Goal: Task Accomplishment & Management: Manage account settings

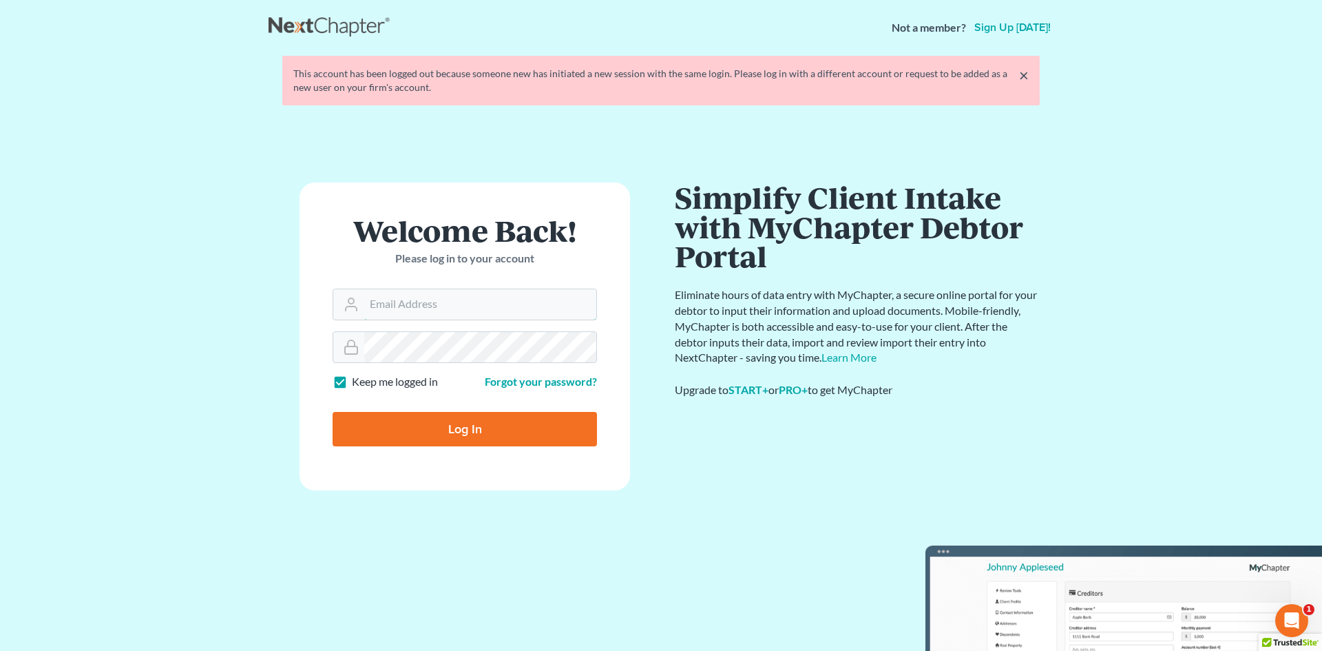
type input "[EMAIL_ADDRESS][DOMAIN_NAME]"
click at [455, 434] on input "Log In" at bounding box center [465, 429] width 264 height 34
type input "Thinking..."
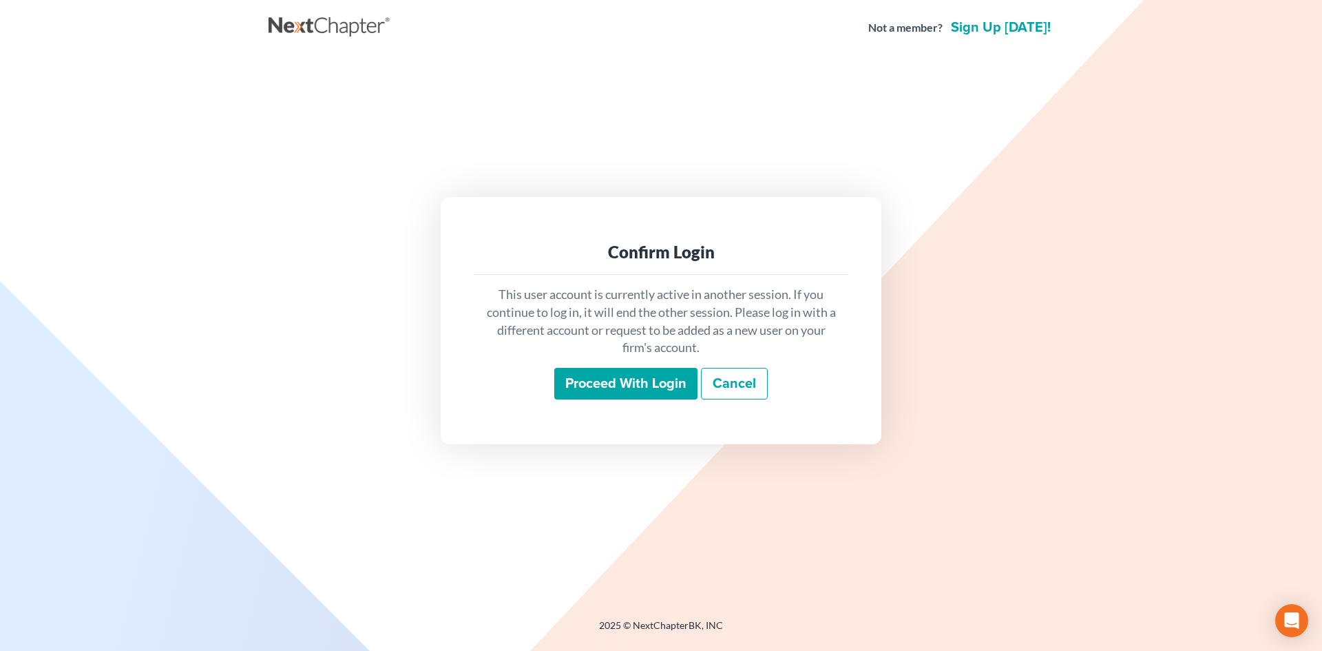
click at [676, 377] on input "Proceed with login" at bounding box center [625, 384] width 143 height 32
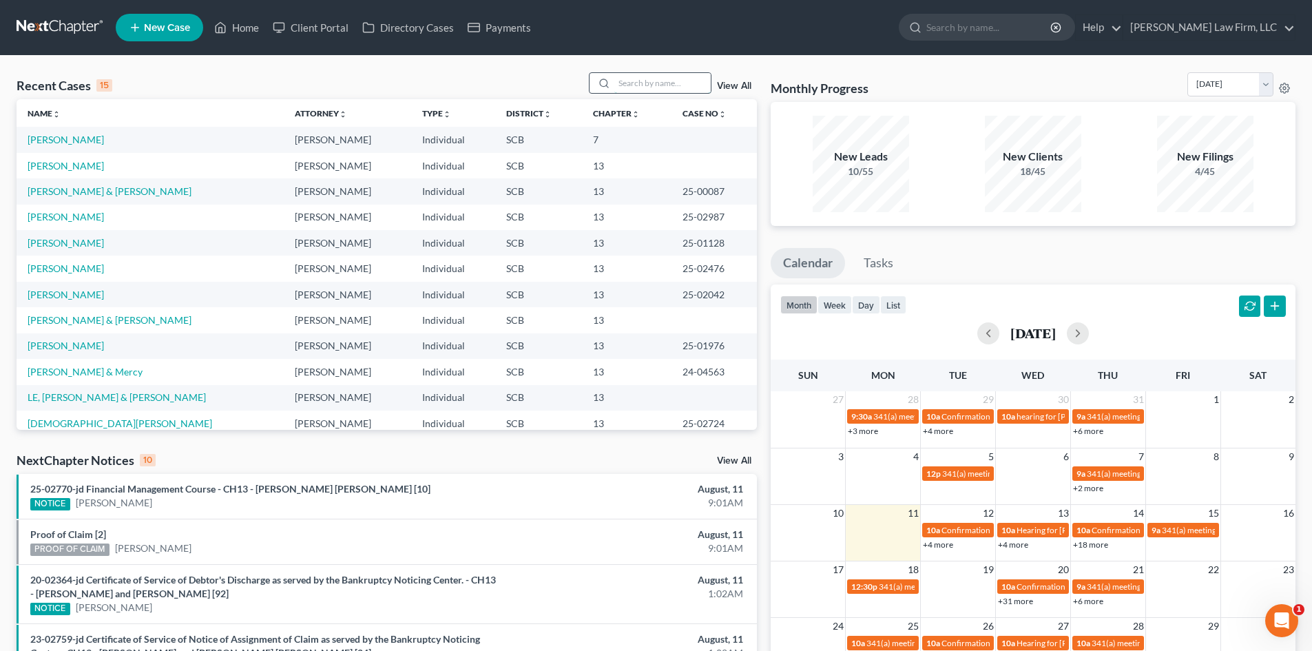
click at [636, 85] on input "search" at bounding box center [662, 83] width 96 height 20
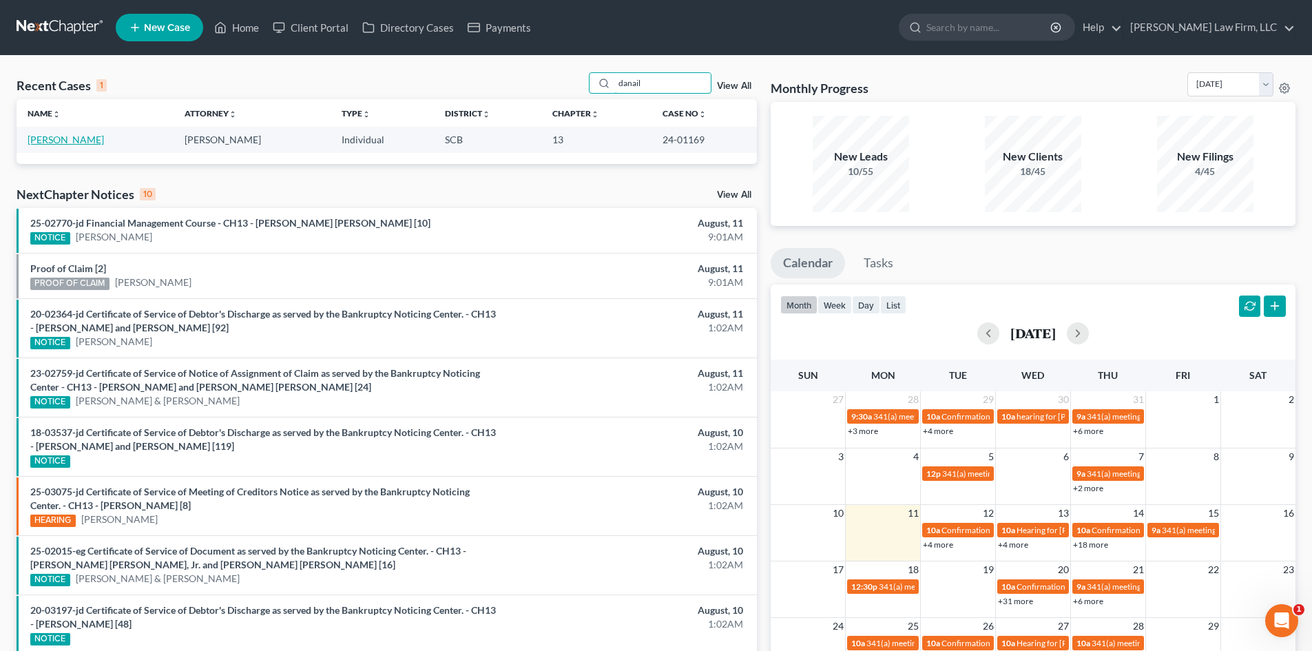
type input "danail"
click at [60, 139] on link "[PERSON_NAME]" at bounding box center [66, 140] width 76 height 12
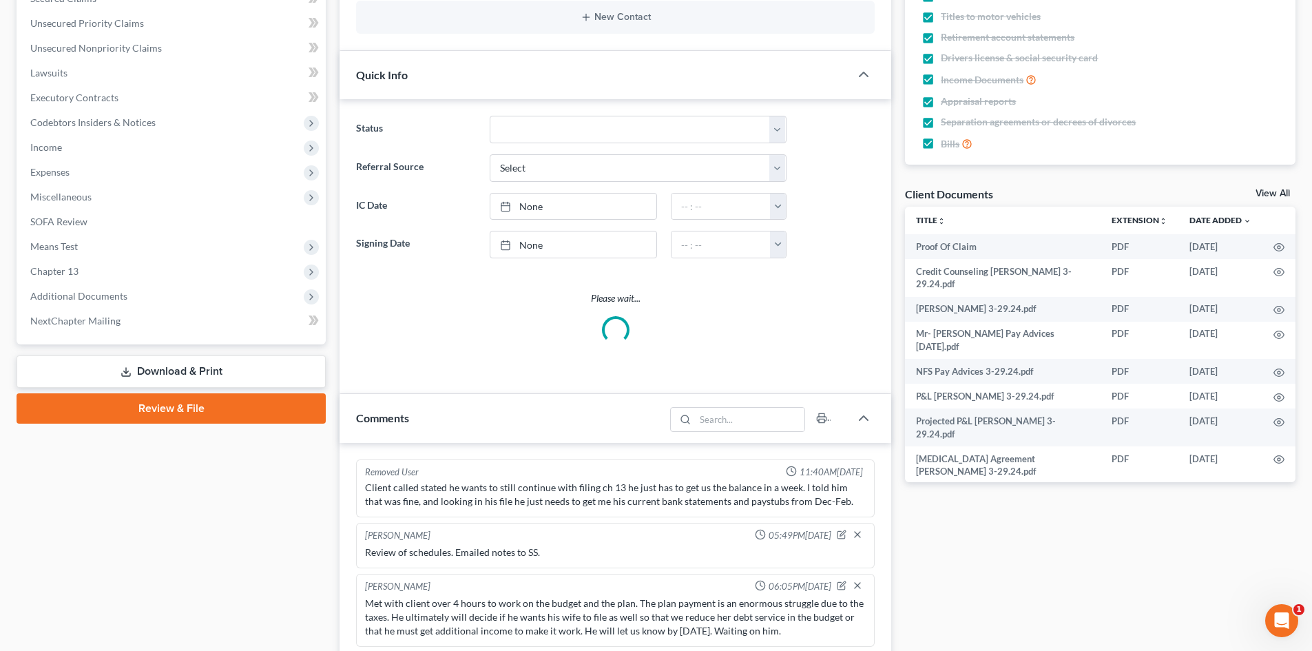
select select "3"
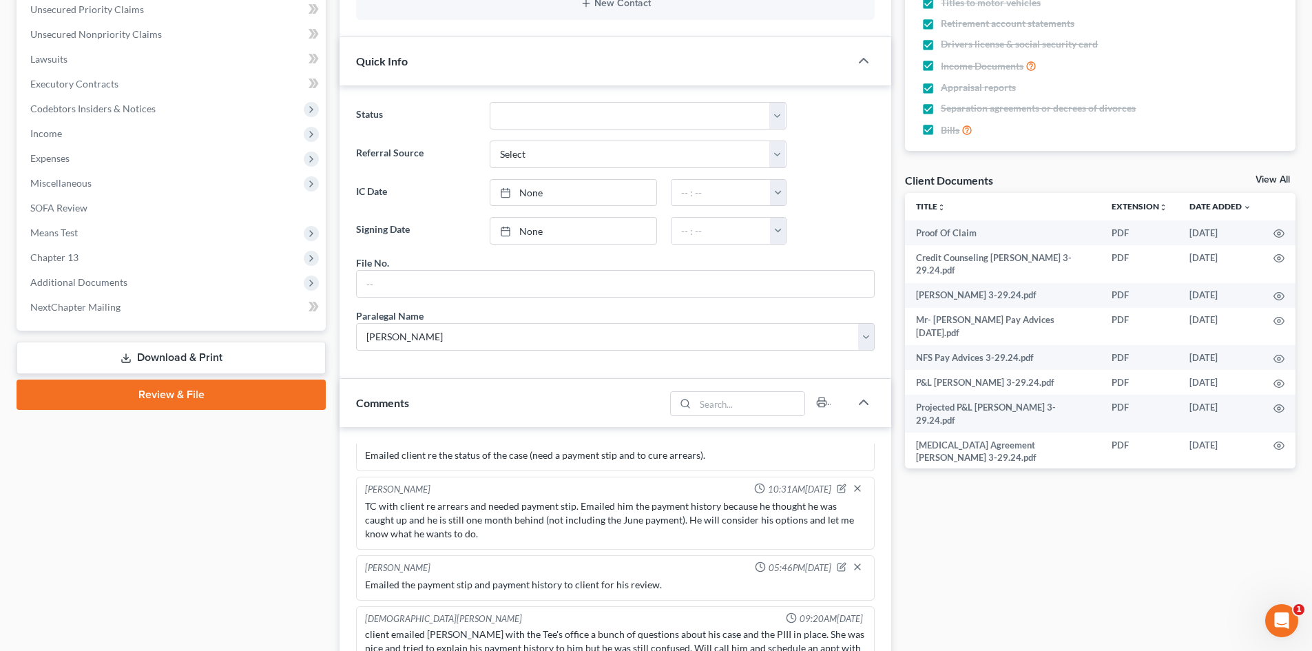
scroll to position [109, 0]
click at [1268, 173] on div "Client Documents View All" at bounding box center [1100, 183] width 391 height 20
click at [1263, 181] on link "View All" at bounding box center [1273, 180] width 34 height 10
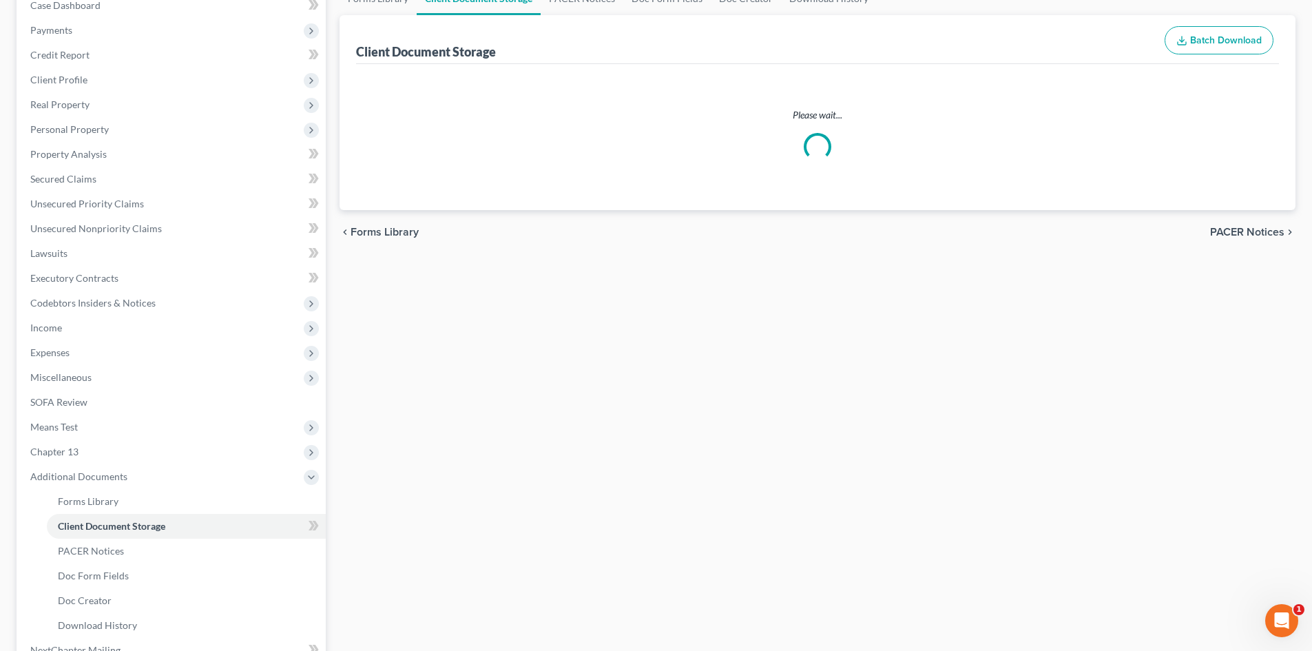
scroll to position [104, 0]
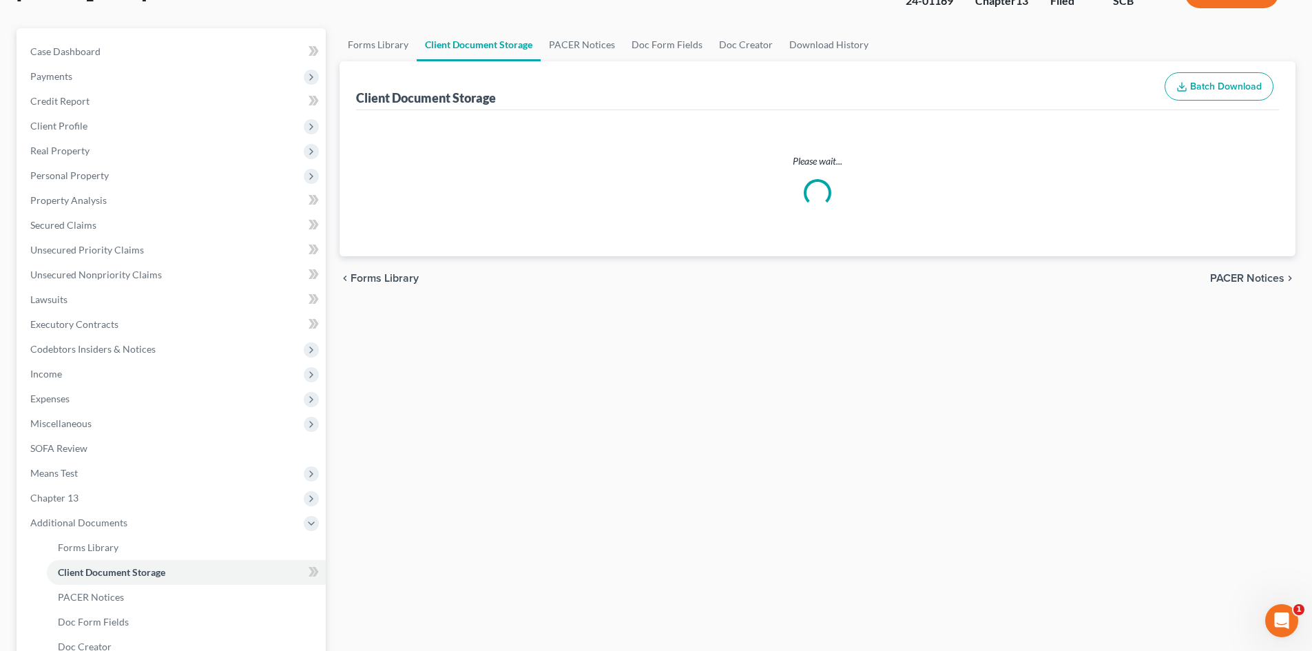
select select "15"
select select "16"
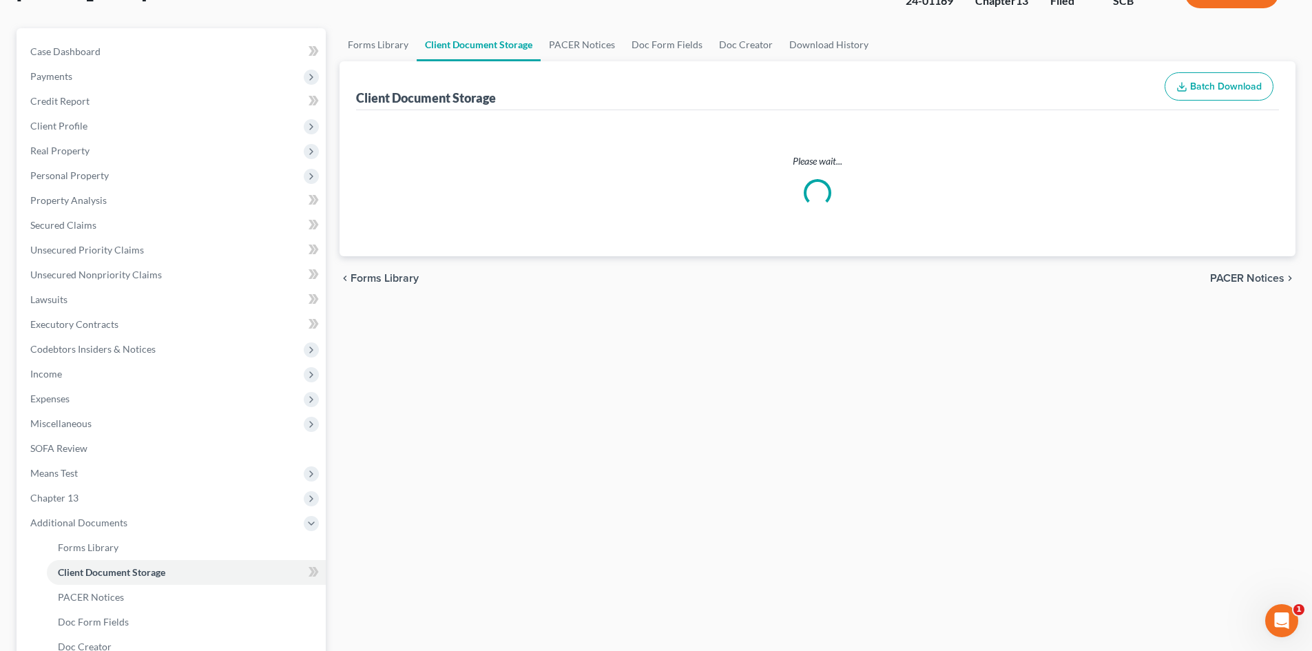
select select "6"
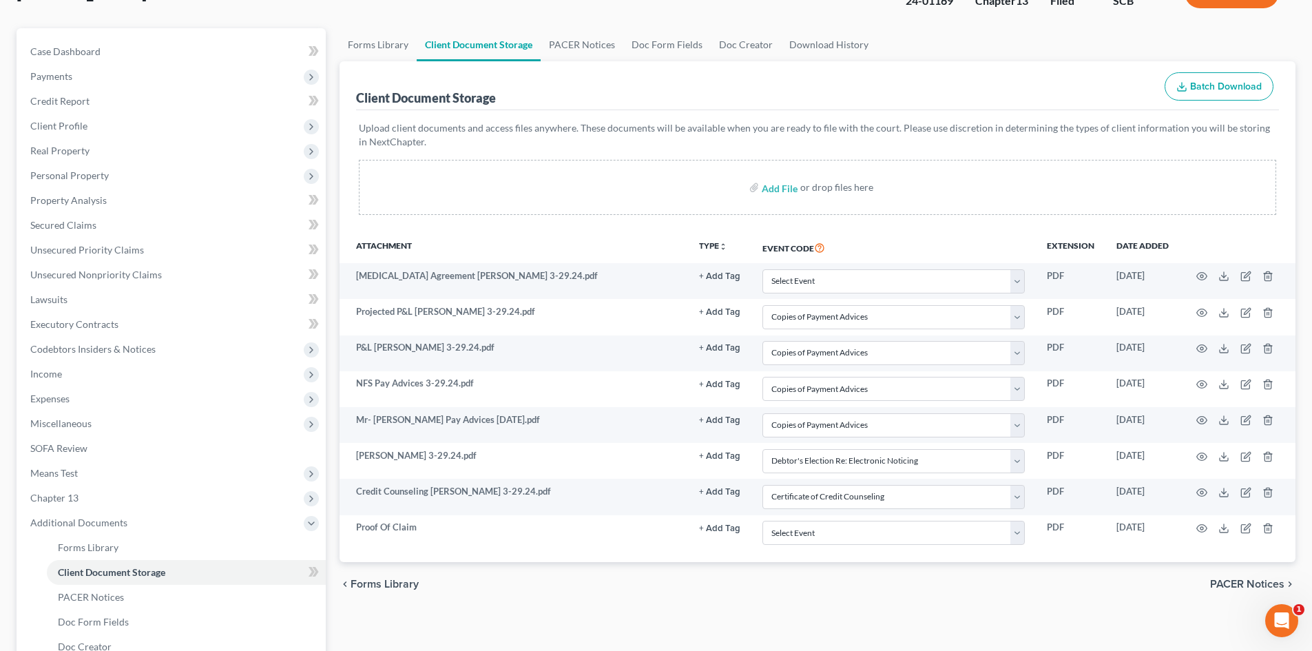
scroll to position [0, 0]
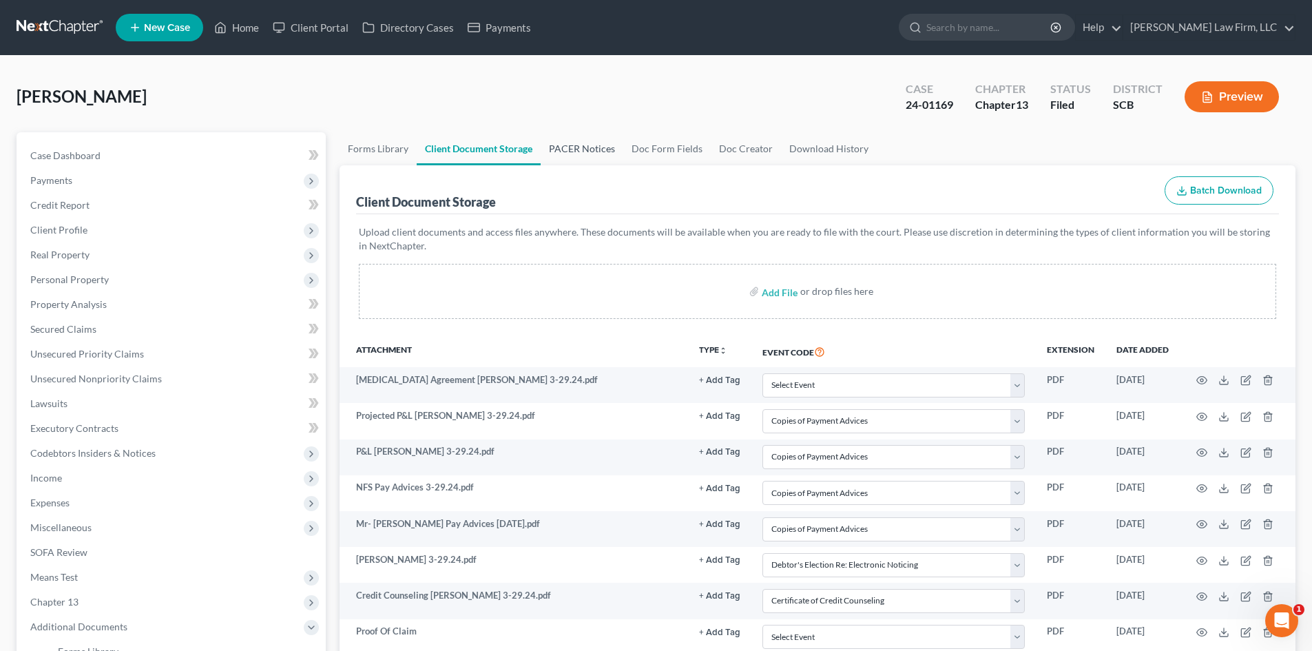
click at [581, 147] on link "PACER Notices" at bounding box center [582, 148] width 83 height 33
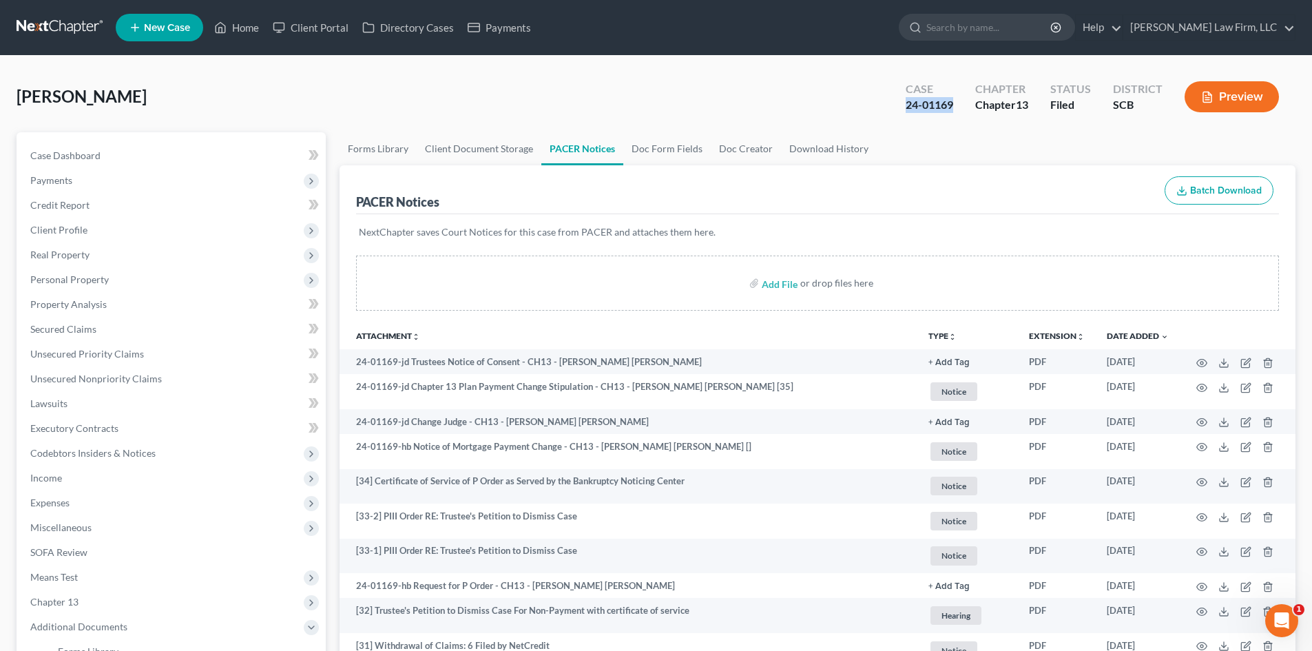
drag, startPoint x: 957, startPoint y: 112, endPoint x: 867, endPoint y: 119, distance: 89.8
click at [867, 119] on div "[PERSON_NAME] Upgraded Case 24-01169 Chapter Chapter 13 Status Filed District S…" at bounding box center [656, 102] width 1279 height 60
copy div "24-01169"
click at [49, 147] on link "Case Dashboard" at bounding box center [172, 155] width 307 height 25
select select "3"
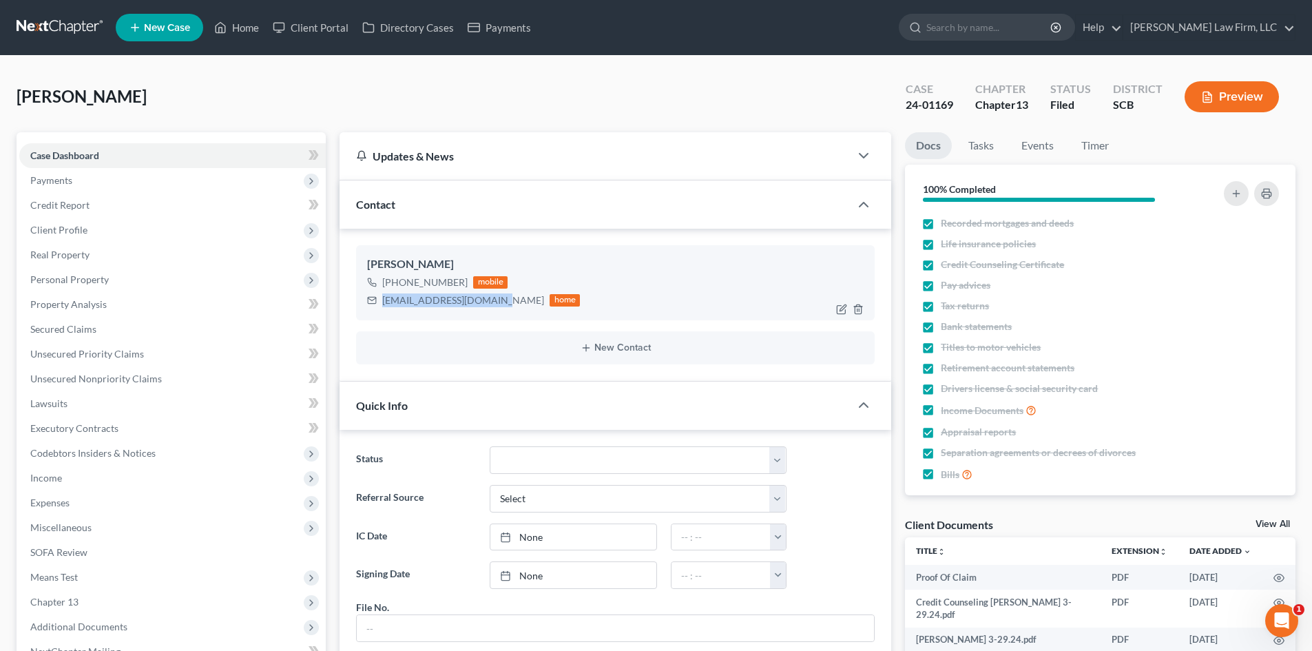
drag, startPoint x: 384, startPoint y: 302, endPoint x: 488, endPoint y: 306, distance: 104.1
click at [488, 306] on div "[EMAIL_ADDRESS][DOMAIN_NAME]" at bounding box center [463, 300] width 162 height 14
copy div "[EMAIL_ADDRESS][DOMAIN_NAME]"
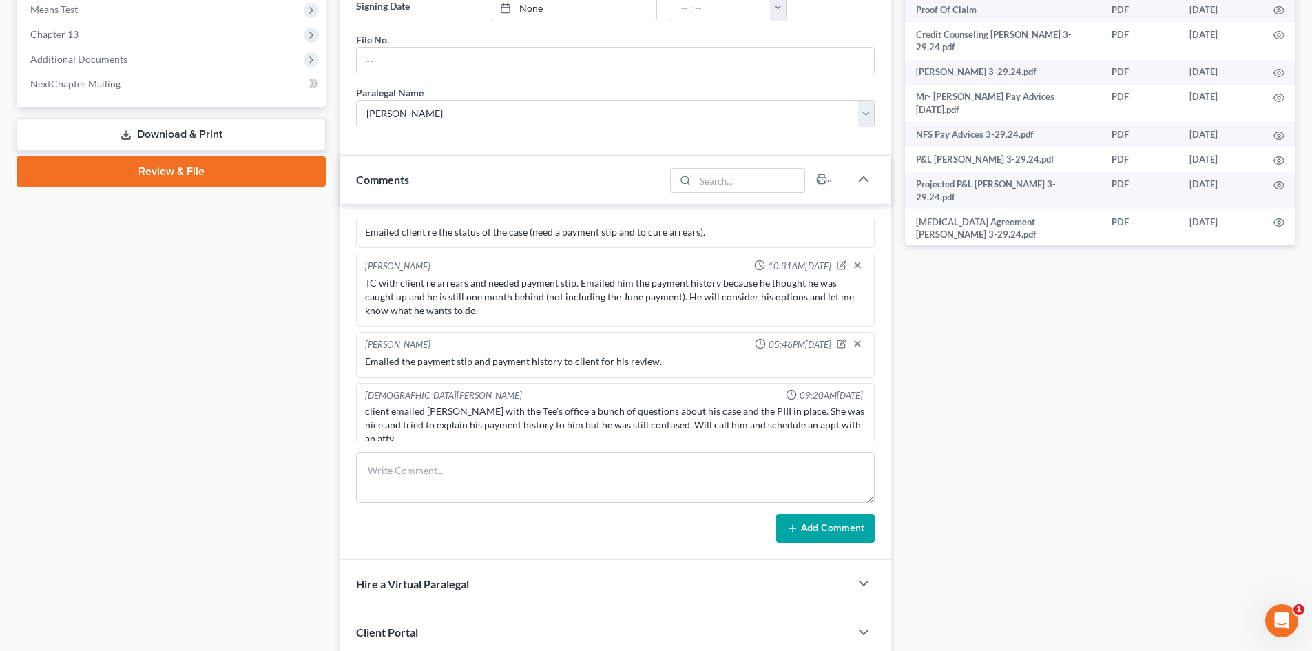
scroll to position [620, 0]
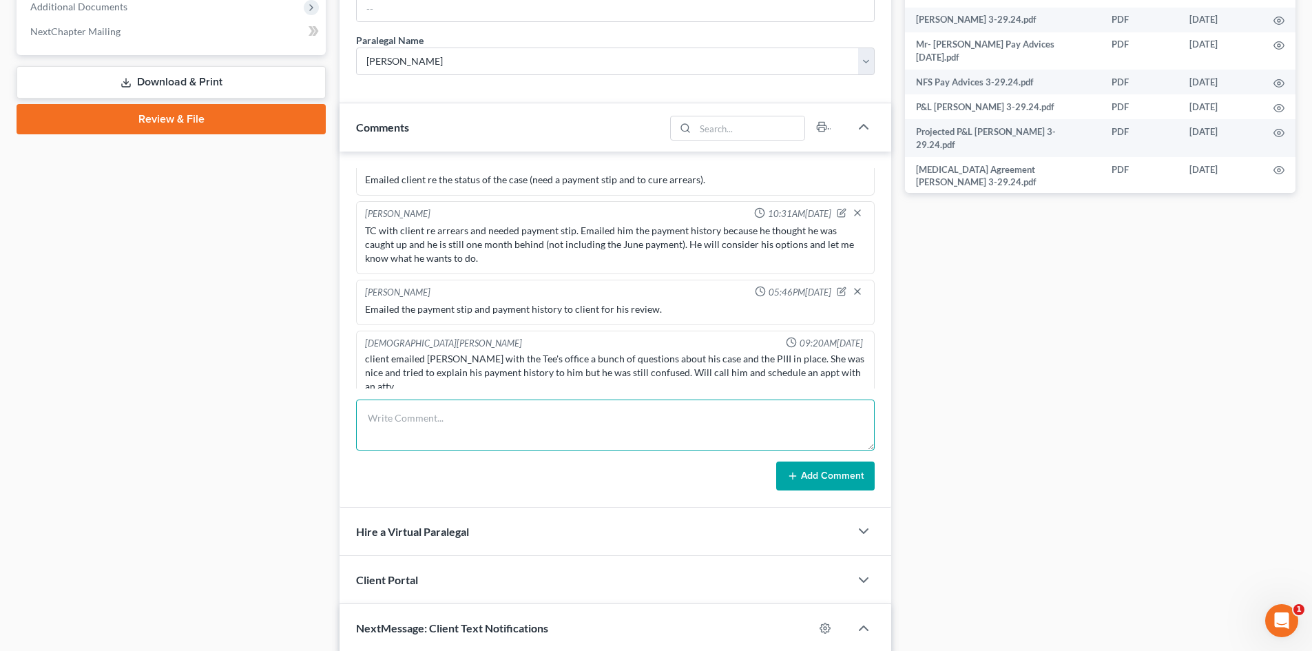
click at [445, 411] on textarea at bounding box center [615, 425] width 519 height 51
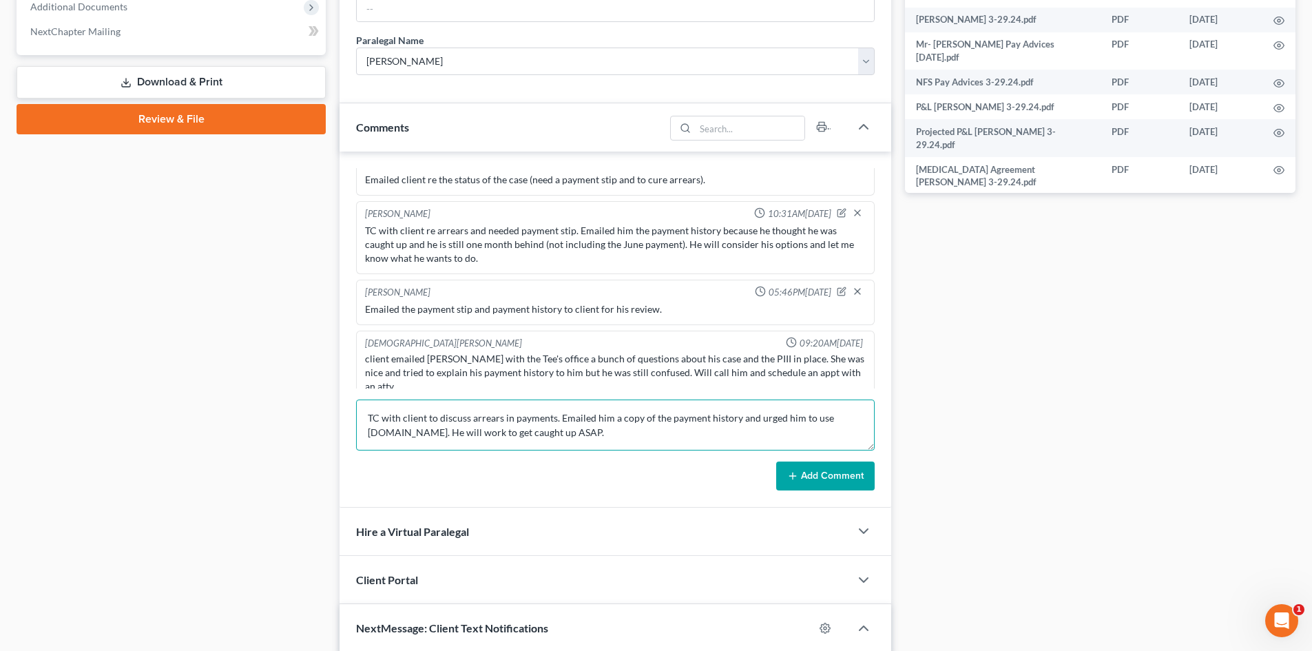
type textarea "TC with client to discuss arrears in payments. Emailed him a copy of the paymen…"
click at [834, 491] on div "Removed User 11:40AM[DATE] Client called stated he wants to still continue with…" at bounding box center [616, 330] width 552 height 356
click at [842, 477] on button "Add Comment" at bounding box center [825, 475] width 98 height 29
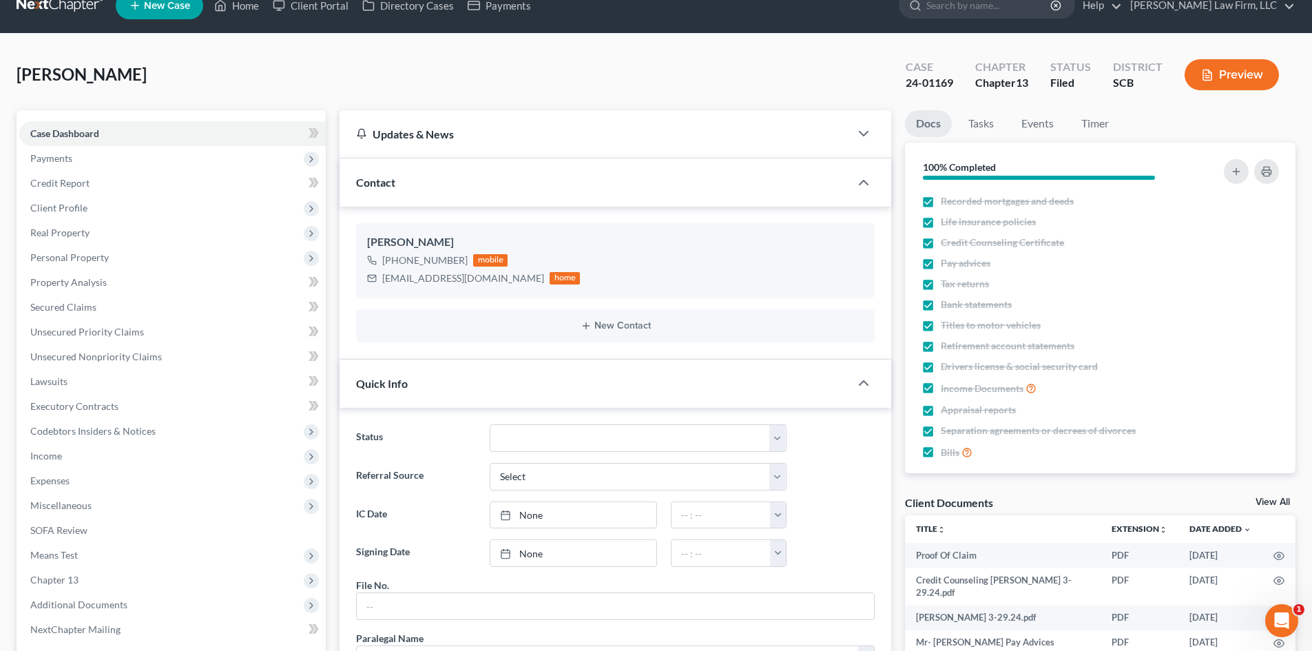
scroll to position [0, 0]
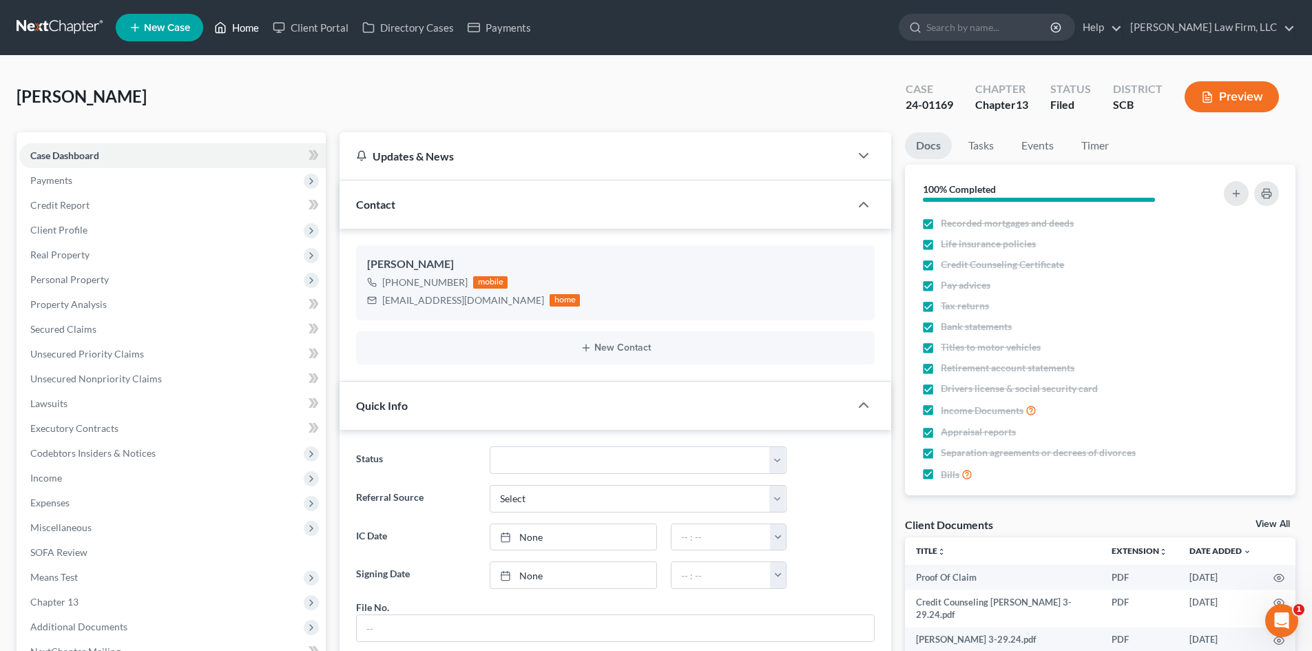
click at [243, 28] on link "Home" at bounding box center [236, 27] width 59 height 25
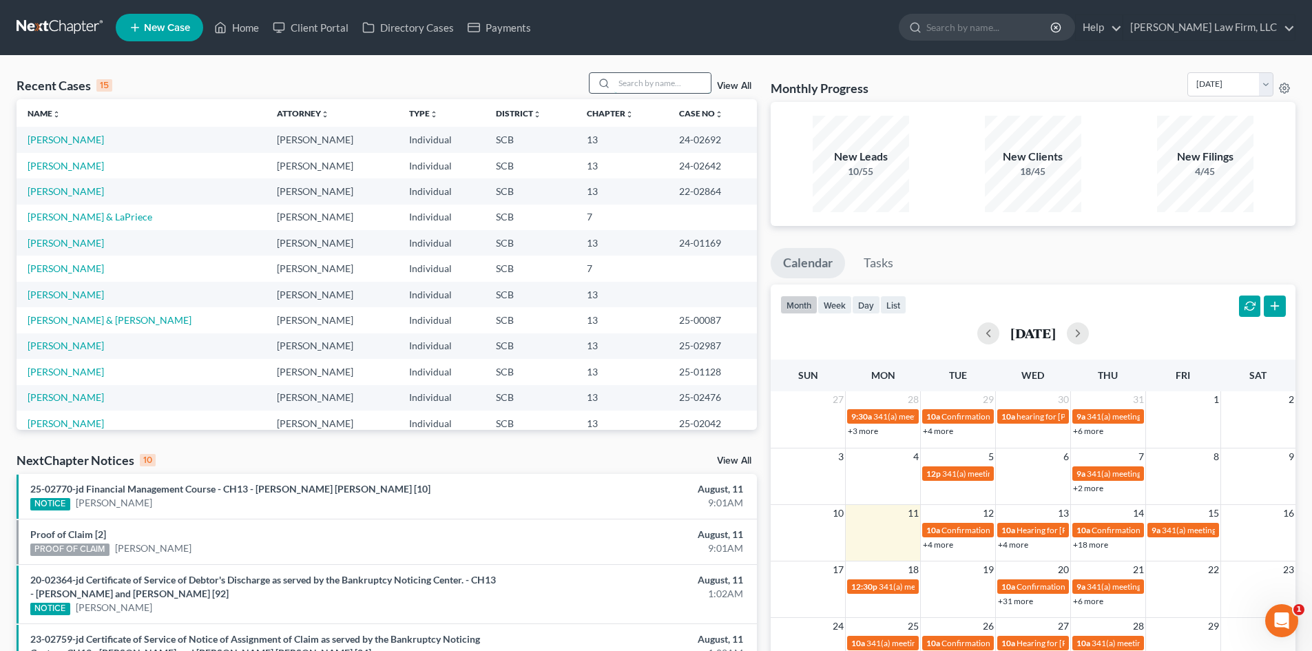
click at [671, 87] on input "search" at bounding box center [662, 83] width 96 height 20
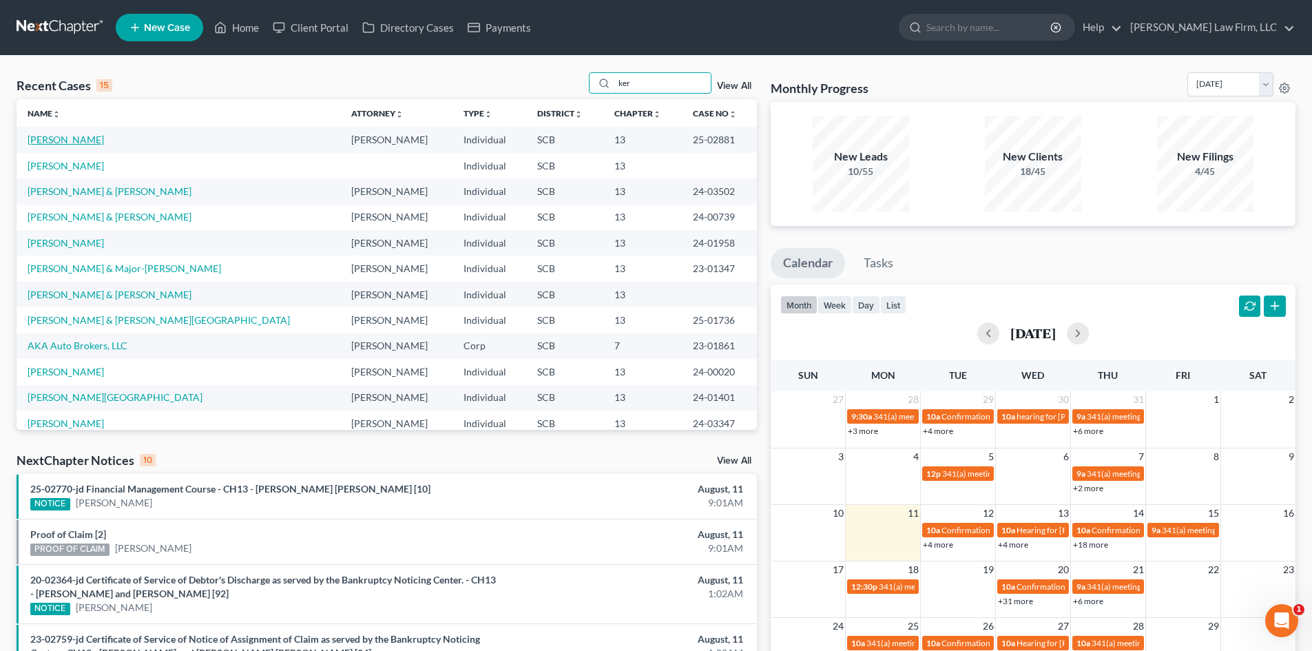
type input "ker"
click at [32, 142] on link "[PERSON_NAME]" at bounding box center [66, 140] width 76 height 12
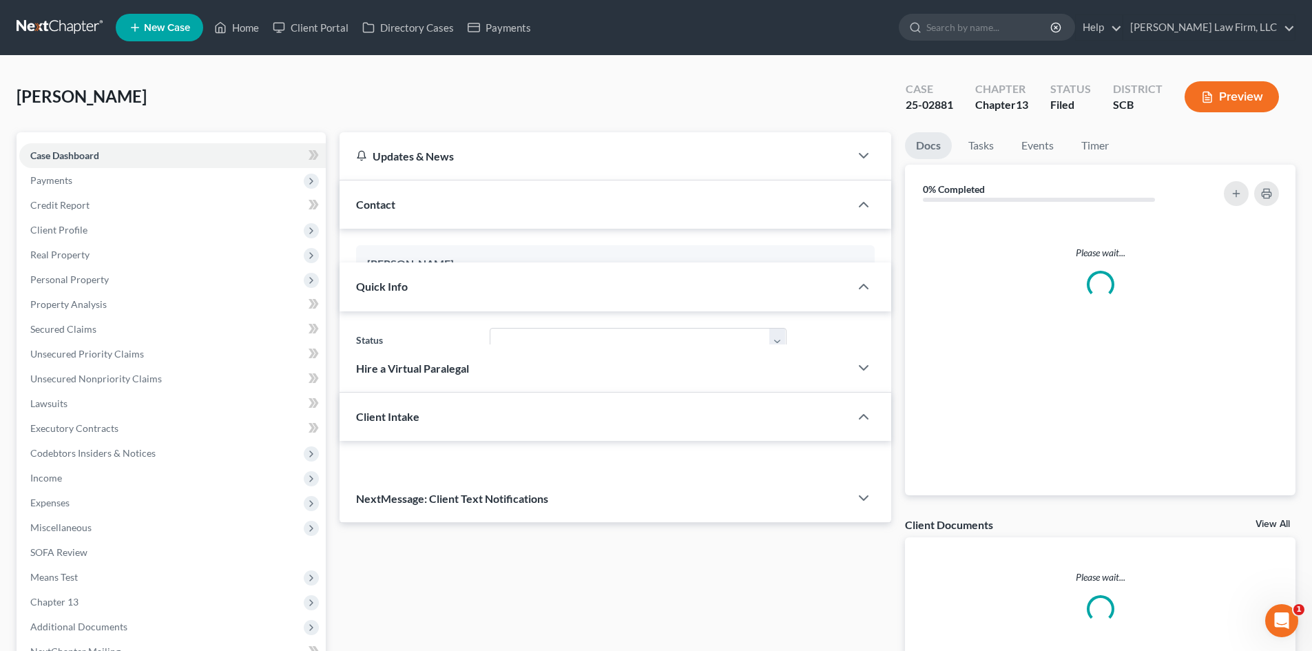
select select "1"
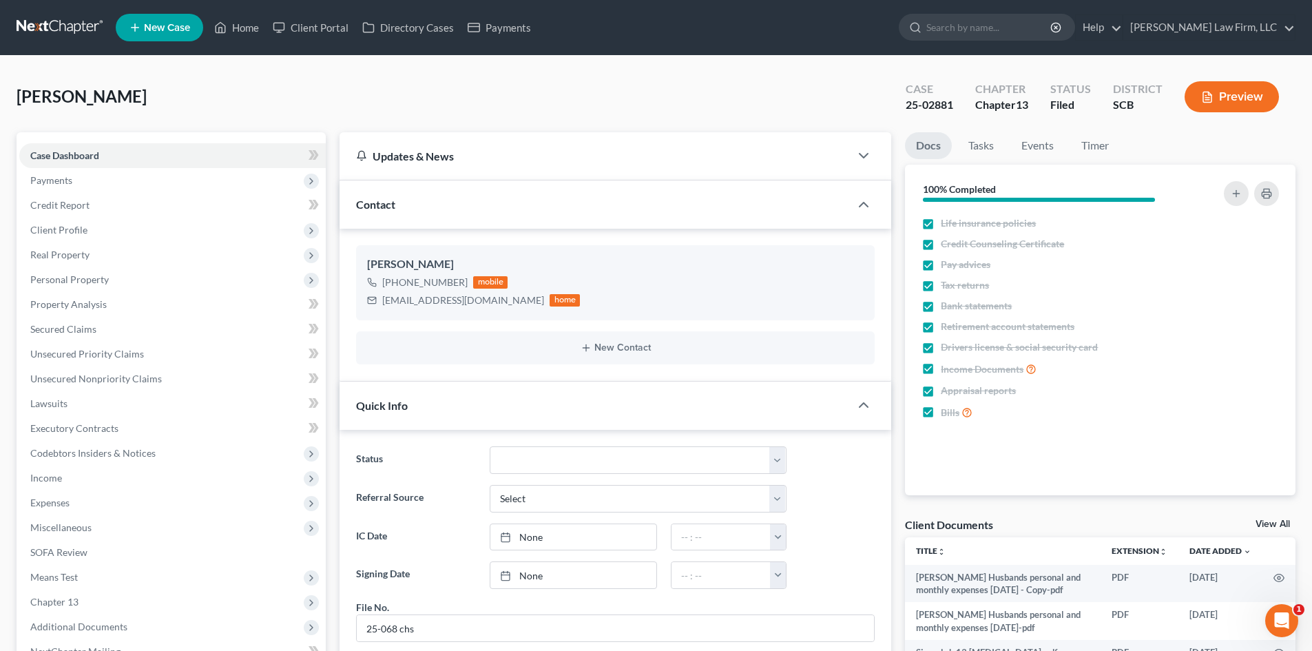
click at [1225, 94] on button "Preview" at bounding box center [1232, 96] width 94 height 31
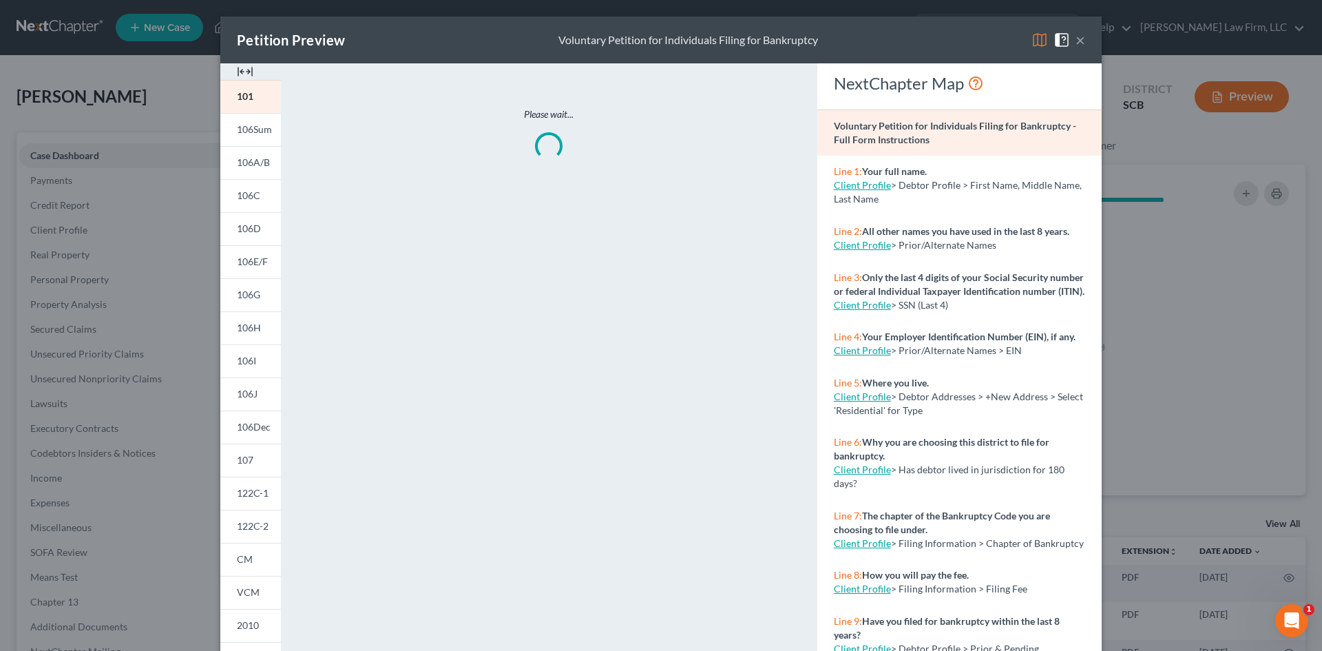
click at [237, 69] on img at bounding box center [245, 71] width 17 height 17
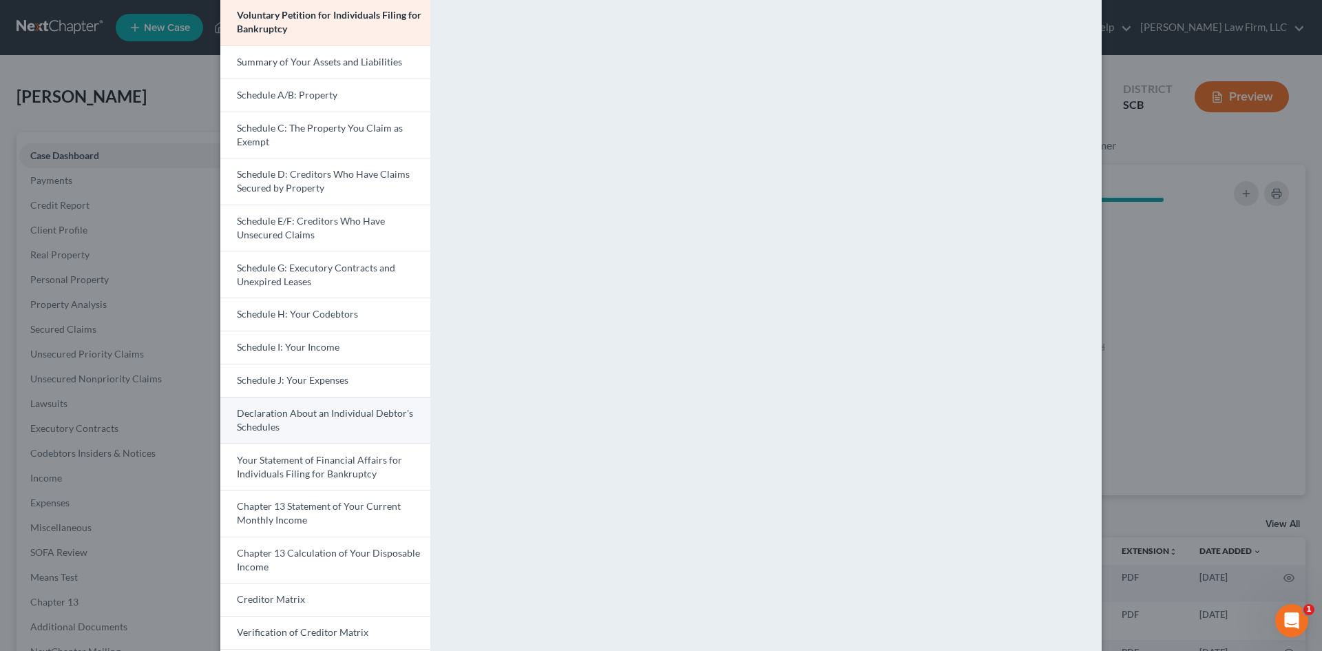
scroll to position [207, 0]
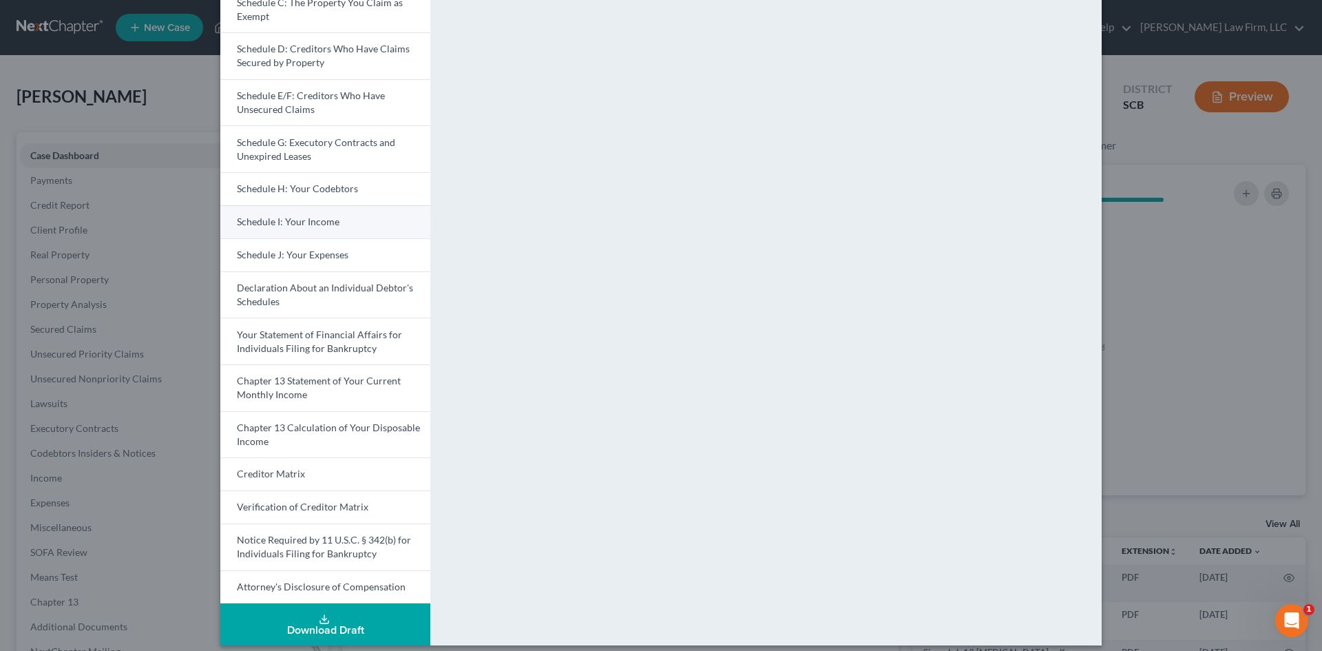
click at [296, 225] on span "Schedule I: Your Income" at bounding box center [288, 222] width 103 height 12
click at [329, 255] on span "Schedule J: Your Expenses" at bounding box center [293, 255] width 112 height 12
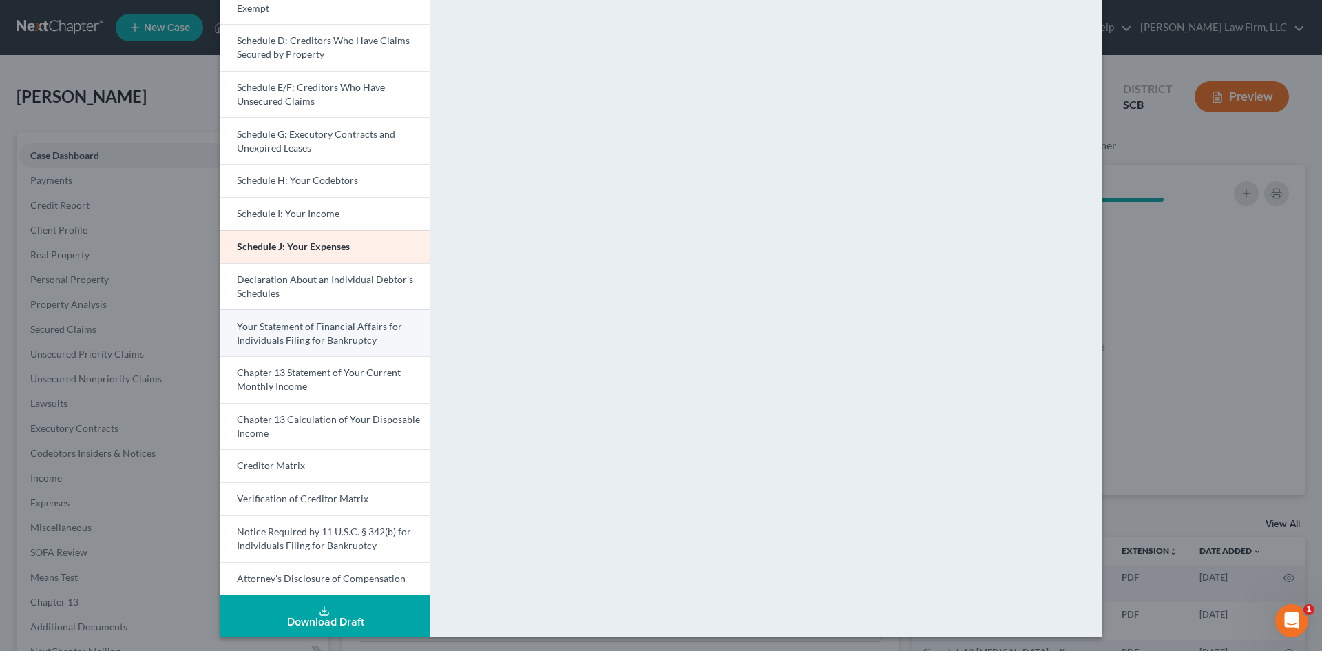
scroll to position [218, 0]
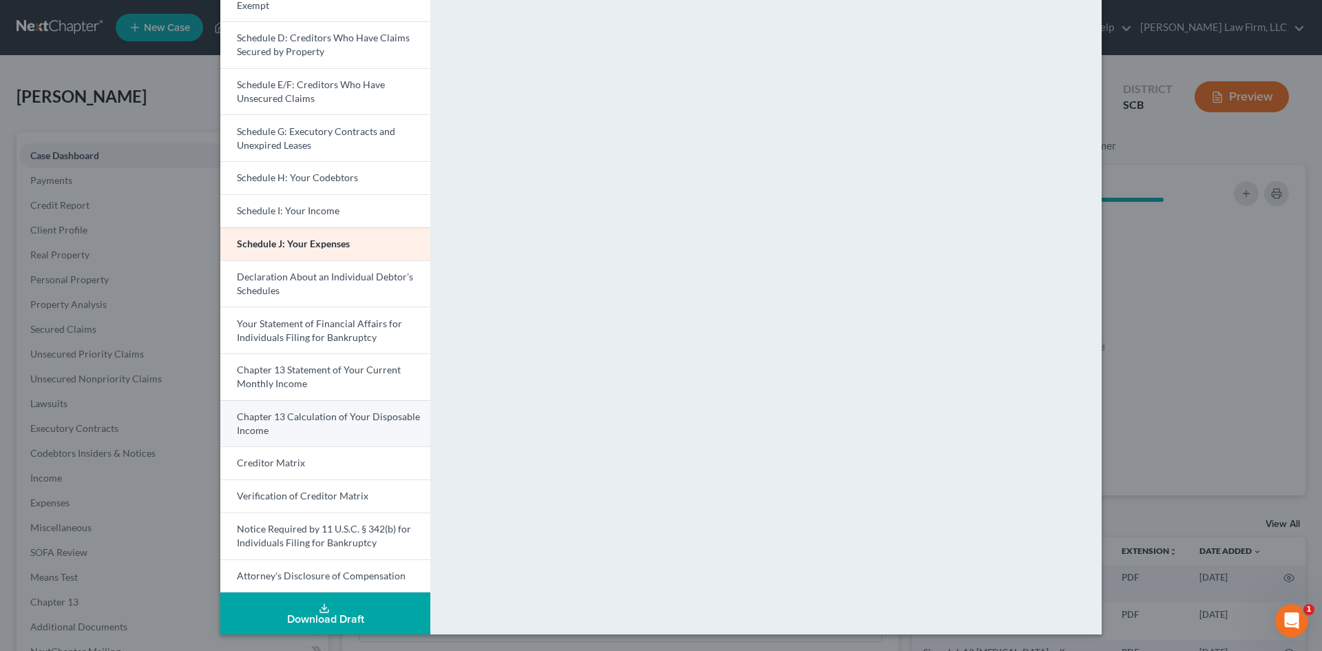
click at [283, 419] on span "Chapter 13 Calculation of Your Disposable Income" at bounding box center [328, 423] width 183 height 25
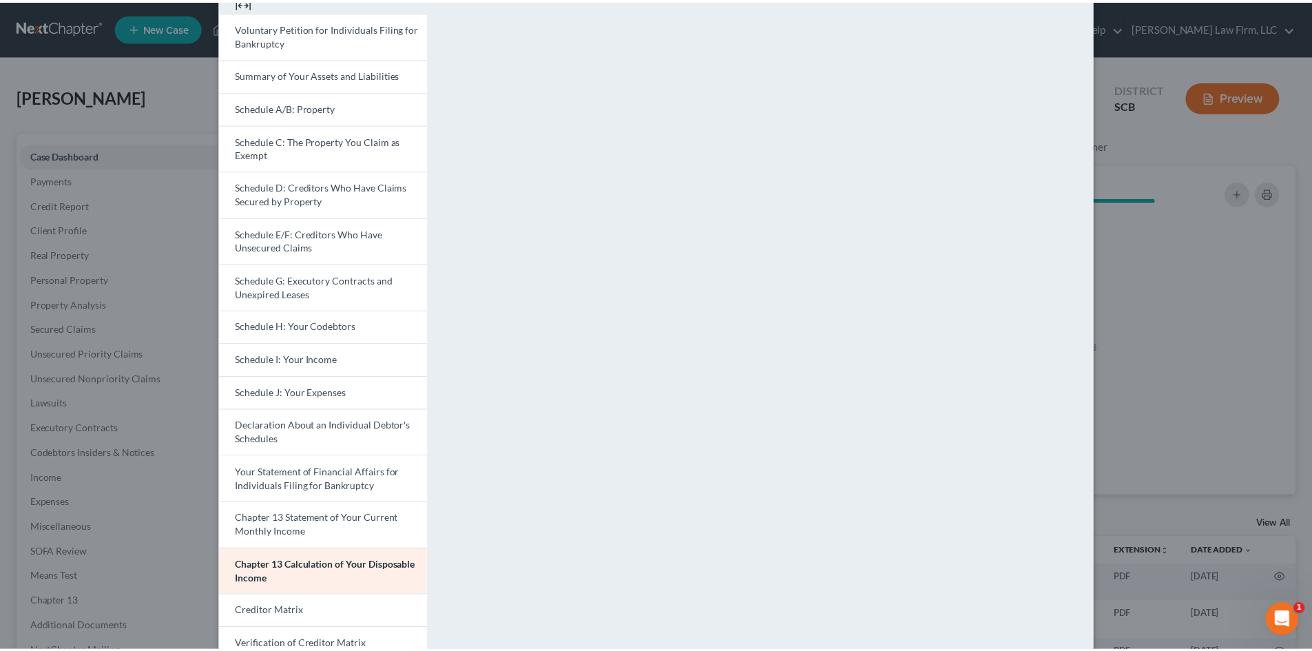
scroll to position [0, 0]
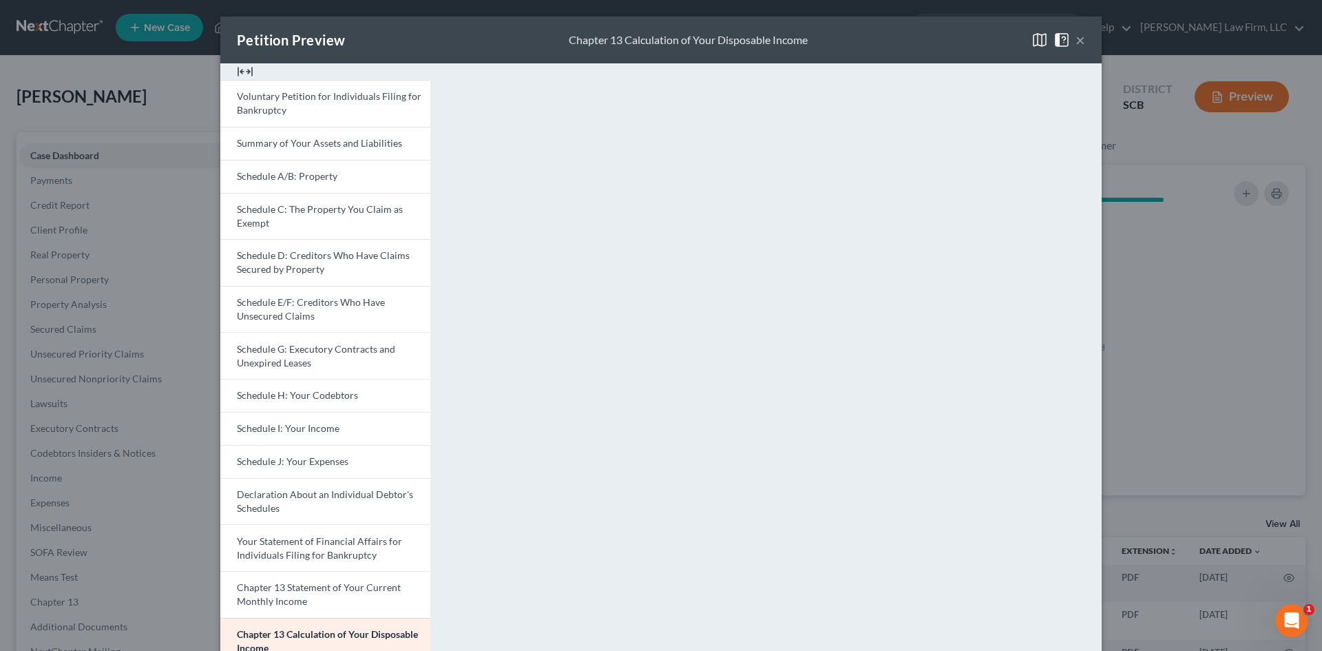
drag, startPoint x: 1077, startPoint y: 41, endPoint x: 1070, endPoint y: 41, distance: 6.9
click at [1077, 41] on button "×" at bounding box center [1081, 40] width 10 height 17
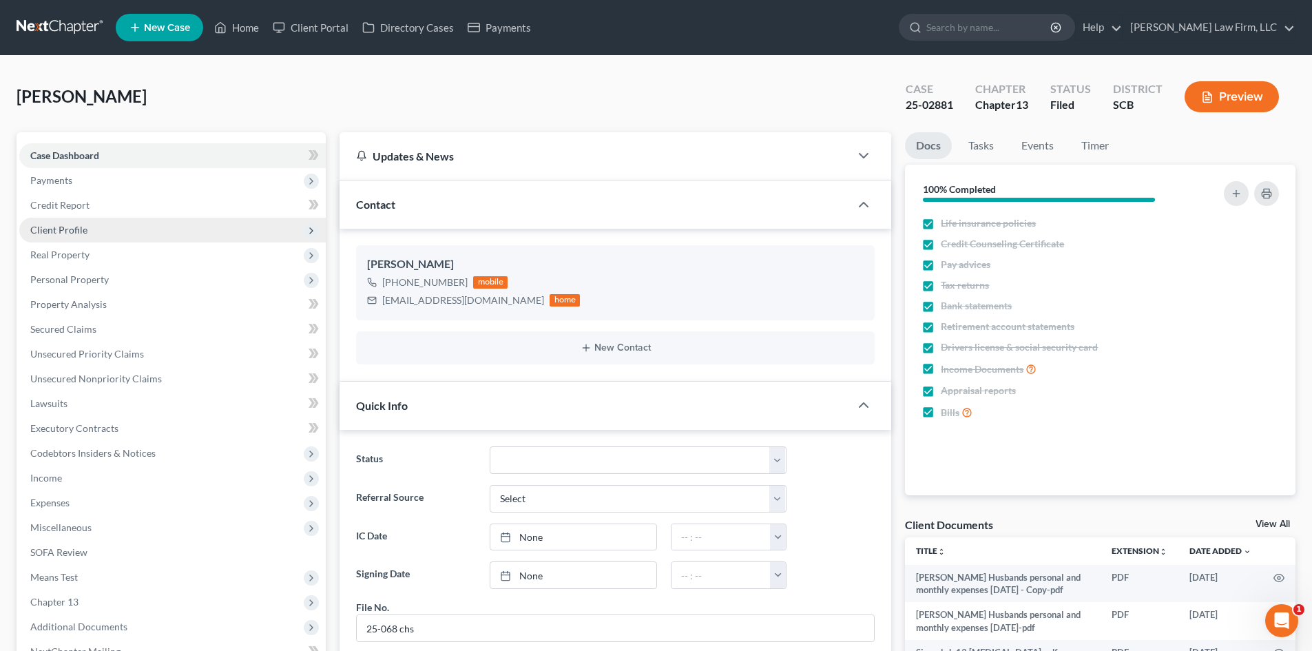
click at [85, 231] on span "Client Profile" at bounding box center [58, 230] width 57 height 12
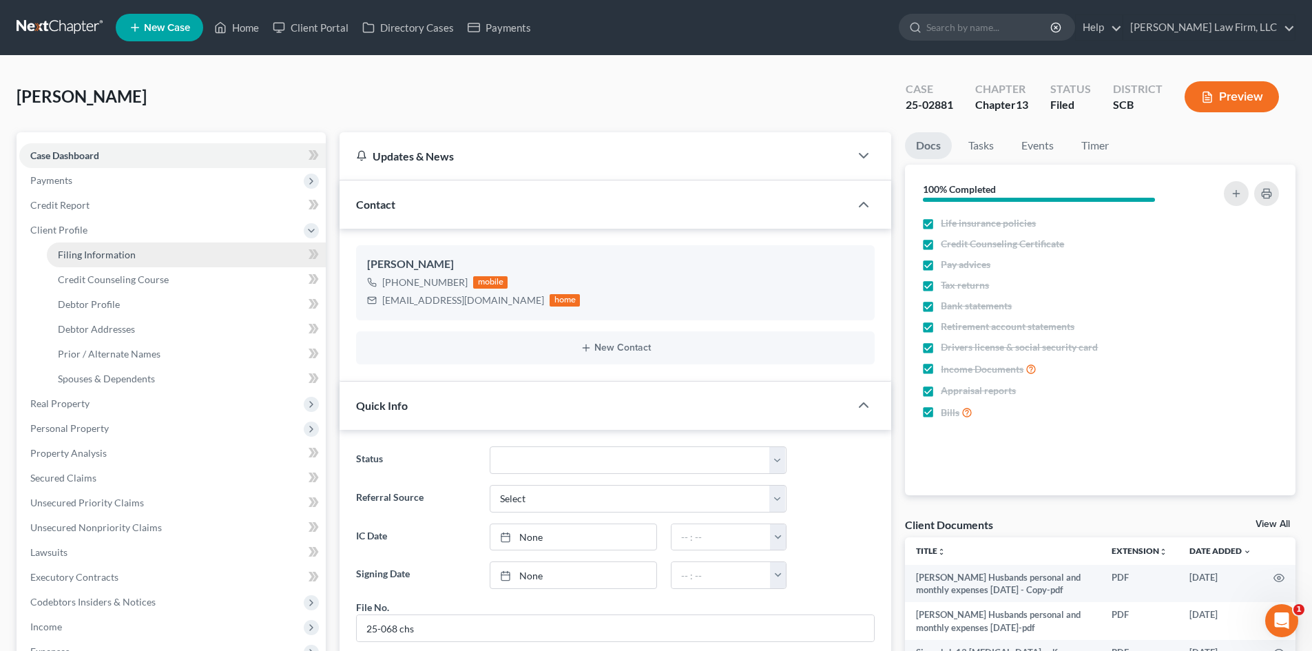
click at [178, 254] on link "Filing Information" at bounding box center [186, 254] width 279 height 25
select select "1"
select select "0"
select select "3"
select select "42"
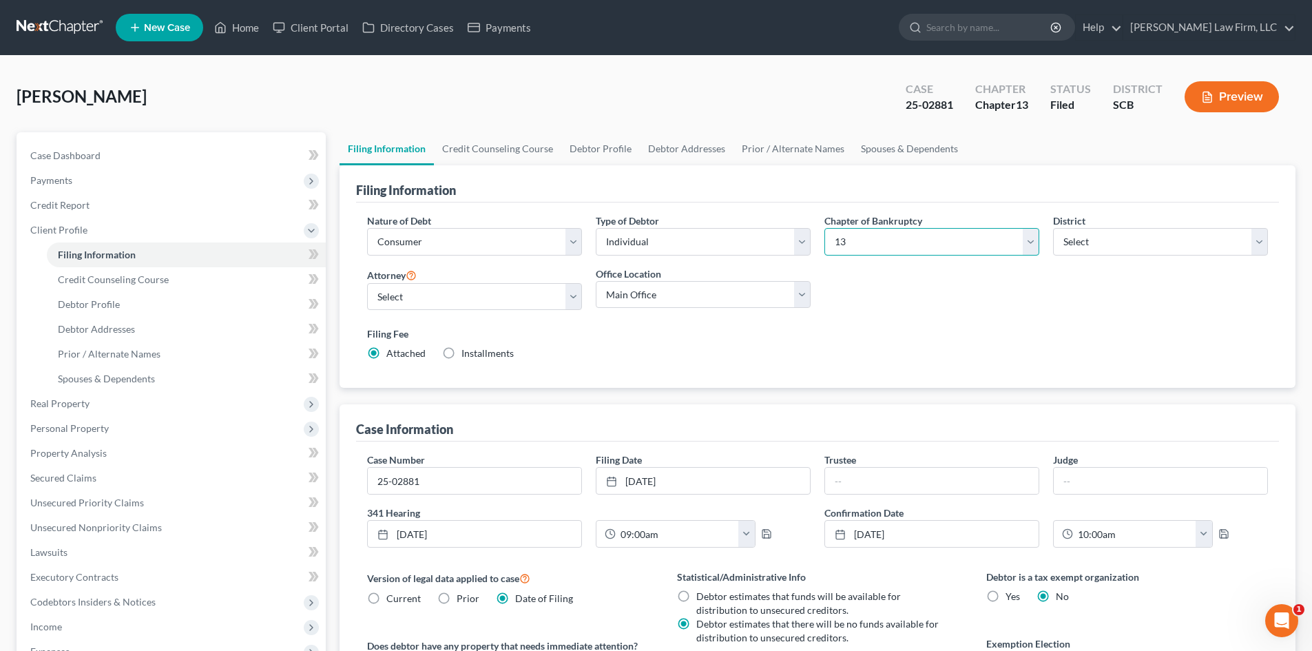
click at [948, 246] on select "Select 7 11 12 13" at bounding box center [931, 242] width 215 height 28
select select "0"
click at [824, 228] on select "Select 7 11 12 13" at bounding box center [931, 242] width 215 height 28
click at [1244, 95] on button "Preview" at bounding box center [1232, 96] width 94 height 31
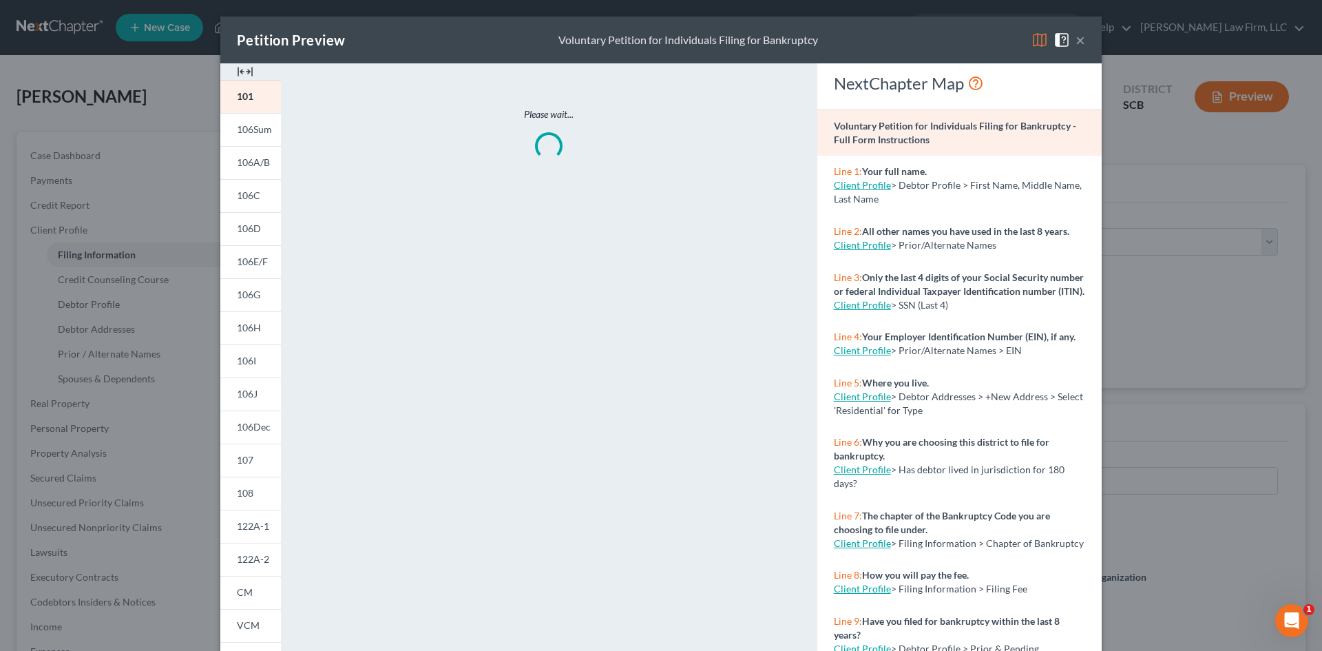
click at [241, 75] on img at bounding box center [245, 71] width 17 height 17
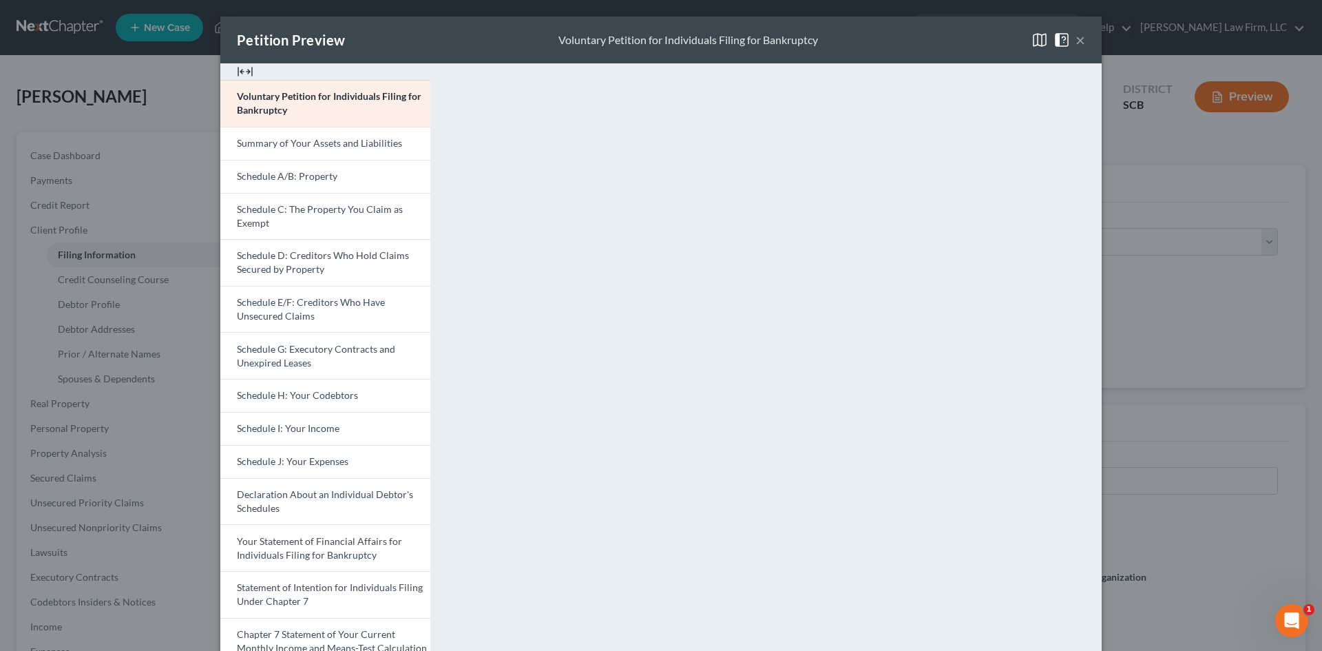
scroll to position [207, 0]
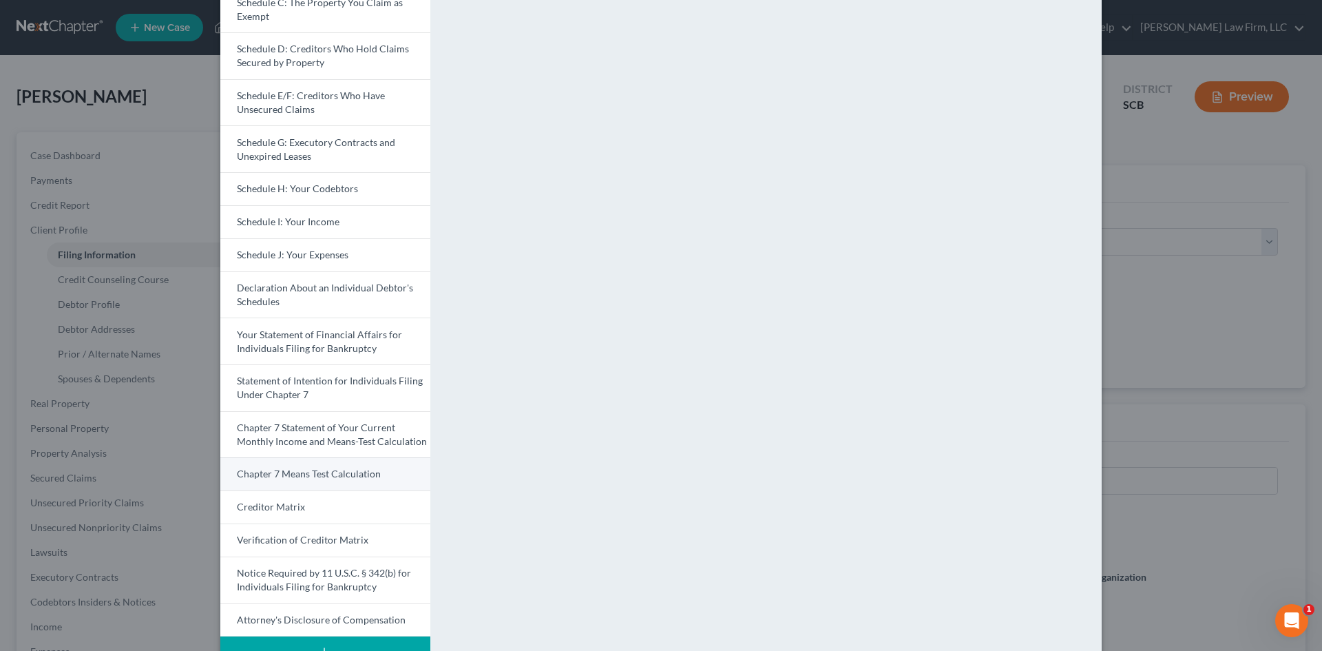
click at [287, 470] on span "Chapter 7 Means Test Calculation" at bounding box center [309, 474] width 144 height 12
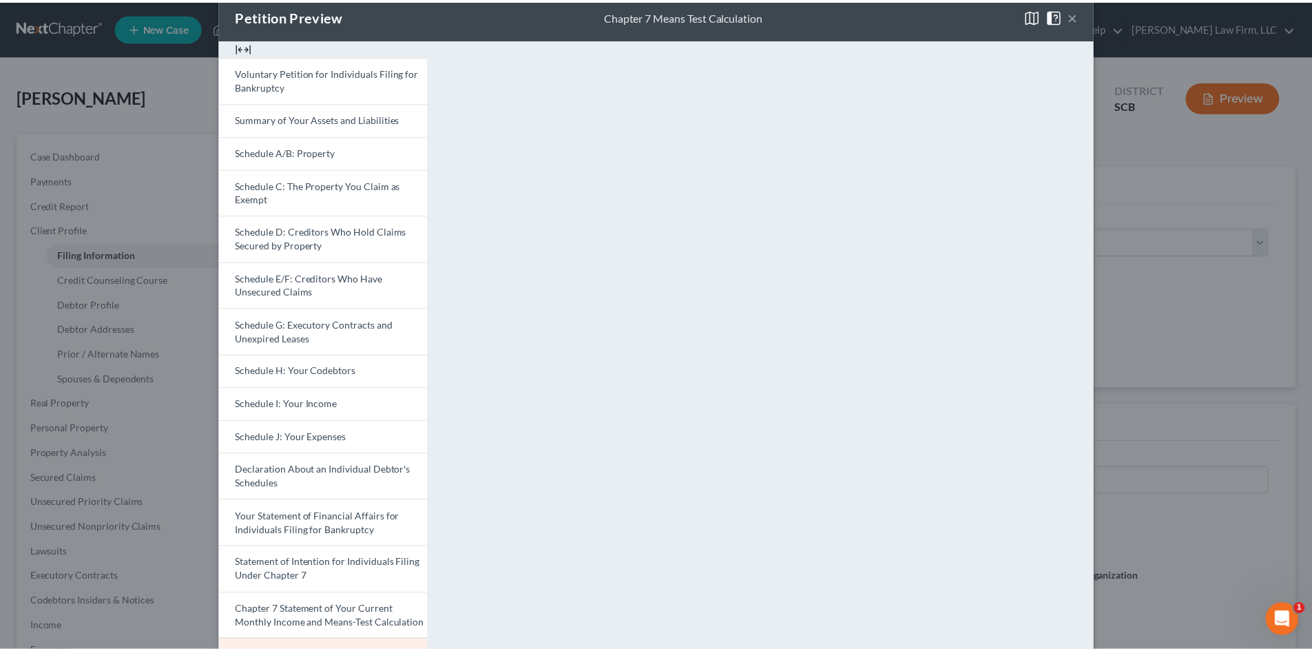
scroll to position [0, 0]
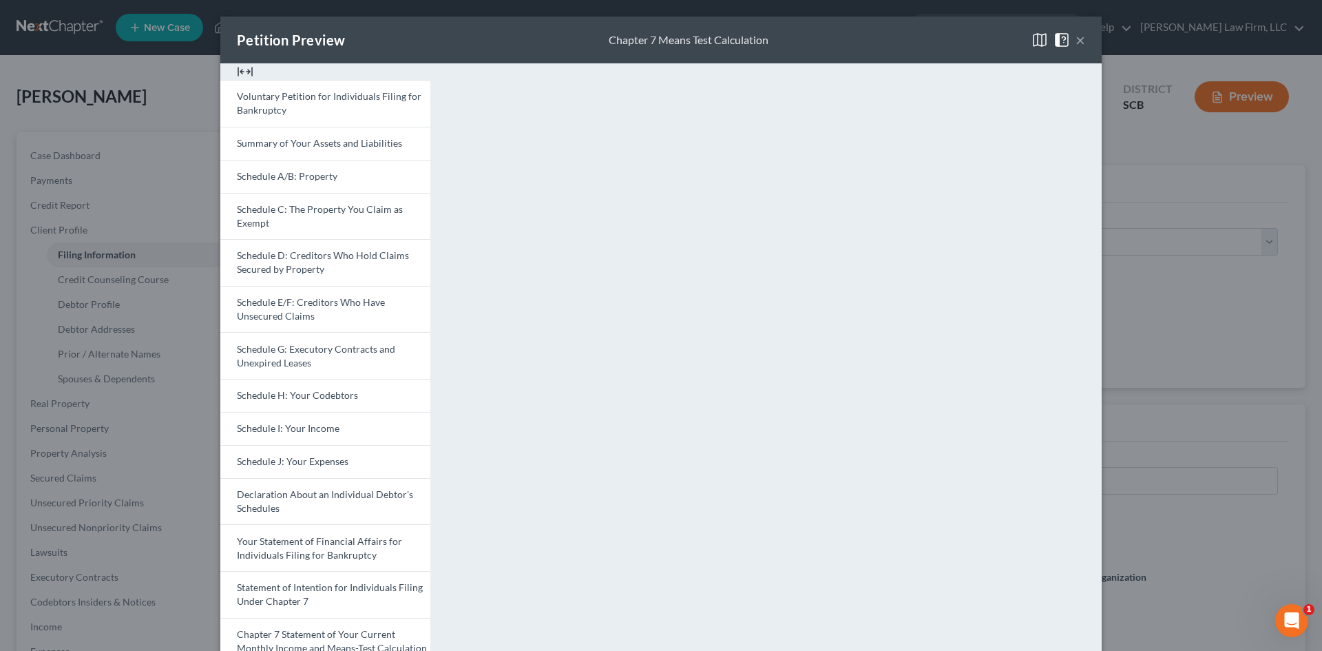
click at [1077, 38] on button "×" at bounding box center [1081, 40] width 10 height 17
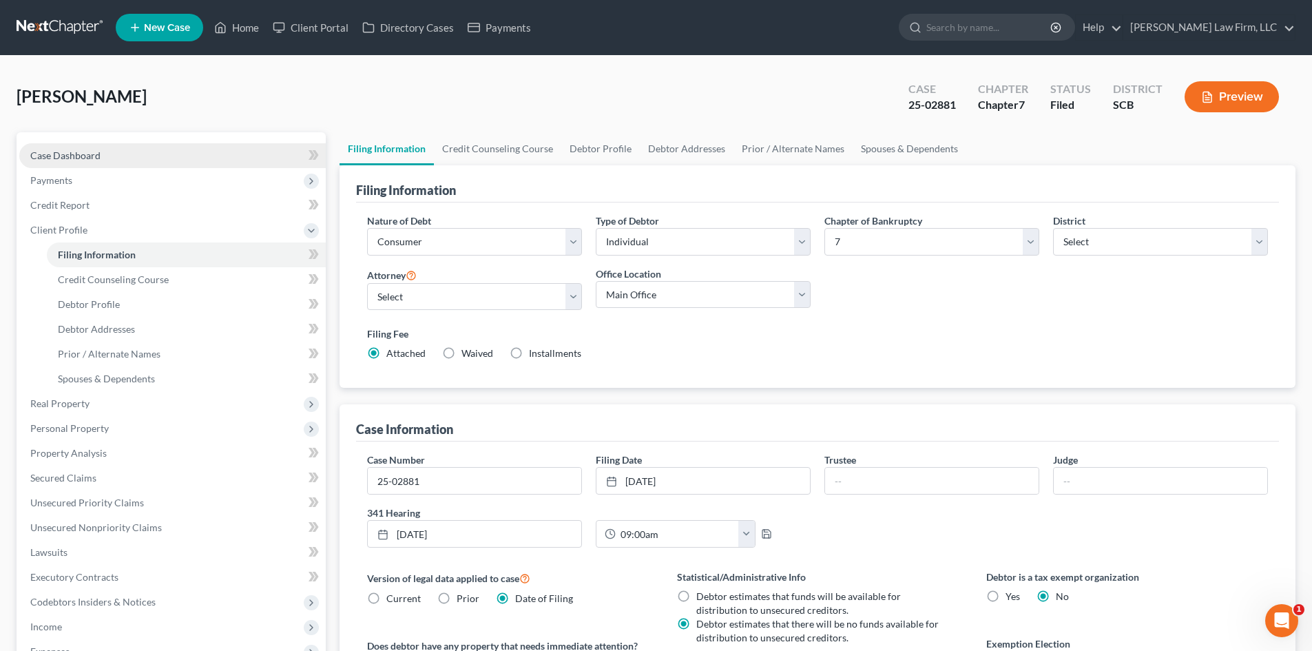
click at [57, 154] on span "Case Dashboard" at bounding box center [65, 155] width 70 height 12
select select "2"
select select "1"
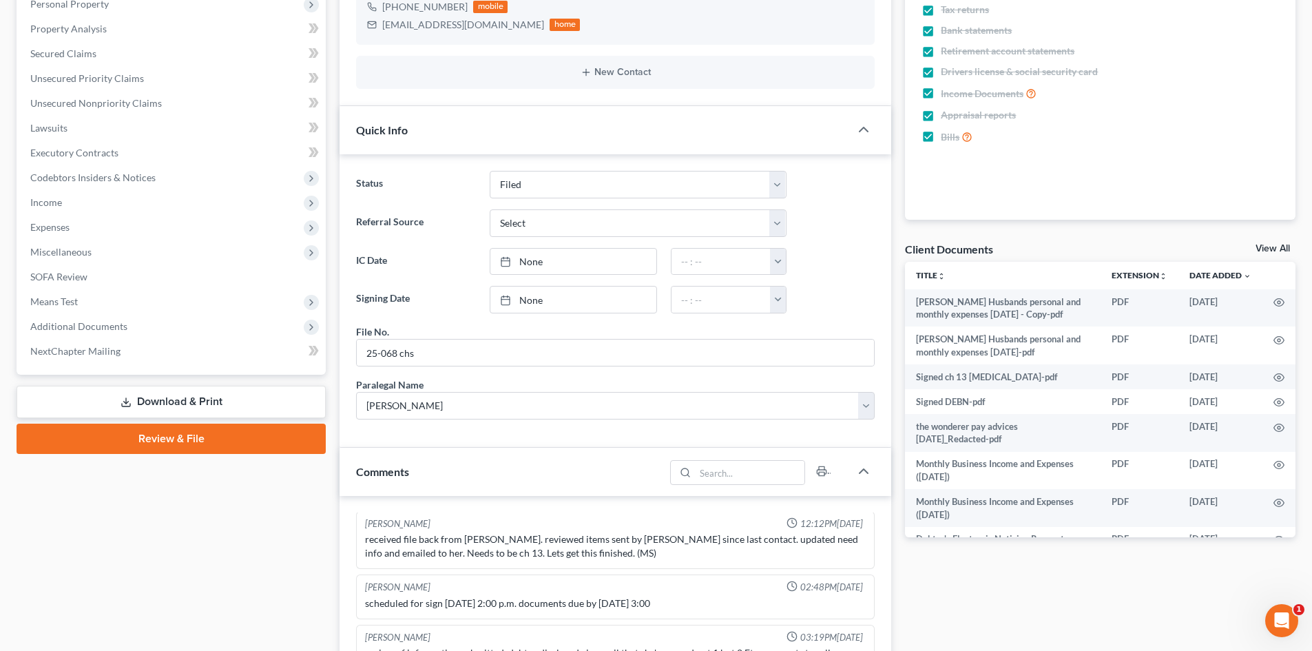
scroll to position [413, 0]
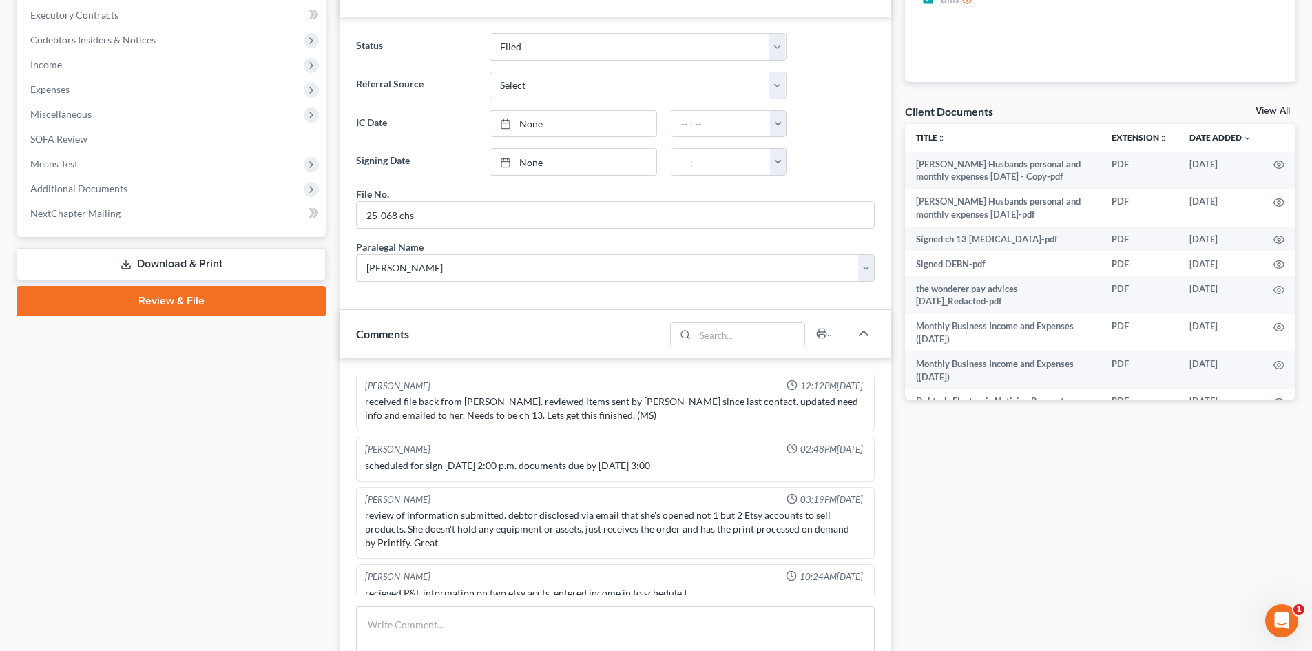
click at [93, 263] on link "Download & Print" at bounding box center [171, 264] width 309 height 32
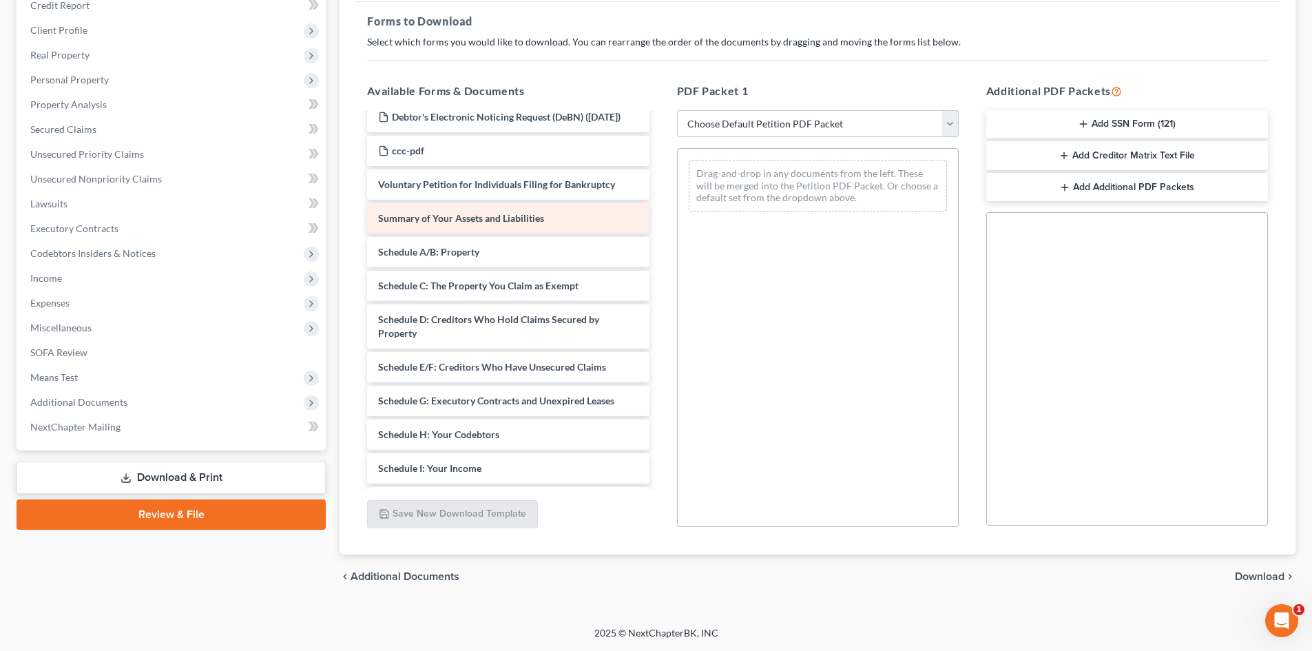
scroll to position [551, 0]
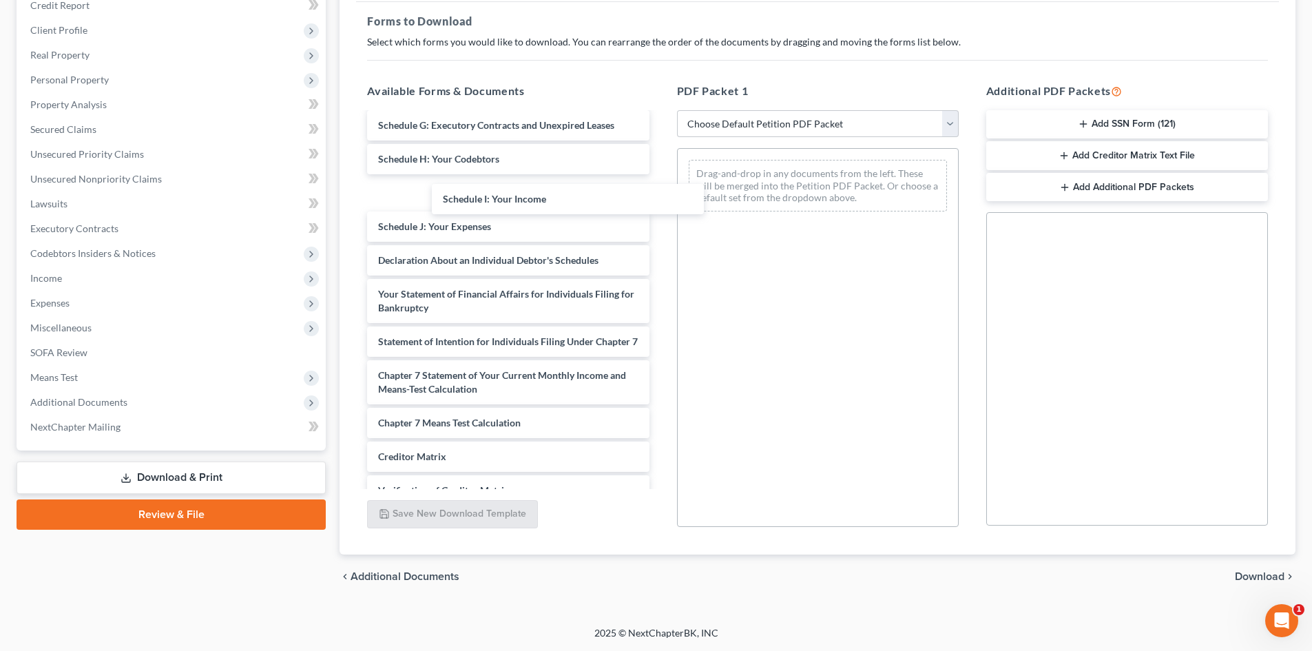
drag, startPoint x: 424, startPoint y: 214, endPoint x: 659, endPoint y: 197, distance: 235.5
click at [660, 196] on div "Schedule I: Your Income [PERSON_NAME] Husbands personal and monthly expenses [D…" at bounding box center [508, 75] width 304 height 1024
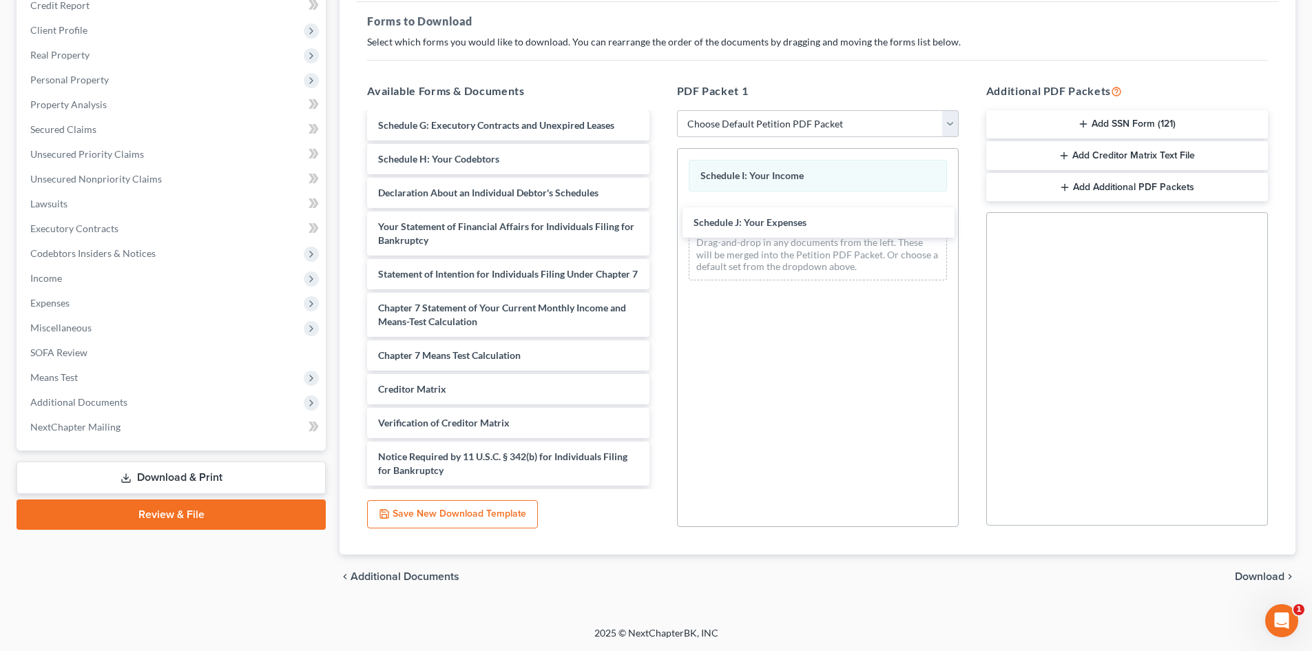
drag, startPoint x: 466, startPoint y: 216, endPoint x: 829, endPoint y: 246, distance: 364.3
click at [660, 242] on div "Schedule J: Your Expenses [PERSON_NAME] Husbands personal and monthly expenses …" at bounding box center [508, 41] width 304 height 957
click at [1265, 573] on span "Download" at bounding box center [1260, 576] width 50 height 11
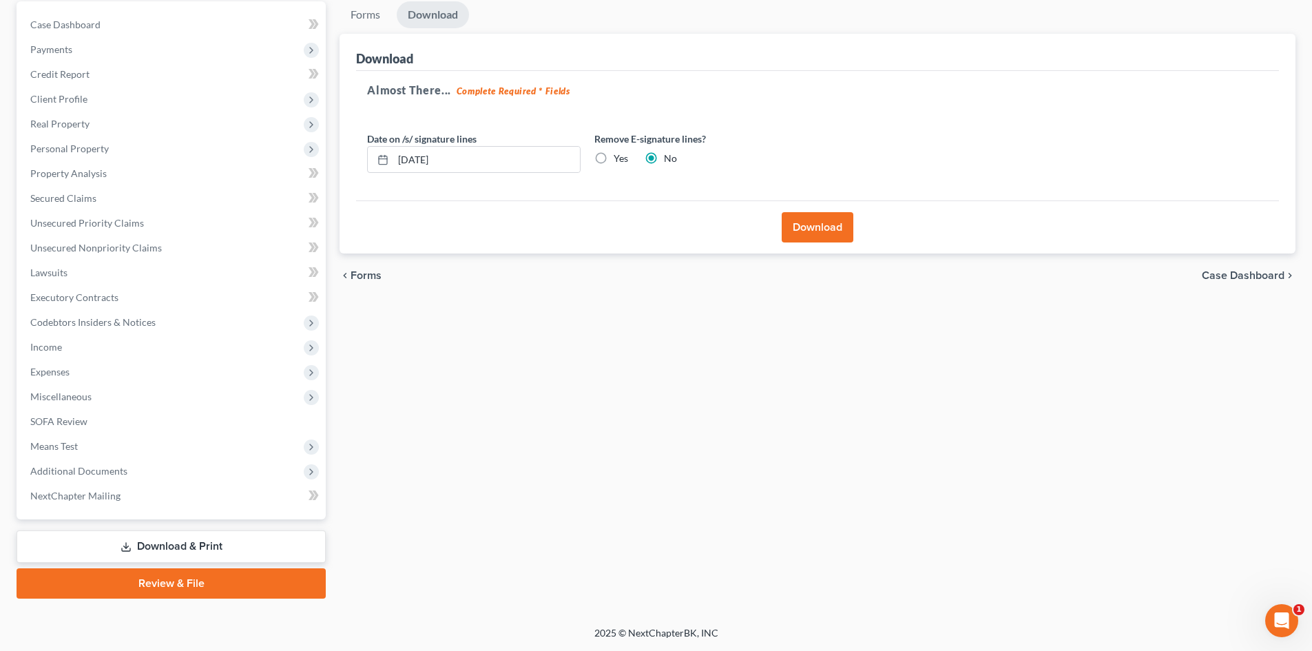
scroll to position [131, 0]
click at [820, 220] on button "Download" at bounding box center [818, 227] width 72 height 30
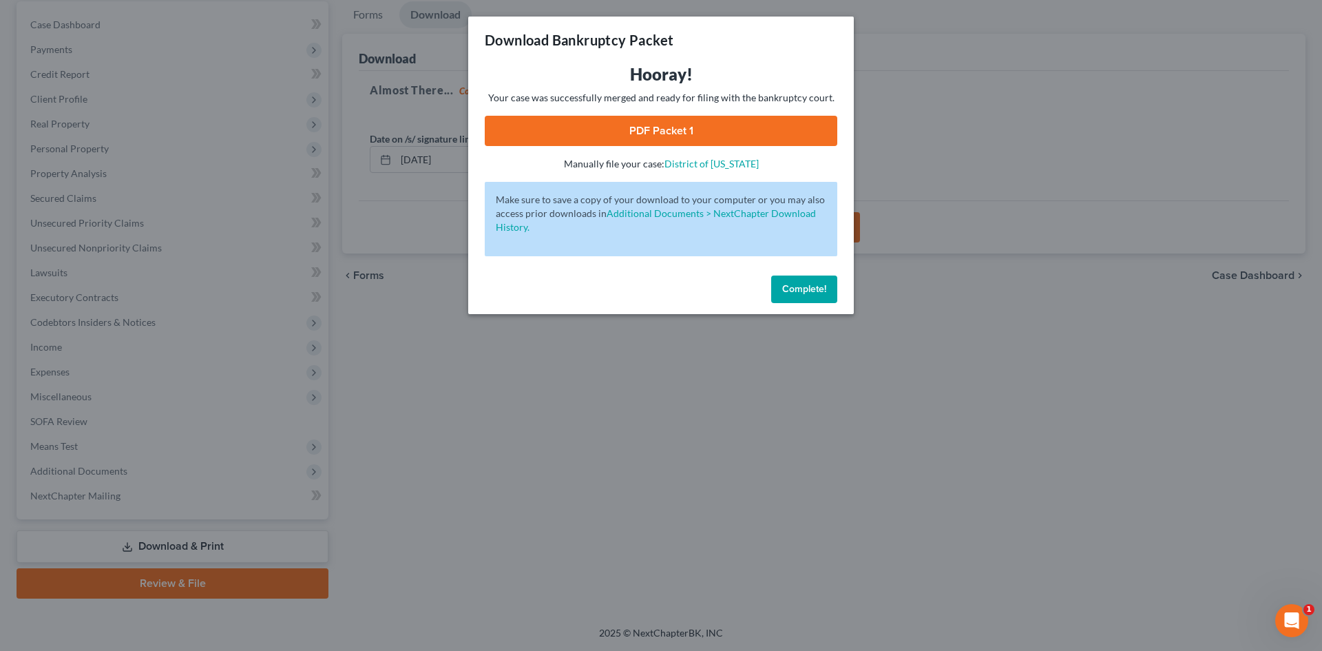
click at [689, 130] on link "PDF Packet 1" at bounding box center [661, 131] width 353 height 30
click at [819, 296] on button "Complete!" at bounding box center [804, 290] width 66 height 28
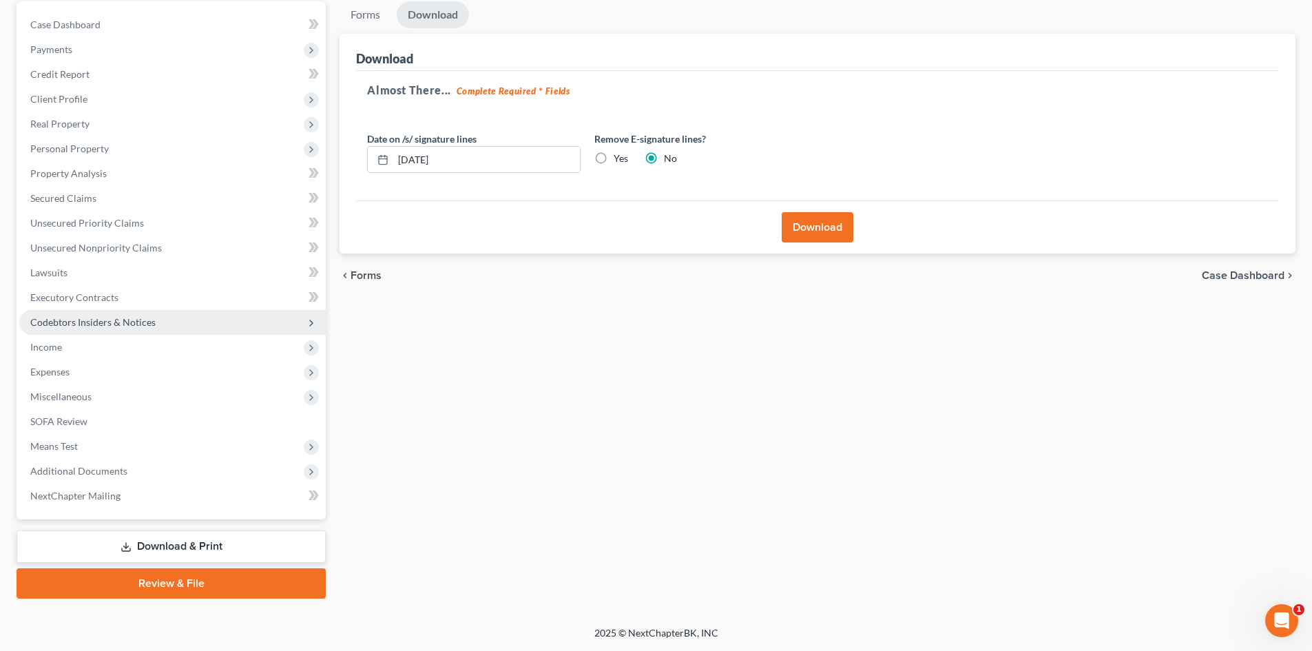
scroll to position [0, 0]
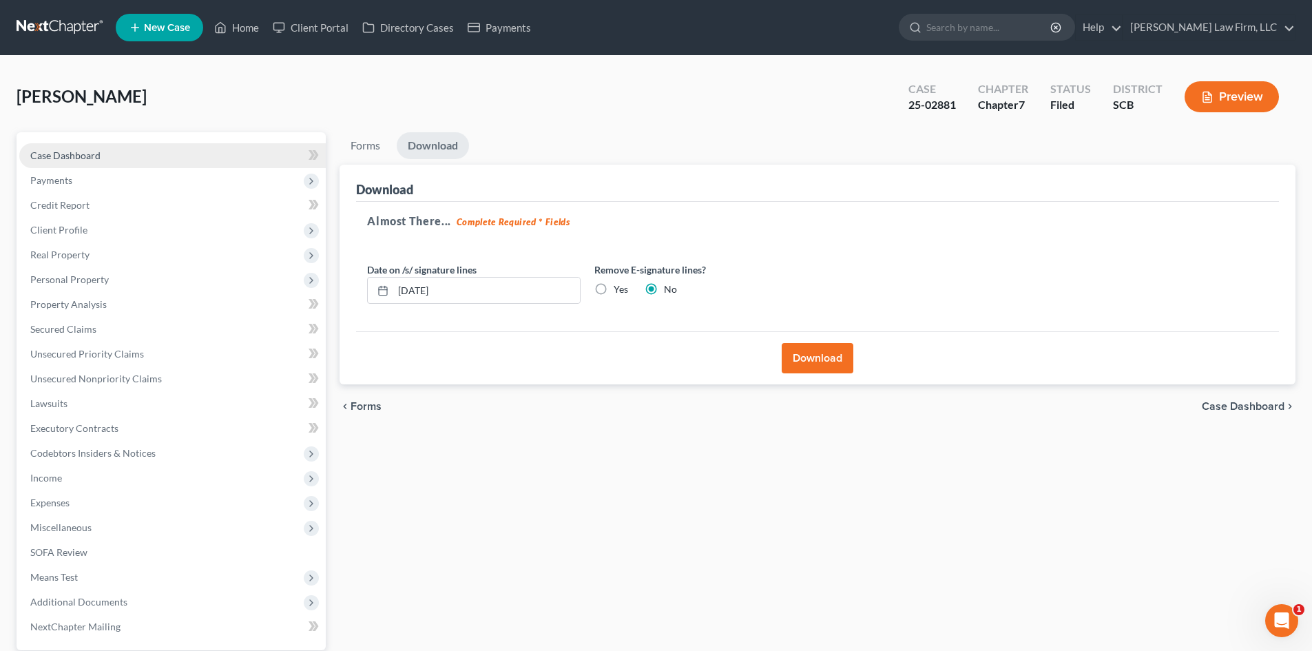
click at [76, 154] on span "Case Dashboard" at bounding box center [65, 155] width 70 height 12
select select "1"
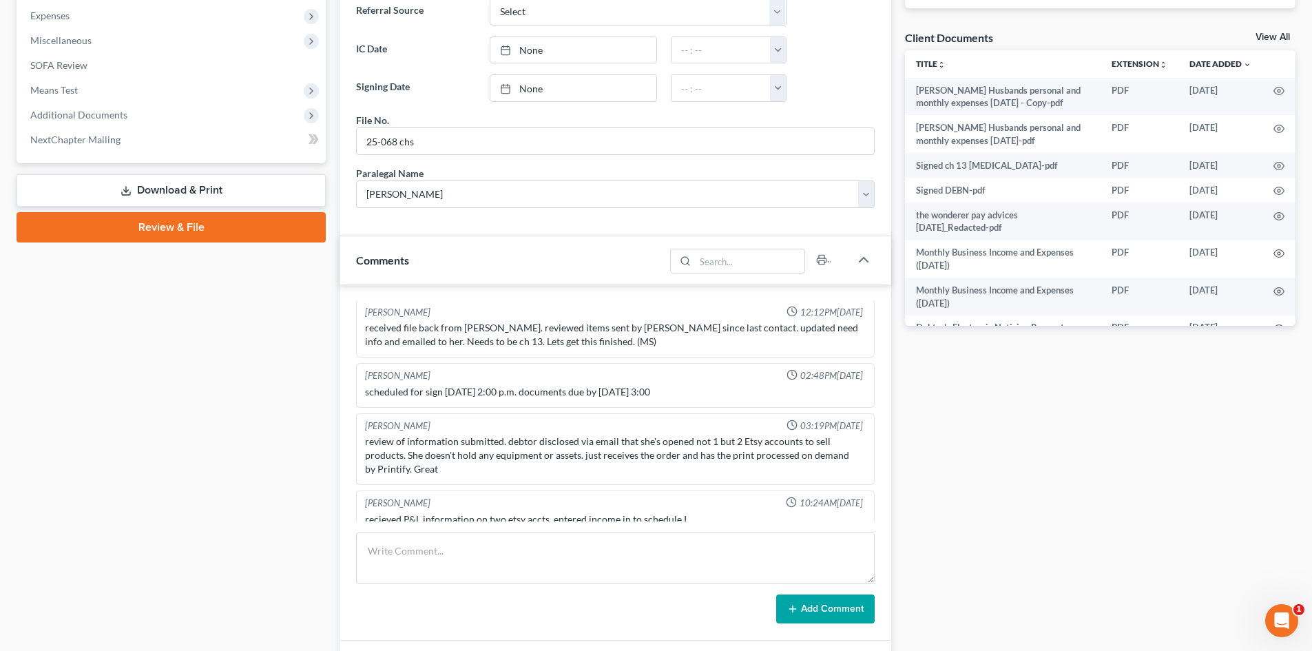
scroll to position [551, 0]
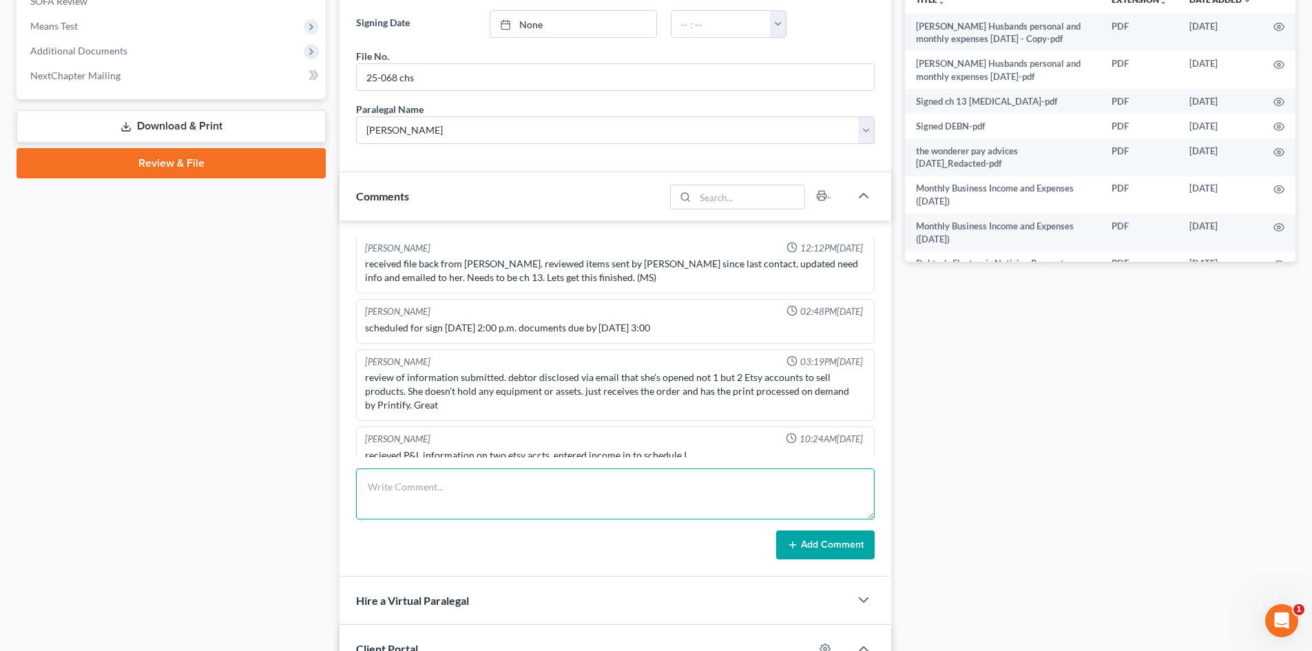
click at [498, 495] on textarea at bounding box center [615, 493] width 519 height 51
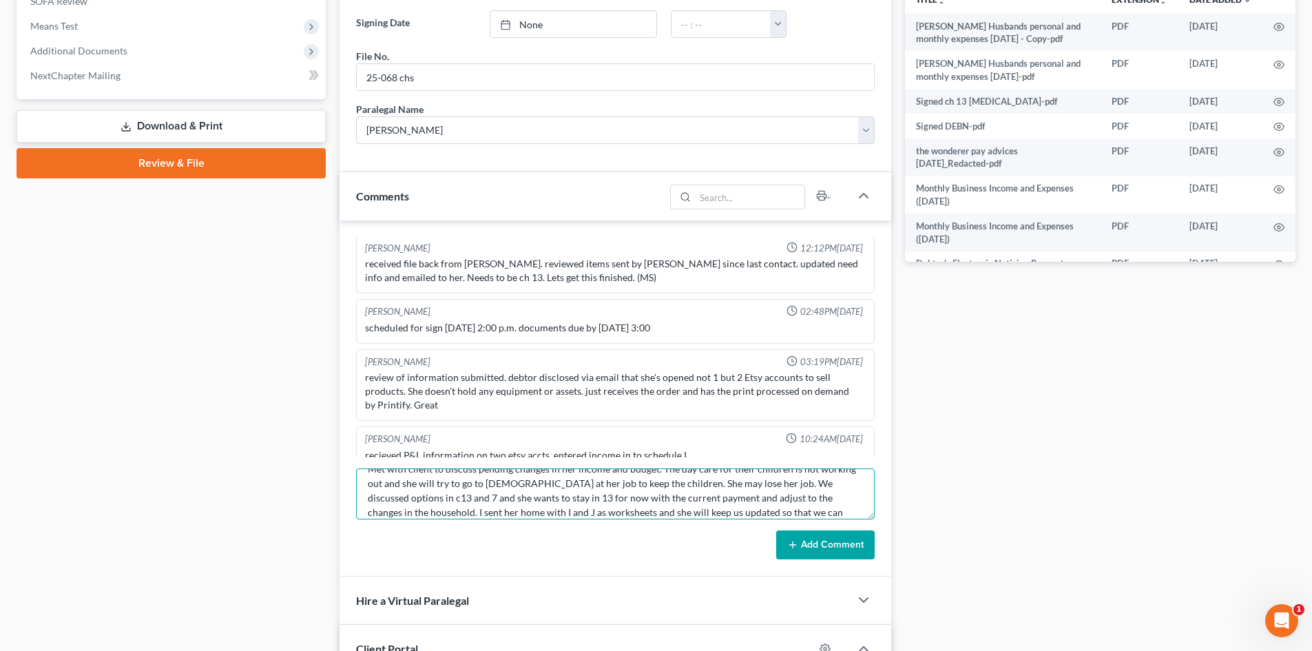
scroll to position [32, 0]
type textarea "Met with client to discuss pending changes in her income and budget. The day ca…"
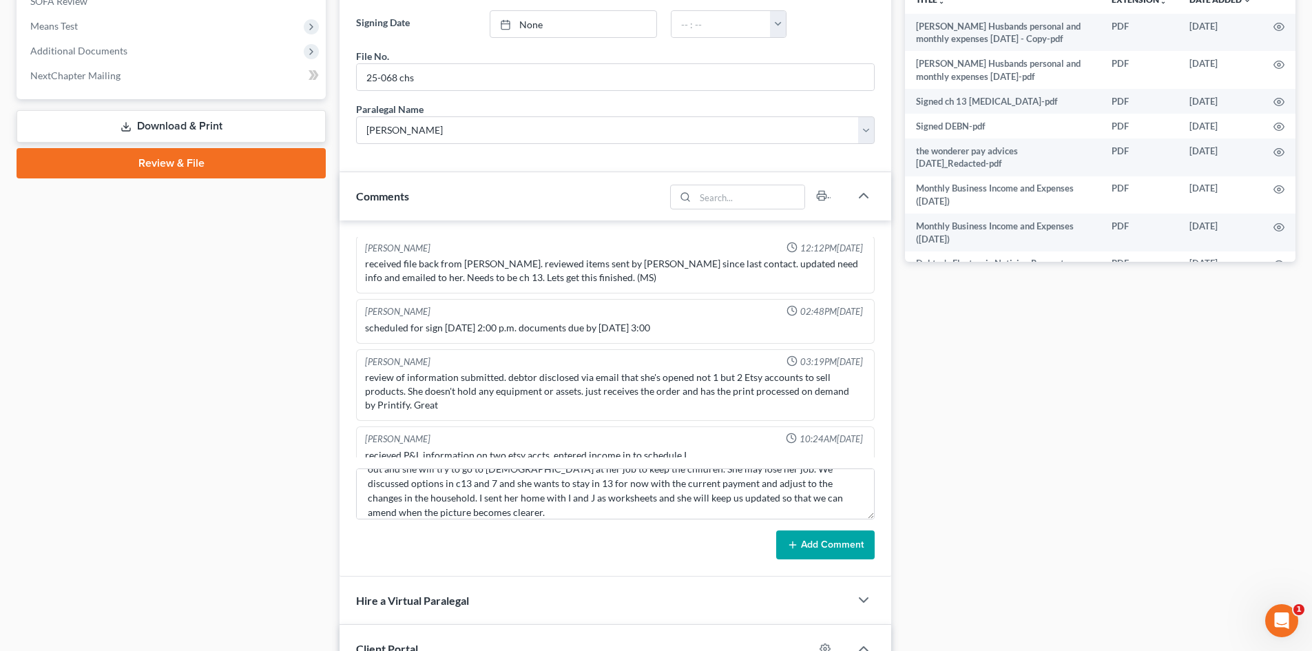
click at [822, 550] on button "Add Comment" at bounding box center [825, 544] width 98 height 29
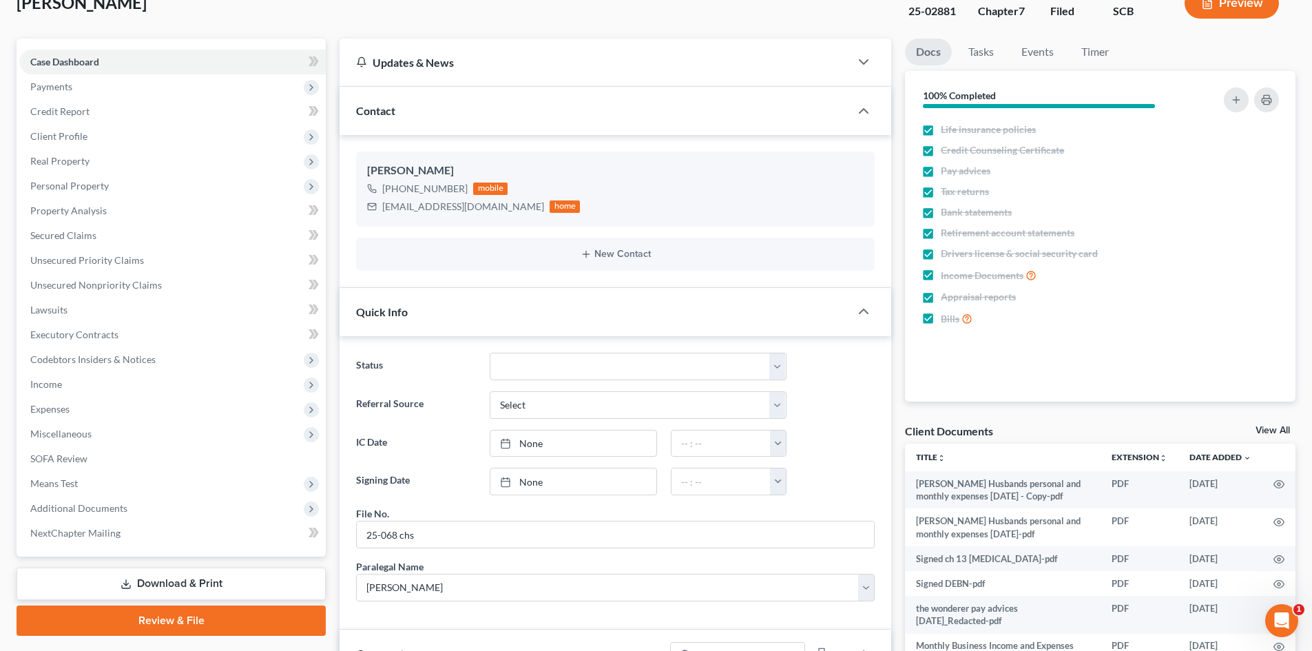
scroll to position [0, 0]
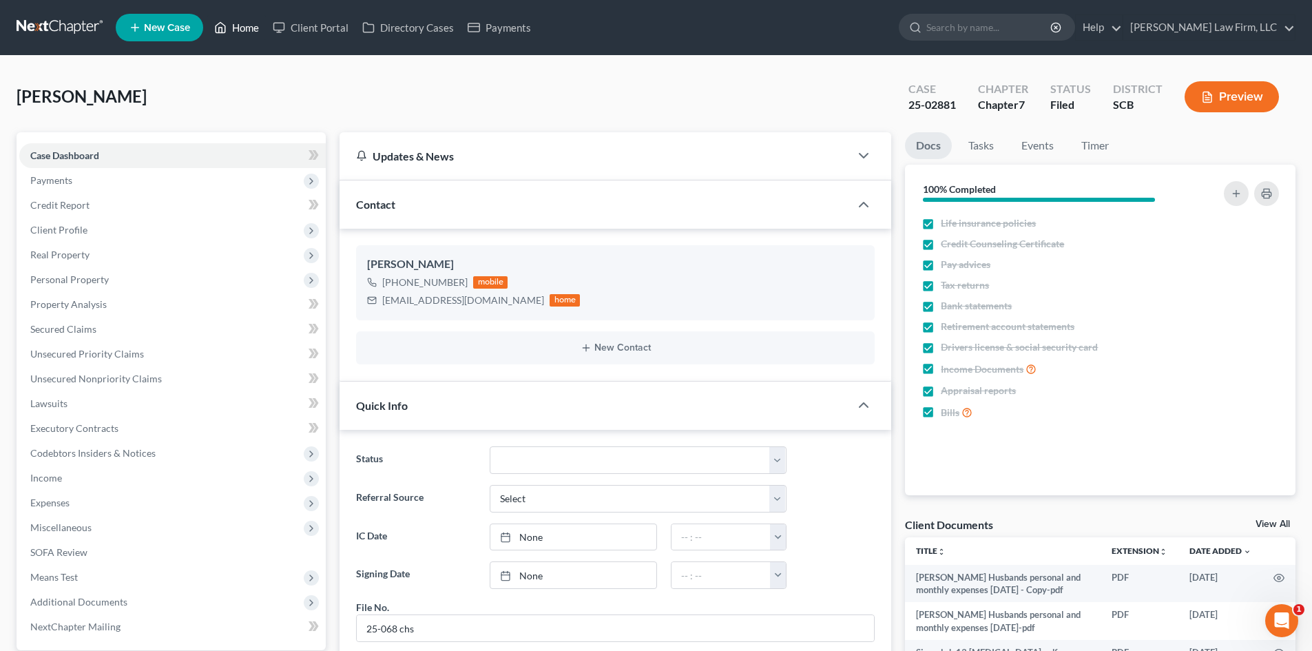
drag, startPoint x: 233, startPoint y: 21, endPoint x: 313, endPoint y: 44, distance: 83.7
click at [233, 21] on link "Home" at bounding box center [236, 27] width 59 height 25
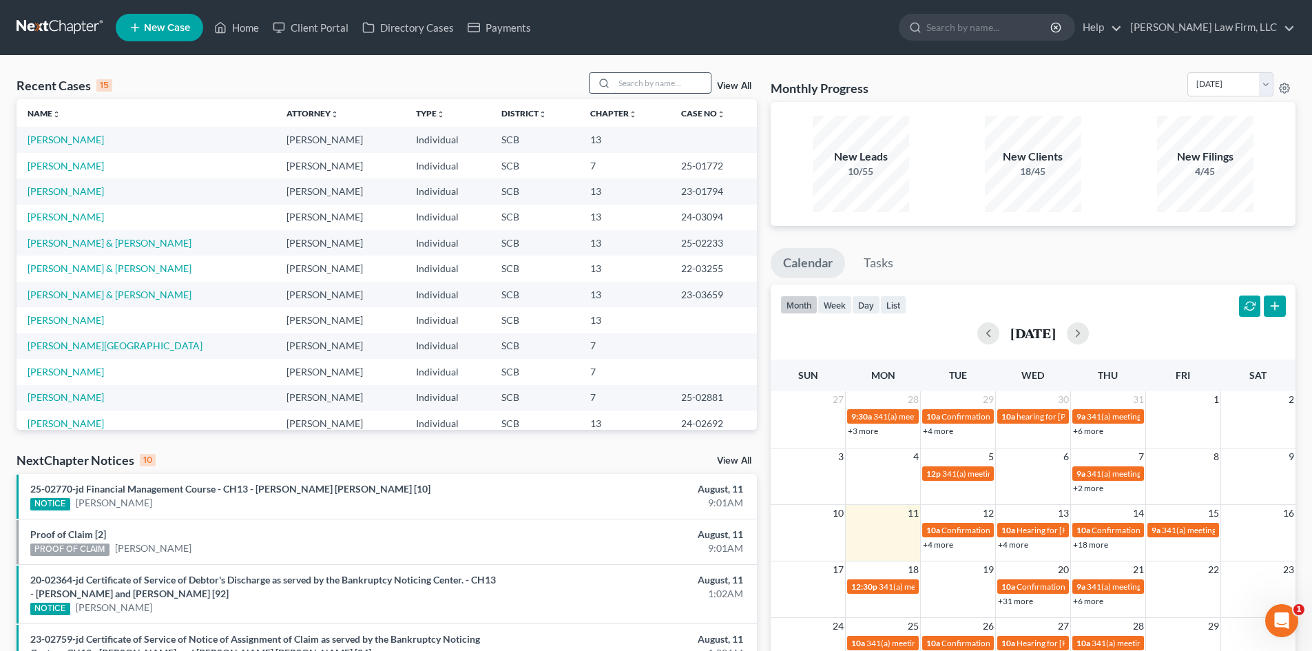
click at [634, 80] on input "search" at bounding box center [662, 83] width 96 height 20
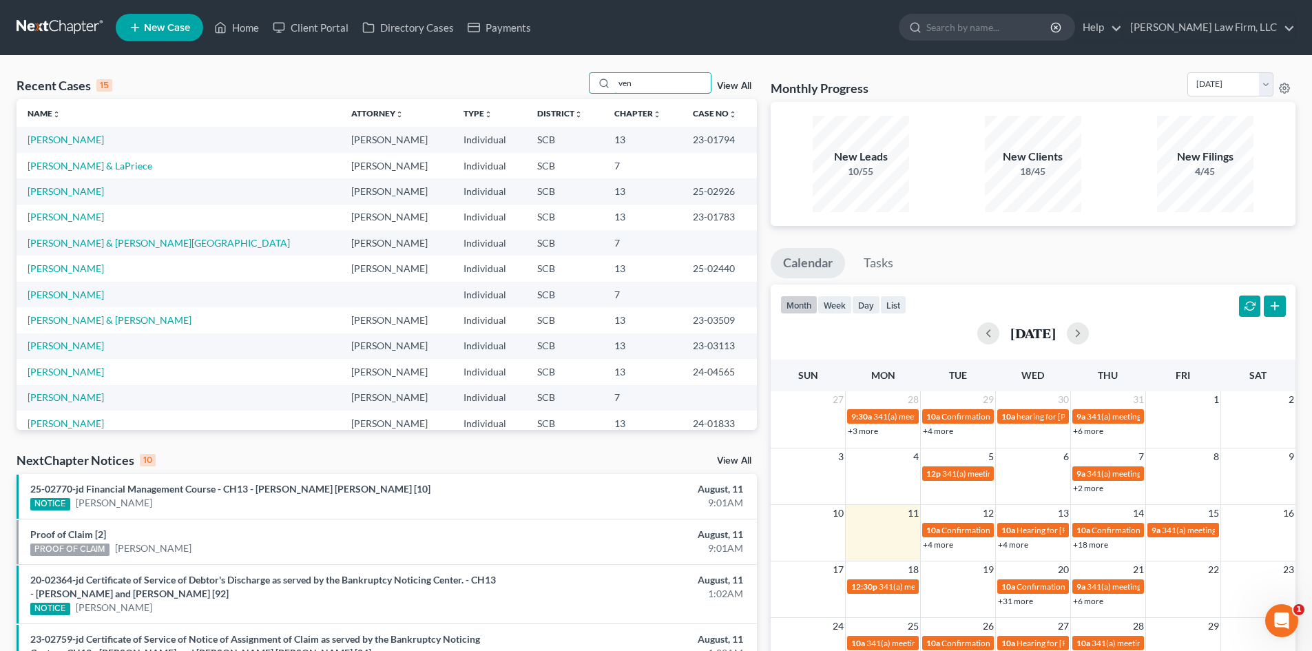
drag, startPoint x: 634, startPoint y: 83, endPoint x: 558, endPoint y: 81, distance: 75.8
click at [587, 86] on div "Recent Cases 15 ven View All" at bounding box center [387, 85] width 740 height 27
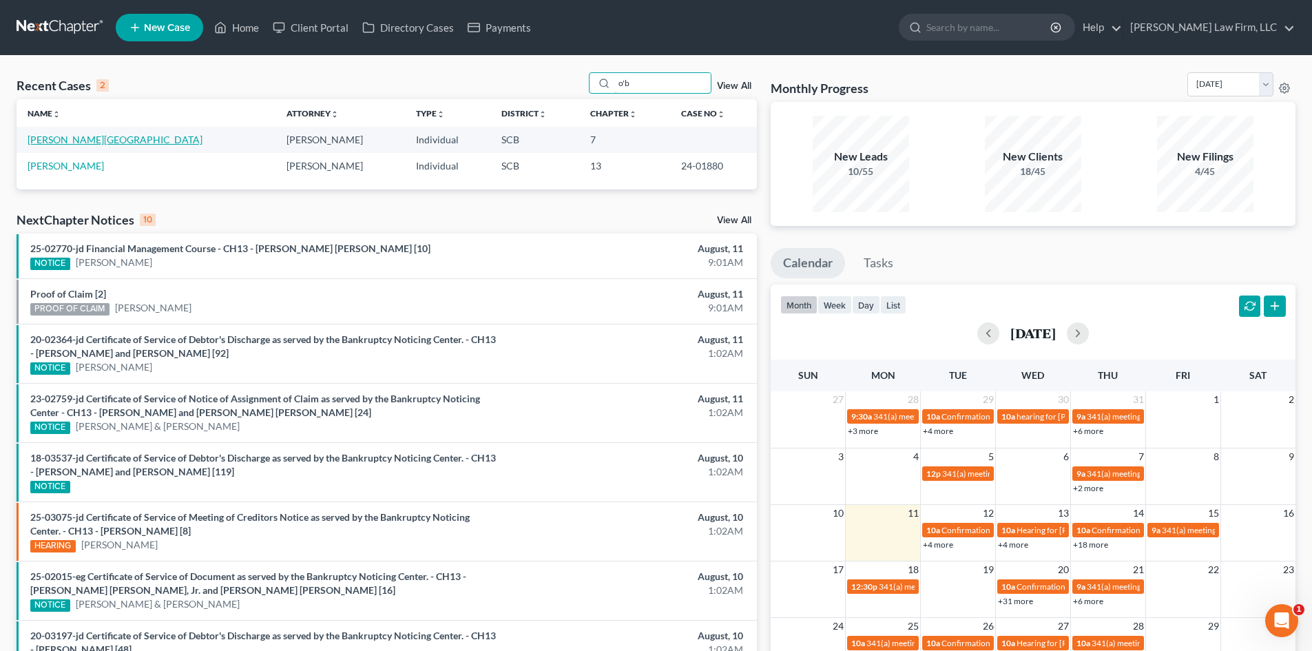
type input "o'b"
click at [64, 144] on link "[PERSON_NAME][GEOGRAPHIC_DATA]" at bounding box center [115, 140] width 175 height 12
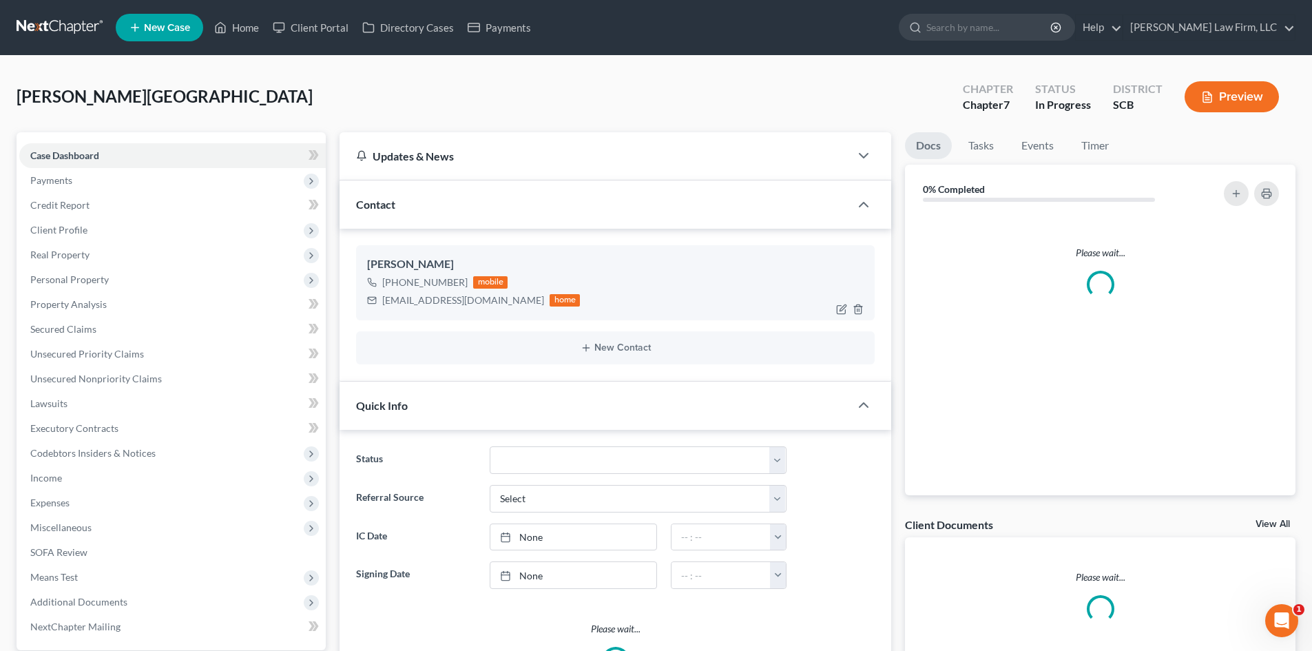
select select "1"
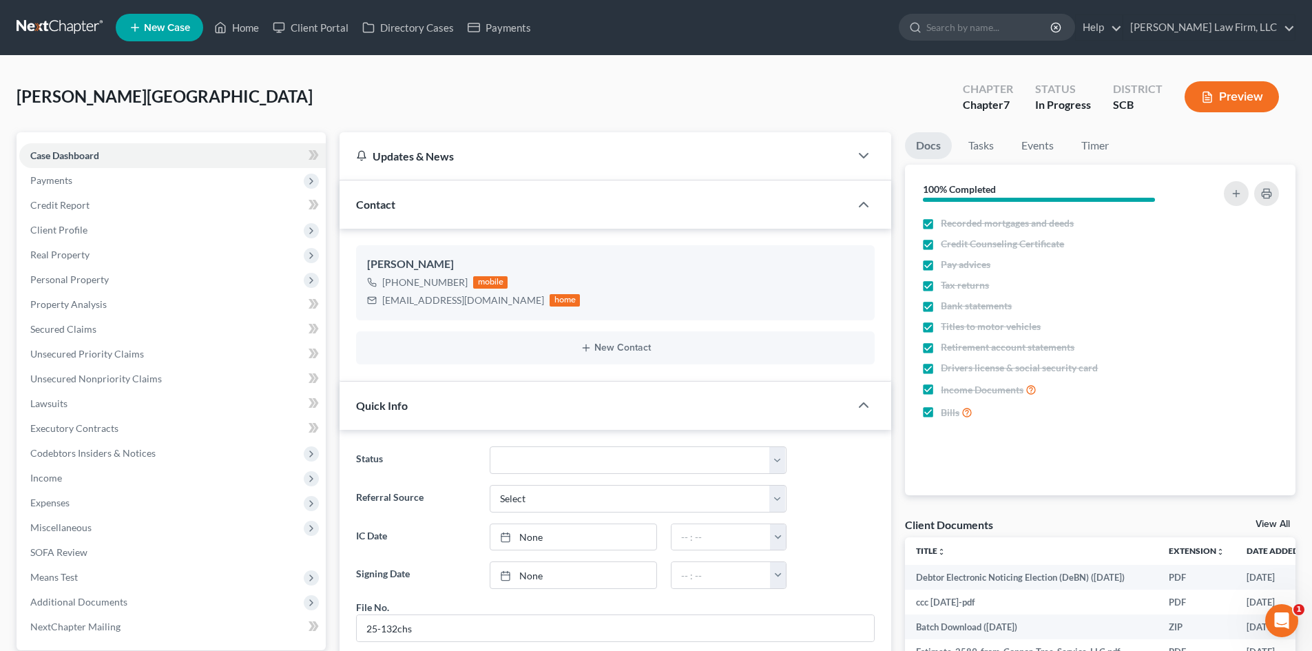
click at [1232, 89] on button "Preview" at bounding box center [1232, 96] width 94 height 31
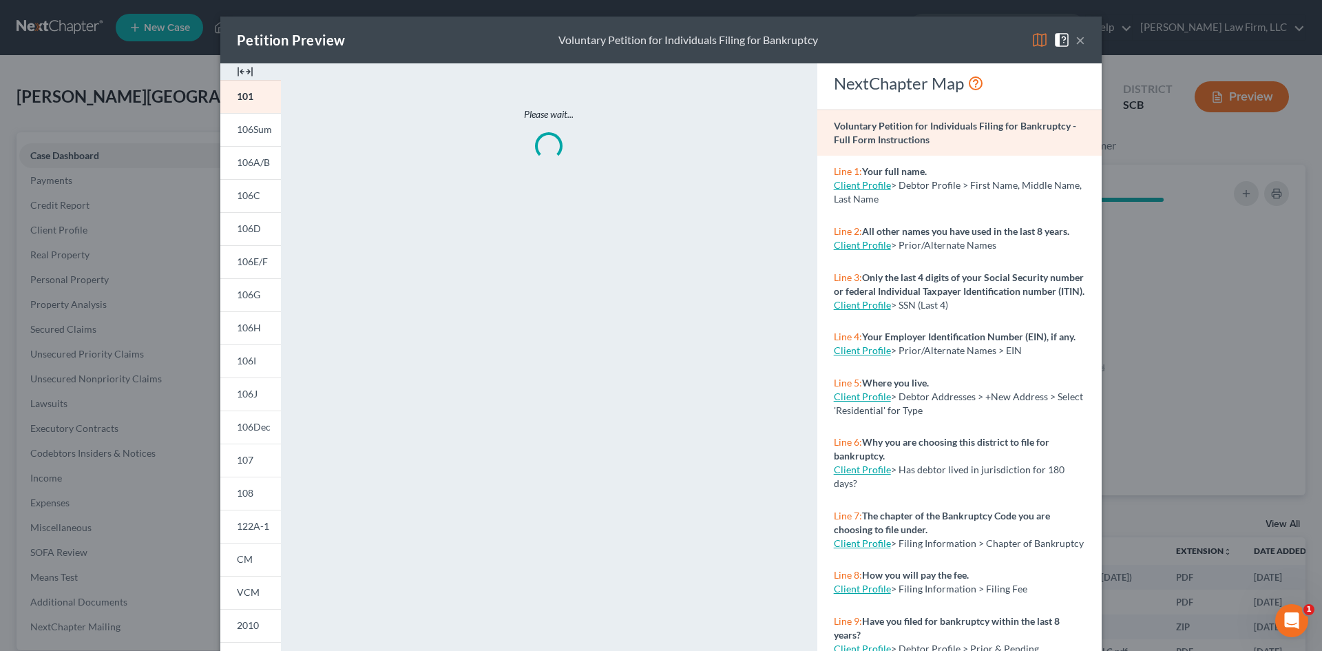
click at [239, 68] on img at bounding box center [245, 71] width 17 height 17
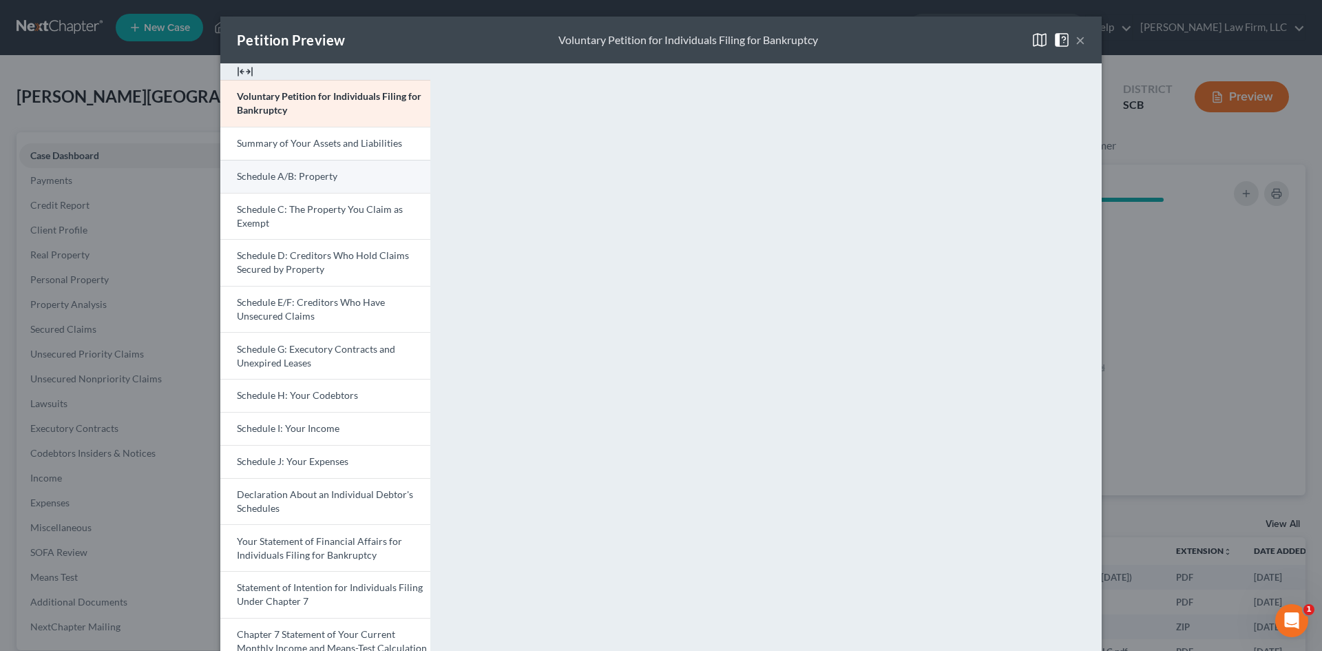
click at [273, 188] on link "Schedule A/B: Property" at bounding box center [325, 176] width 210 height 33
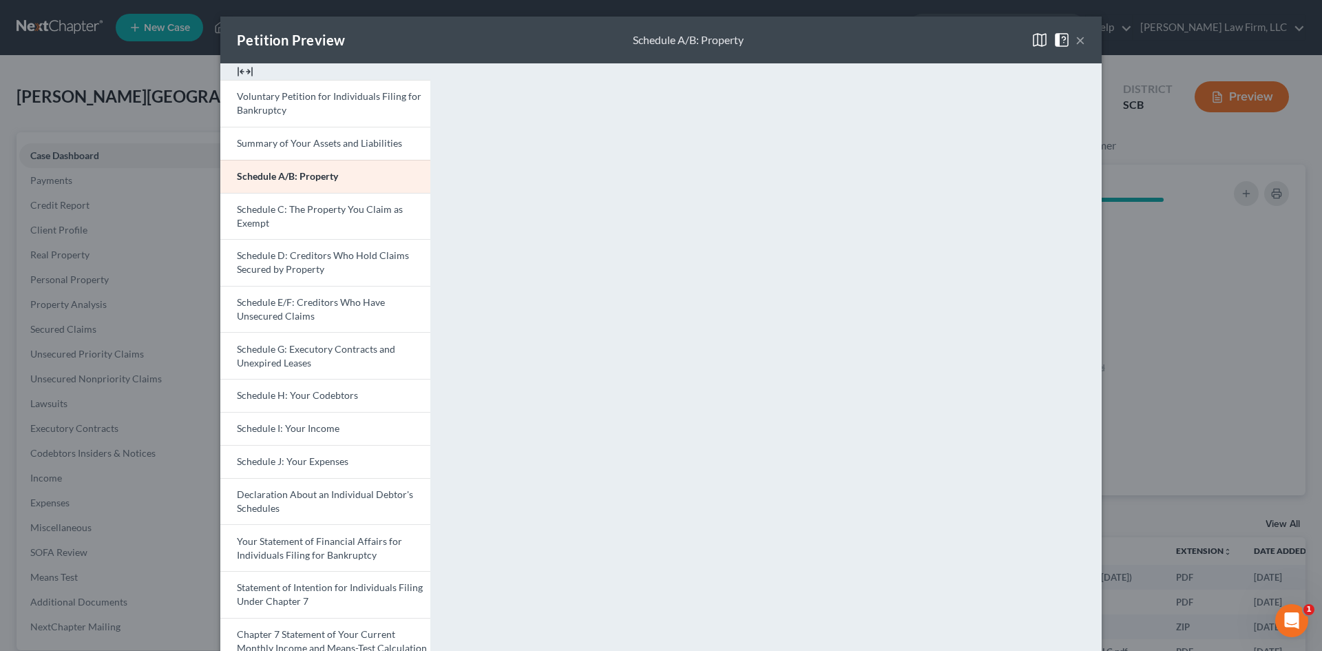
click at [1080, 39] on button "×" at bounding box center [1081, 40] width 10 height 17
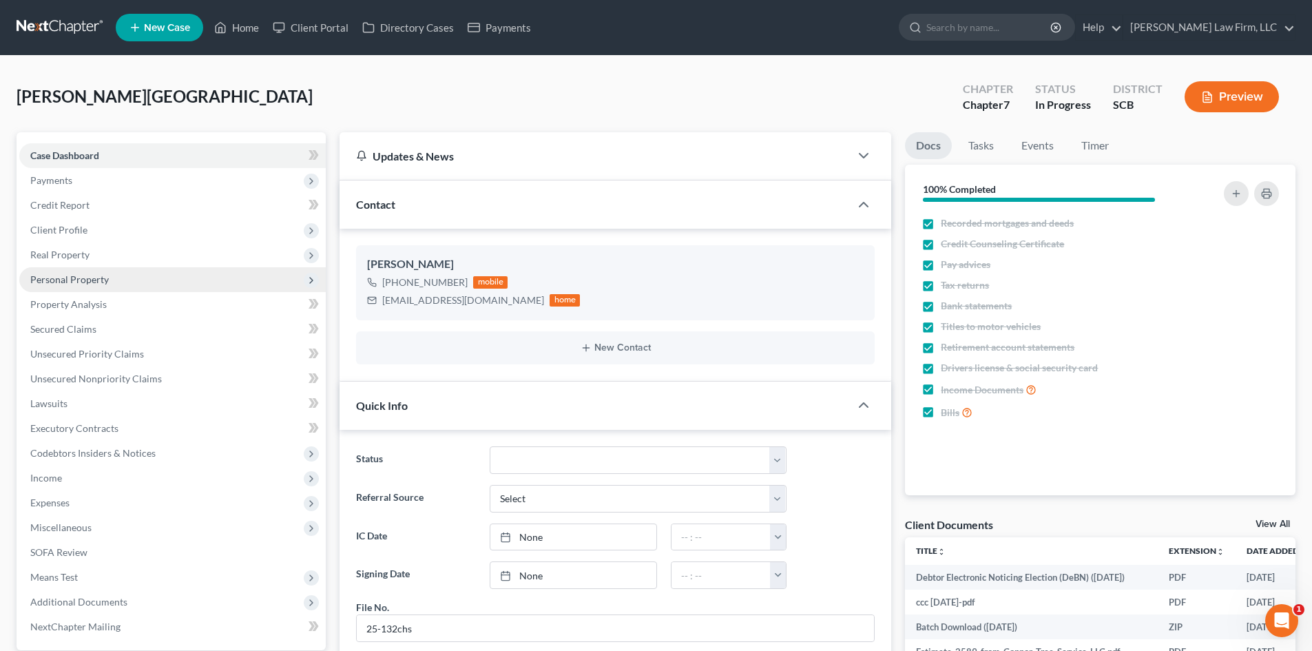
click at [65, 279] on span "Personal Property" at bounding box center [69, 279] width 79 height 12
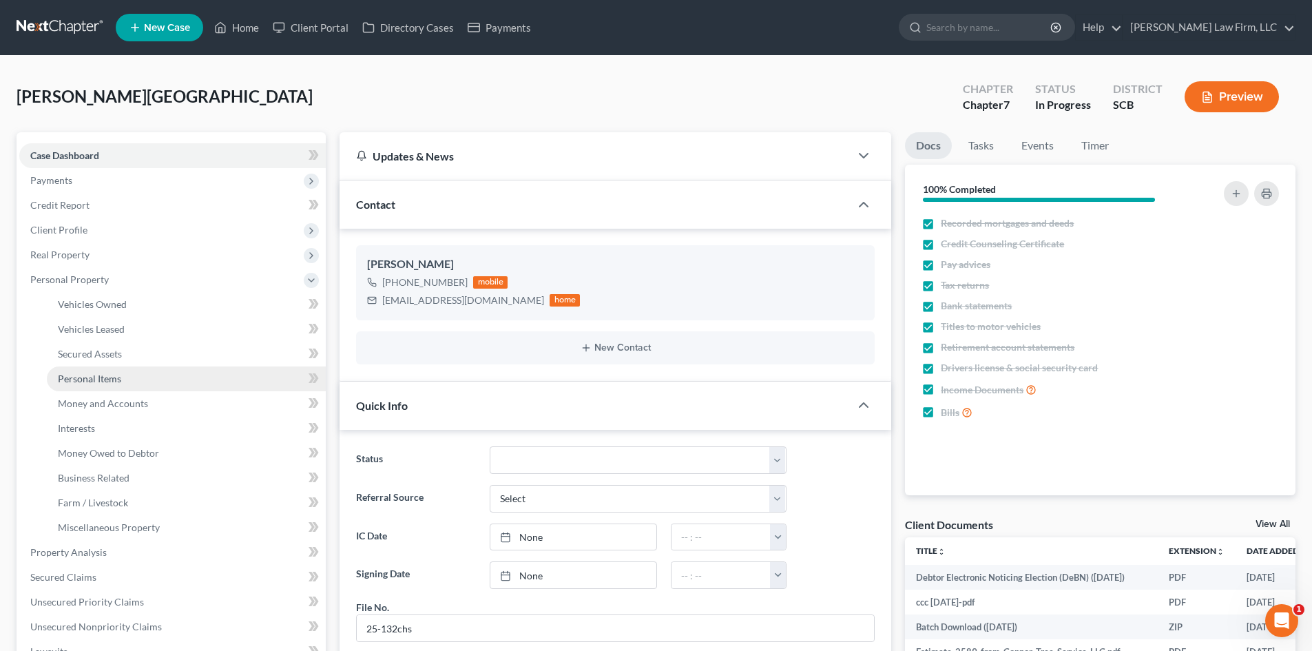
click at [99, 373] on span "Personal Items" at bounding box center [89, 379] width 63 height 12
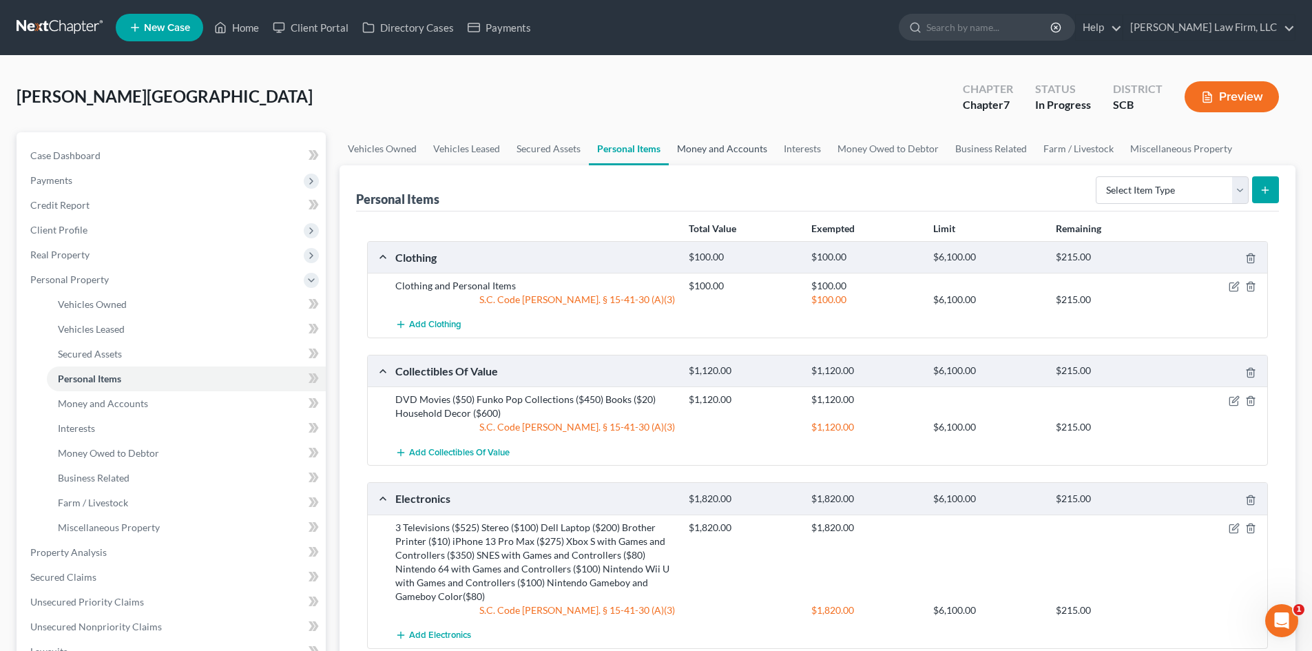
click at [751, 143] on link "Money and Accounts" at bounding box center [722, 148] width 107 height 33
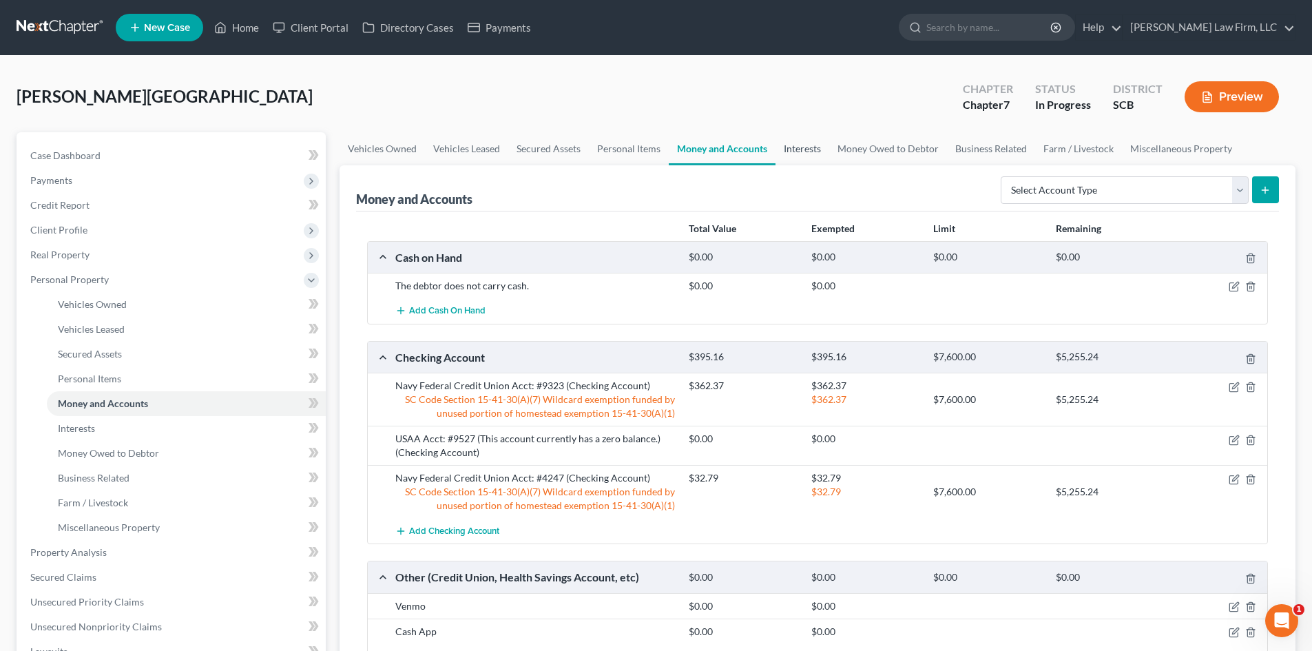
click at [788, 145] on link "Interests" at bounding box center [803, 148] width 54 height 33
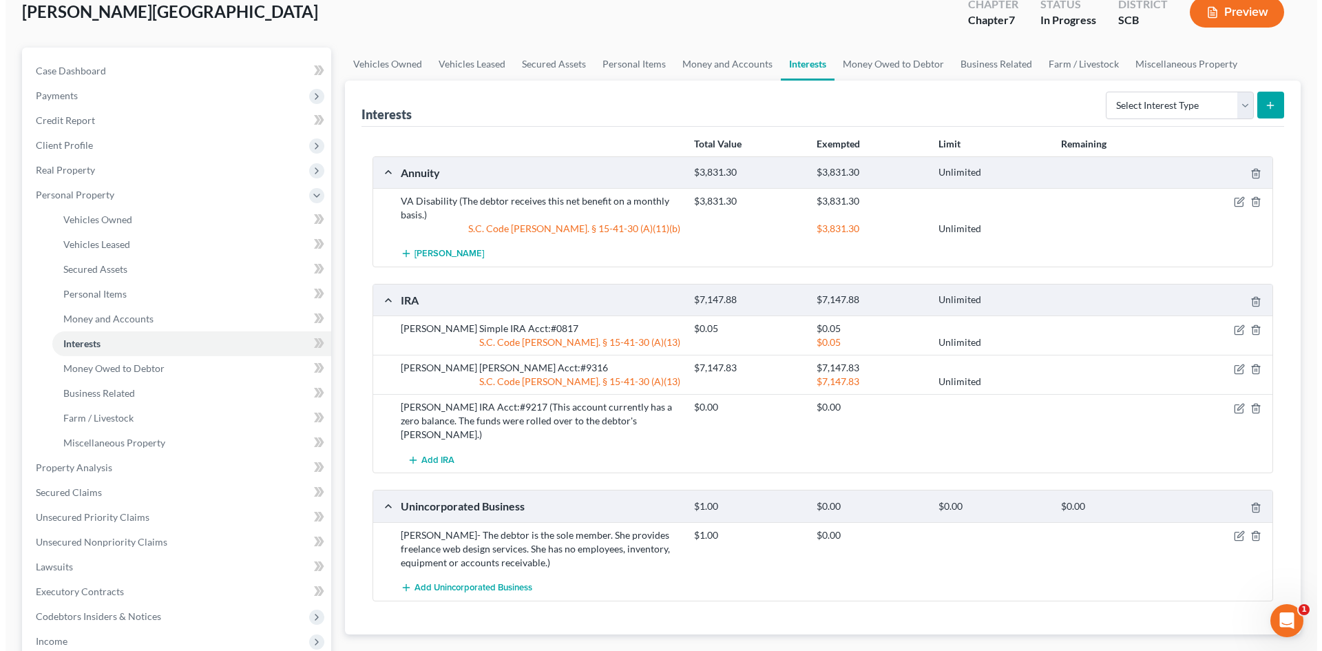
scroll to position [207, 0]
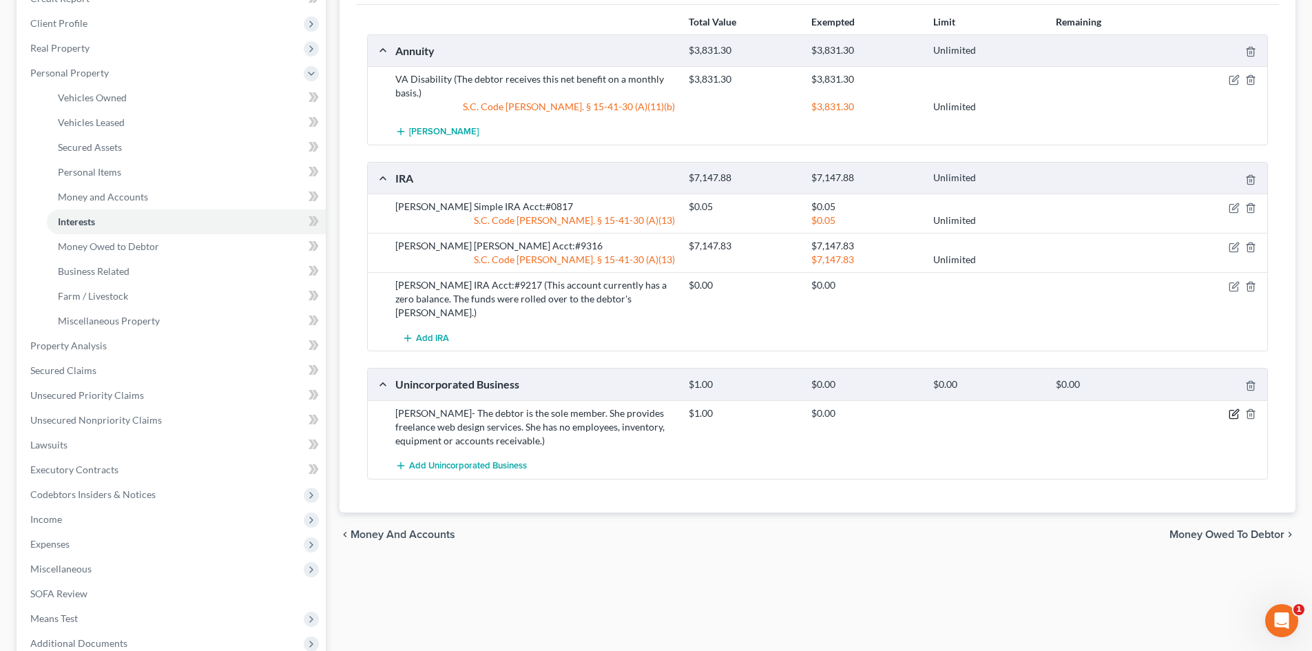
click at [1230, 408] on icon "button" at bounding box center [1234, 413] width 11 height 11
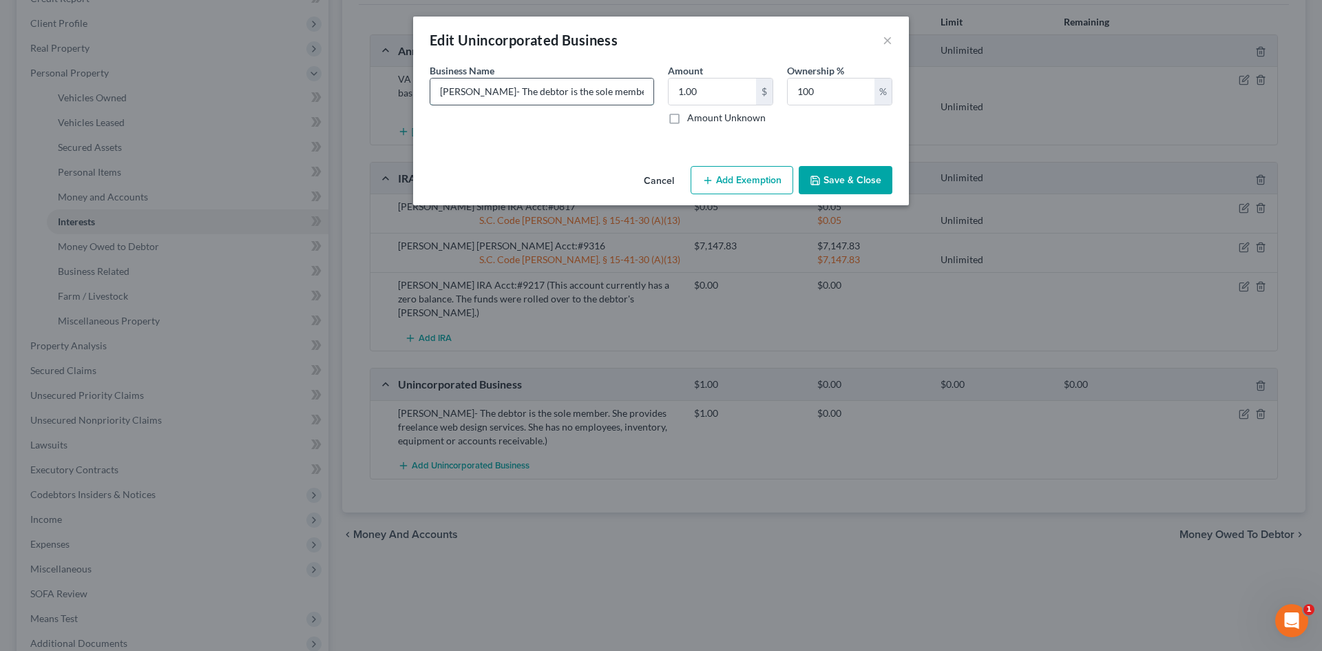
click at [579, 88] on input "[PERSON_NAME]- The debtor is the sole member. She provides freelance web design…" at bounding box center [542, 92] width 223 height 26
type input "Freelance Web Design Services (sole proprietor). She has no employees, inventor…"
click at [827, 176] on button "Save & Close" at bounding box center [846, 180] width 94 height 29
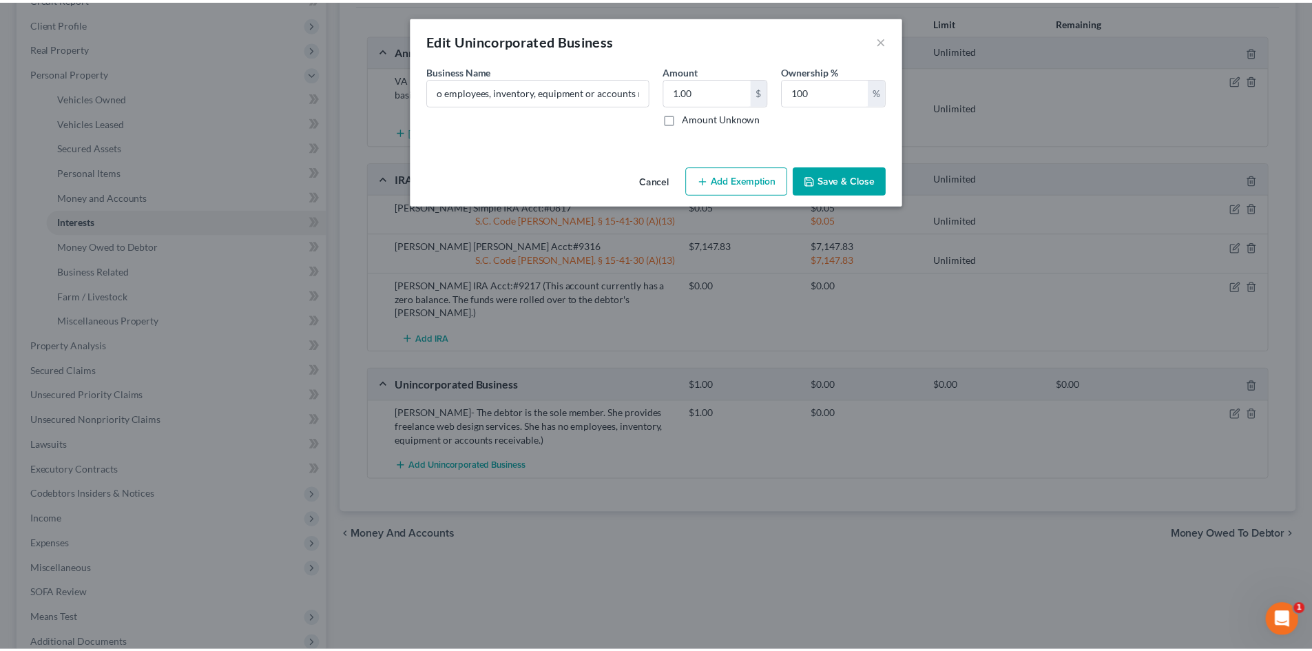
scroll to position [0, 0]
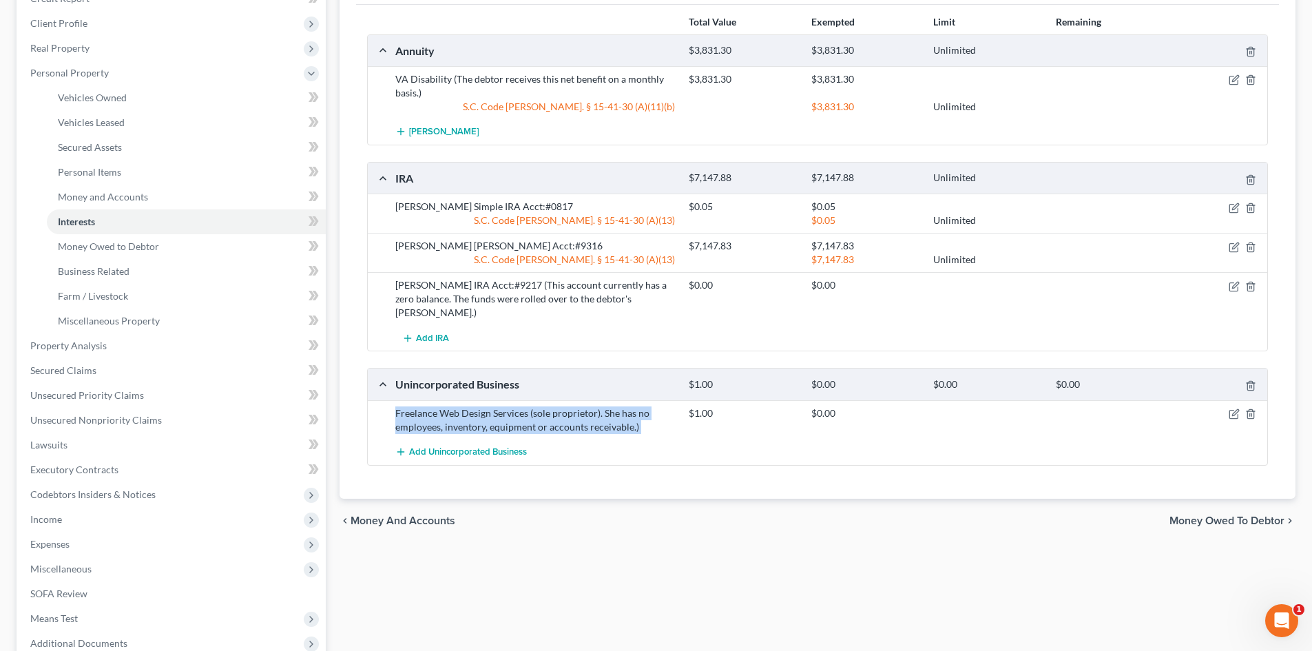
drag, startPoint x: 397, startPoint y: 398, endPoint x: 683, endPoint y: 422, distance: 286.2
click at [683, 422] on div "Freelance Web Design Services (sole proprietor). She has no employees, inventor…" at bounding box center [818, 419] width 900 height 39
copy div "Freelance Web Design Services (sole proprietor). She has no employees, inventor…"
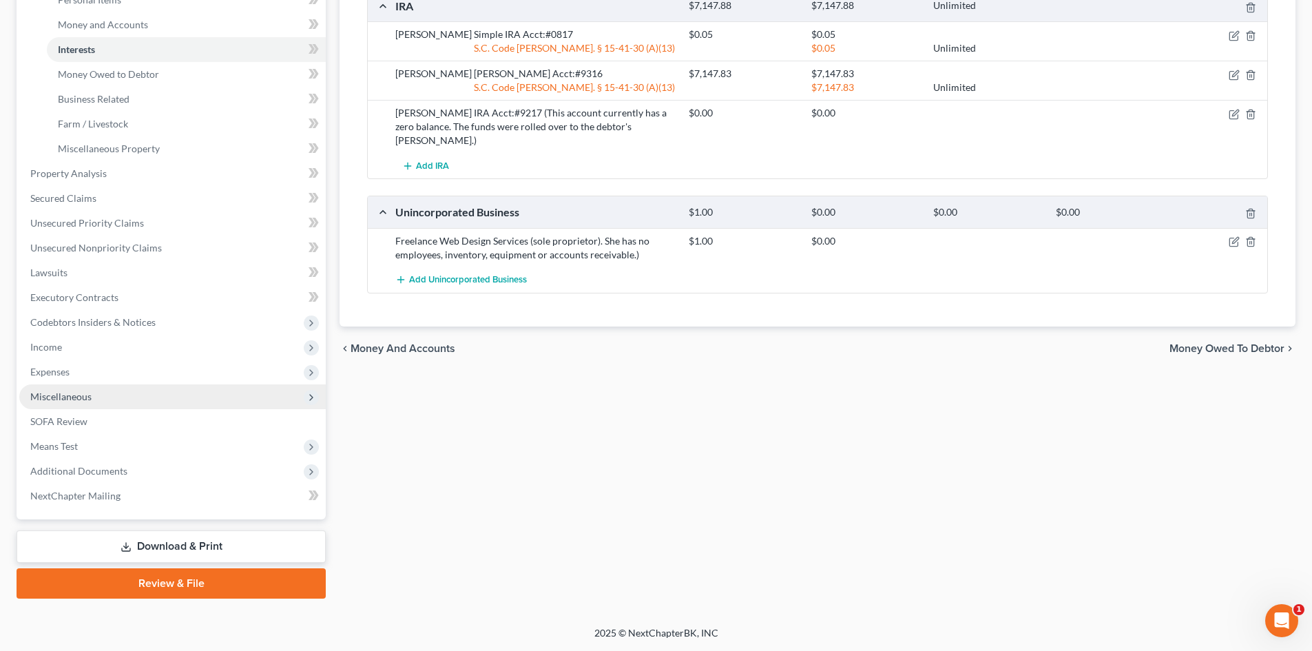
click at [104, 397] on span "Miscellaneous" at bounding box center [172, 396] width 307 height 25
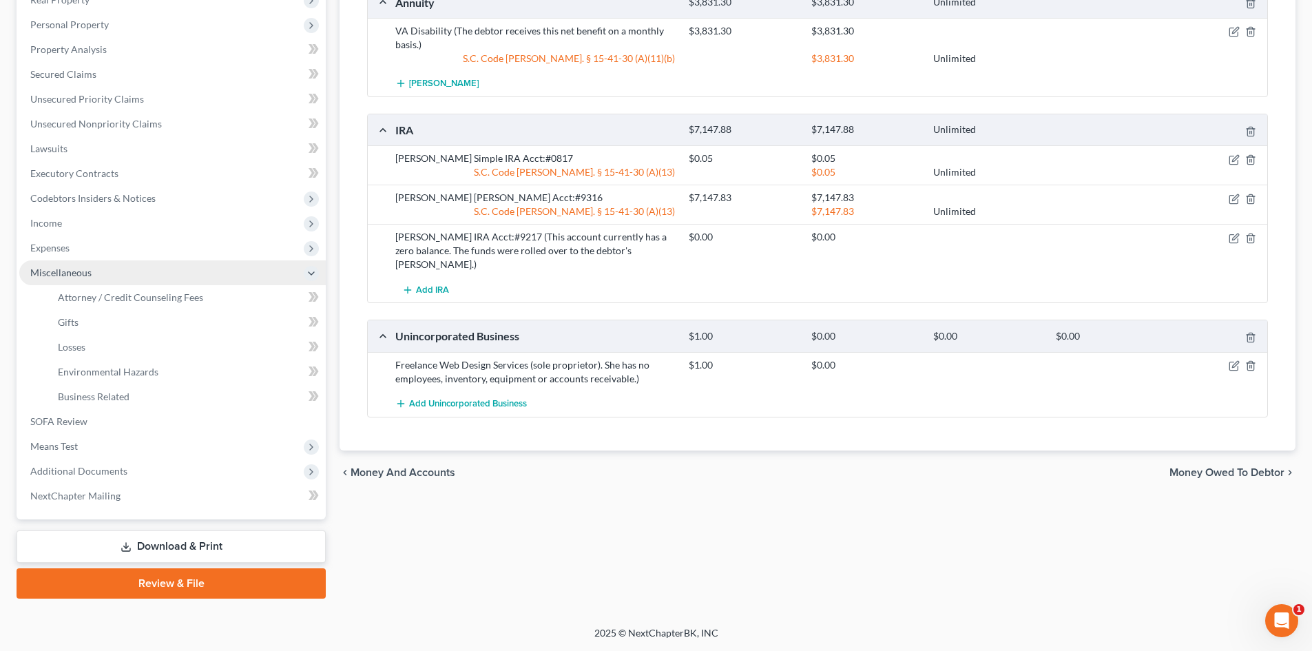
scroll to position [255, 0]
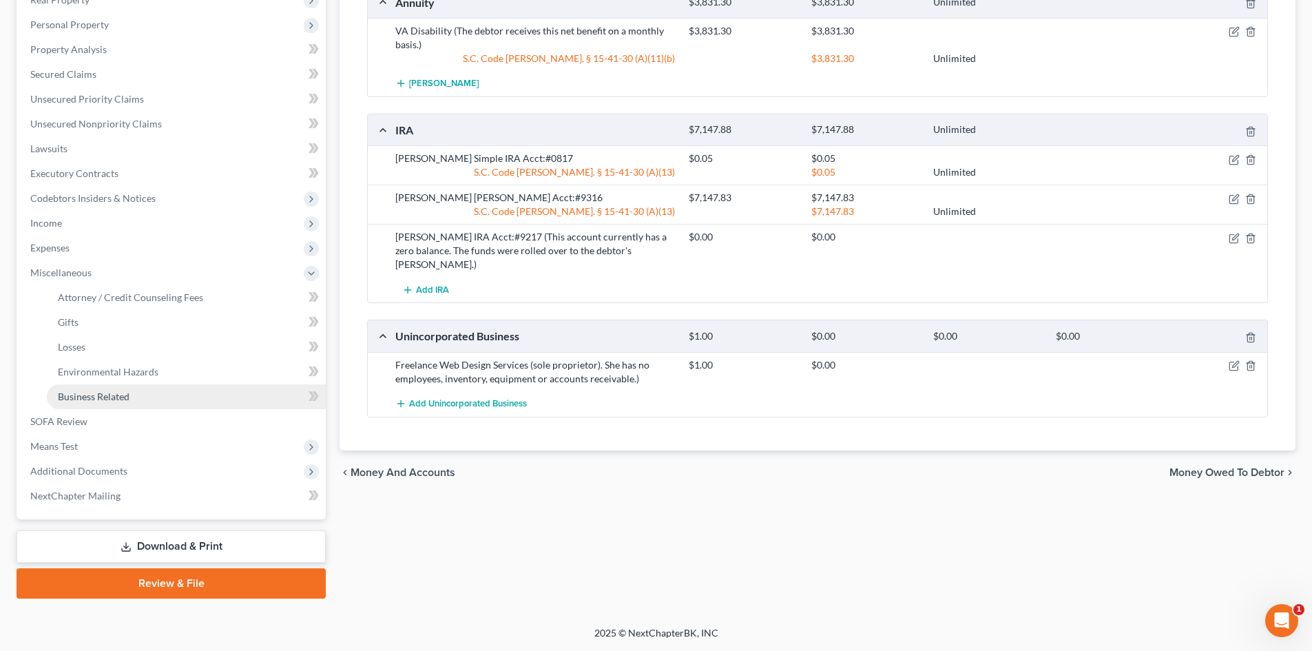
click at [125, 393] on span "Business Related" at bounding box center [94, 397] width 72 height 12
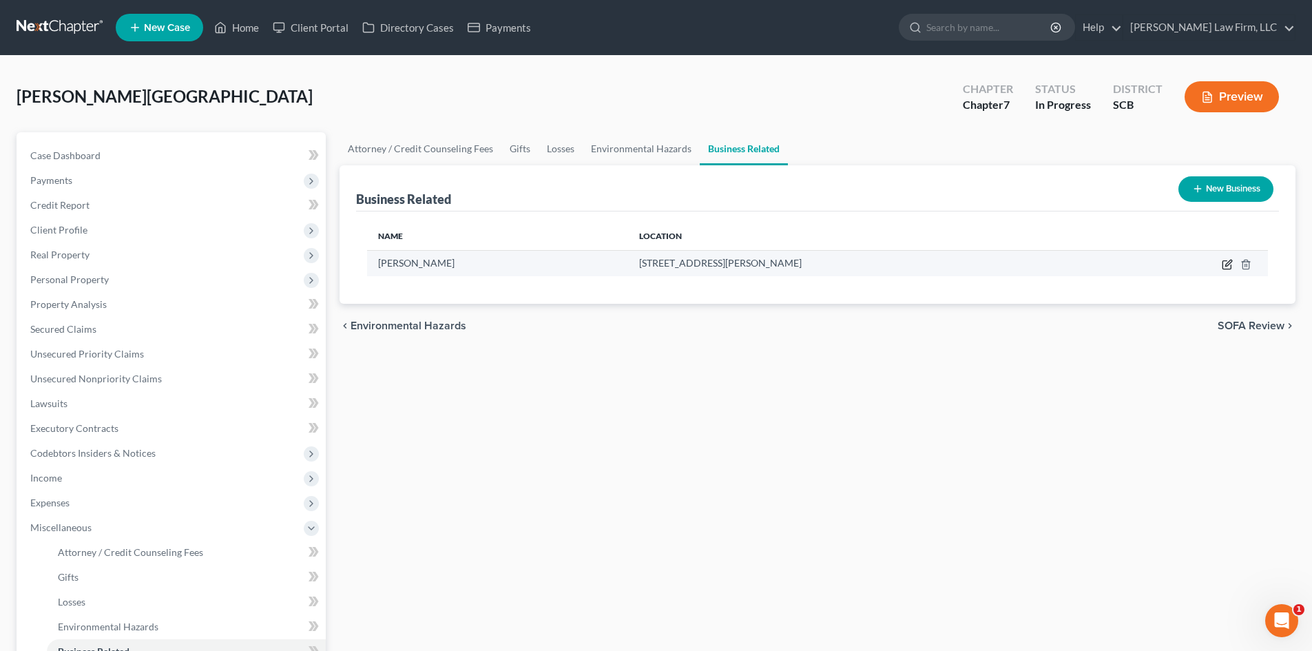
click at [1228, 262] on icon "button" at bounding box center [1227, 264] width 11 height 11
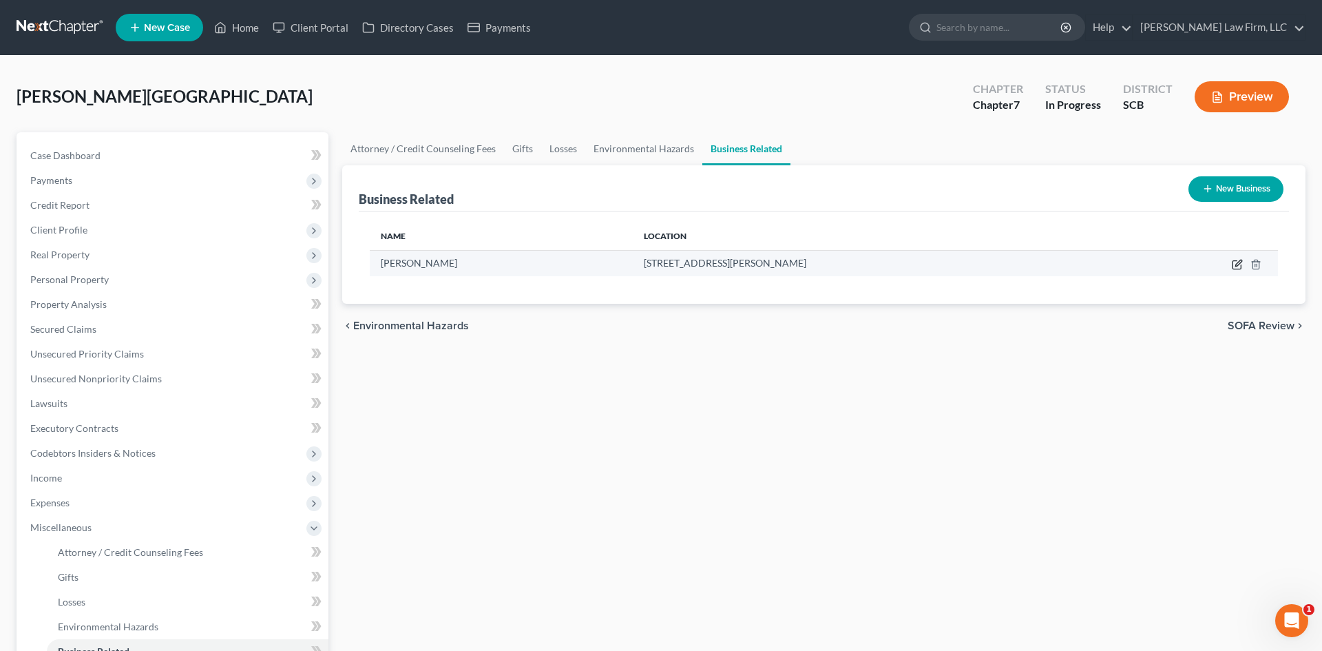
select select "sole_proprietor"
select select "42"
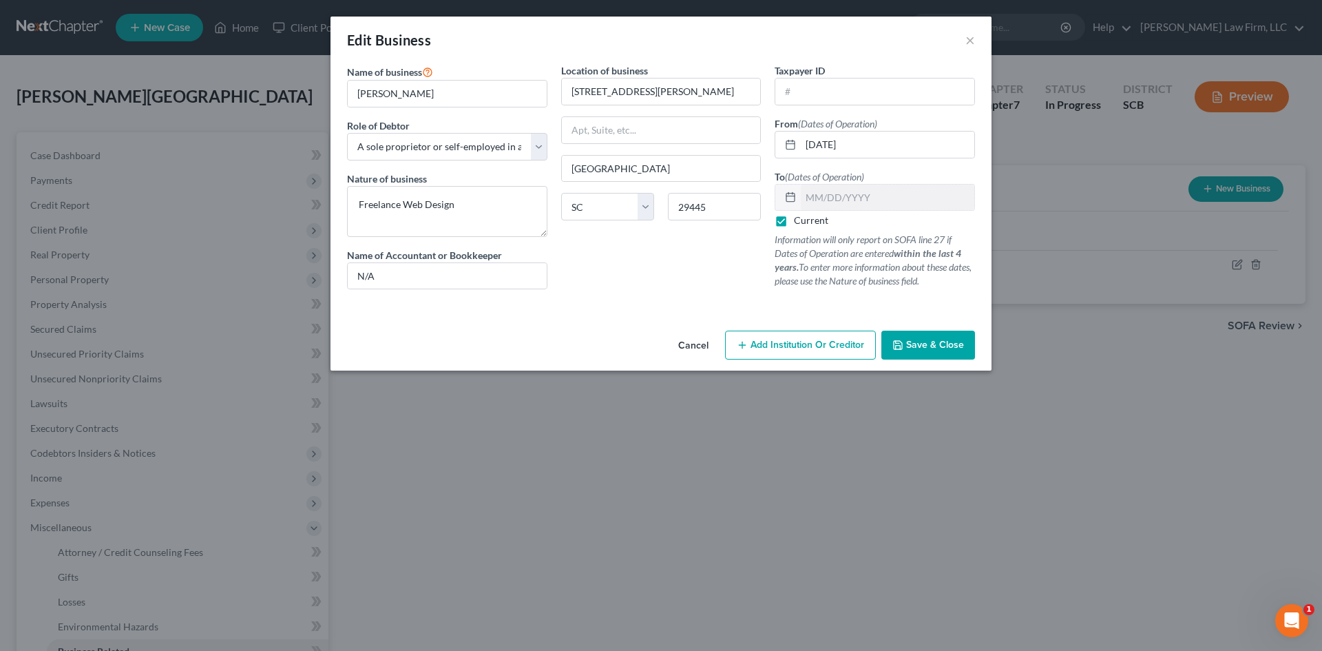
click at [681, 342] on button "Cancel" at bounding box center [693, 346] width 52 height 28
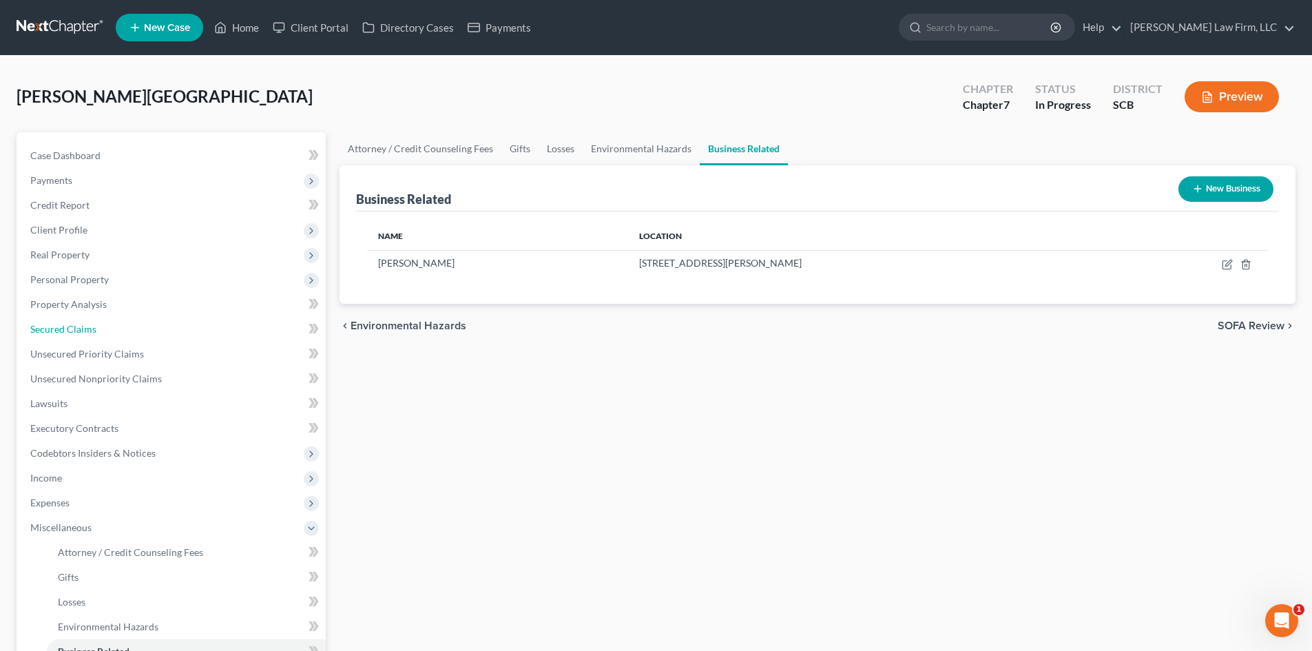
drag, startPoint x: 61, startPoint y: 329, endPoint x: 16, endPoint y: 375, distance: 64.3
click at [61, 329] on span "Secured Claims" at bounding box center [63, 329] width 66 height 12
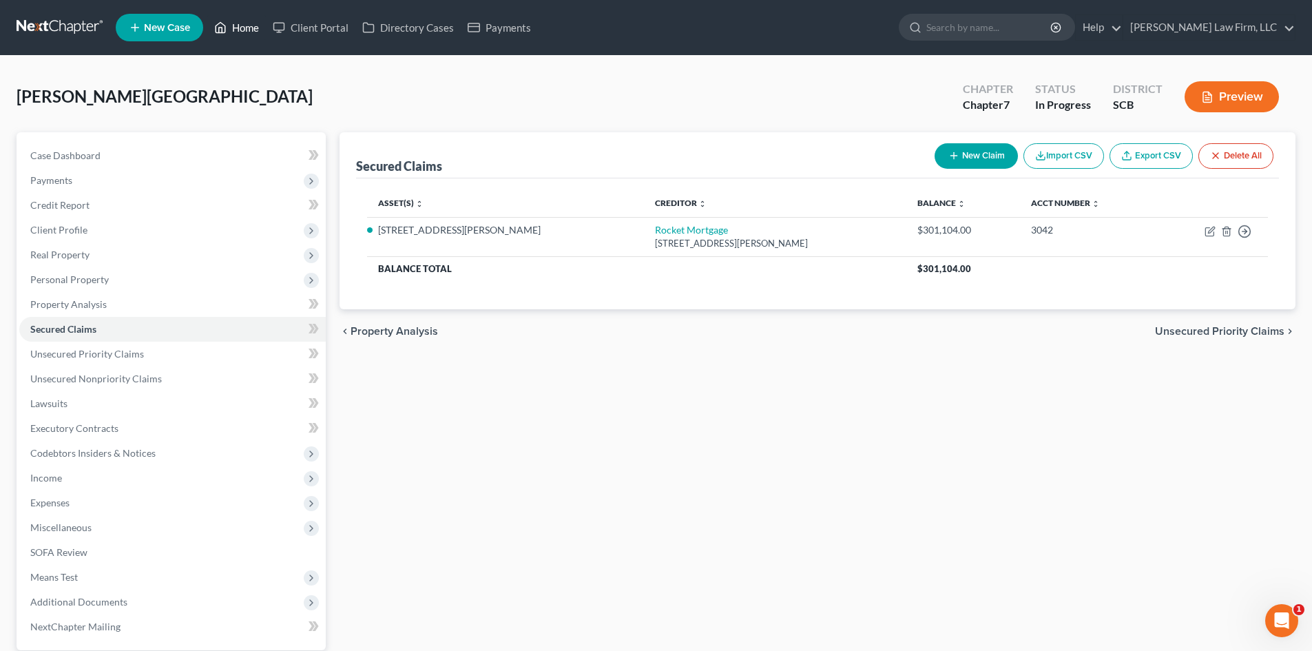
click at [239, 30] on link "Home" at bounding box center [236, 27] width 59 height 25
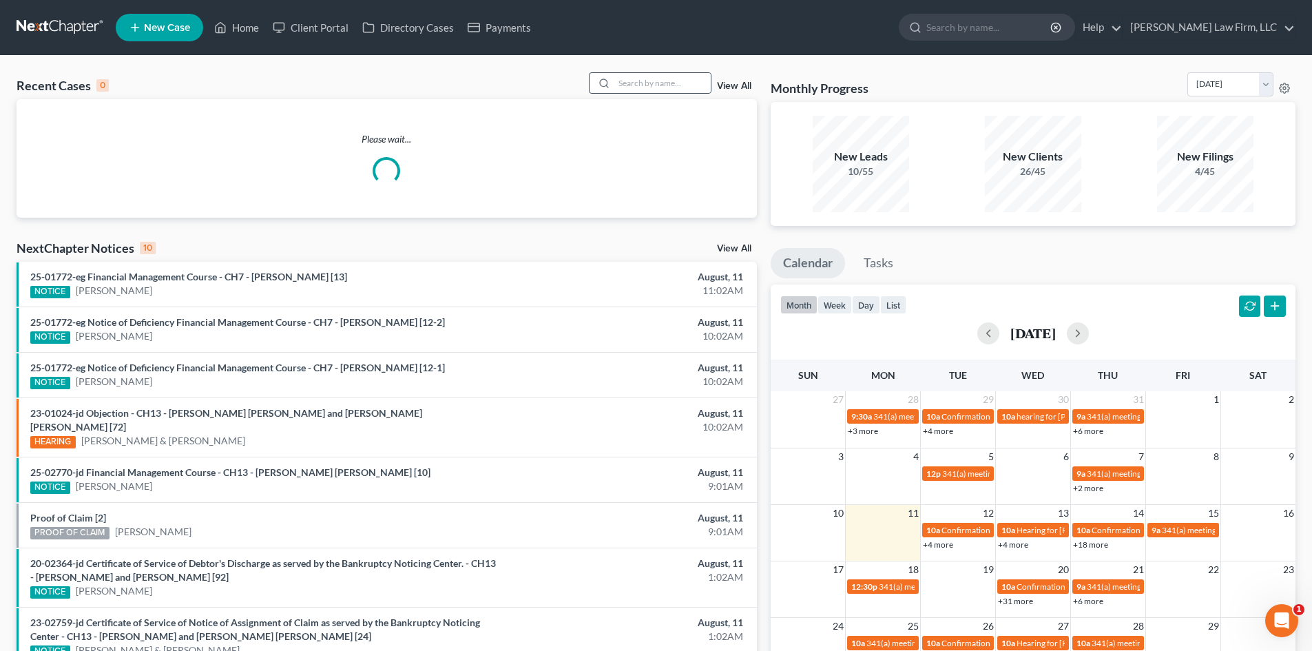
click at [654, 94] on div "Recent Cases 0 View All" at bounding box center [387, 85] width 740 height 27
click at [654, 90] on input "search" at bounding box center [662, 83] width 96 height 20
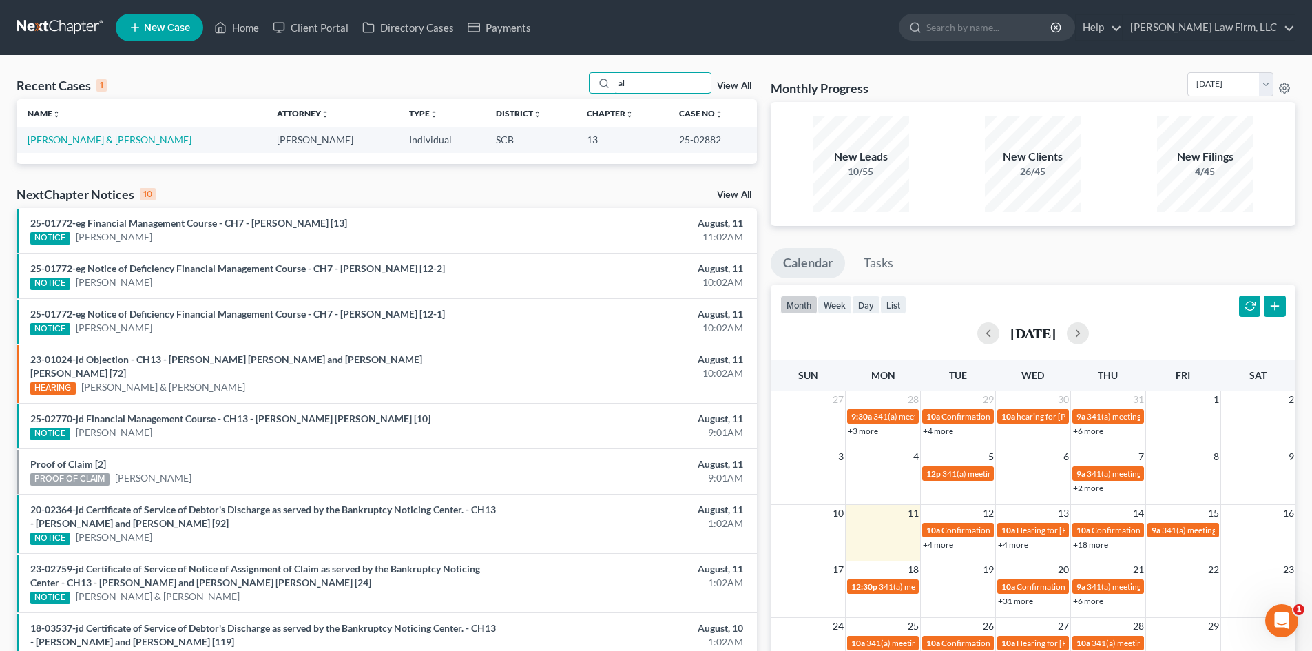
type input "a"
type input "o'bri"
click at [81, 141] on link "[PERSON_NAME][GEOGRAPHIC_DATA]" at bounding box center [115, 140] width 175 height 12
select select "3"
select select "1"
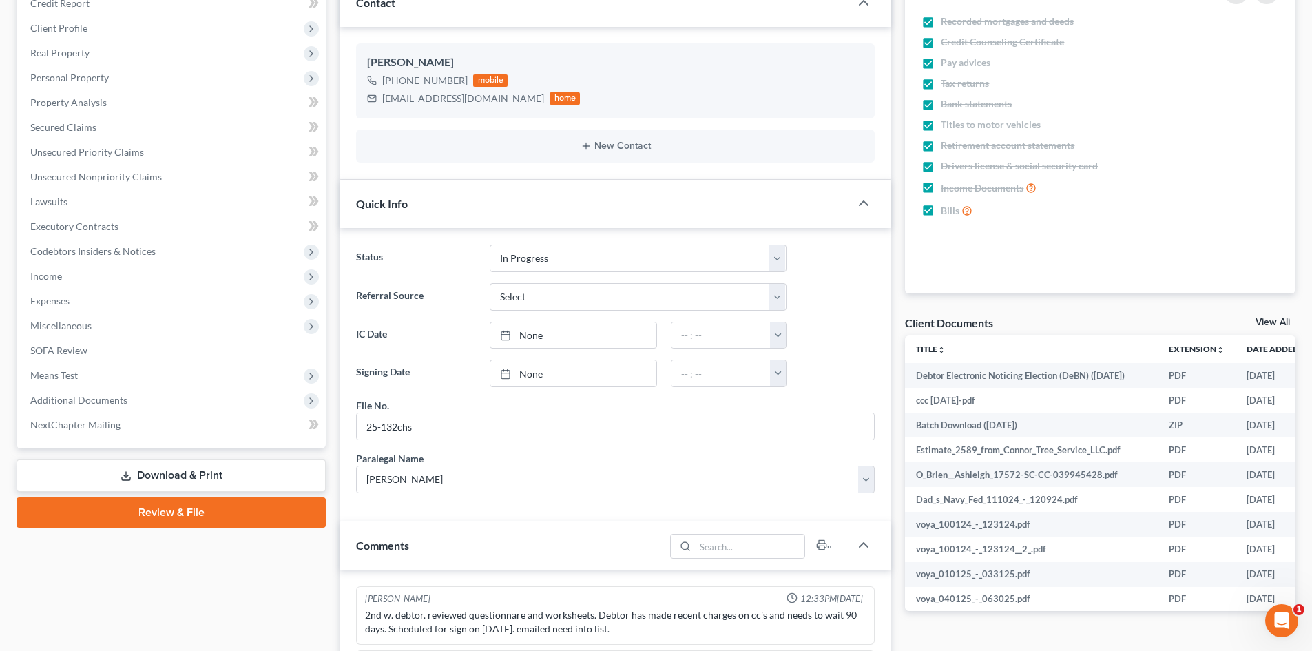
scroll to position [276, 0]
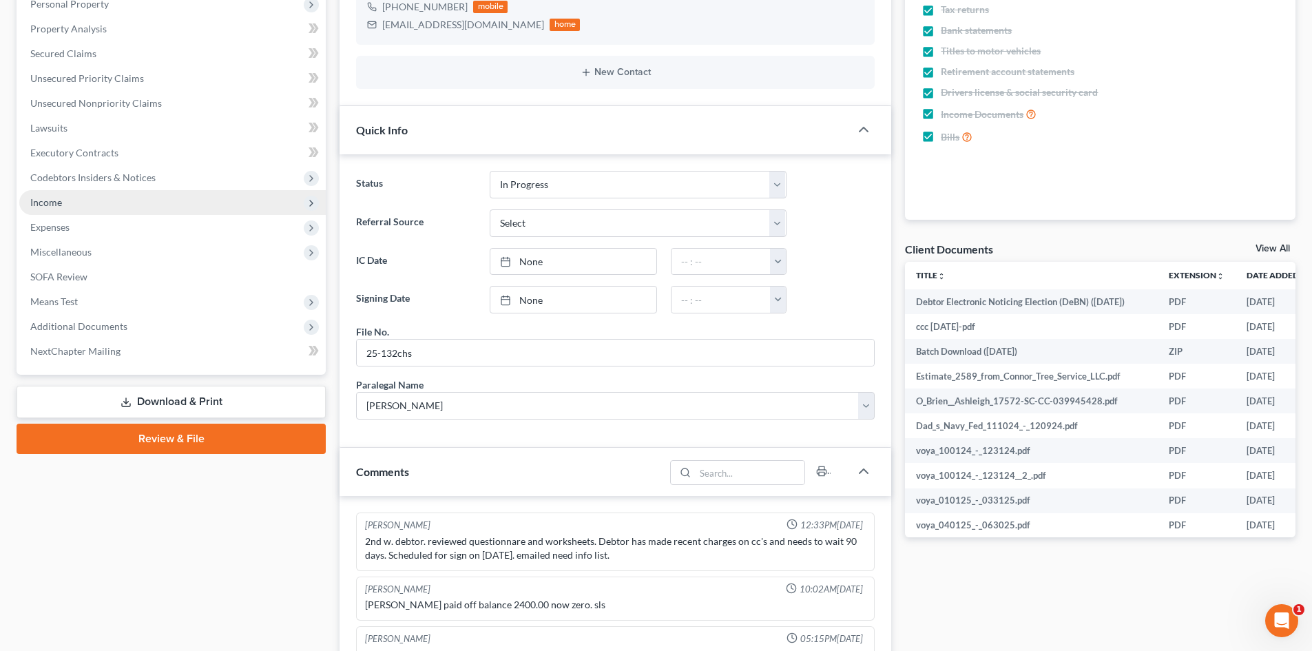
click at [110, 209] on span "Income" at bounding box center [172, 202] width 307 height 25
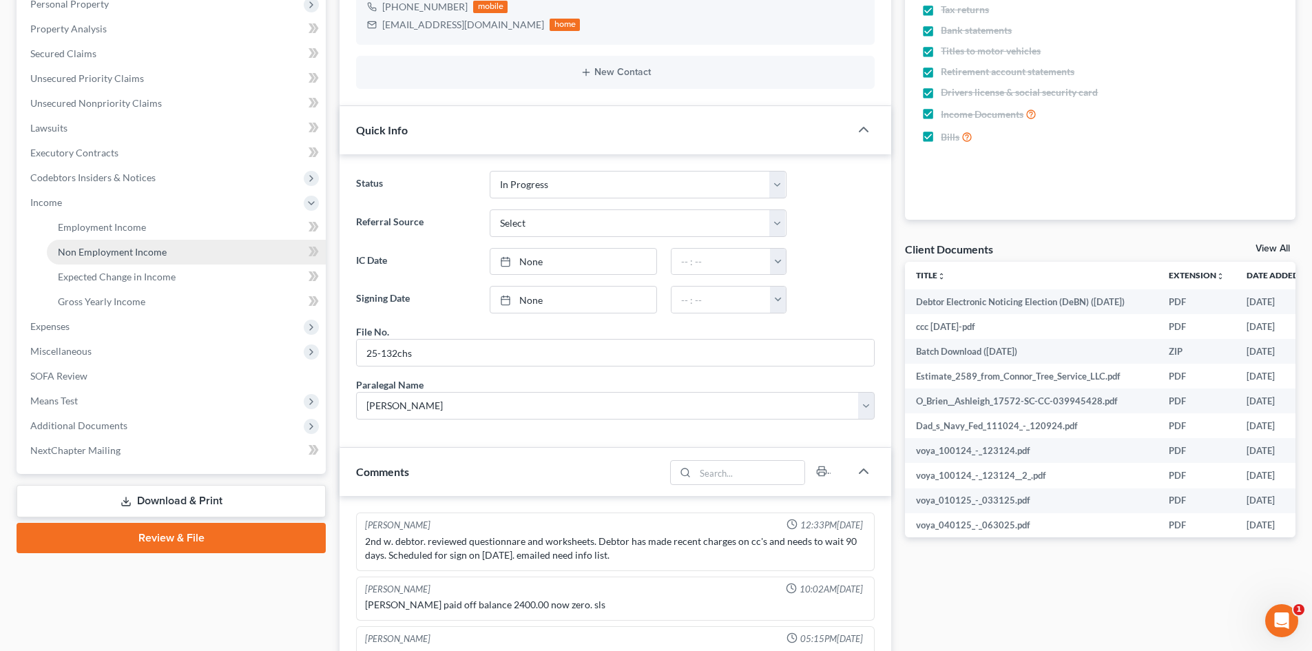
click at [155, 247] on span "Non Employment Income" at bounding box center [112, 252] width 109 height 12
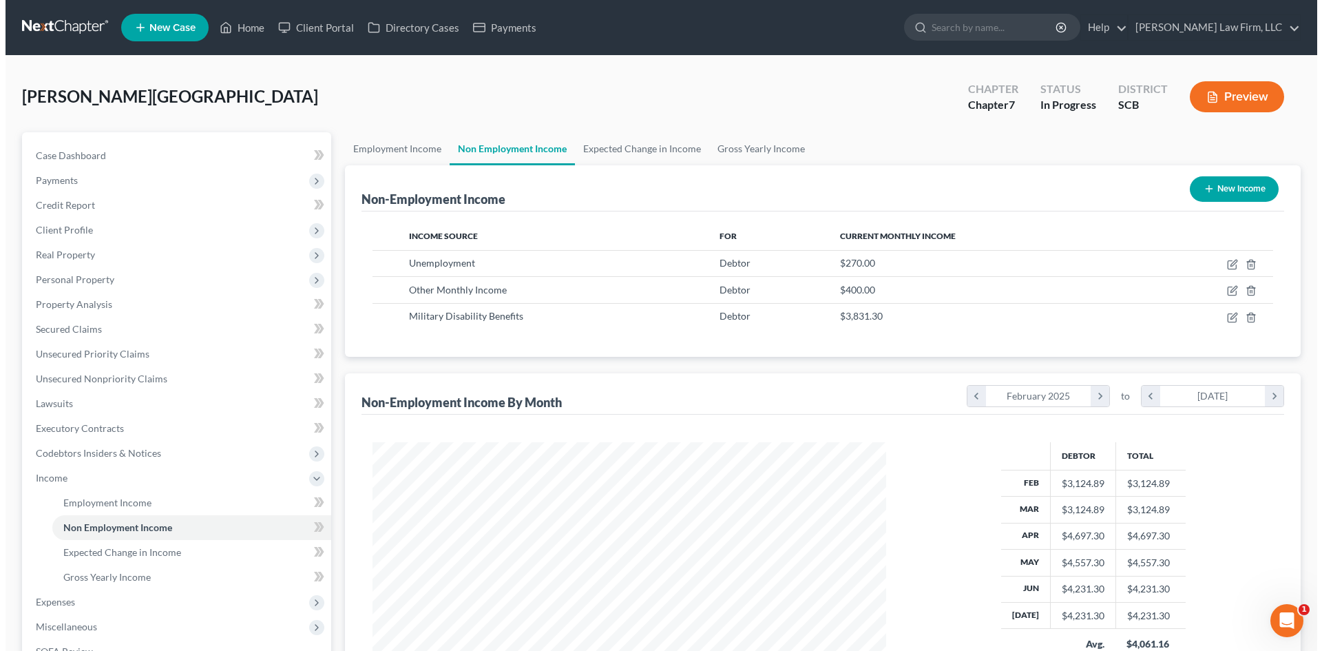
scroll to position [257, 541]
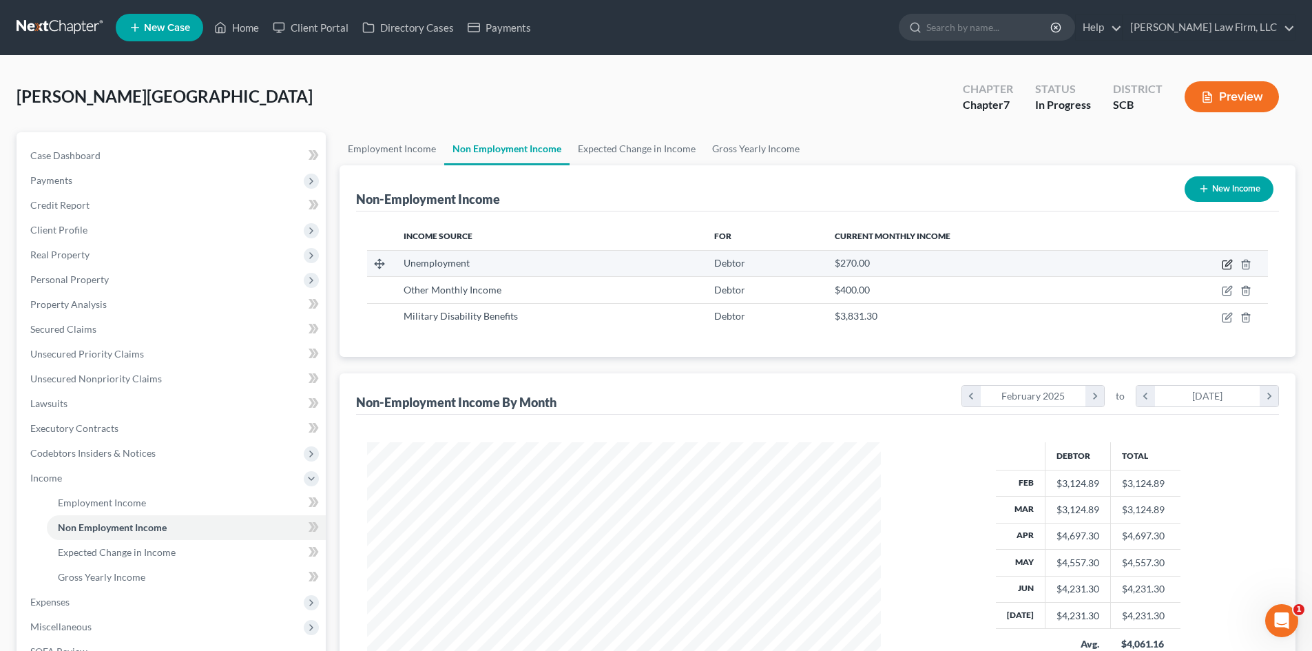
click at [1223, 264] on icon "button" at bounding box center [1227, 265] width 8 height 8
select select "0"
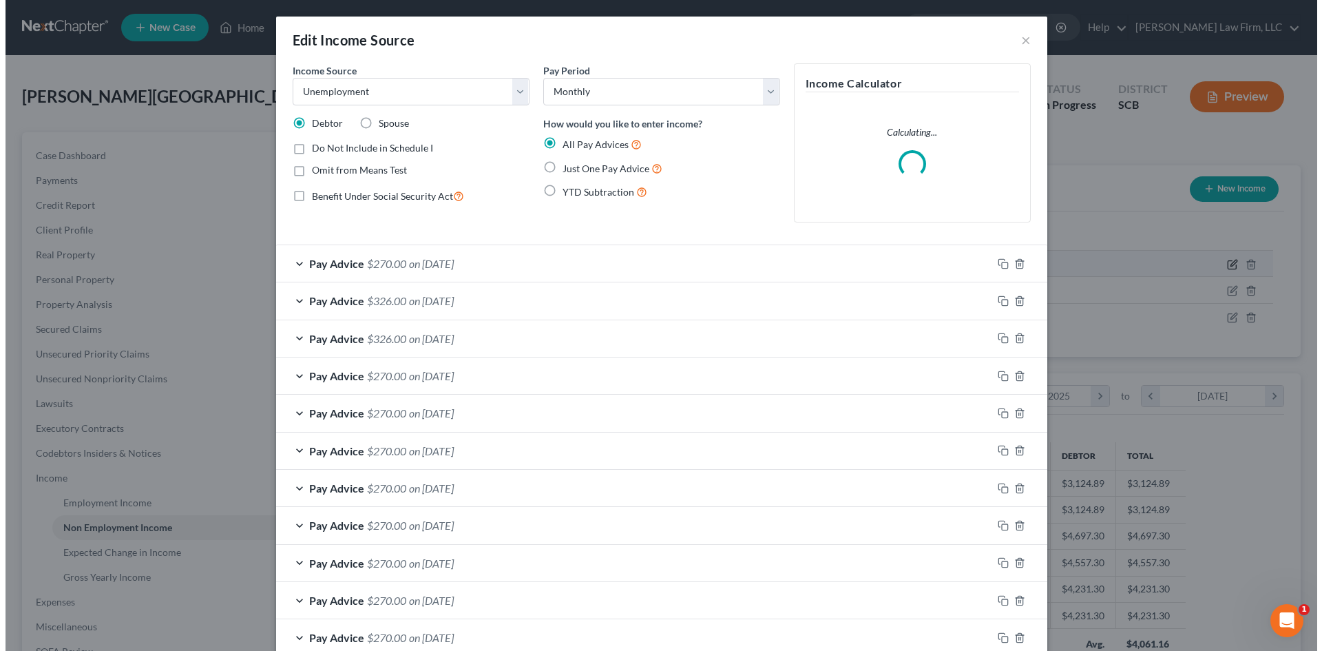
scroll to position [259, 546]
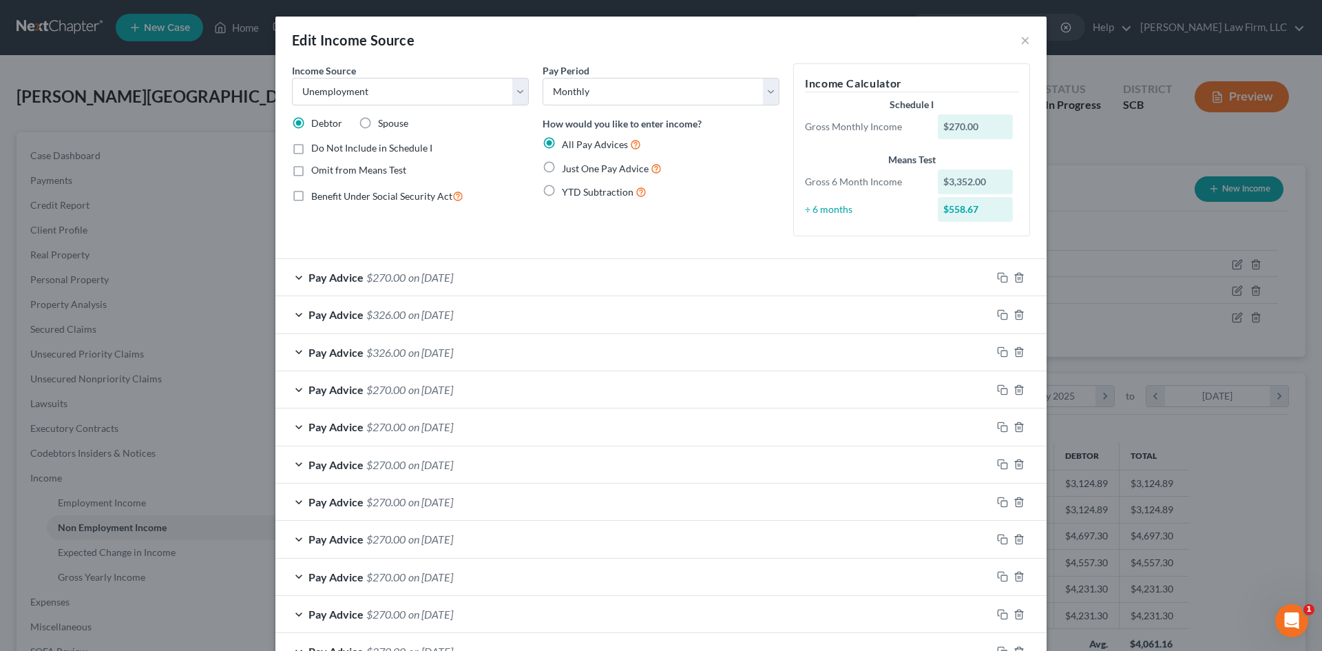
click at [311, 147] on label "Do Not Include in Schedule I" at bounding box center [371, 148] width 121 height 14
click at [317, 147] on input "Do Not Include in Schedule I" at bounding box center [321, 145] width 9 height 9
checkbox input "true"
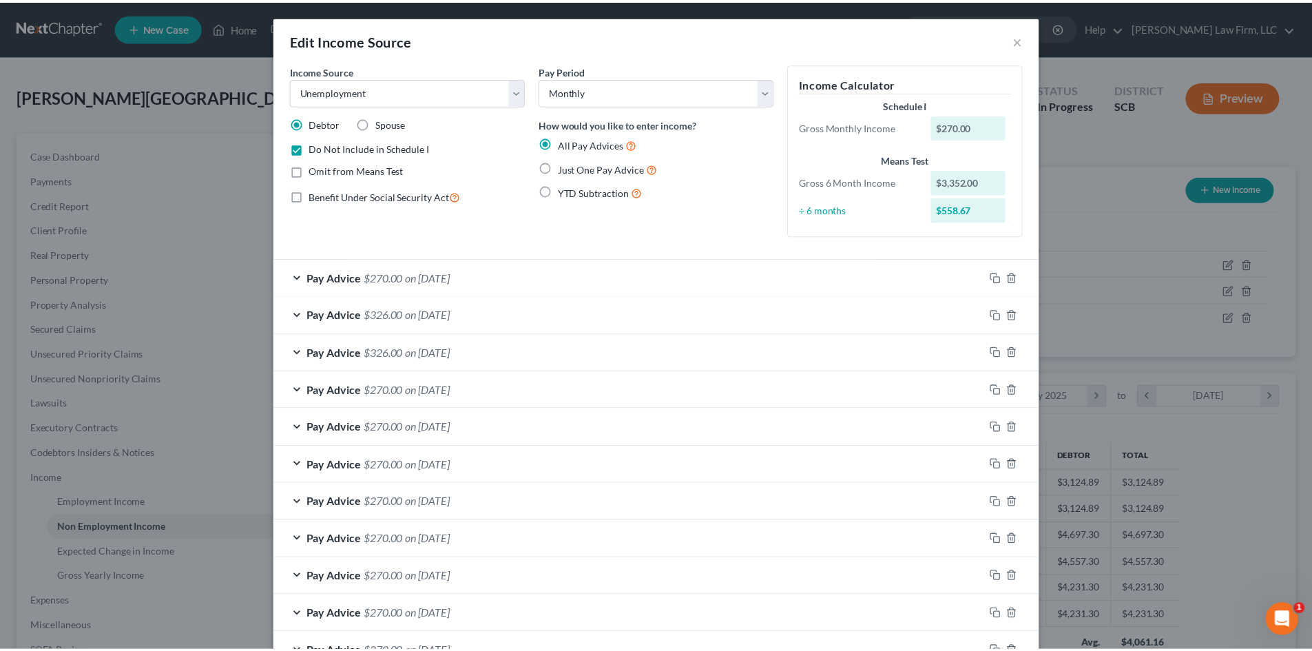
scroll to position [170, 0]
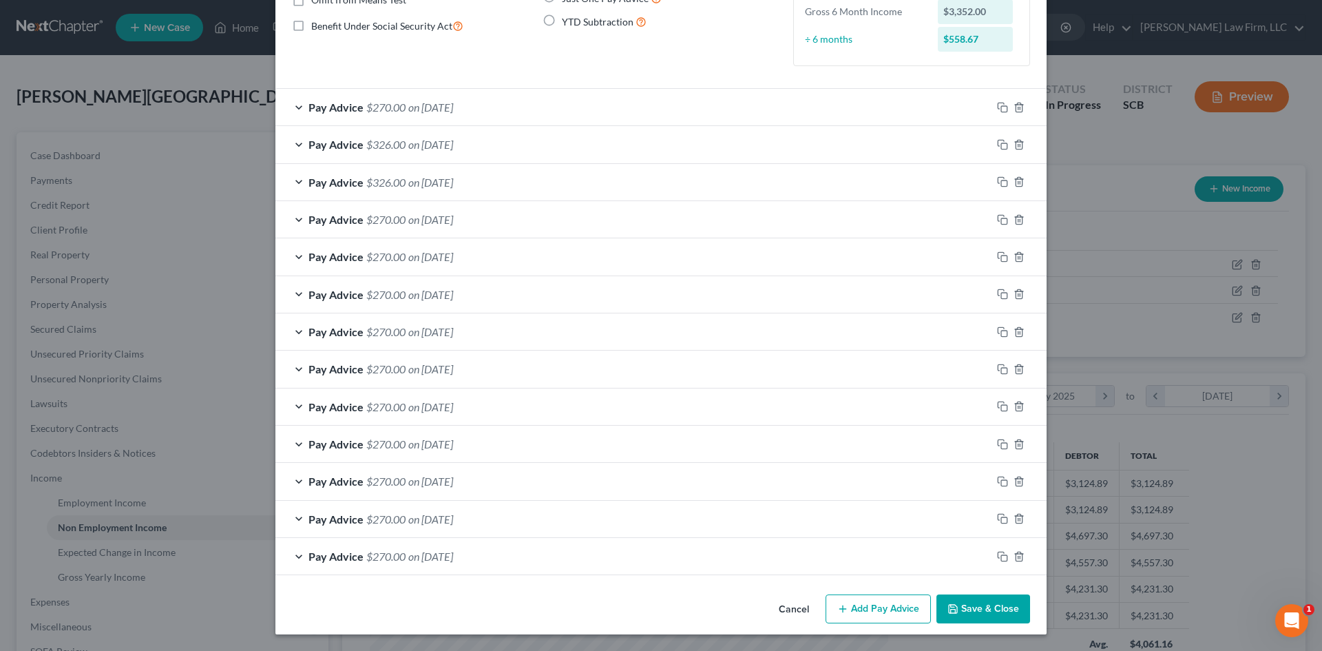
click at [963, 599] on button "Save & Close" at bounding box center [984, 608] width 94 height 29
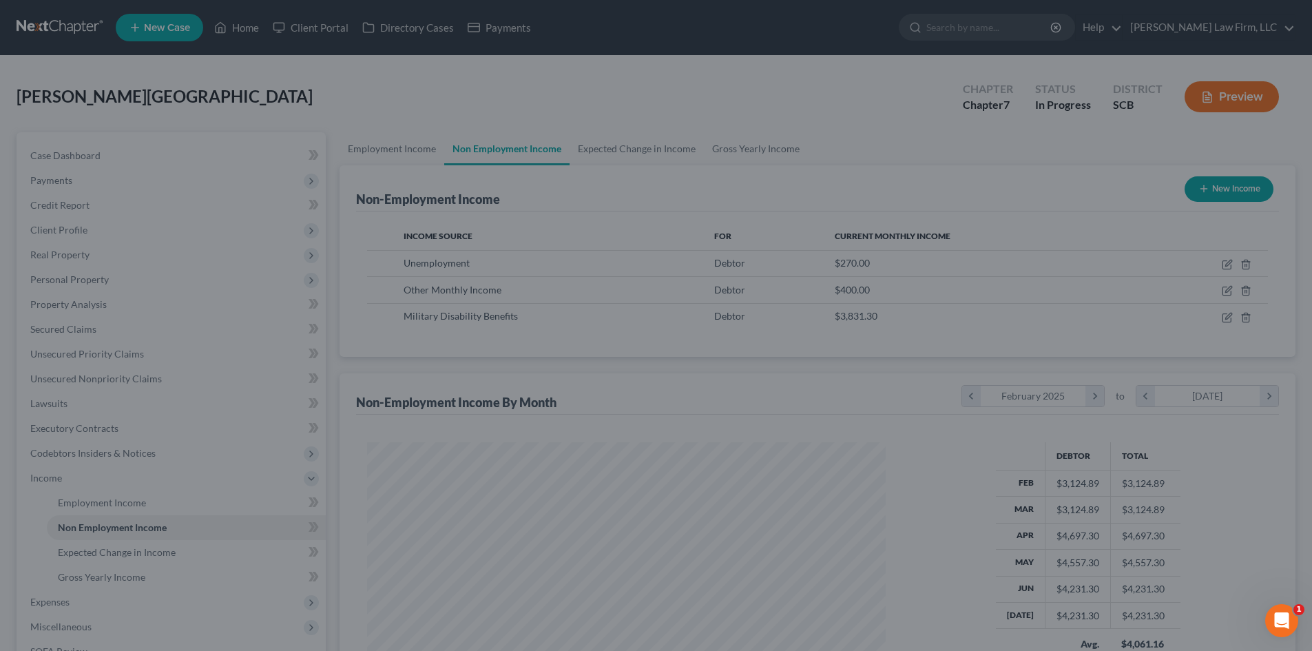
scroll to position [688543, 688259]
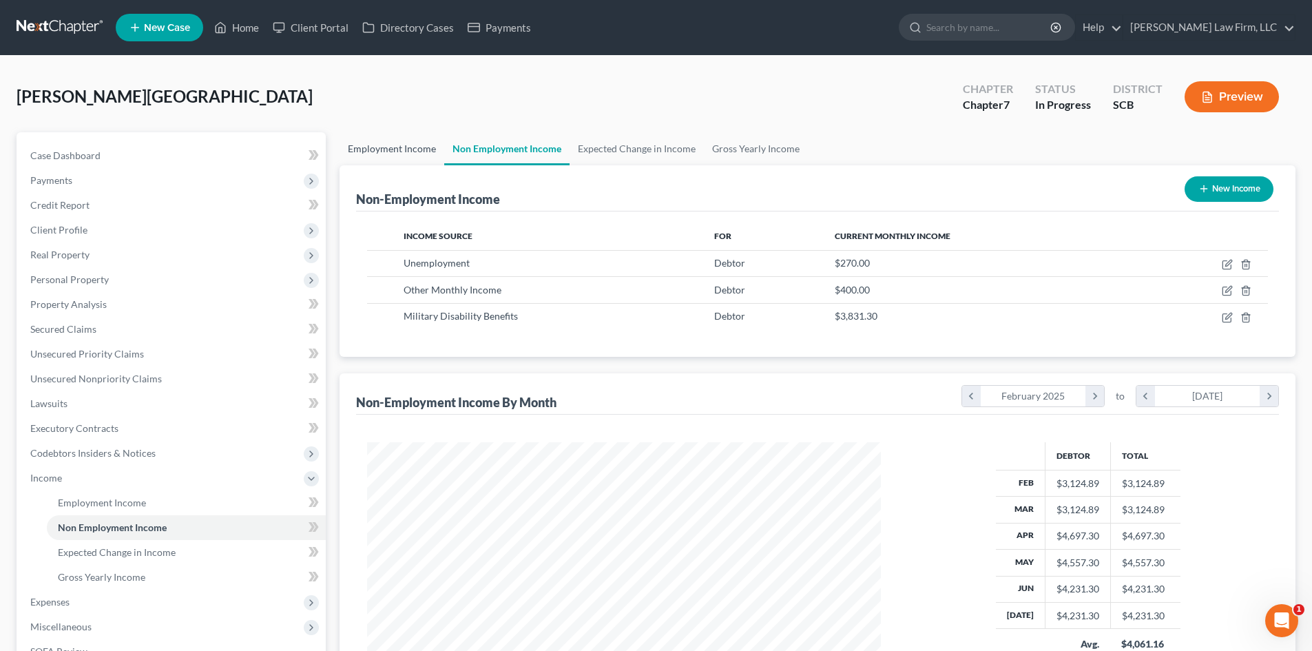
click at [389, 147] on link "Employment Income" at bounding box center [392, 148] width 105 height 33
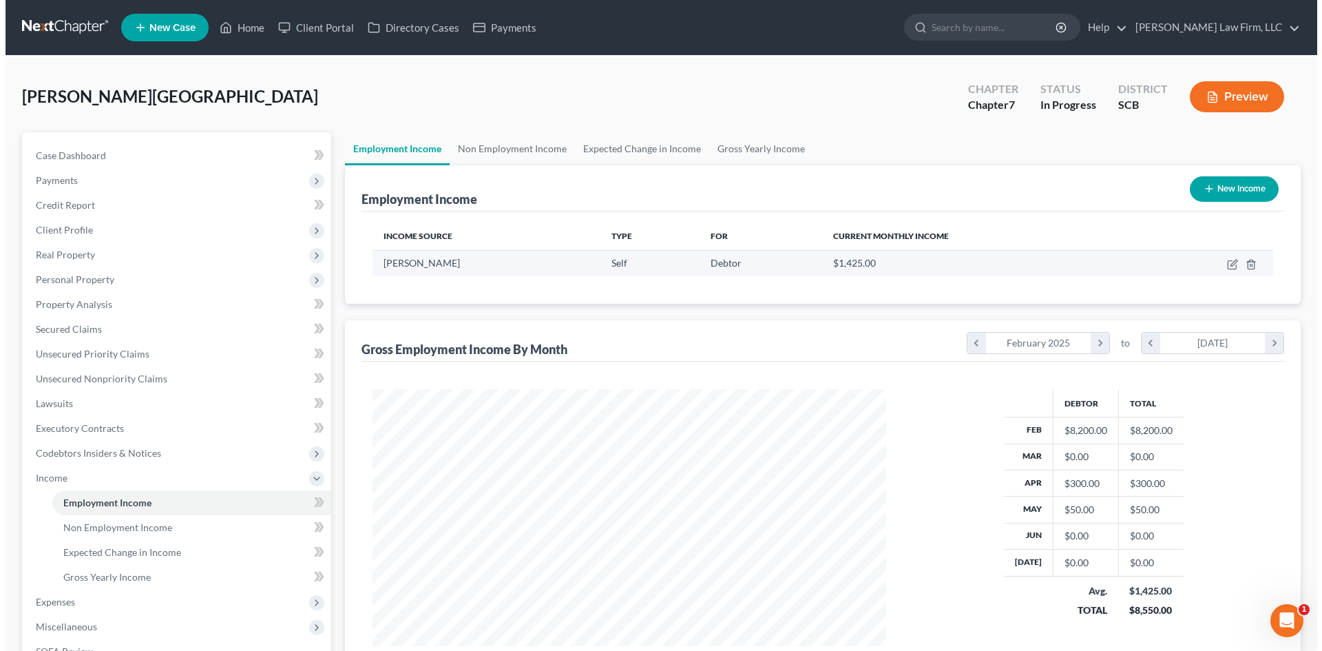
scroll to position [257, 541]
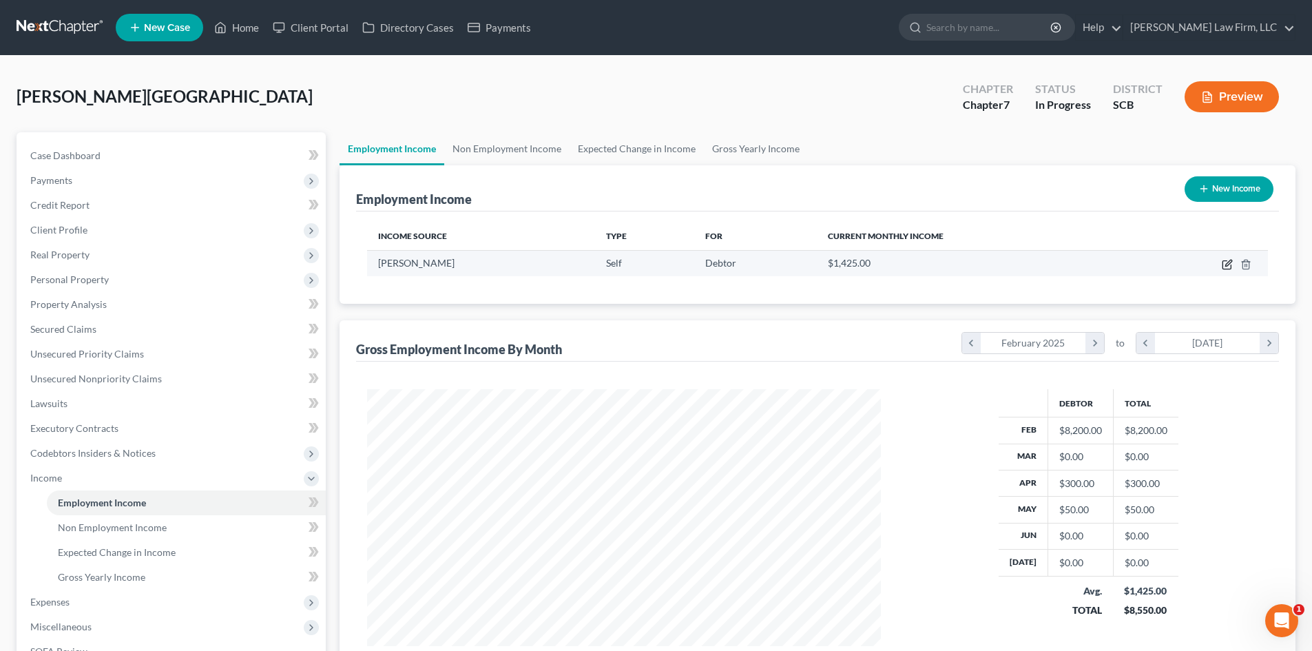
click at [1227, 262] on icon "button" at bounding box center [1227, 264] width 11 height 11
select select "1"
select select "42"
select select "0"
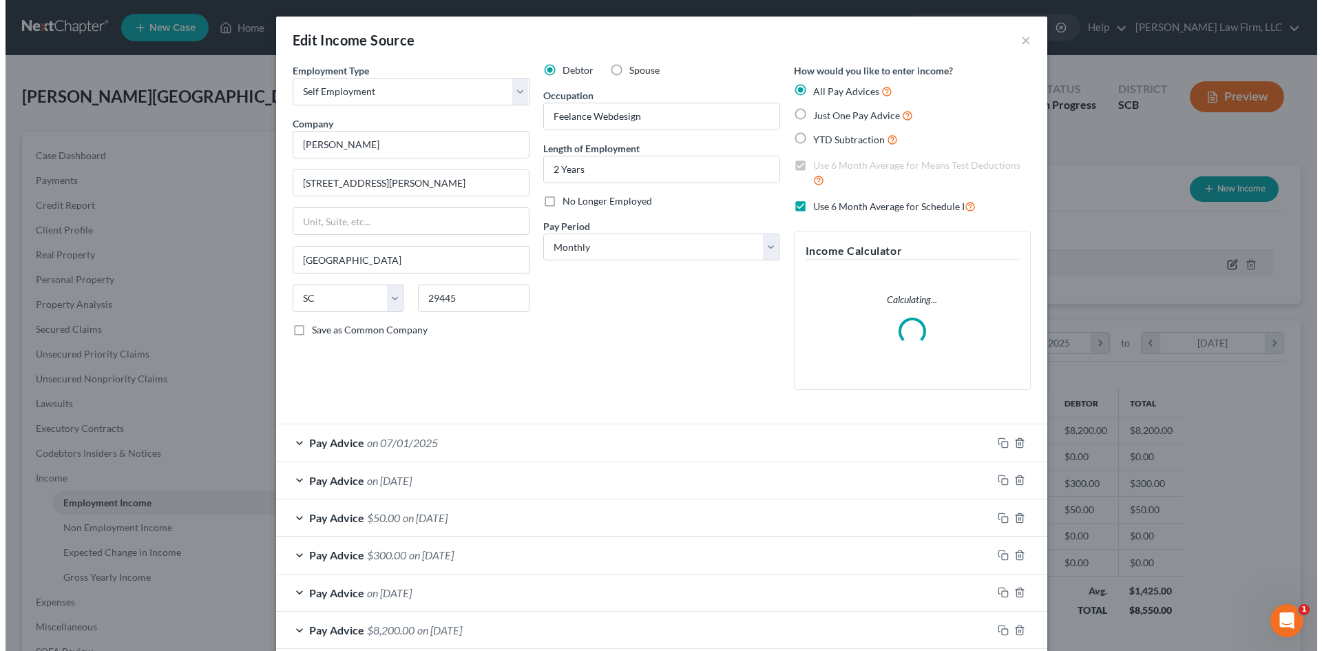
scroll to position [259, 546]
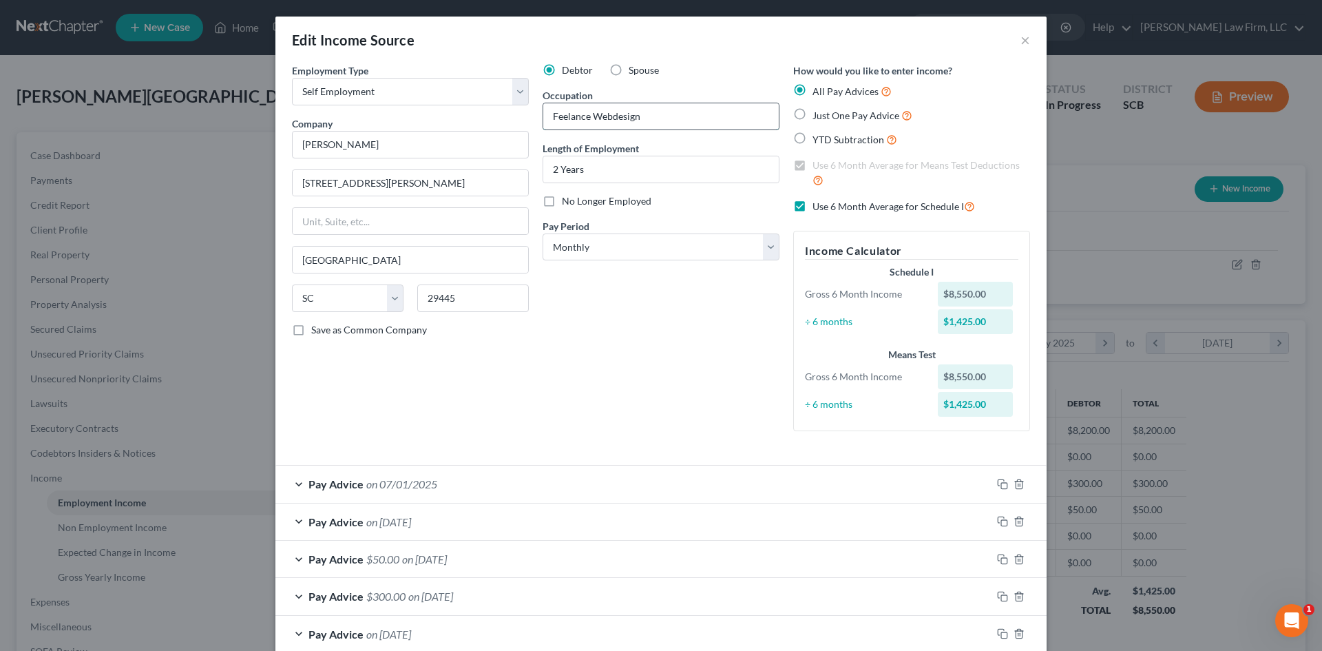
click at [610, 117] on input "Feelance Webdesign" at bounding box center [661, 116] width 236 height 26
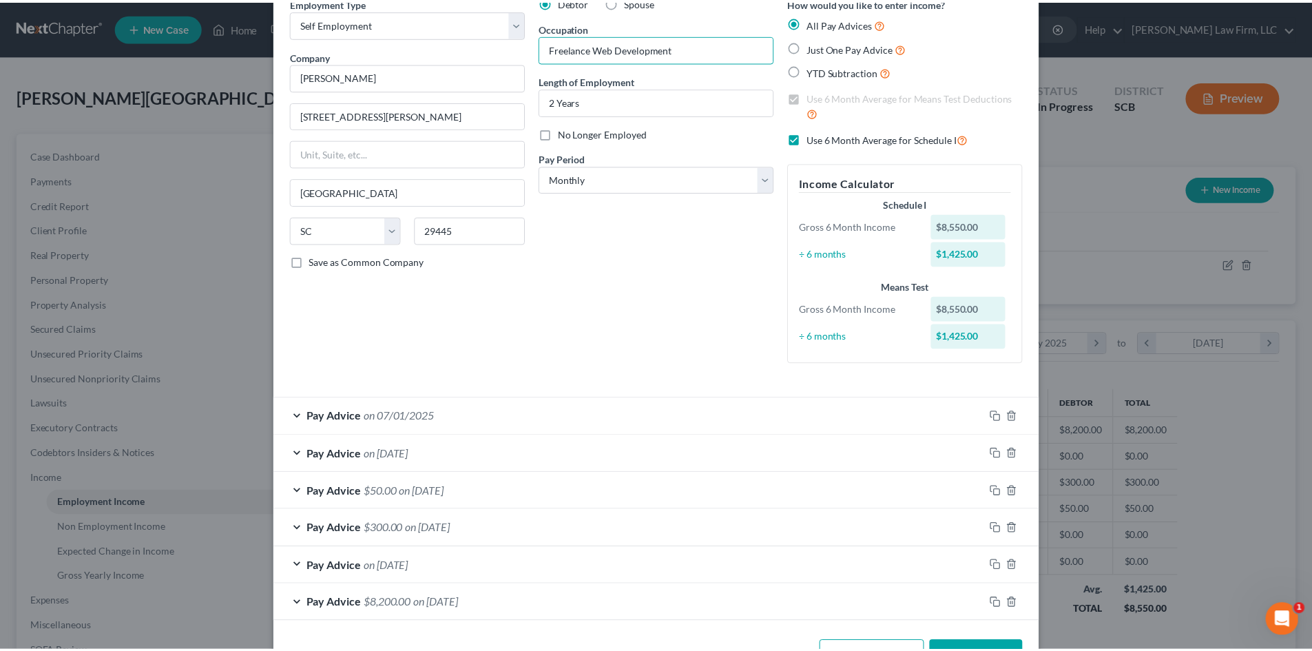
scroll to position [115, 0]
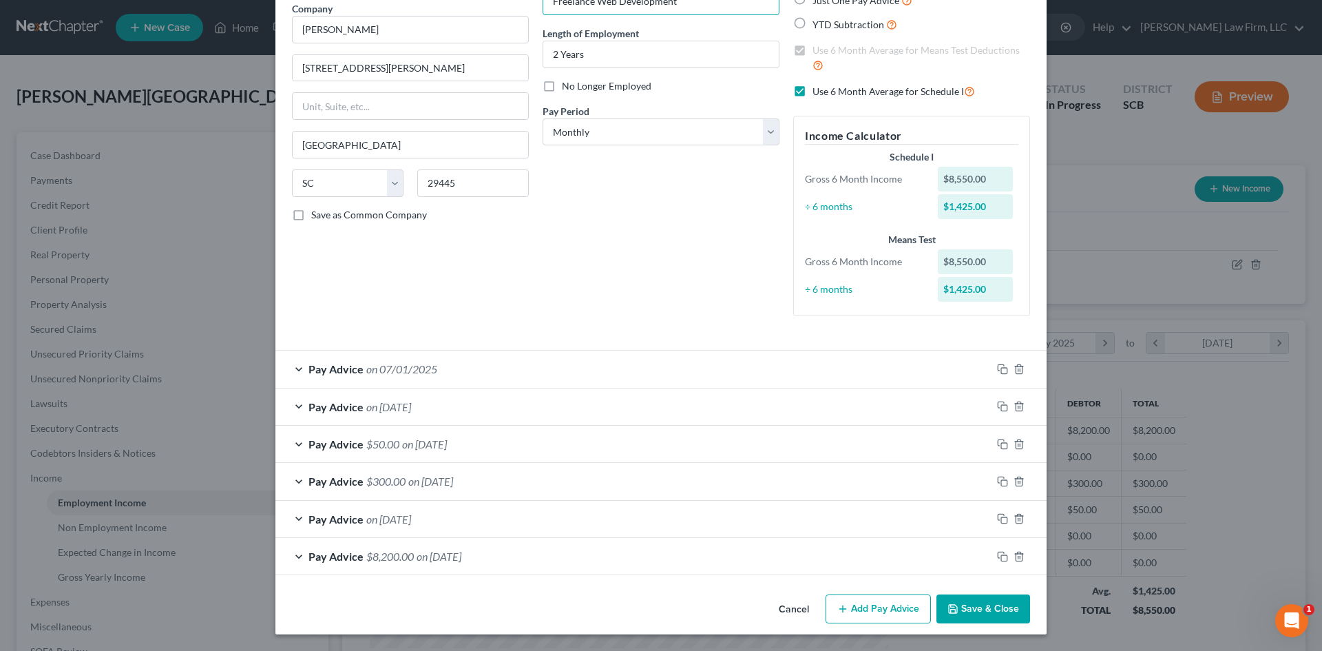
type input "Freelance Web Development"
click at [968, 599] on button "Save & Close" at bounding box center [984, 608] width 94 height 29
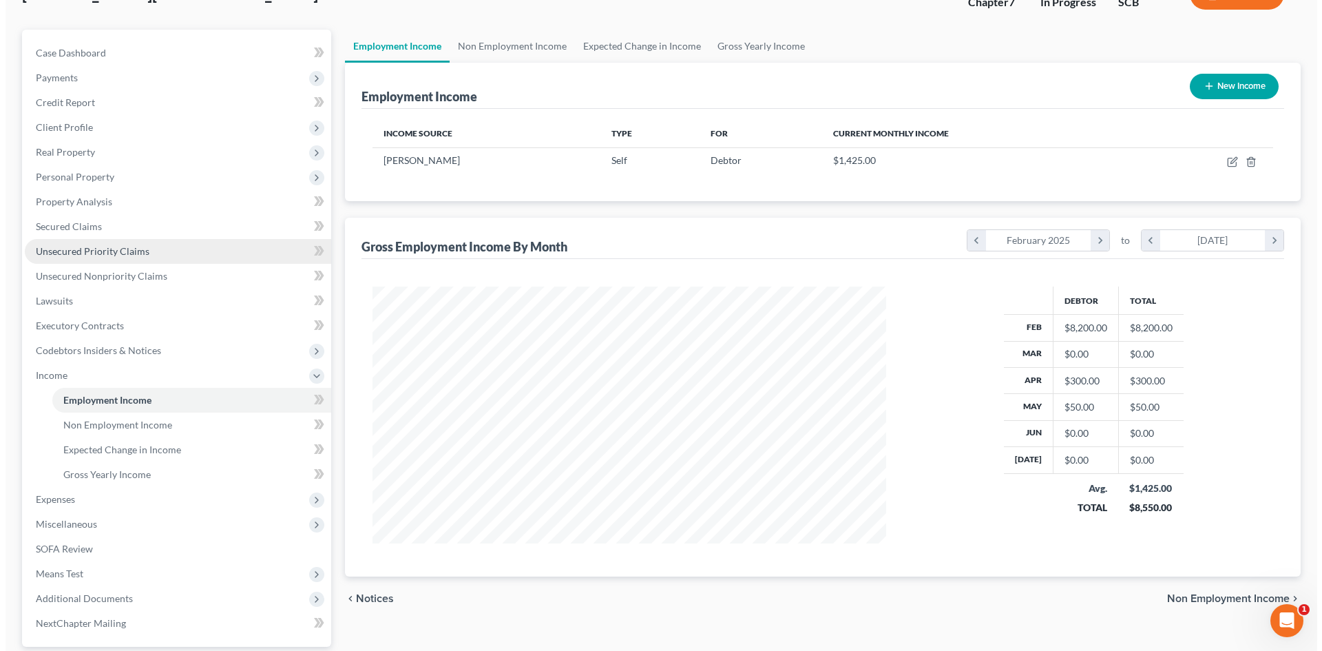
scroll to position [0, 0]
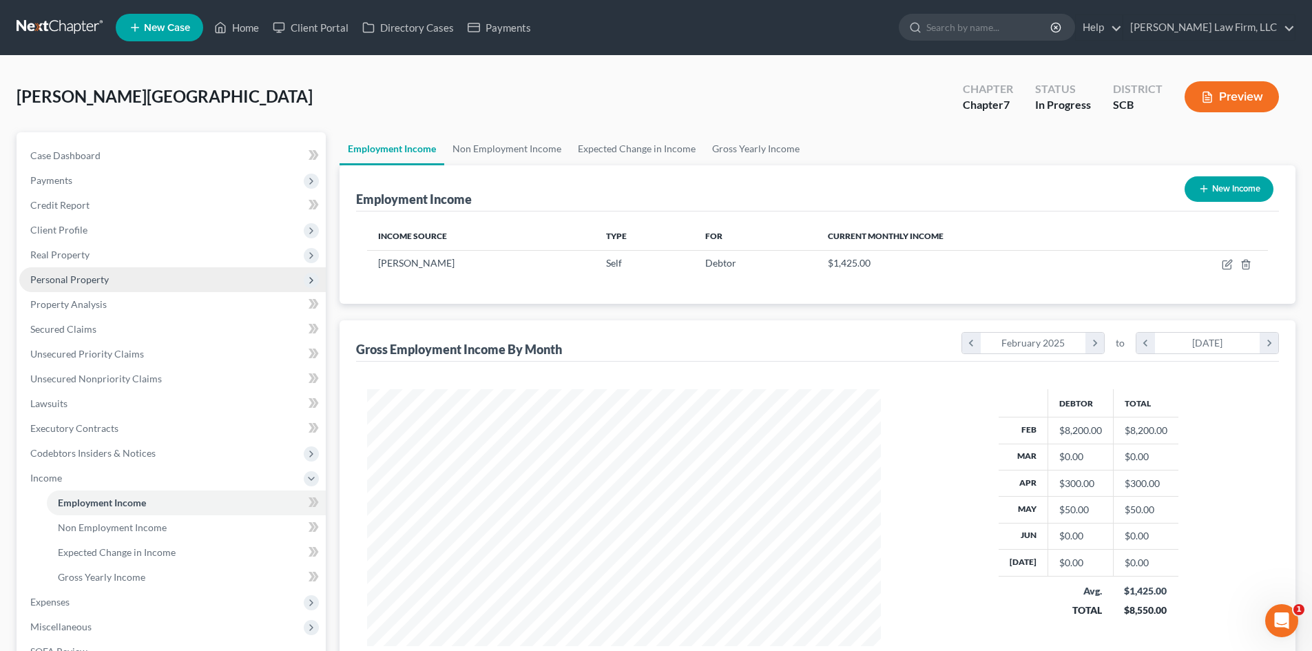
click at [101, 279] on span "Personal Property" at bounding box center [69, 279] width 79 height 12
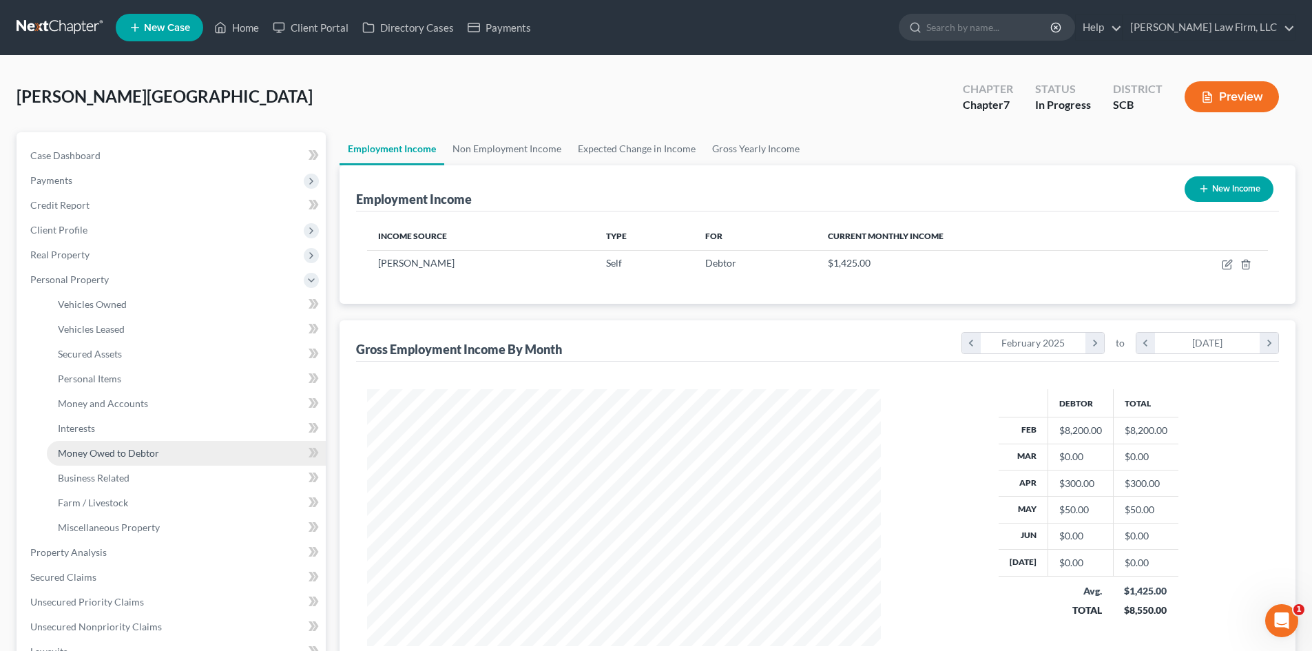
click at [127, 450] on span "Money Owed to Debtor" at bounding box center [108, 453] width 101 height 12
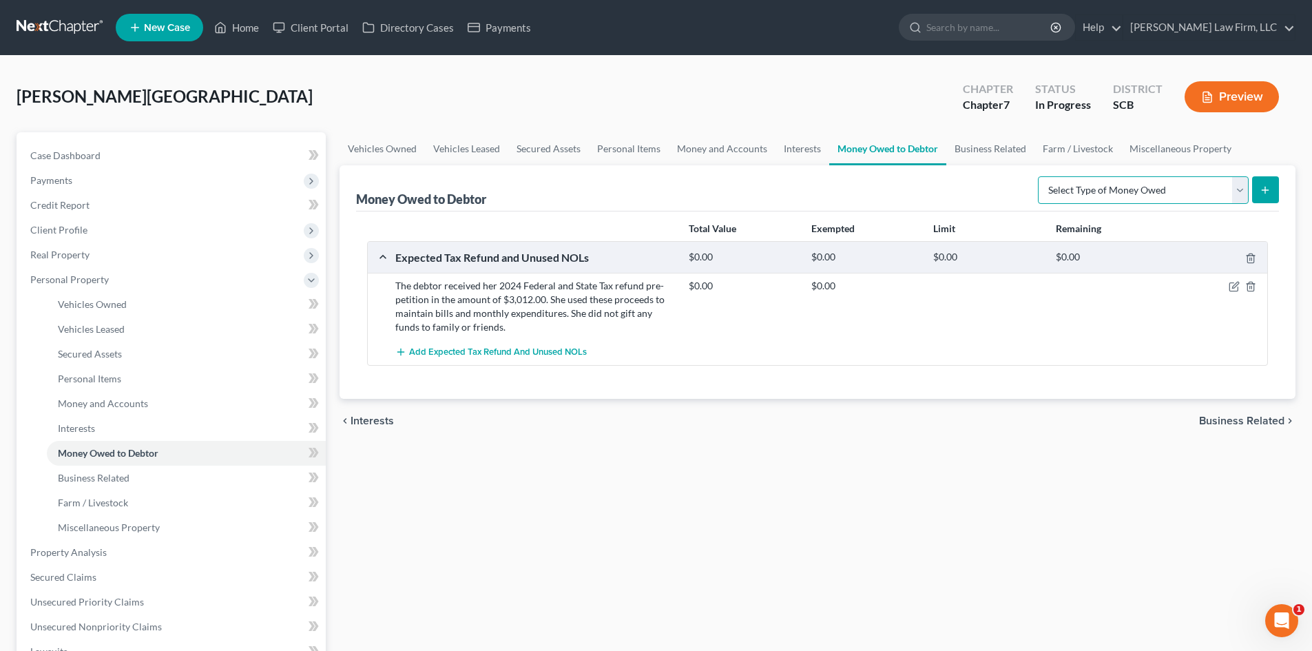
click at [1097, 197] on select "Select Type of Money Owed Accounts Receivable Alimony Child Support Claims Agai…" at bounding box center [1143, 190] width 211 height 28
select select "disability_benefits"
click at [1040, 176] on select "Select Type of Money Owed Accounts Receivable Alimony Child Support Claims Agai…" at bounding box center [1143, 190] width 211 height 28
click at [1265, 187] on line "submit" at bounding box center [1265, 190] width 0 height 6
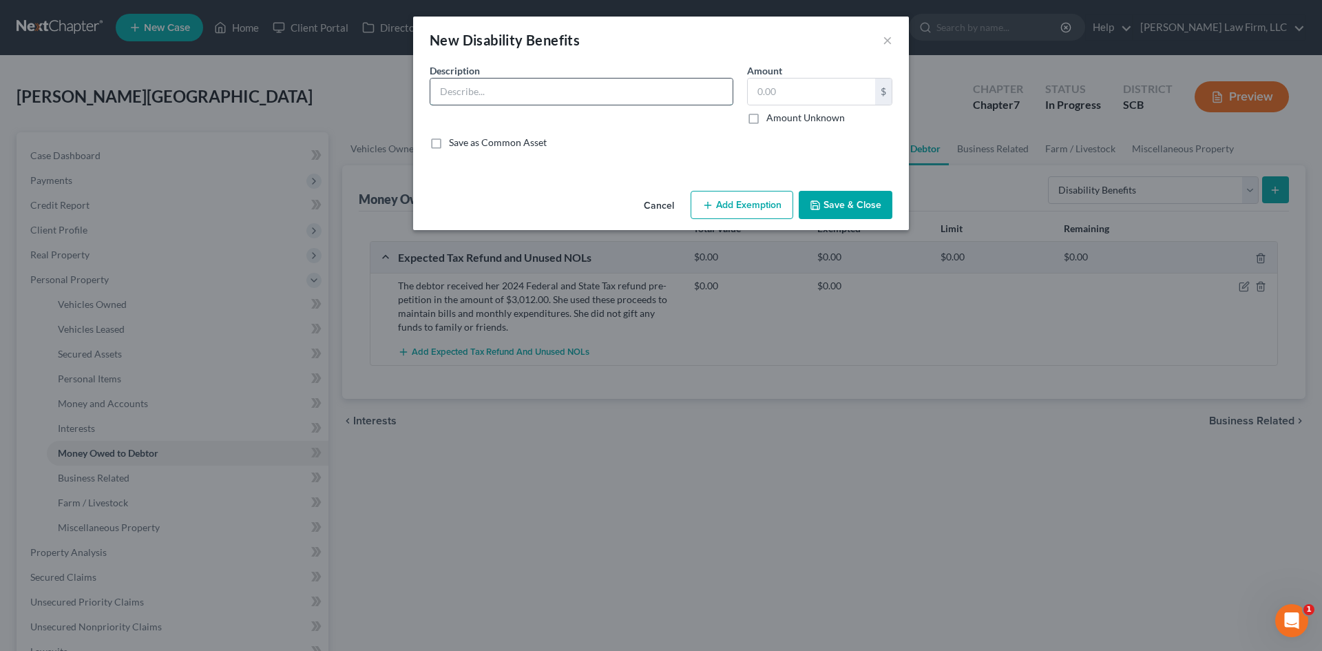
click at [506, 85] on input "text" at bounding box center [582, 92] width 302 height 26
type input "Pending Social Security Disability Claim"
type input "1.00"
click at [765, 198] on button "Add Exemption" at bounding box center [742, 205] width 103 height 29
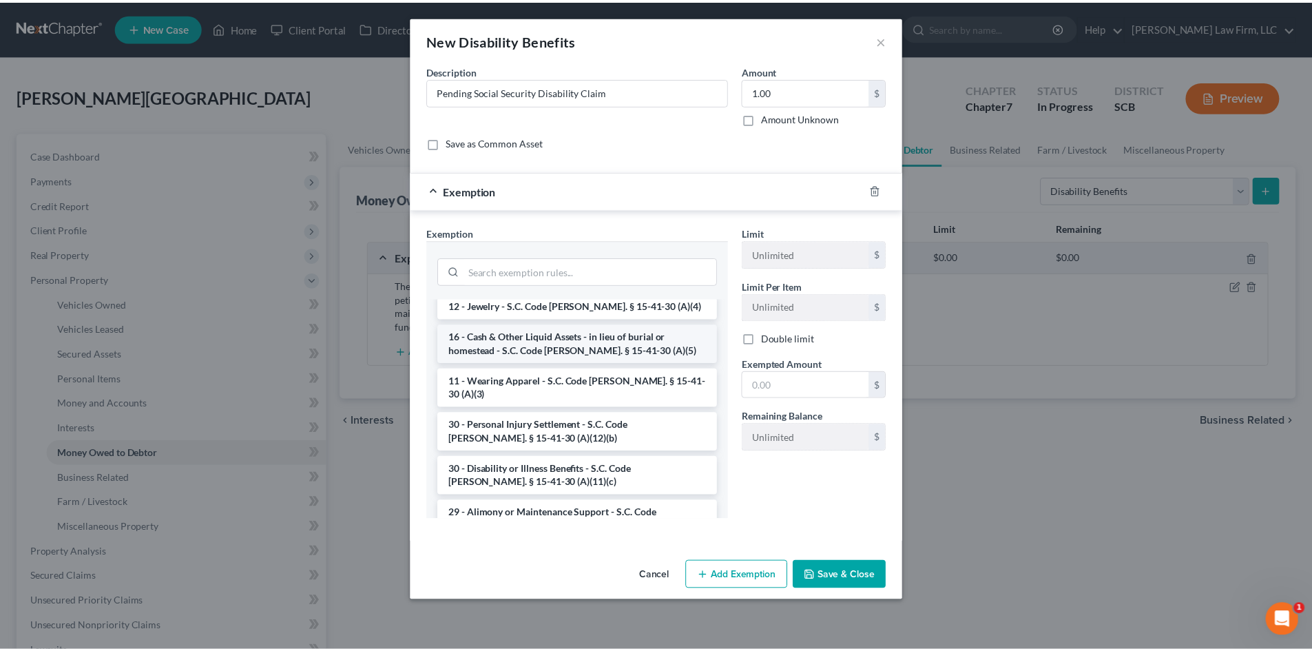
scroll to position [69, 0]
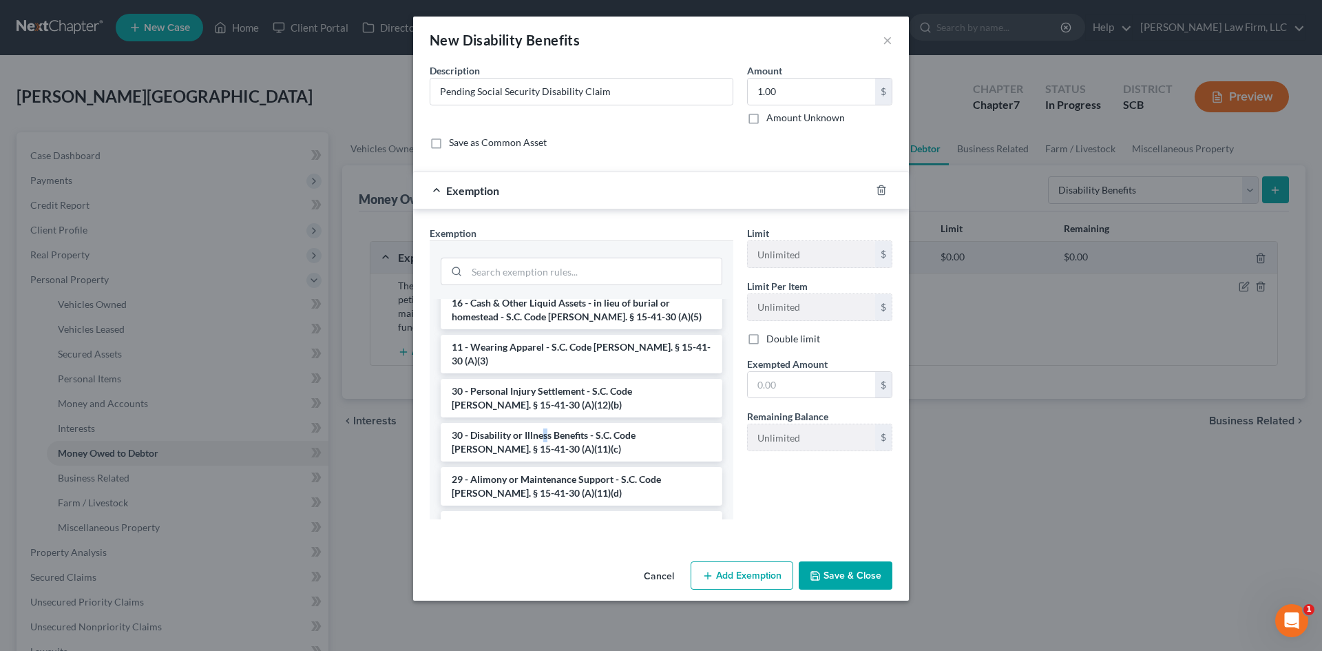
click at [546, 423] on li "30 - Disability or Illness Benefits - S.C. Code [PERSON_NAME]. § 15-41-30 (A)(1…" at bounding box center [582, 442] width 282 height 39
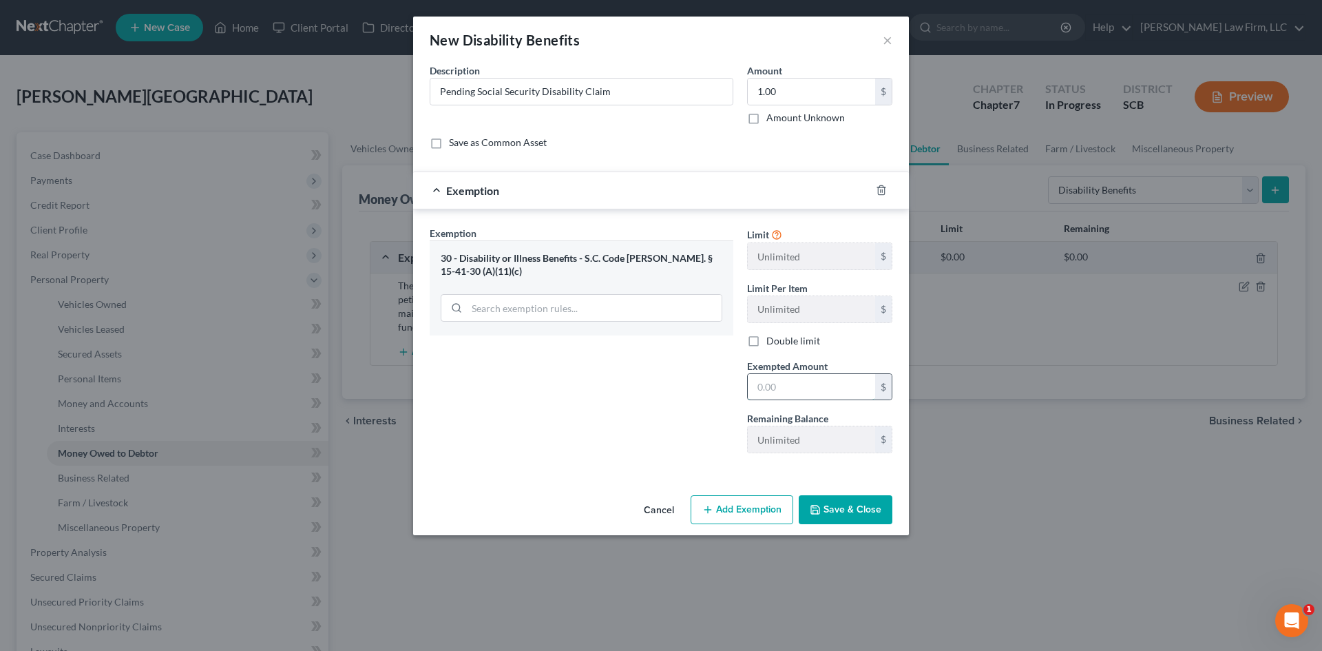
click at [807, 374] on input "text" at bounding box center [811, 387] width 127 height 26
type input "1.00"
click at [841, 515] on button "Save & Close" at bounding box center [846, 509] width 94 height 29
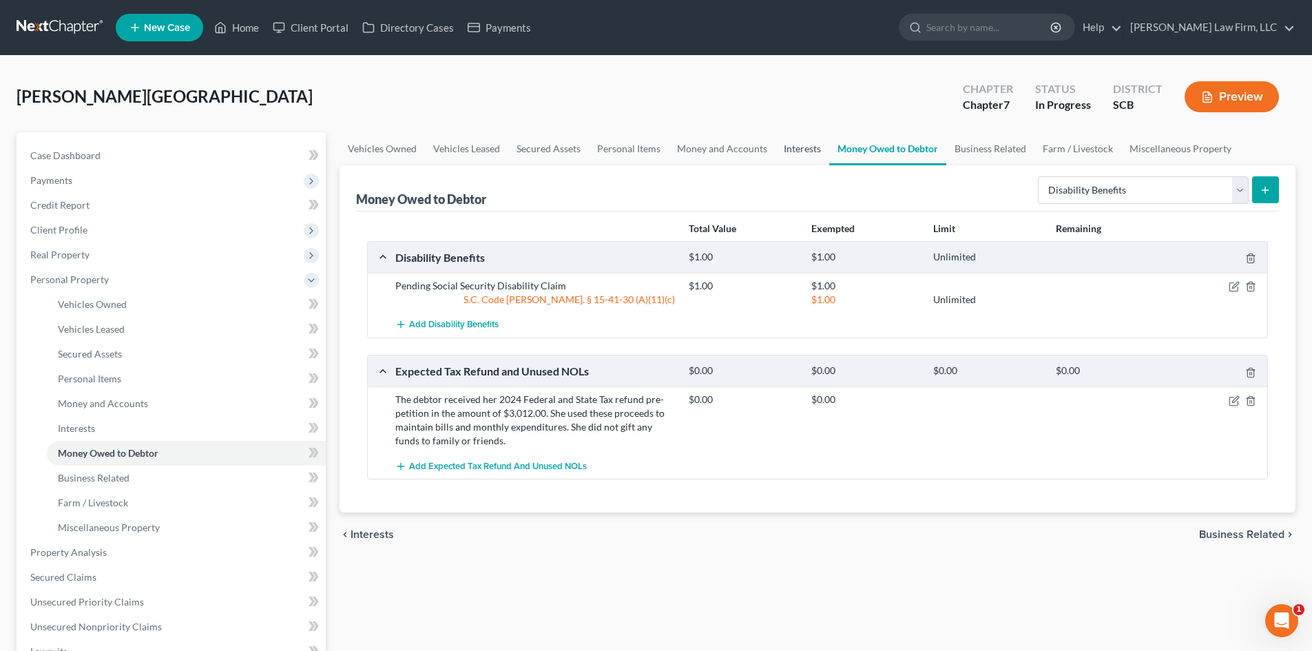
click at [814, 146] on link "Interests" at bounding box center [803, 148] width 54 height 33
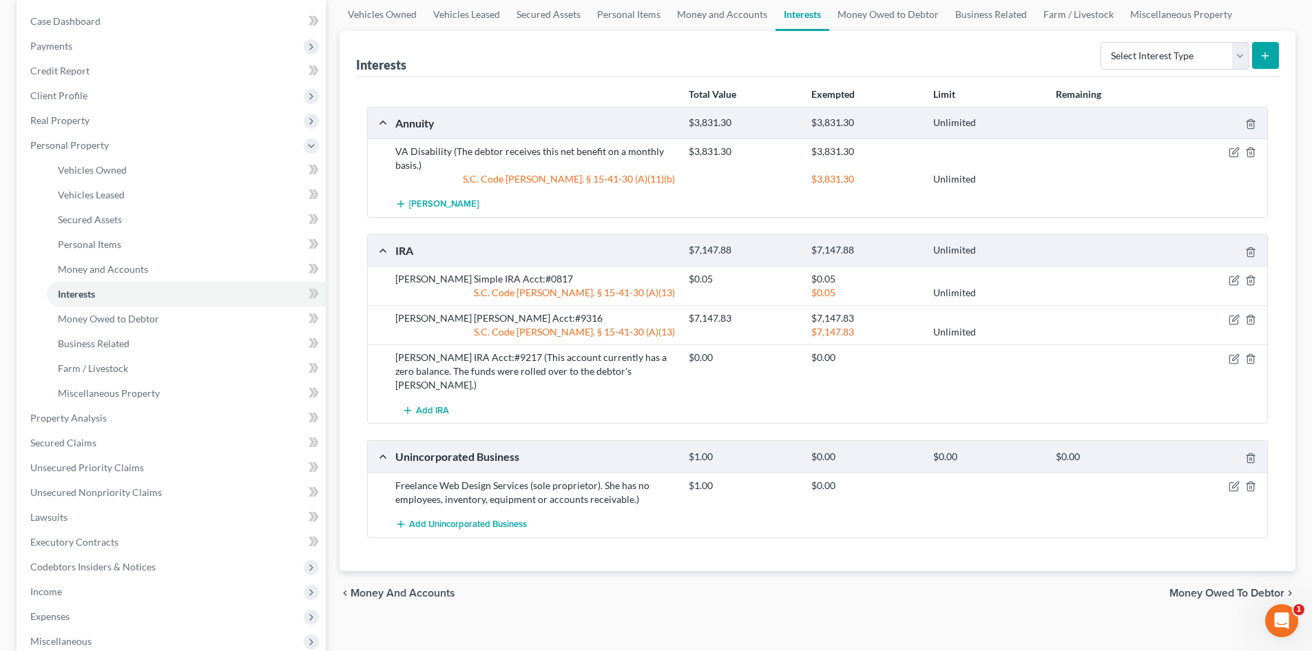
scroll to position [138, 0]
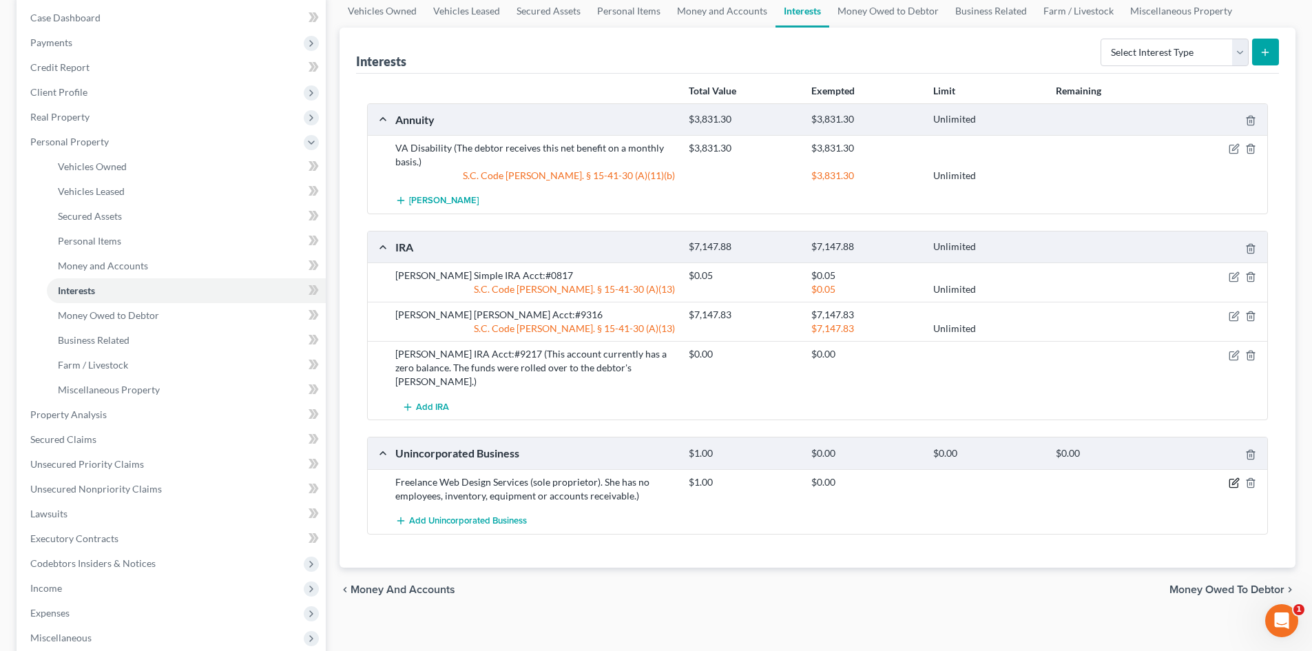
click at [1231, 477] on icon "button" at bounding box center [1234, 482] width 11 height 11
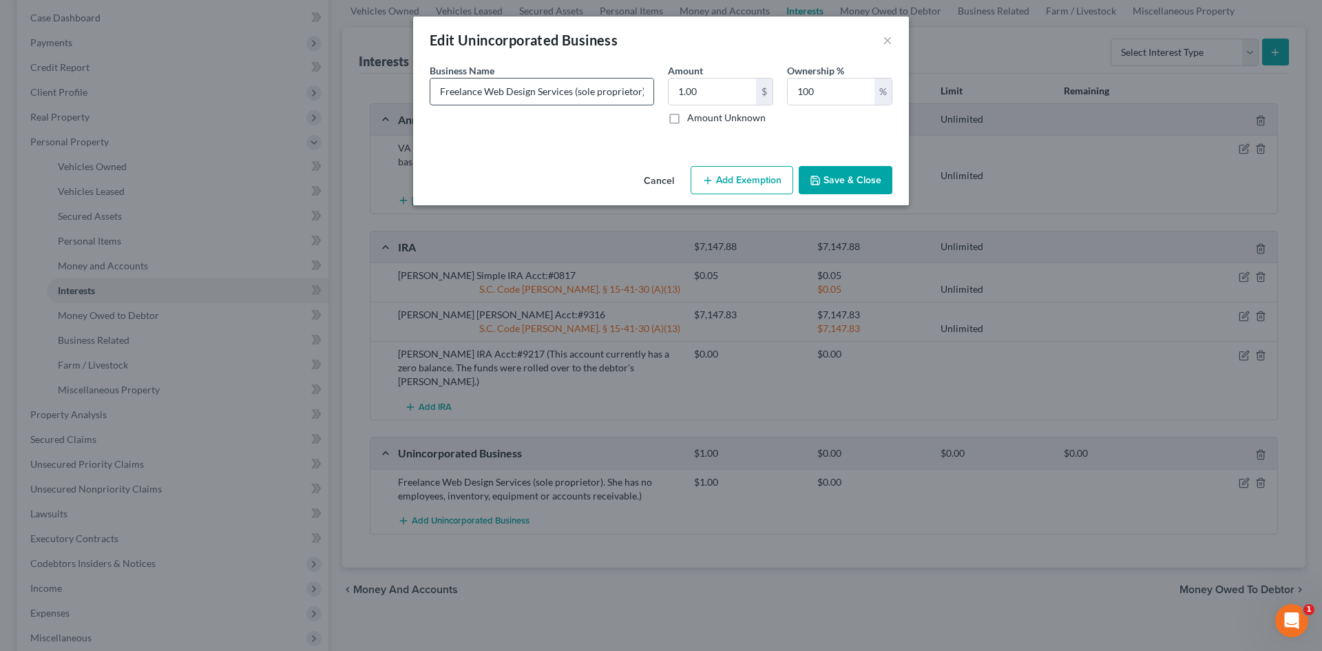
click at [537, 92] on input "Freelance Web Design Services (sole proprietor). She has no employees, inventor…" at bounding box center [542, 92] width 223 height 26
type input "Freelance Web Development Services (sole proprietor). She has no employees, inv…"
click at [849, 178] on button "Save & Close" at bounding box center [846, 180] width 94 height 29
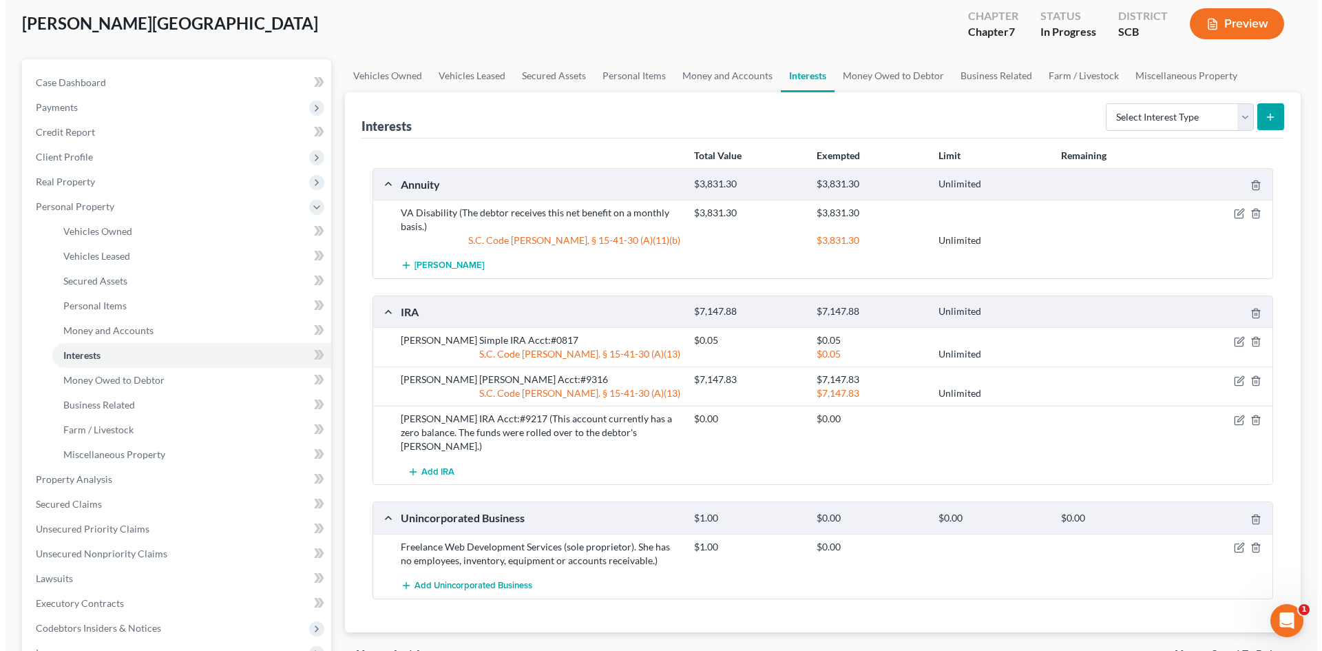
scroll to position [0, 0]
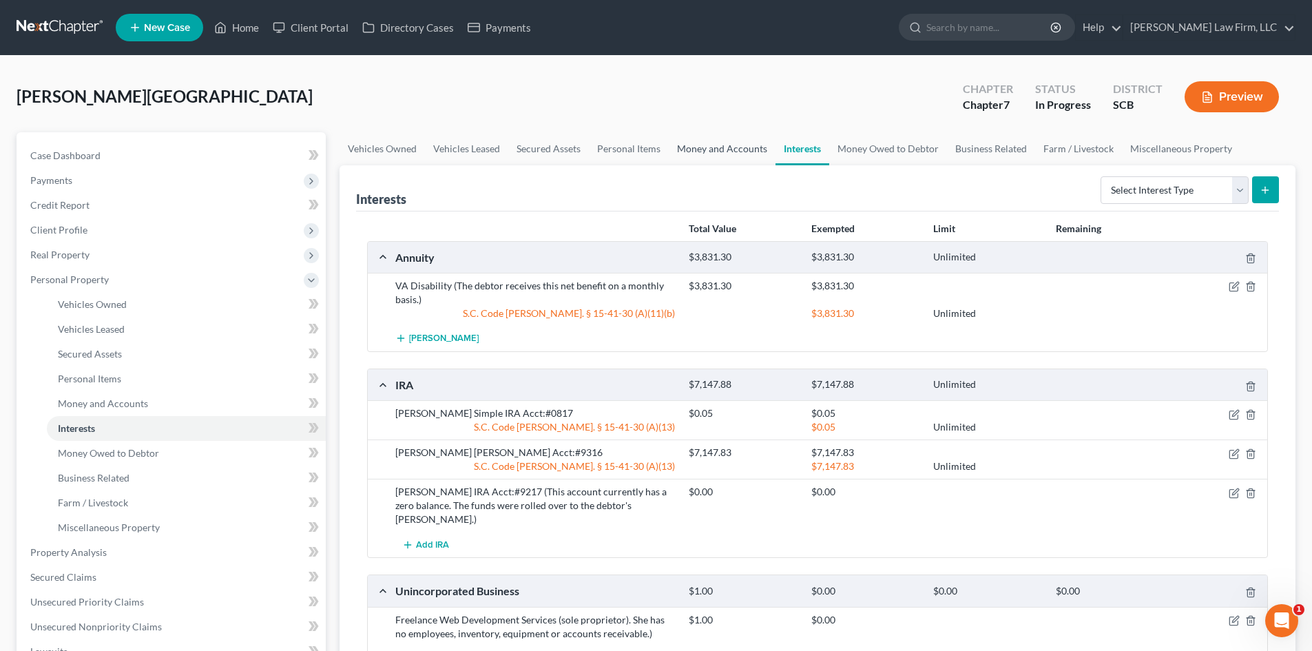
click at [690, 152] on link "Money and Accounts" at bounding box center [722, 148] width 107 height 33
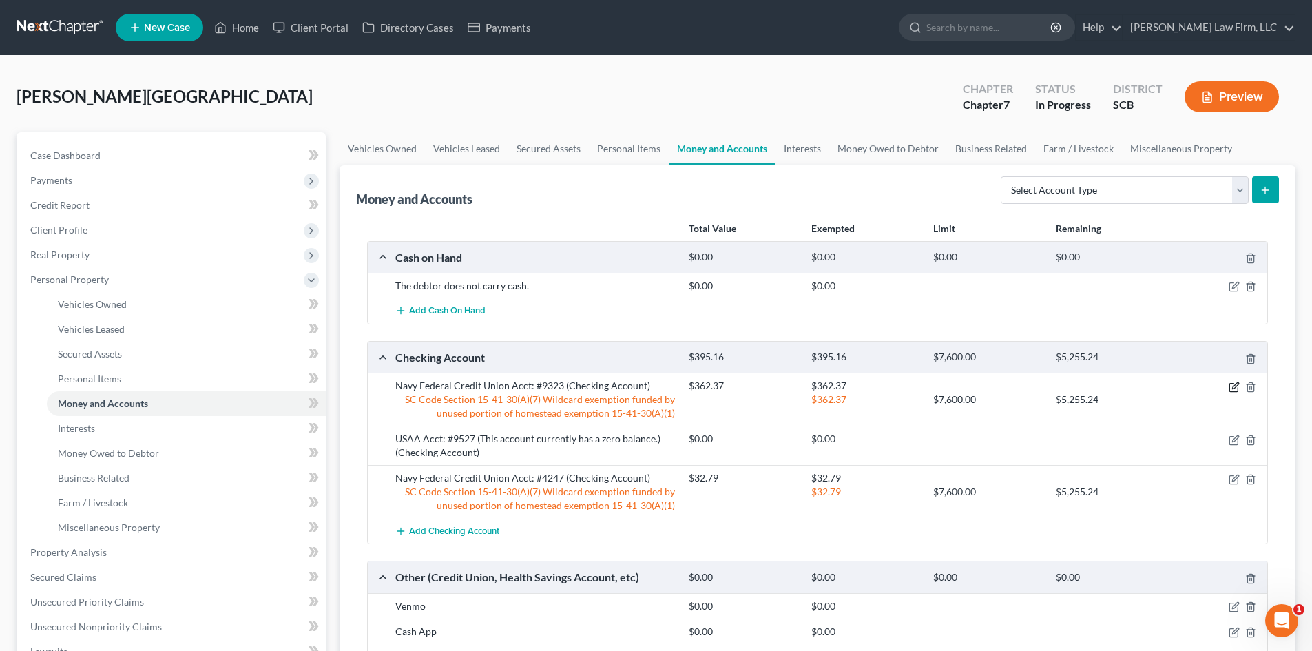
click at [1231, 391] on icon "button" at bounding box center [1234, 387] width 11 height 11
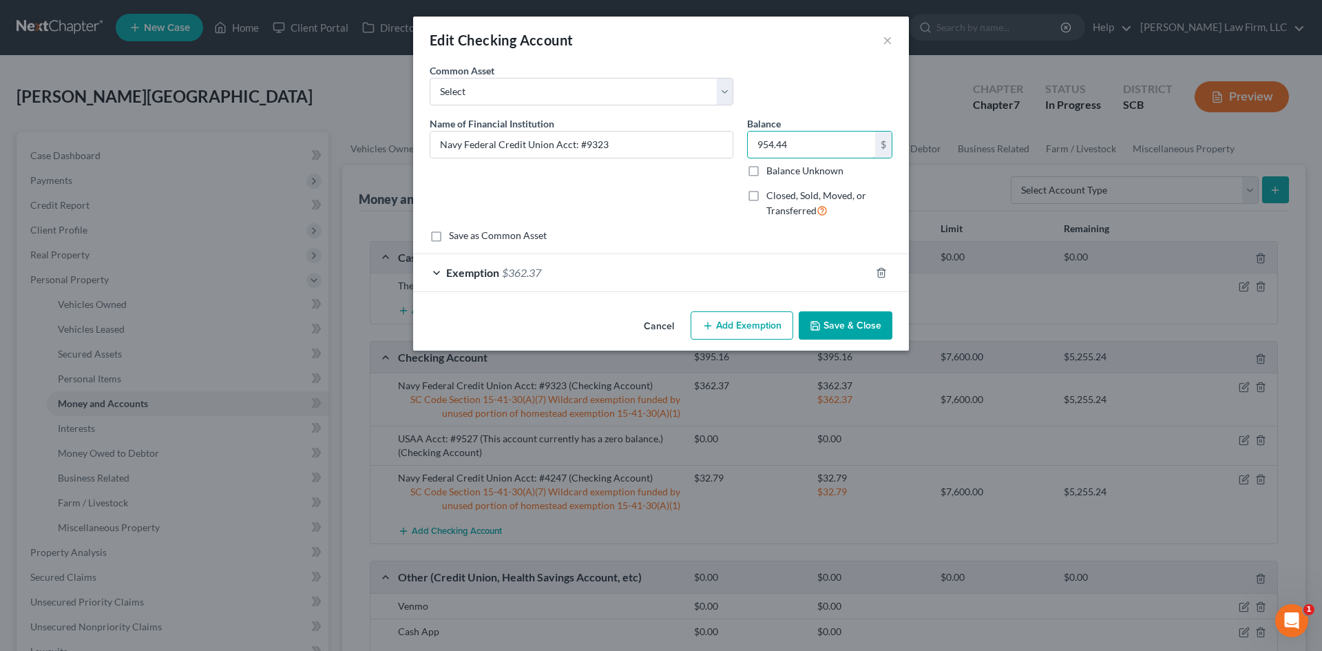
type input "954.44"
click at [592, 268] on div "Exemption $362.37" at bounding box center [641, 272] width 457 height 37
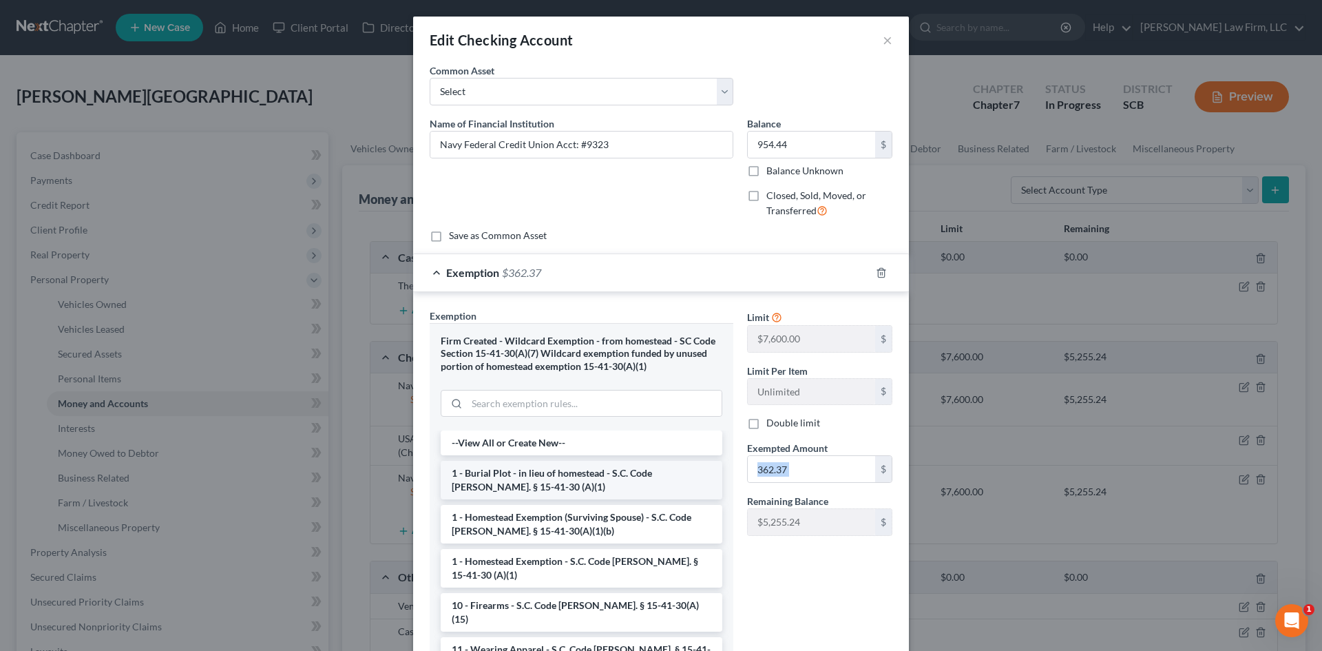
drag, startPoint x: 813, startPoint y: 484, endPoint x: 690, endPoint y: 480, distance: 123.3
click at [692, 482] on div "Exemption Set must be selected for CA. Exemption * Firm Created - Wildcard Exem…" at bounding box center [661, 486] width 477 height 355
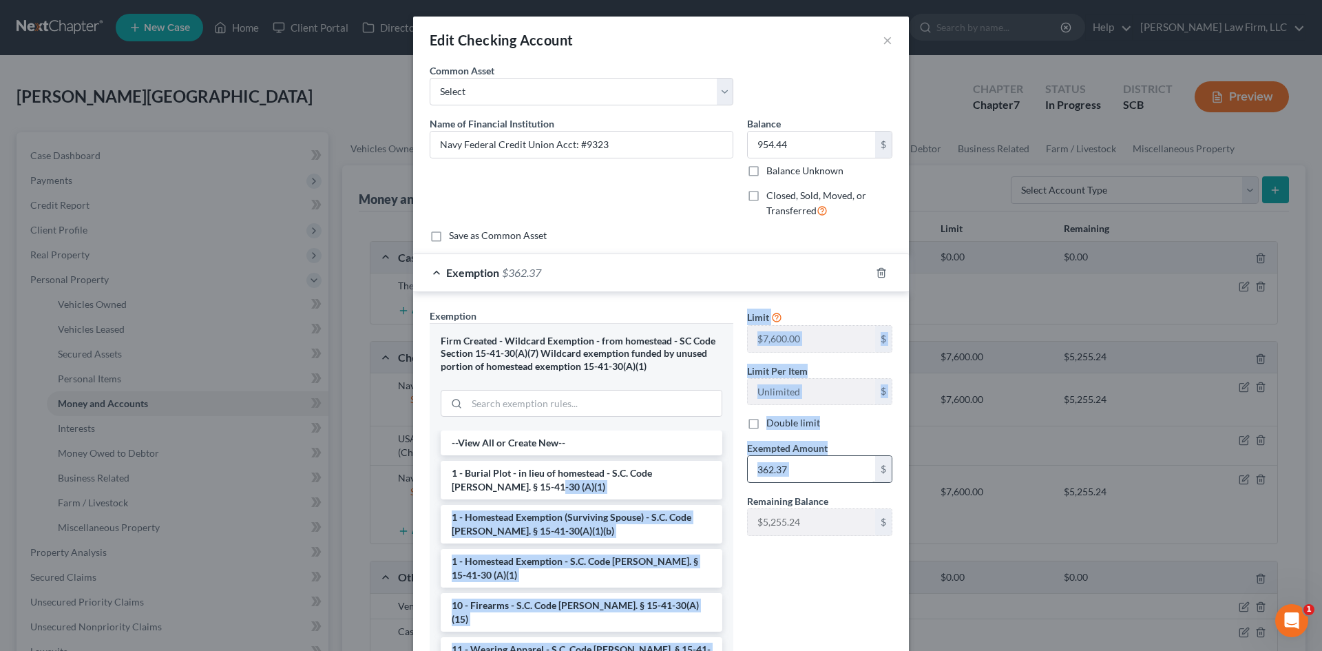
click at [810, 474] on input "362.37" at bounding box center [811, 469] width 127 height 26
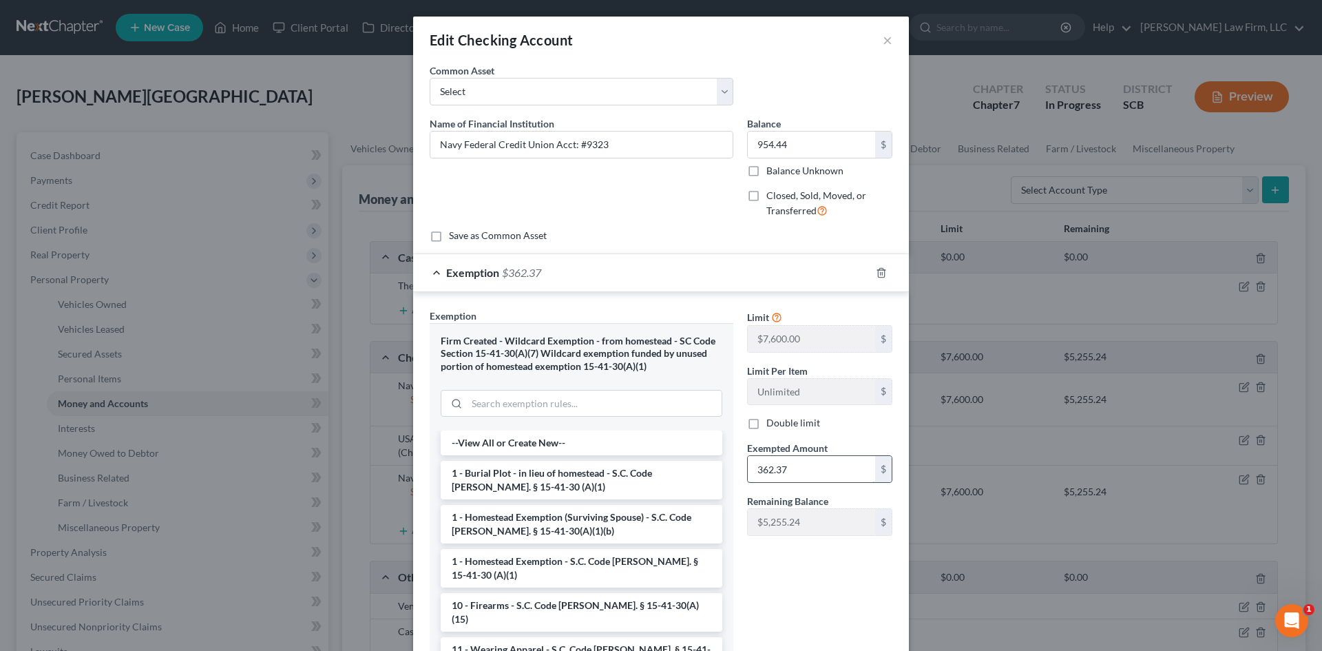
click at [824, 462] on input "362.37" at bounding box center [811, 469] width 127 height 26
paste input "954.44"
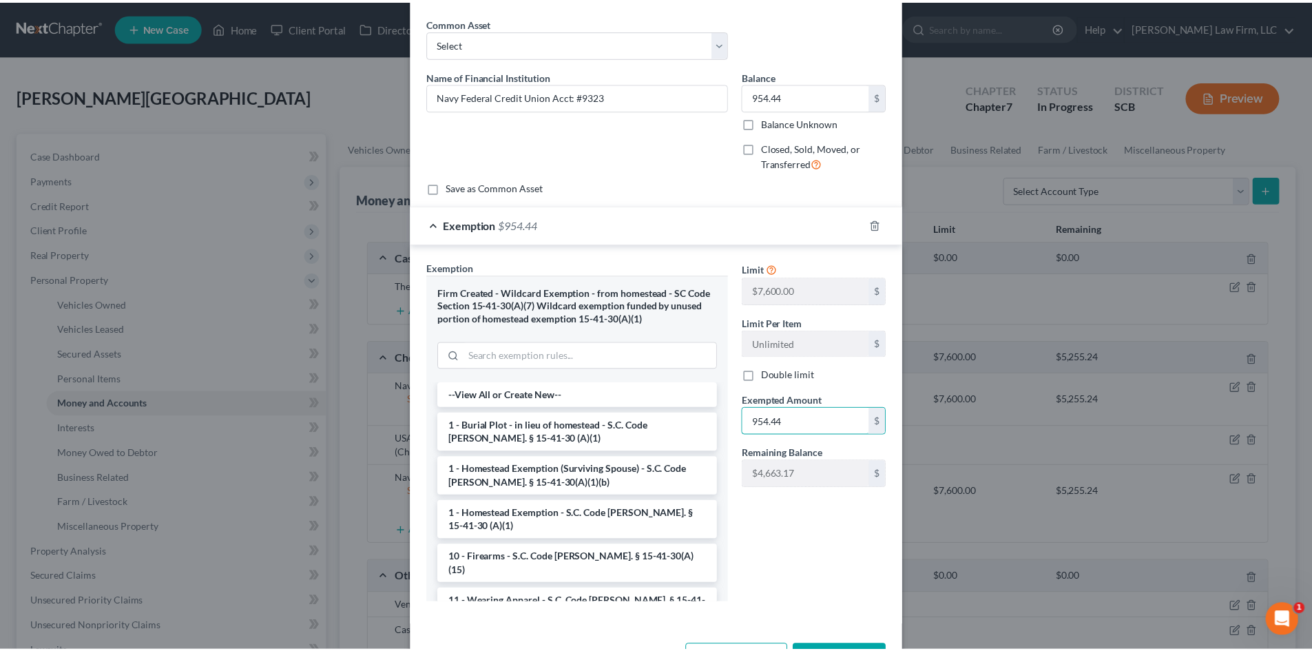
scroll to position [98, 0]
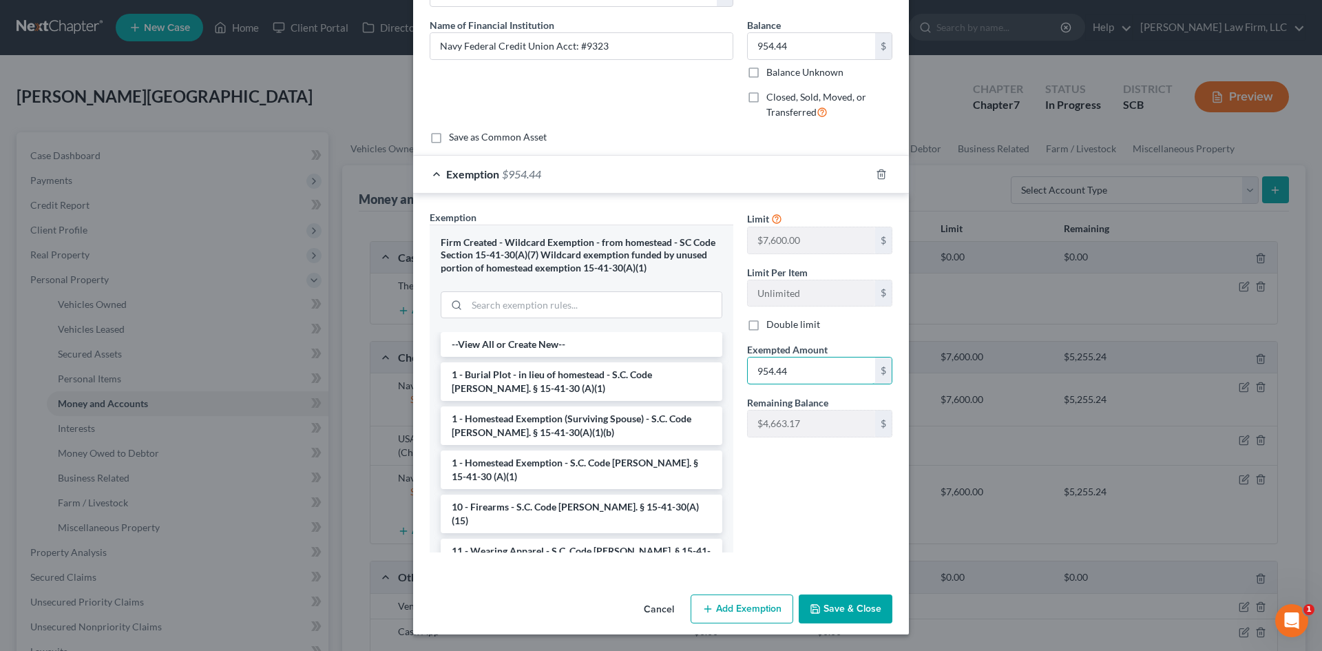
type input "954.44"
click at [859, 610] on button "Save & Close" at bounding box center [846, 608] width 94 height 29
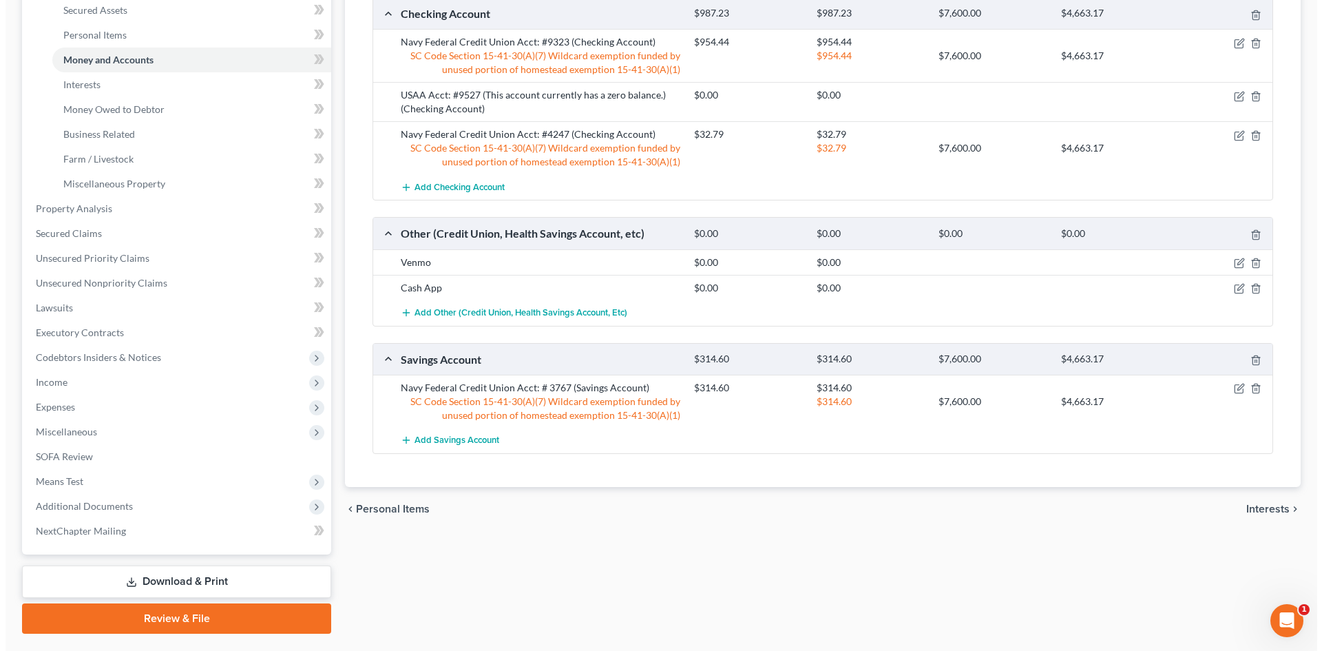
scroll to position [344, 0]
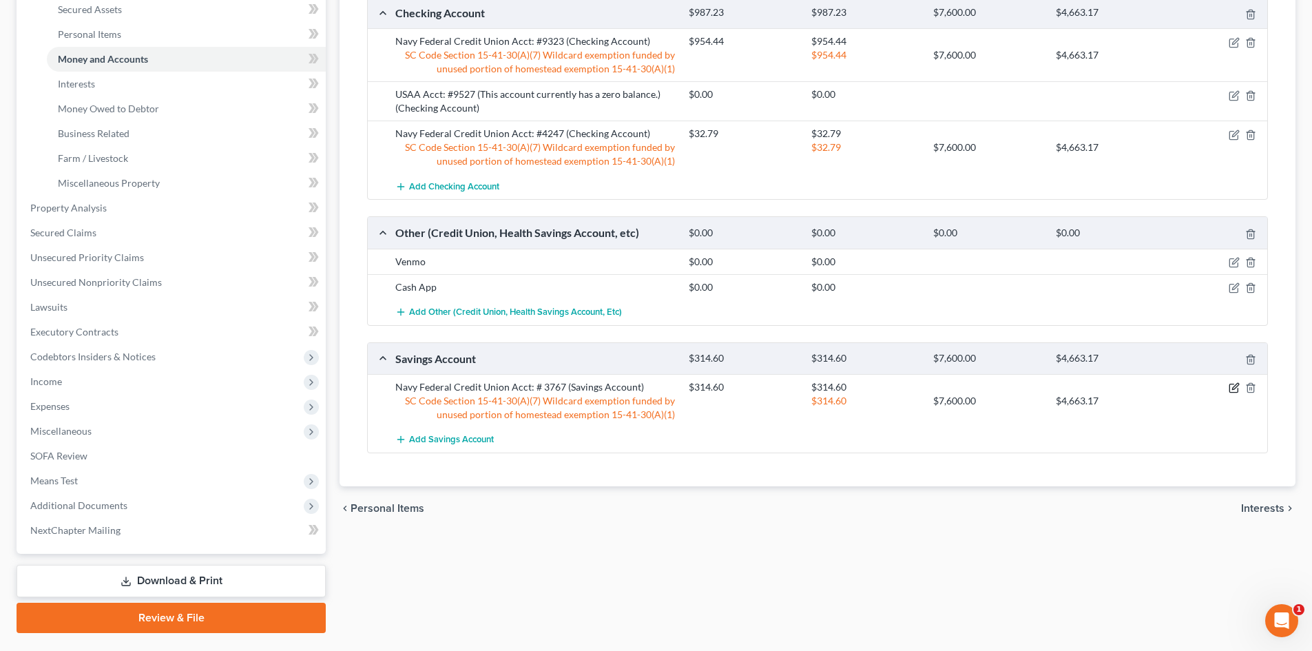
click at [1233, 390] on icon "button" at bounding box center [1235, 387] width 6 height 6
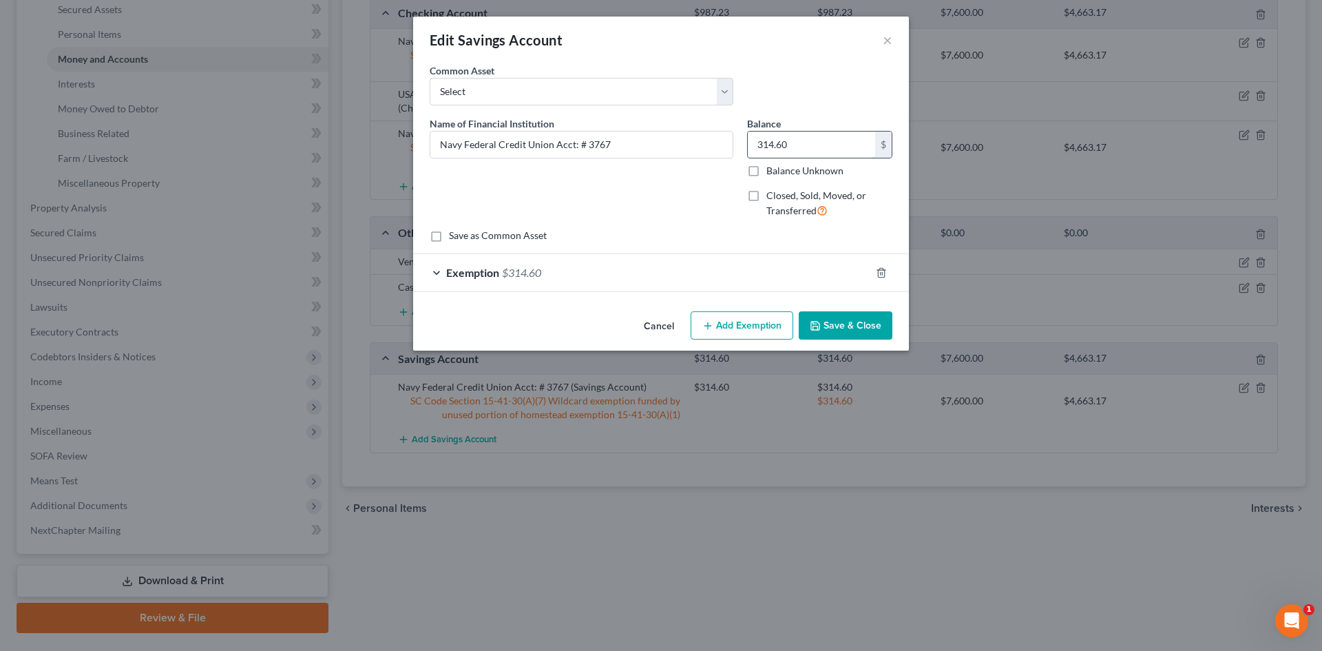
click at [826, 145] on input "314.60" at bounding box center [811, 145] width 127 height 26
type input "0.06"
click at [619, 265] on div "Exemption $314.60" at bounding box center [641, 272] width 457 height 37
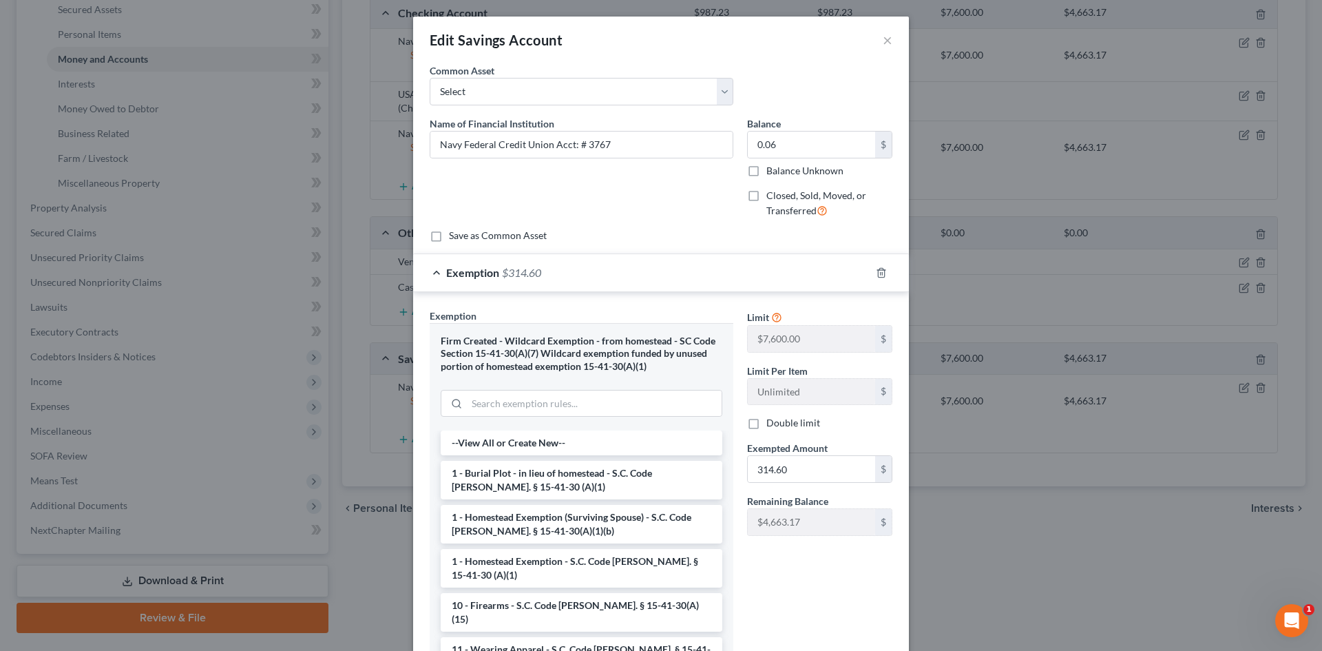
click at [800, 485] on div "Limit $7,600.00 $ Limit Per Item Unlimited $ Double limit Exempted Amount * 314…" at bounding box center [819, 428] width 159 height 238
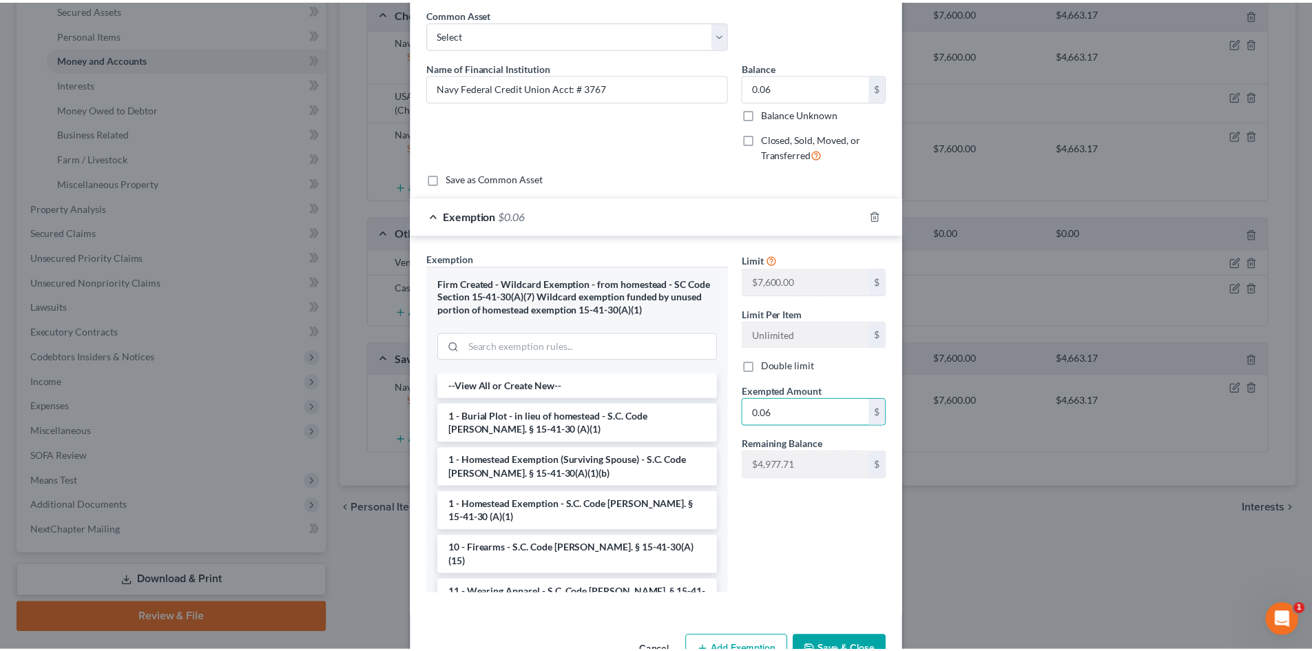
scroll to position [98, 0]
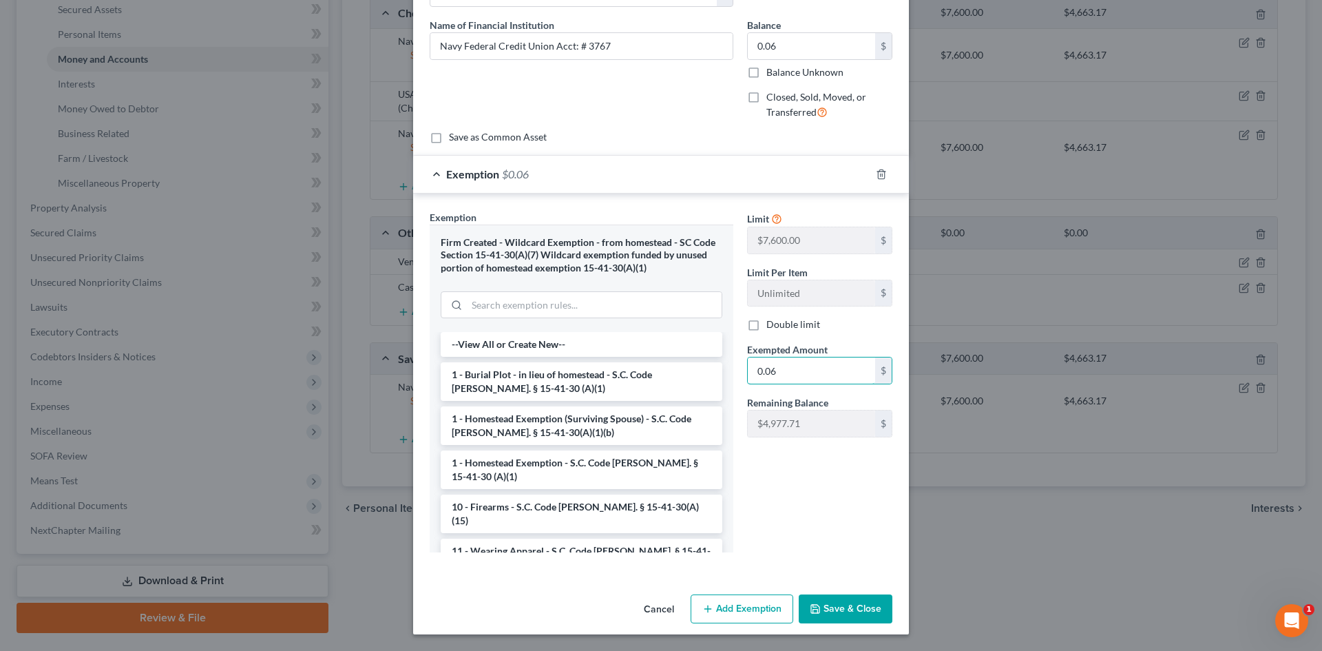
type input "0.06"
click at [827, 595] on button "Save & Close" at bounding box center [846, 608] width 94 height 29
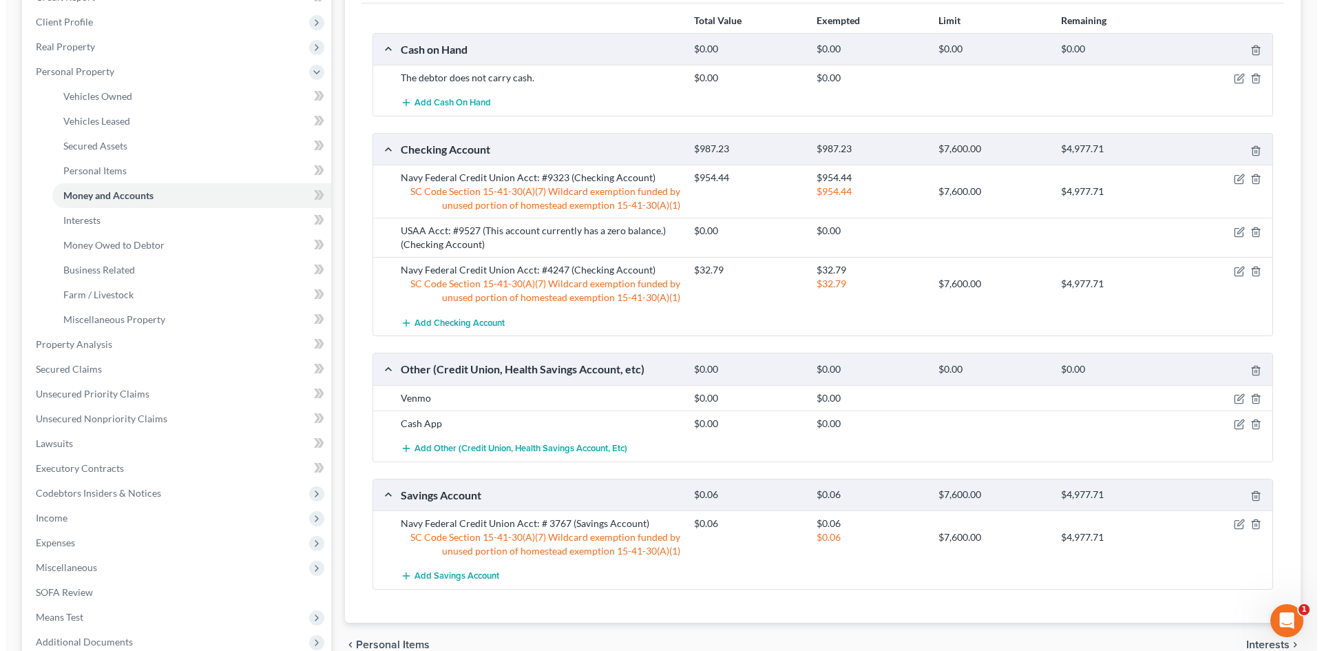
scroll to position [207, 0]
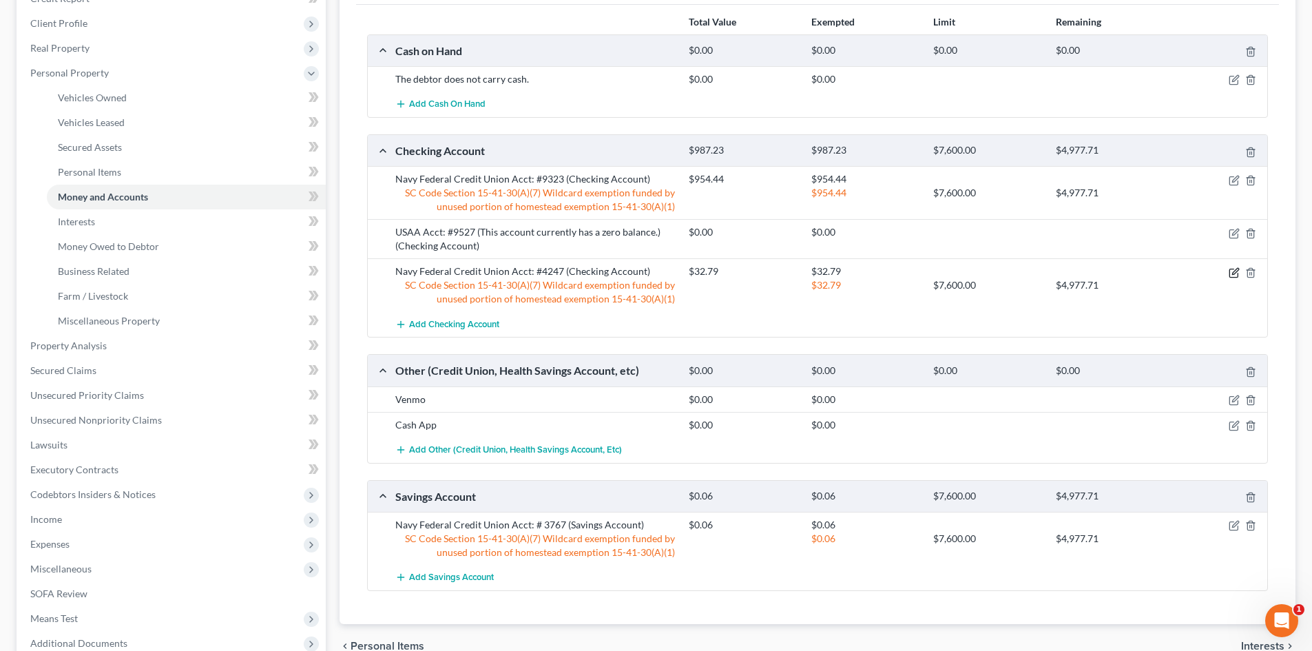
click at [1237, 271] on icon "button" at bounding box center [1235, 271] width 6 height 6
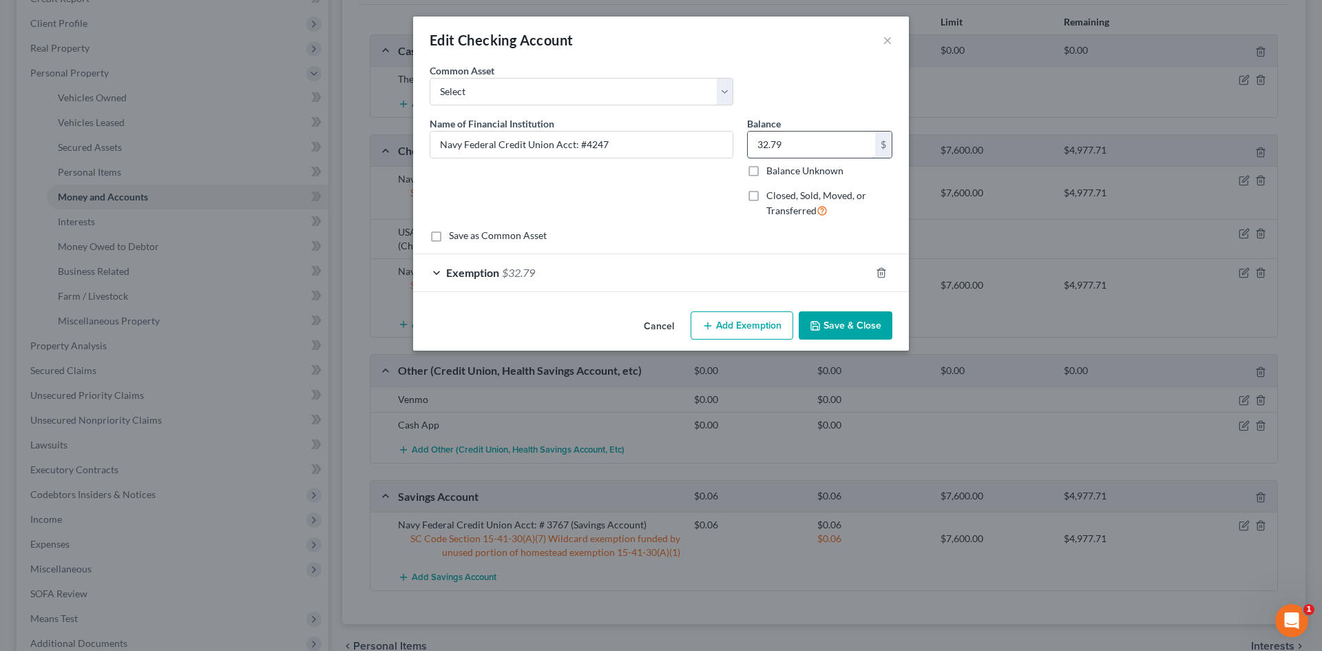
click at [831, 140] on input "32.79" at bounding box center [811, 145] width 127 height 26
drag, startPoint x: 802, startPoint y: 146, endPoint x: 757, endPoint y: 154, distance: 46.1
click at [757, 154] on input "248.14" at bounding box center [811, 145] width 127 height 26
type input "248.14"
click at [635, 284] on div "Exemption $32.79" at bounding box center [641, 272] width 457 height 37
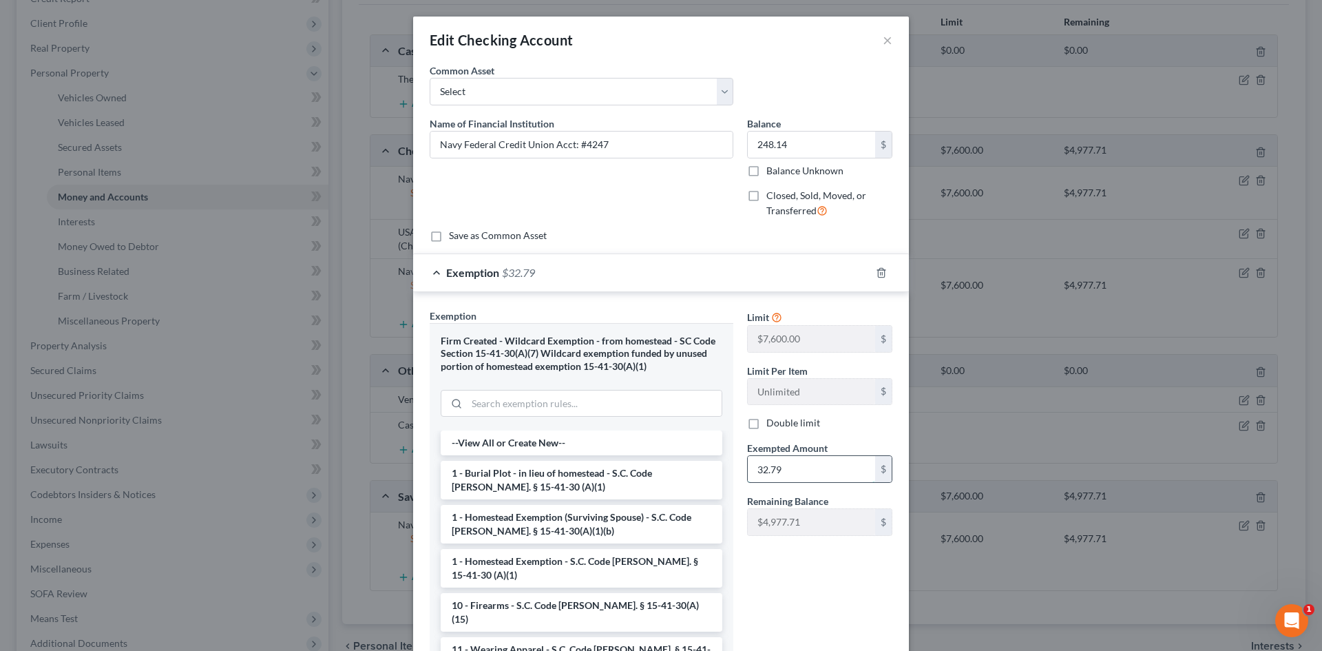
click at [793, 477] on input "32.79" at bounding box center [811, 469] width 127 height 26
paste input "248.14"
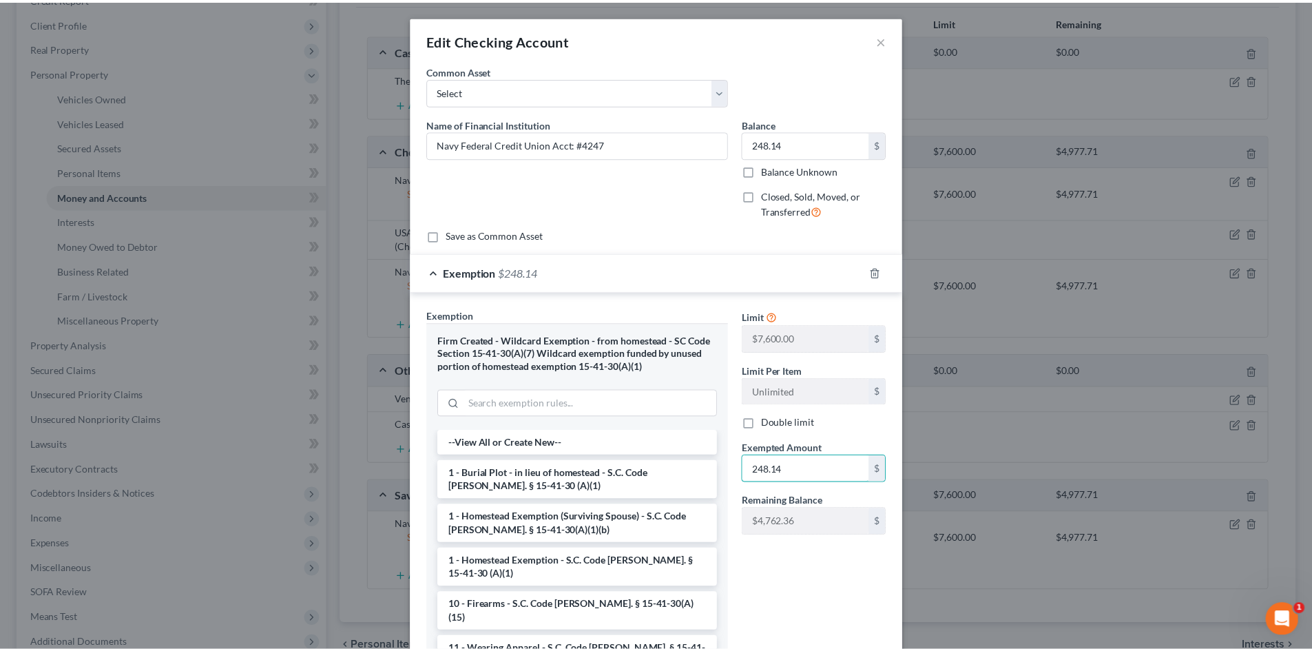
scroll to position [98, 0]
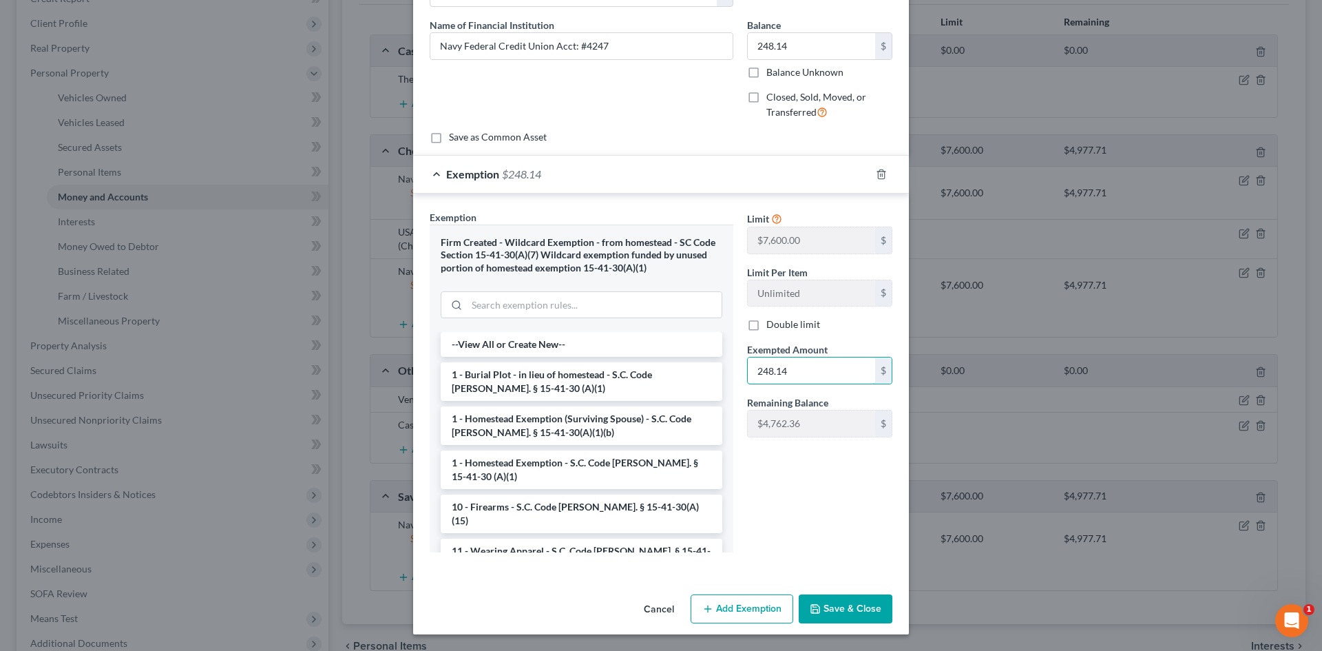
type input "248.14"
click at [858, 611] on button "Save & Close" at bounding box center [846, 608] width 94 height 29
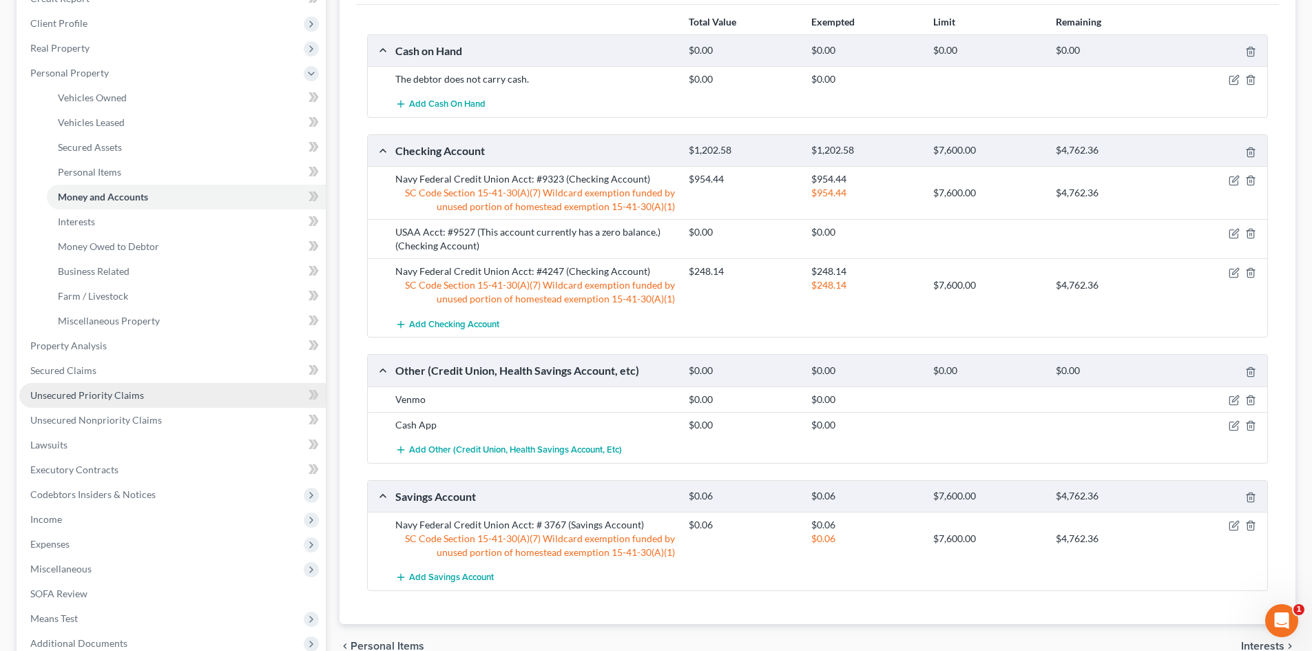
click at [144, 388] on link "Unsecured Priority Claims" at bounding box center [172, 395] width 307 height 25
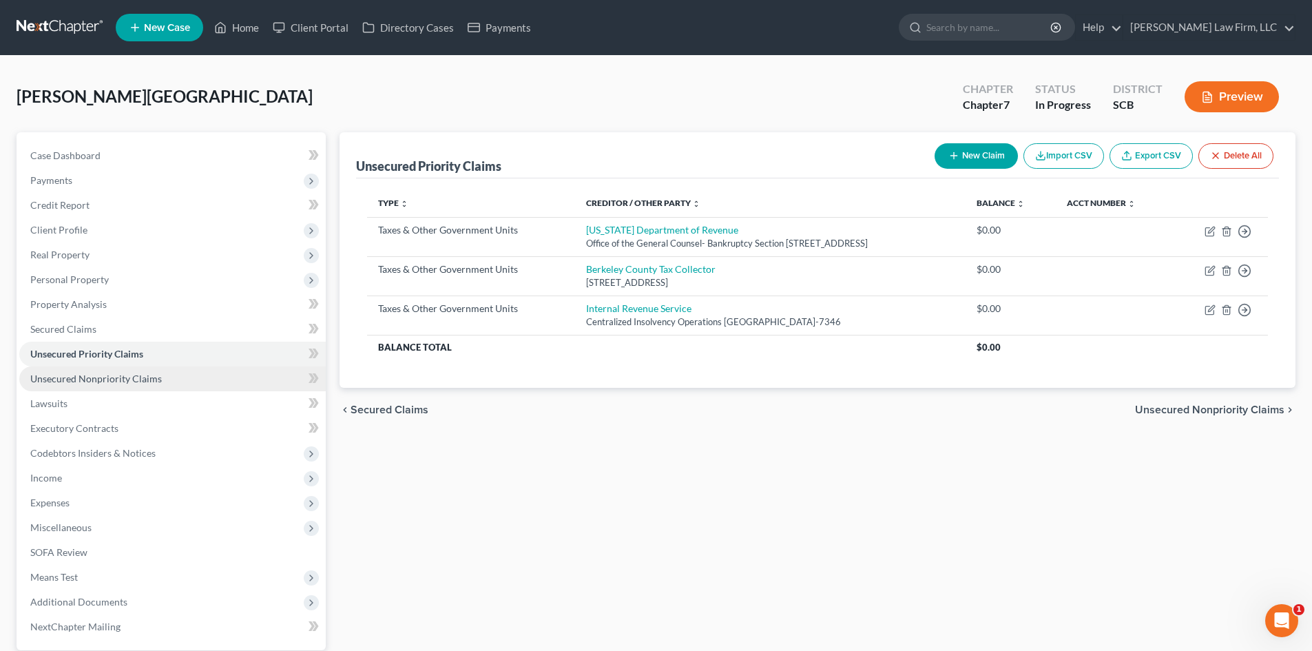
click at [175, 371] on link "Unsecured Nonpriority Claims" at bounding box center [172, 378] width 307 height 25
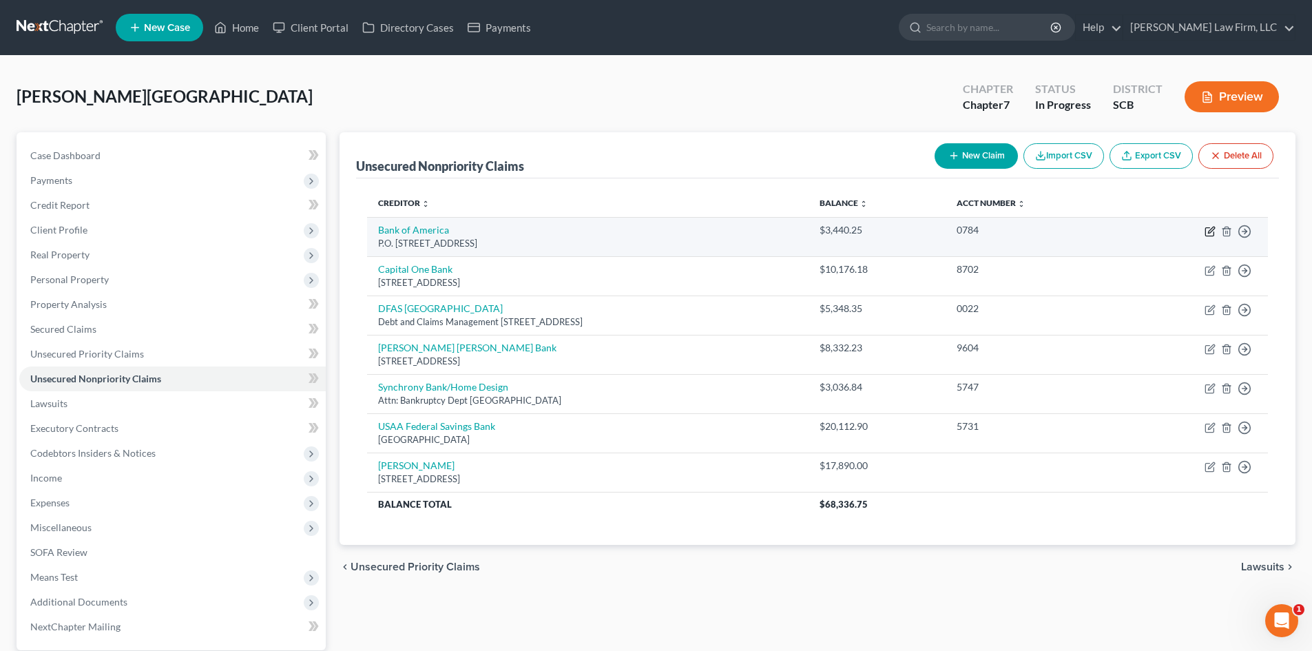
click at [1208, 231] on icon "button" at bounding box center [1210, 231] width 11 height 11
select select "45"
select select "14"
select select "0"
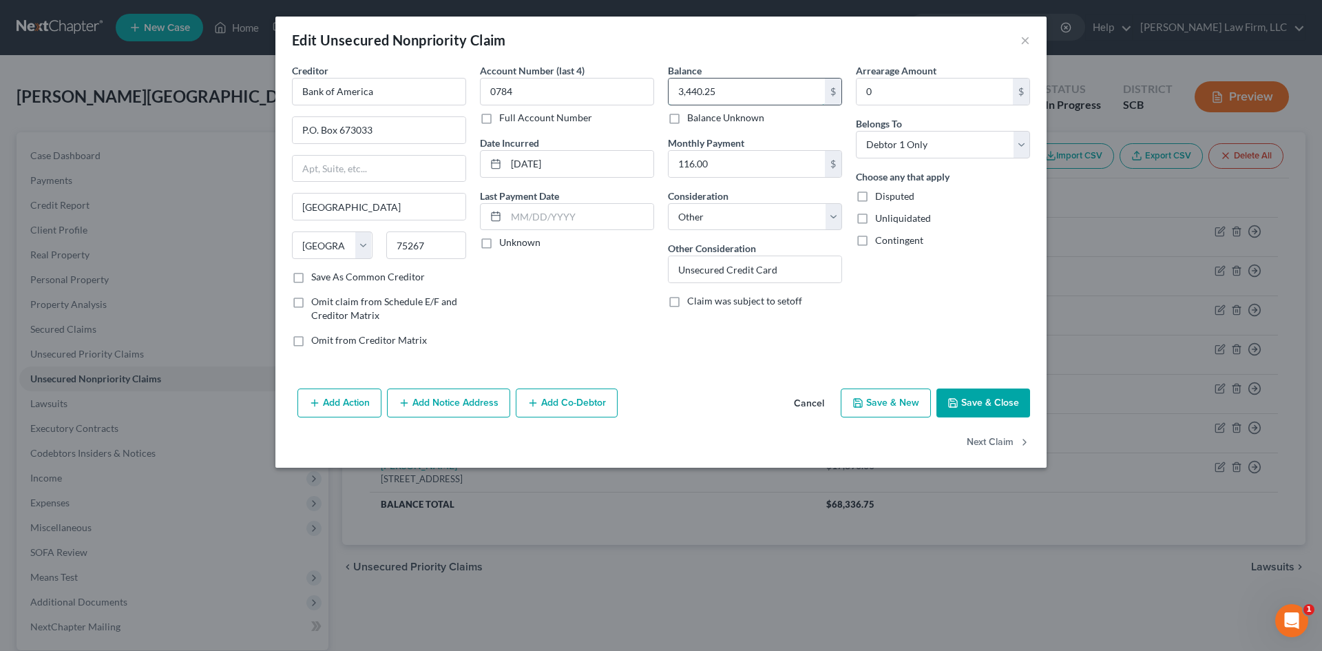
click at [781, 90] on input "3,440.25" at bounding box center [747, 92] width 156 height 26
type input "3,816.25"
click at [977, 402] on button "Save & Close" at bounding box center [984, 402] width 94 height 29
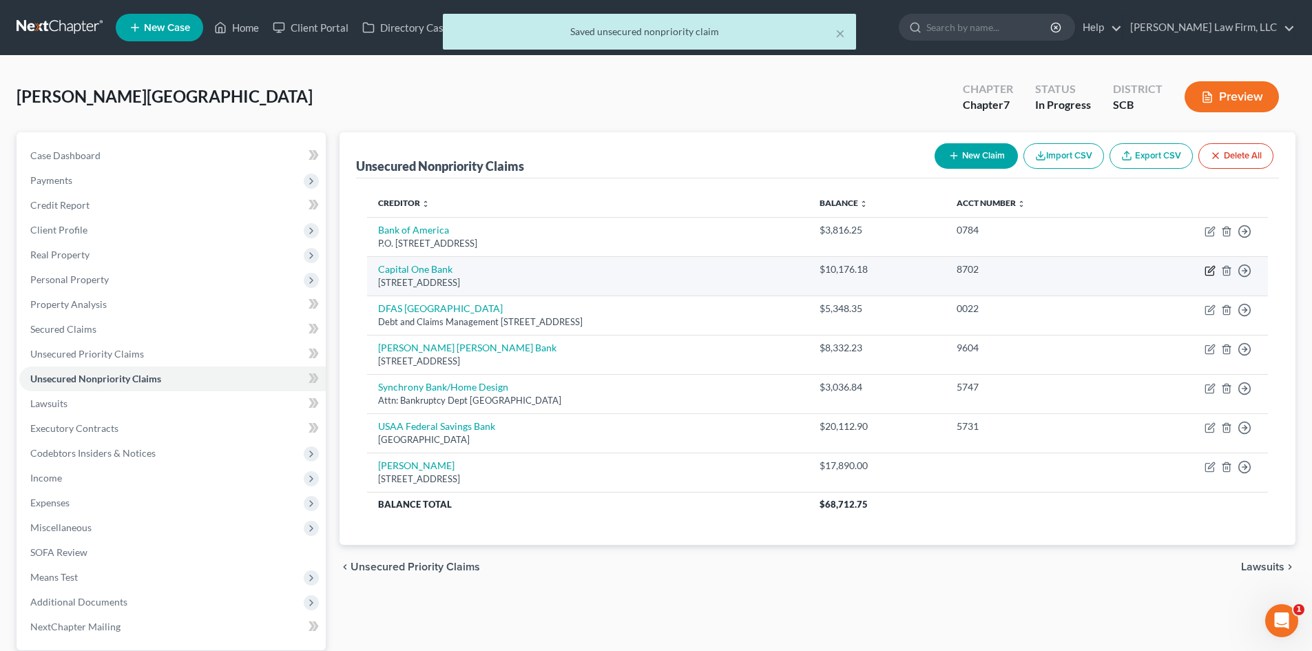
click at [1212, 268] on icon "button" at bounding box center [1210, 270] width 11 height 11
select select "46"
select select "14"
select select "0"
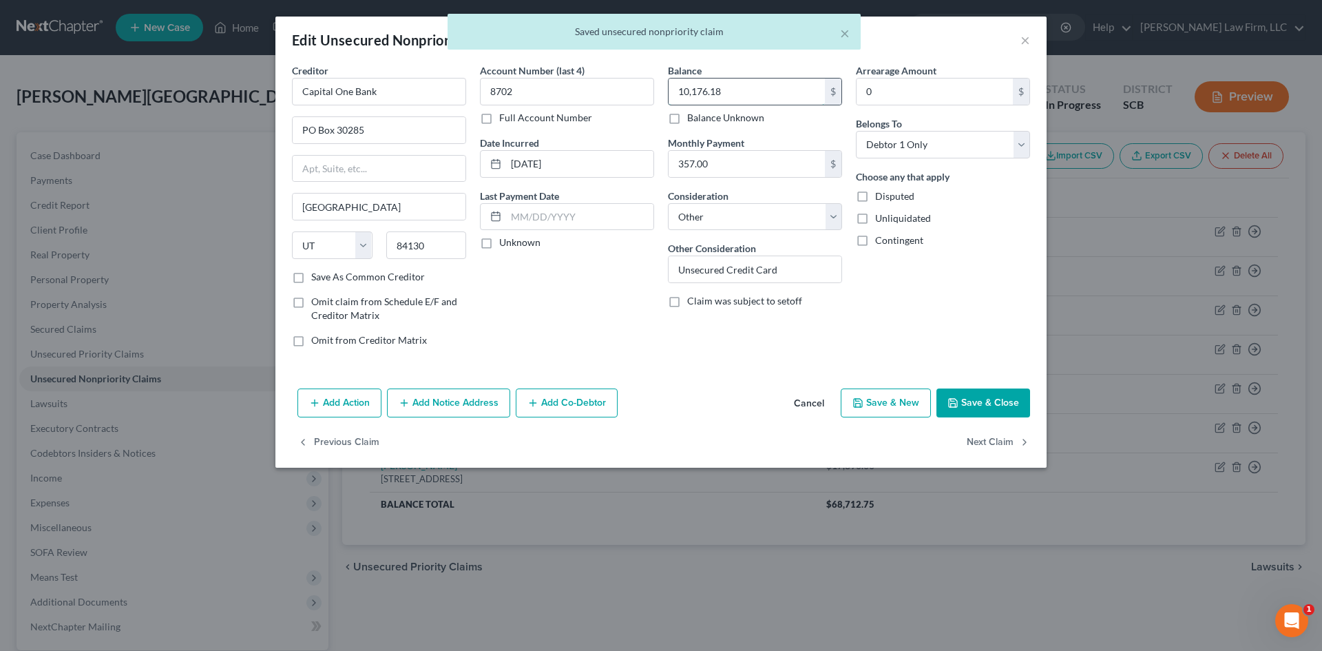
click at [756, 101] on input "10,176.18" at bounding box center [747, 92] width 156 height 26
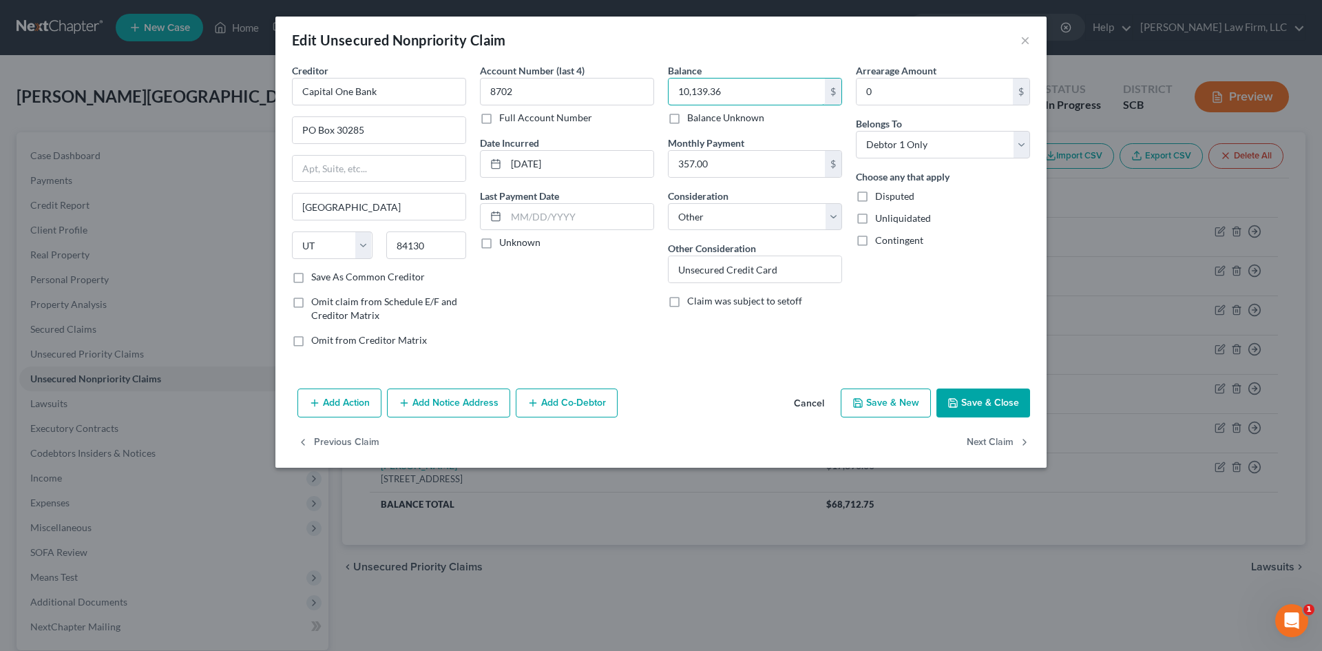
type input "10,139.36"
click at [994, 402] on button "Save & Close" at bounding box center [984, 402] width 94 height 29
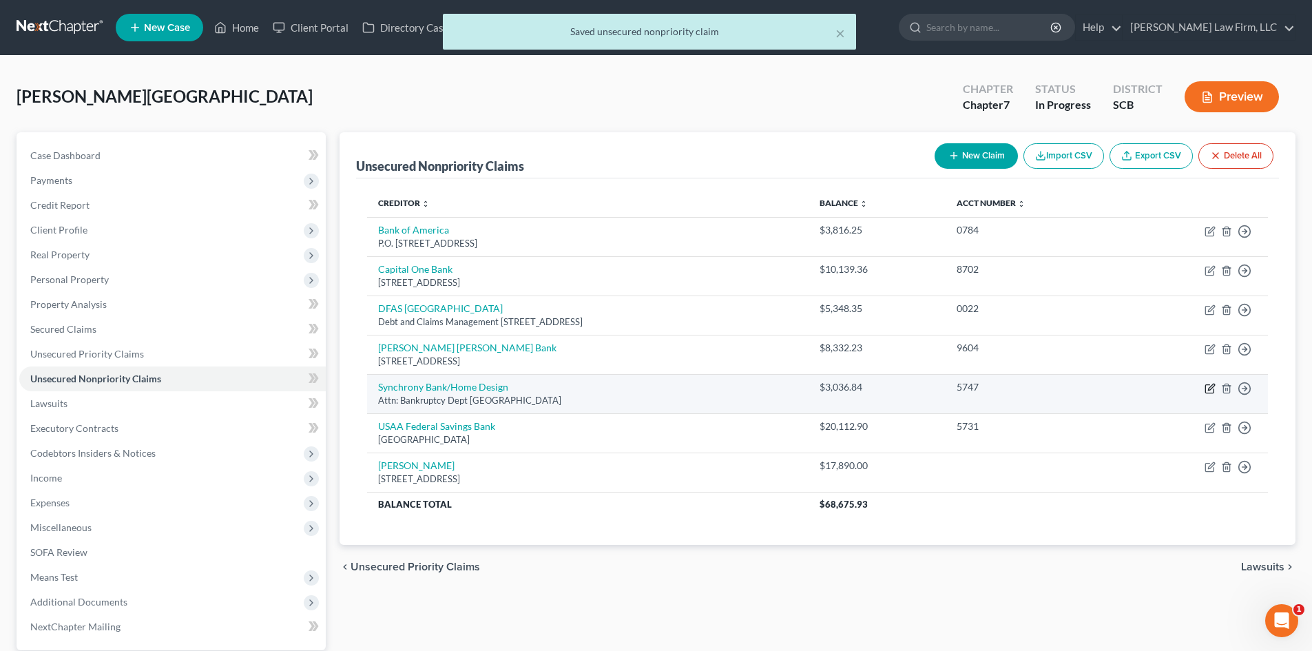
click at [1209, 385] on icon "button" at bounding box center [1209, 388] width 8 height 8
select select "39"
select select "14"
select select "0"
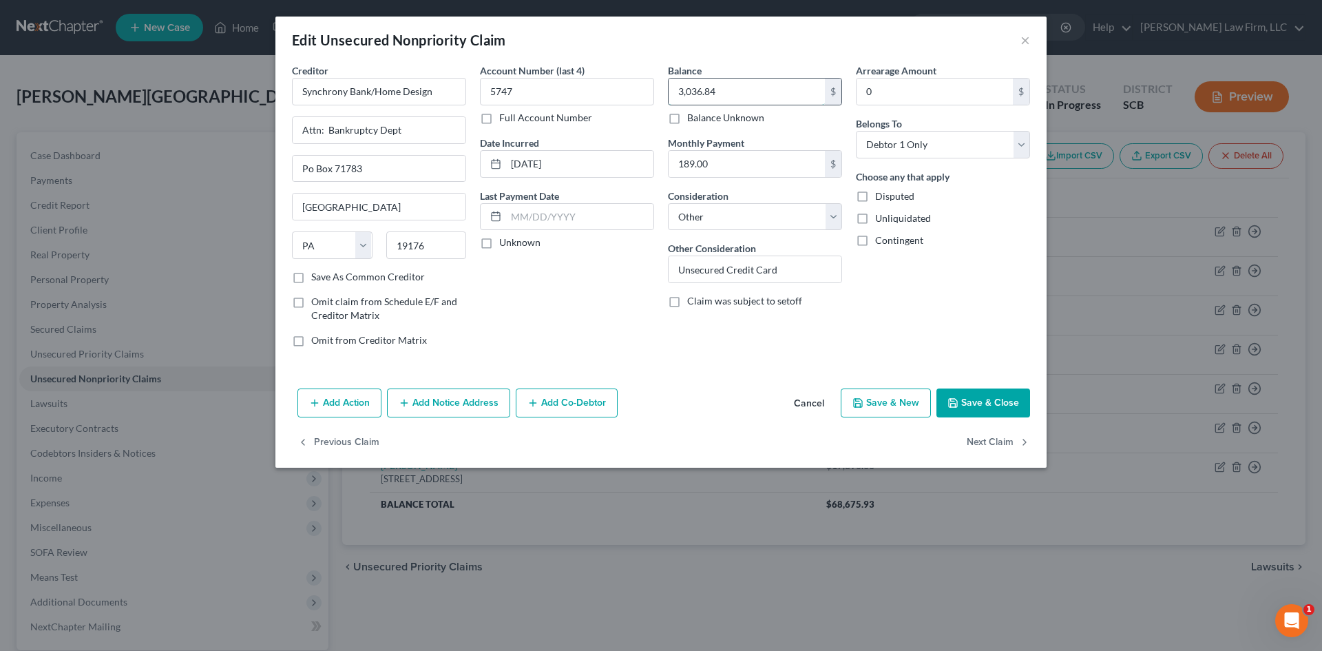
click at [769, 91] on input "3,036.84" at bounding box center [747, 92] width 156 height 26
type input "3,077.84"
click at [985, 401] on button "Save & Close" at bounding box center [984, 402] width 94 height 29
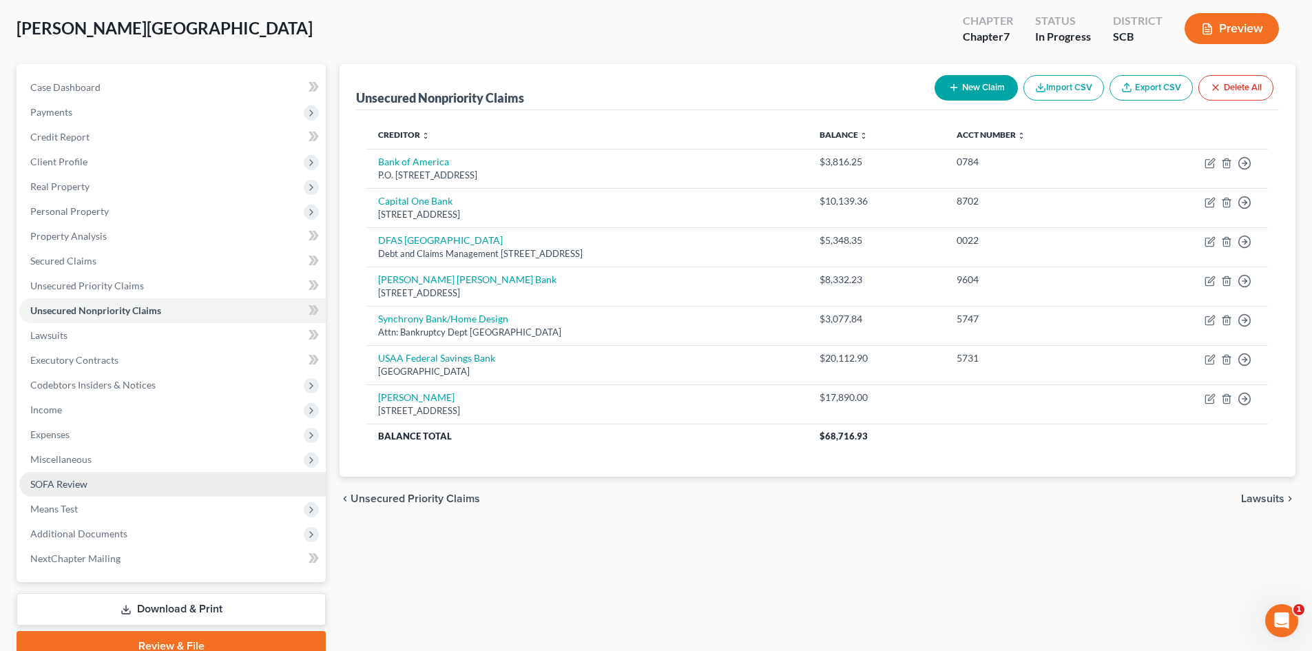
scroll to position [131, 0]
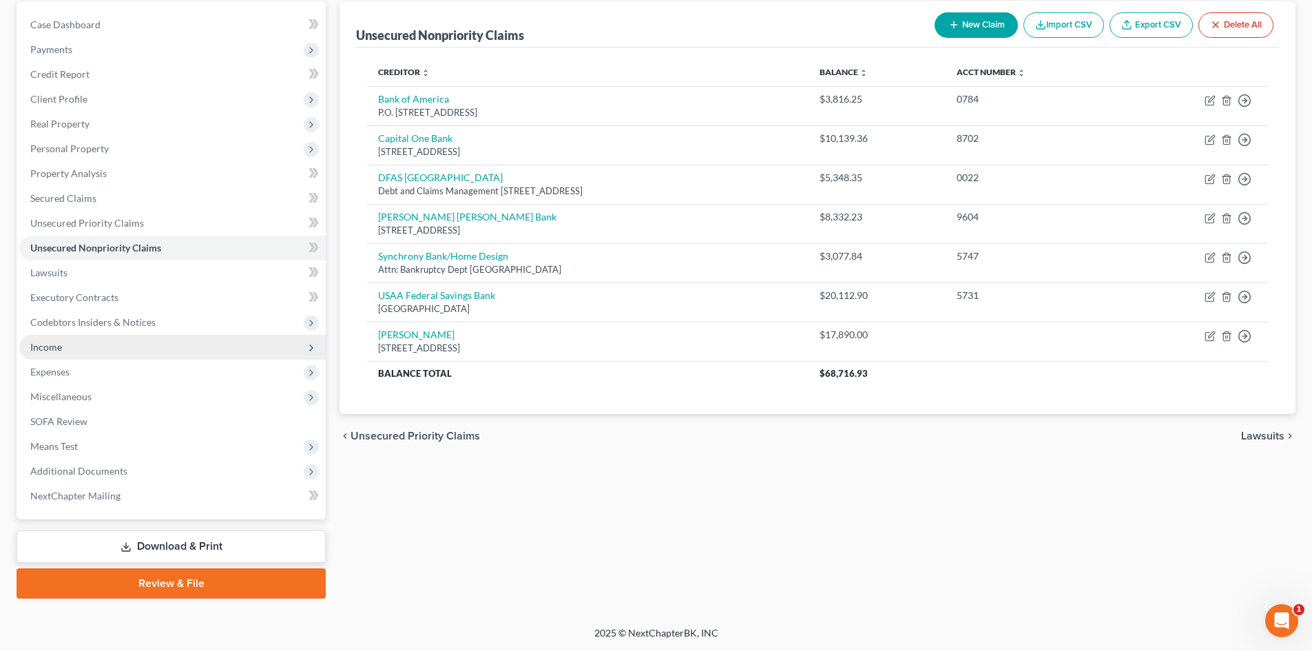
click at [65, 339] on span "Income" at bounding box center [172, 347] width 307 height 25
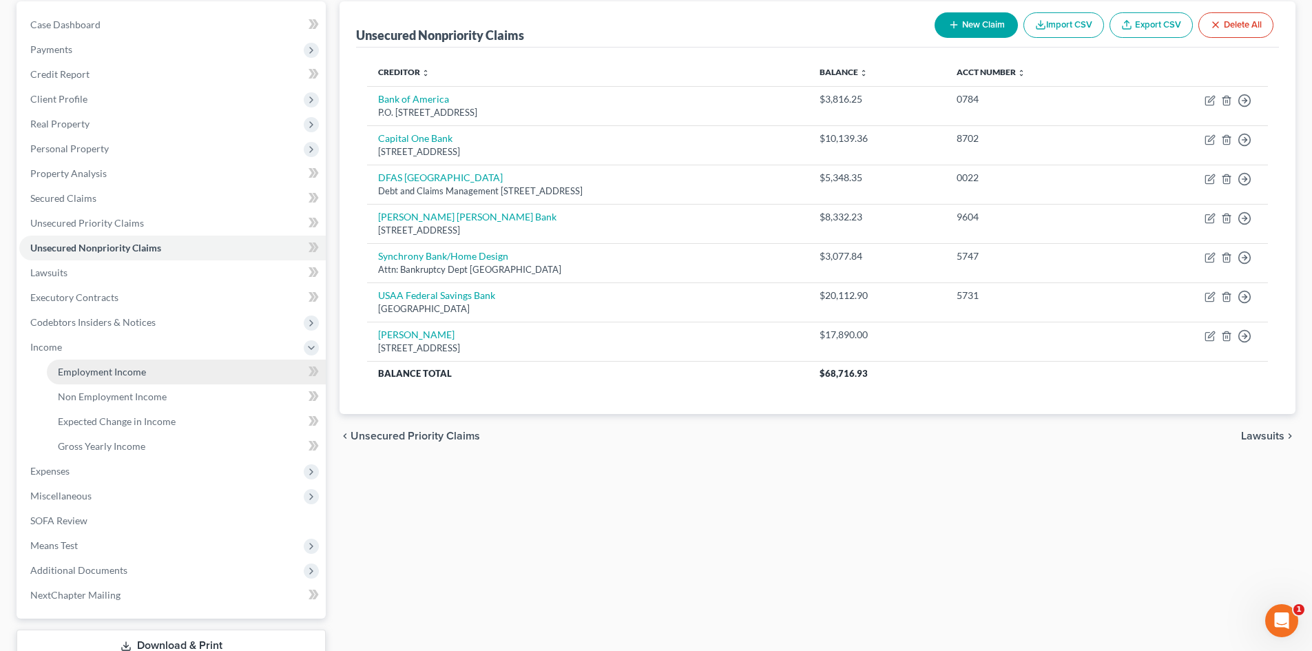
click at [132, 377] on span "Employment Income" at bounding box center [102, 372] width 88 height 12
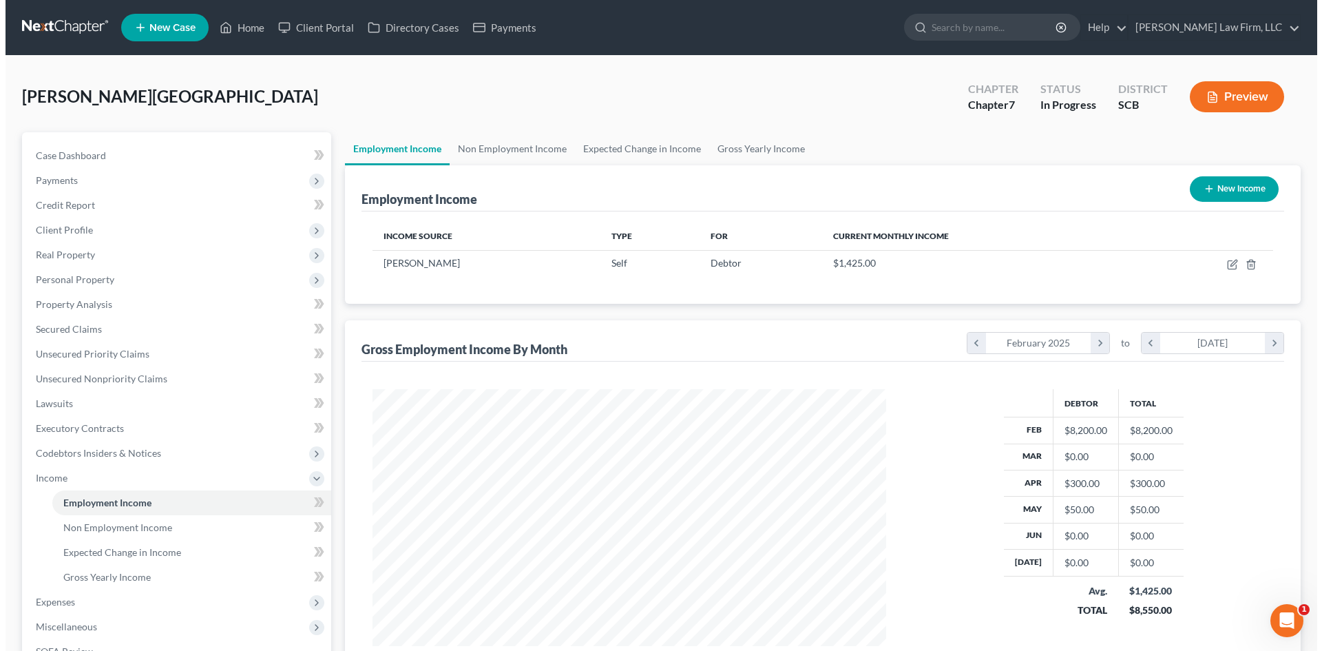
scroll to position [257, 541]
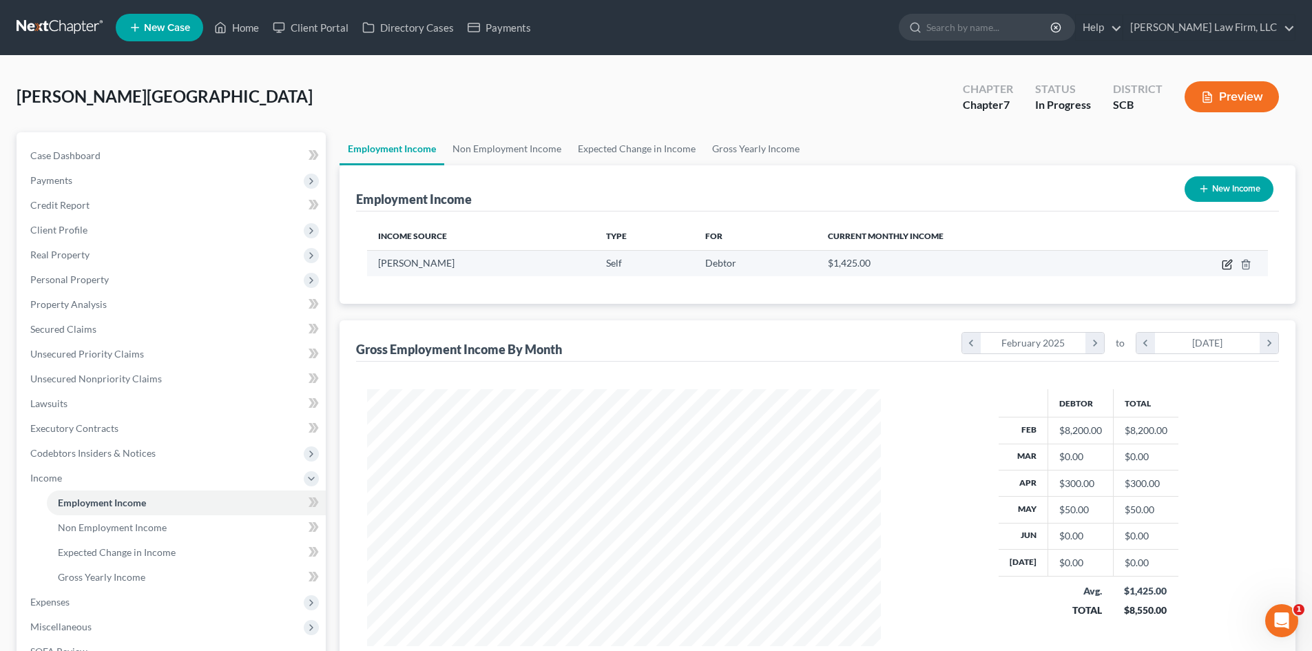
click at [1223, 263] on icon "button" at bounding box center [1227, 265] width 8 height 8
select select "1"
select select "42"
select select "0"
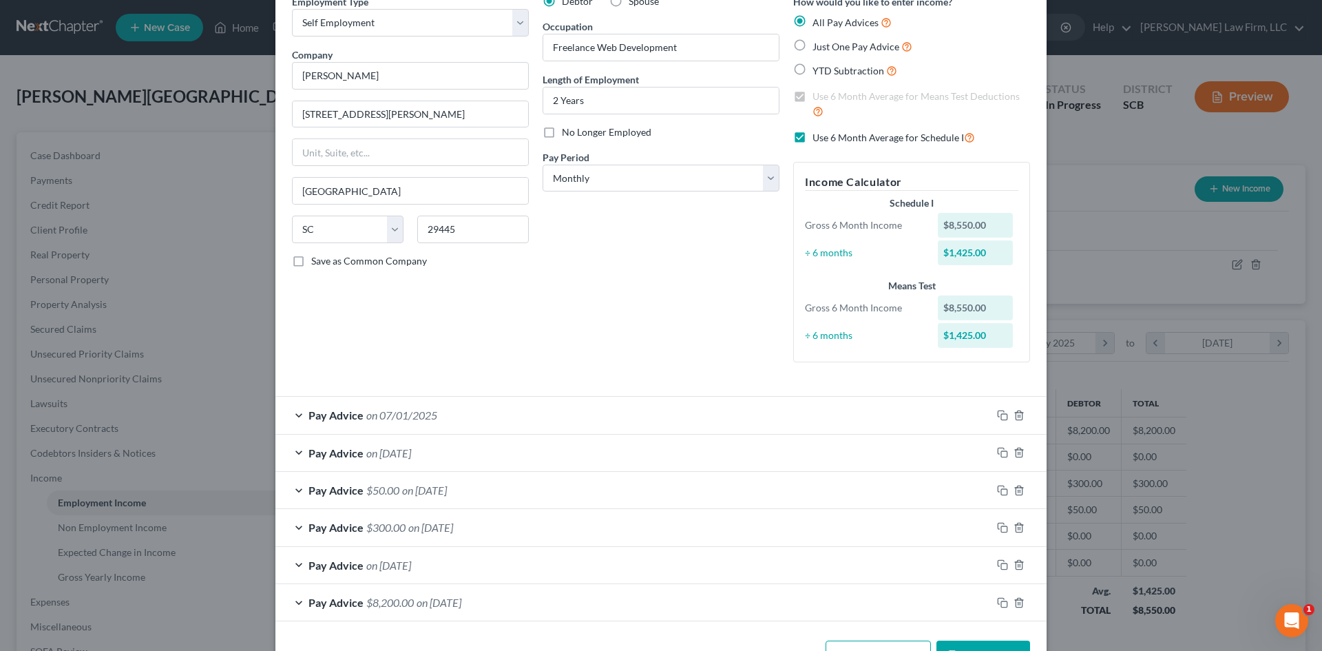
scroll to position [115, 0]
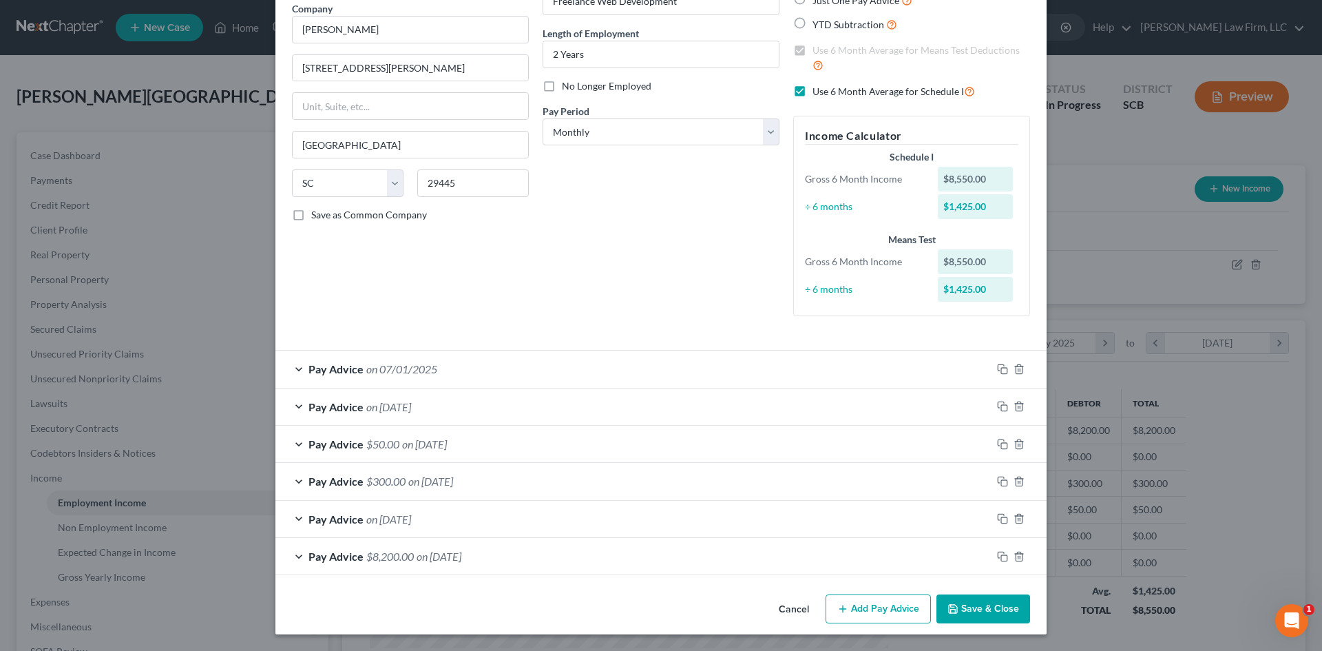
click at [849, 614] on button "Add Pay Advice" at bounding box center [878, 608] width 105 height 29
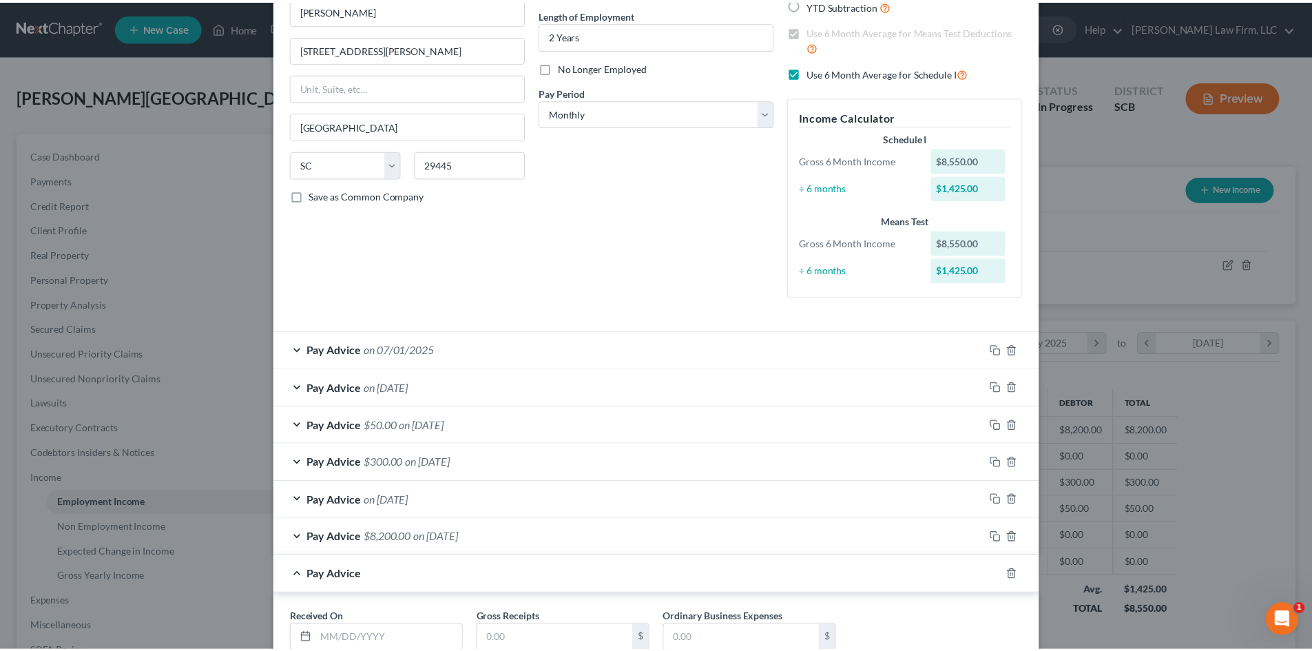
scroll to position [233, 0]
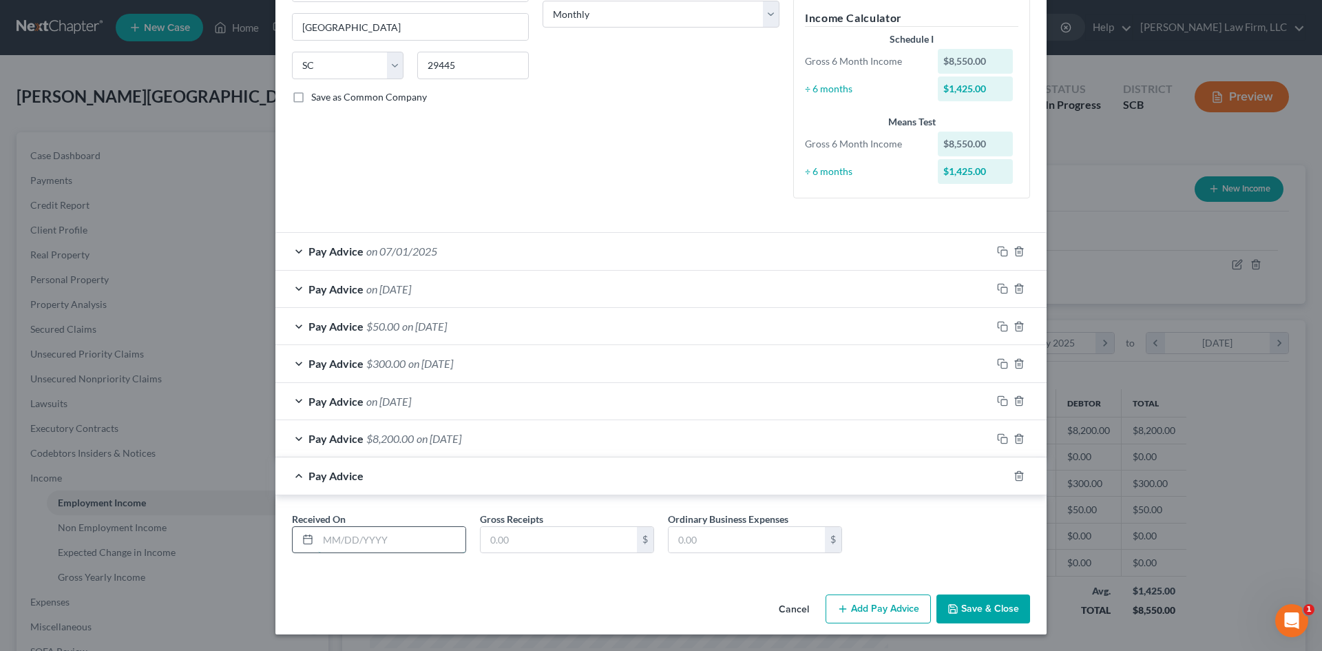
click at [377, 543] on input "text" at bounding box center [391, 540] width 147 height 26
type input "[DATE]"
click at [567, 543] on input "text" at bounding box center [559, 540] width 156 height 26
type input "1,068.75"
click at [1001, 613] on button "Save & Close" at bounding box center [984, 608] width 94 height 29
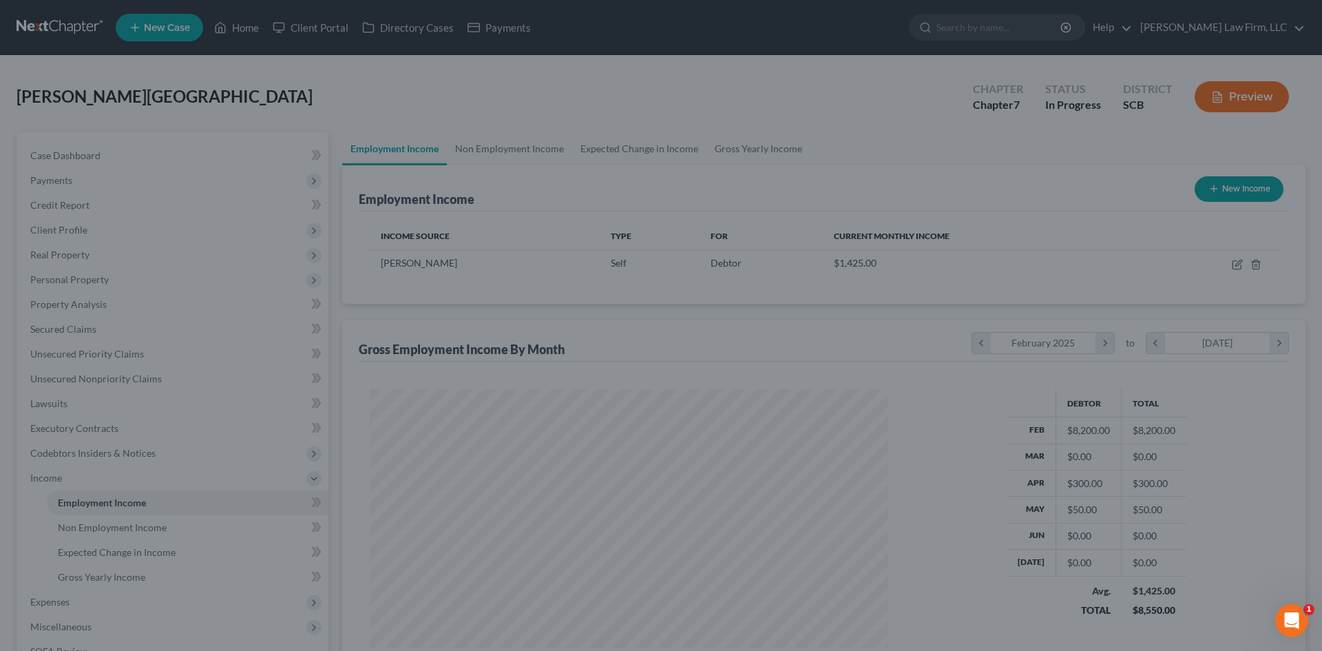
scroll to position [688543, 688259]
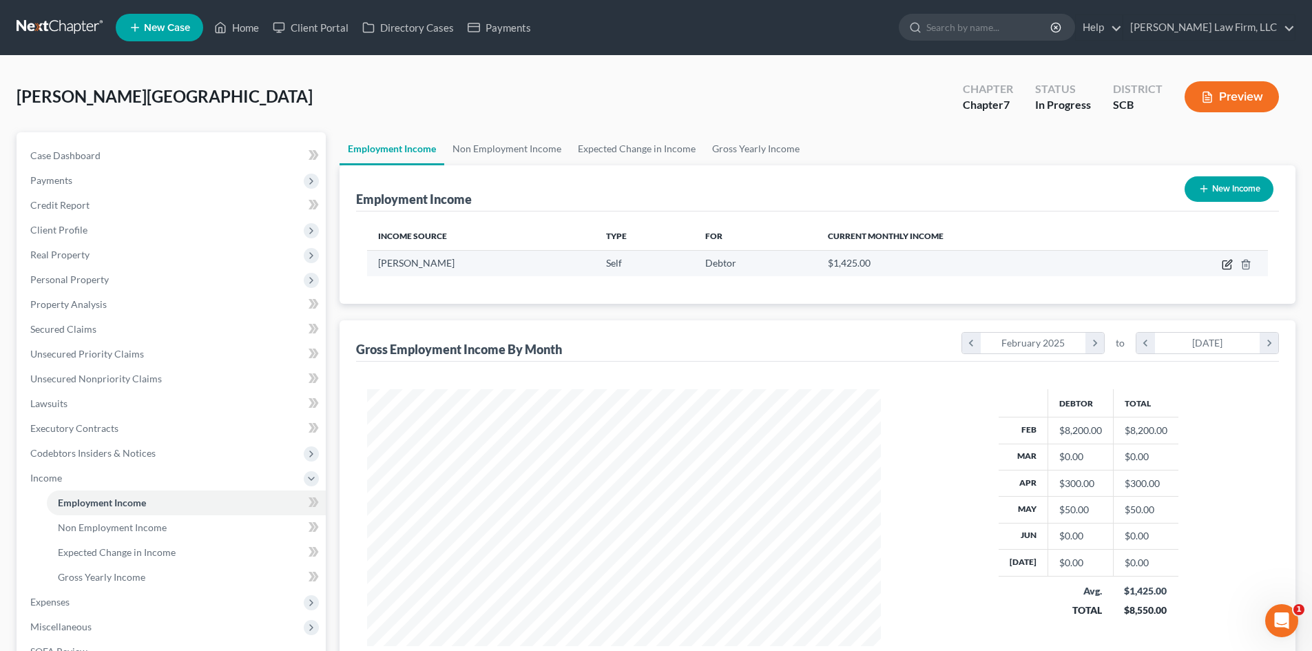
click at [1228, 267] on icon "button" at bounding box center [1227, 264] width 11 height 11
select select "1"
select select "42"
select select "0"
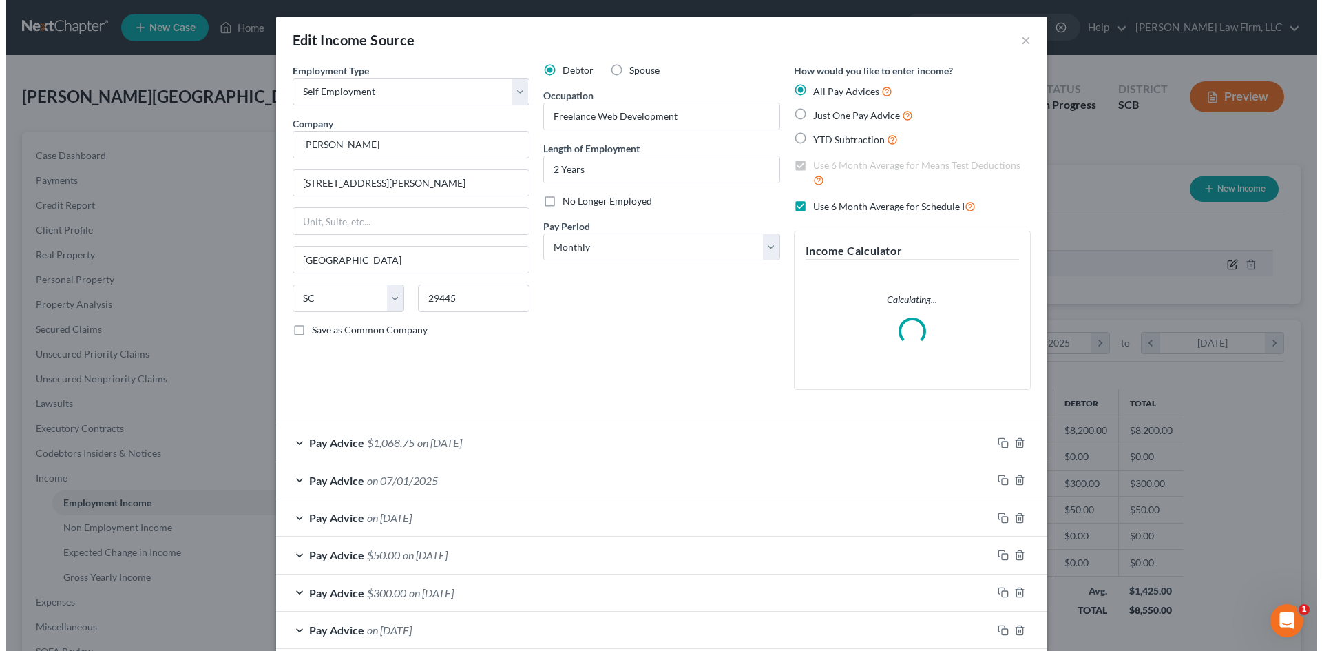
scroll to position [259, 546]
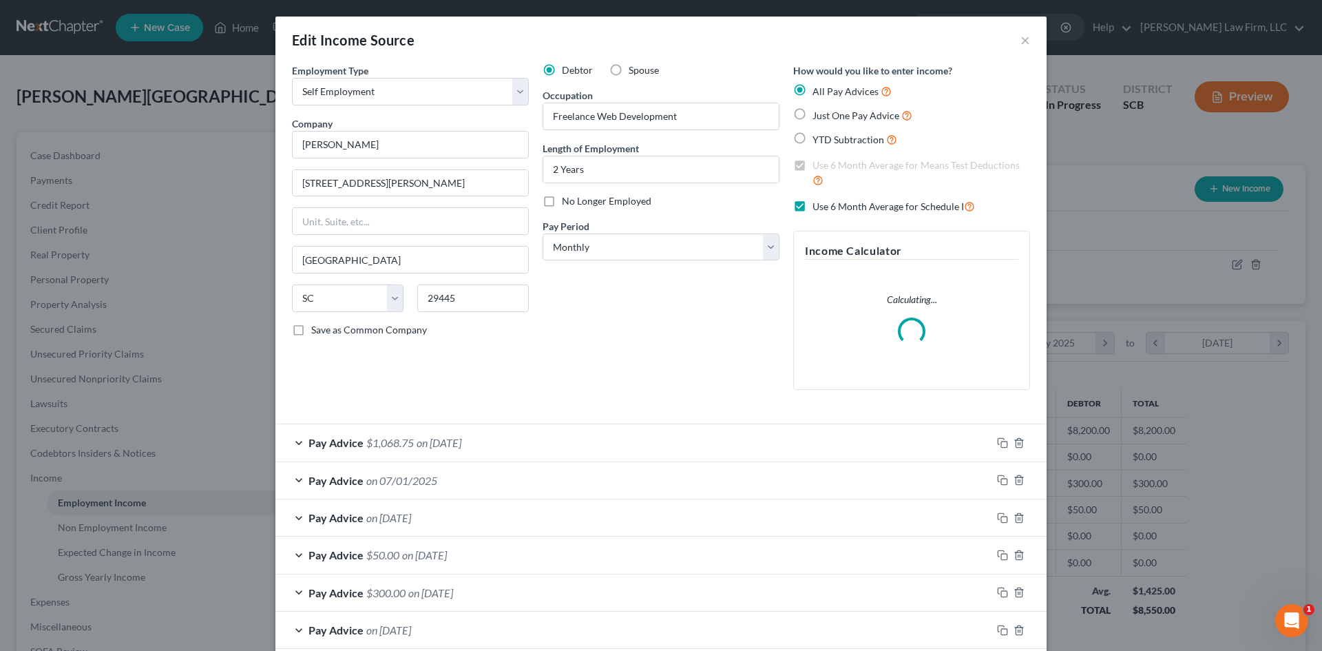
click at [813, 207] on label "Use 6 Month Average for Schedule I" at bounding box center [894, 206] width 163 height 16
click at [818, 207] on input "Use 6 Month Average for Schedule I" at bounding box center [822, 202] width 9 height 9
checkbox input "false"
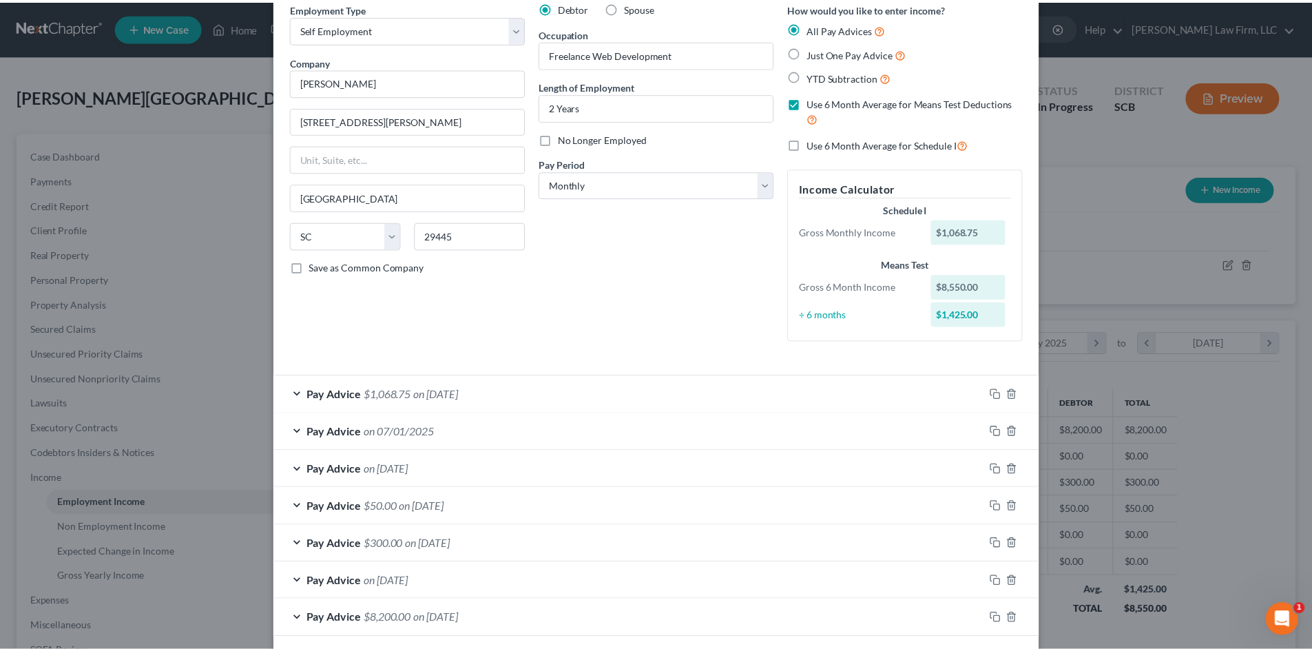
scroll to position [125, 0]
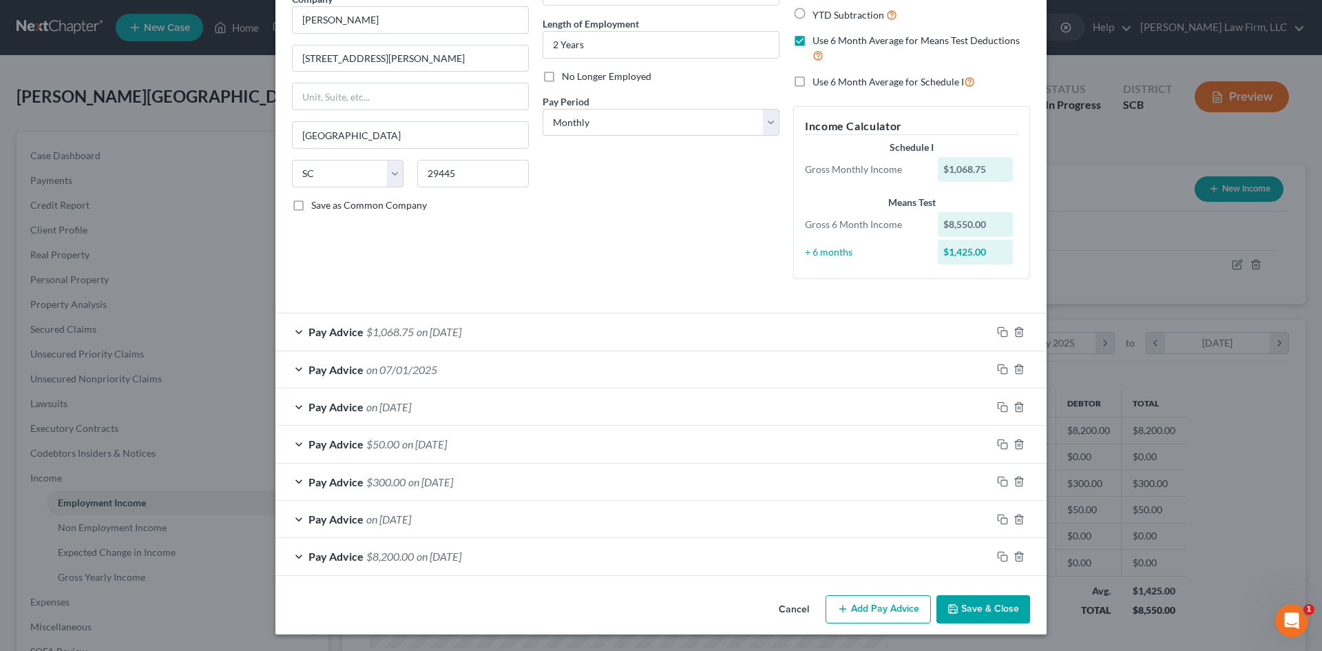
click at [969, 601] on button "Save & Close" at bounding box center [984, 609] width 94 height 29
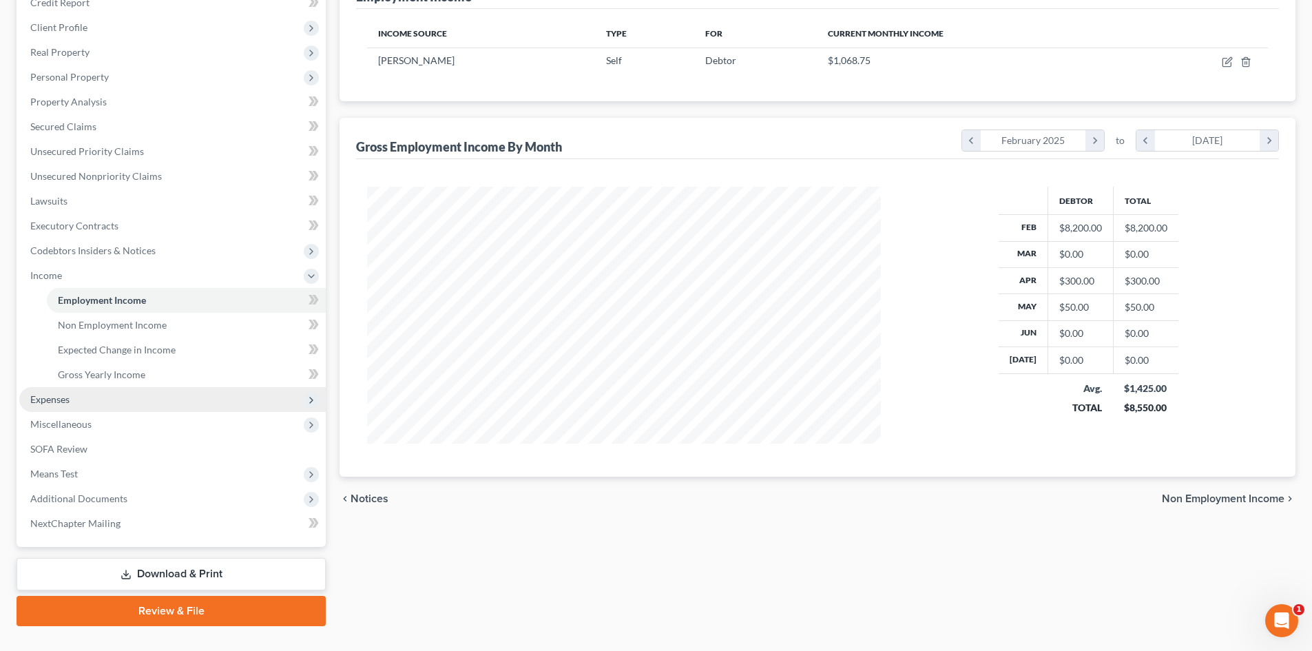
scroll to position [207, 0]
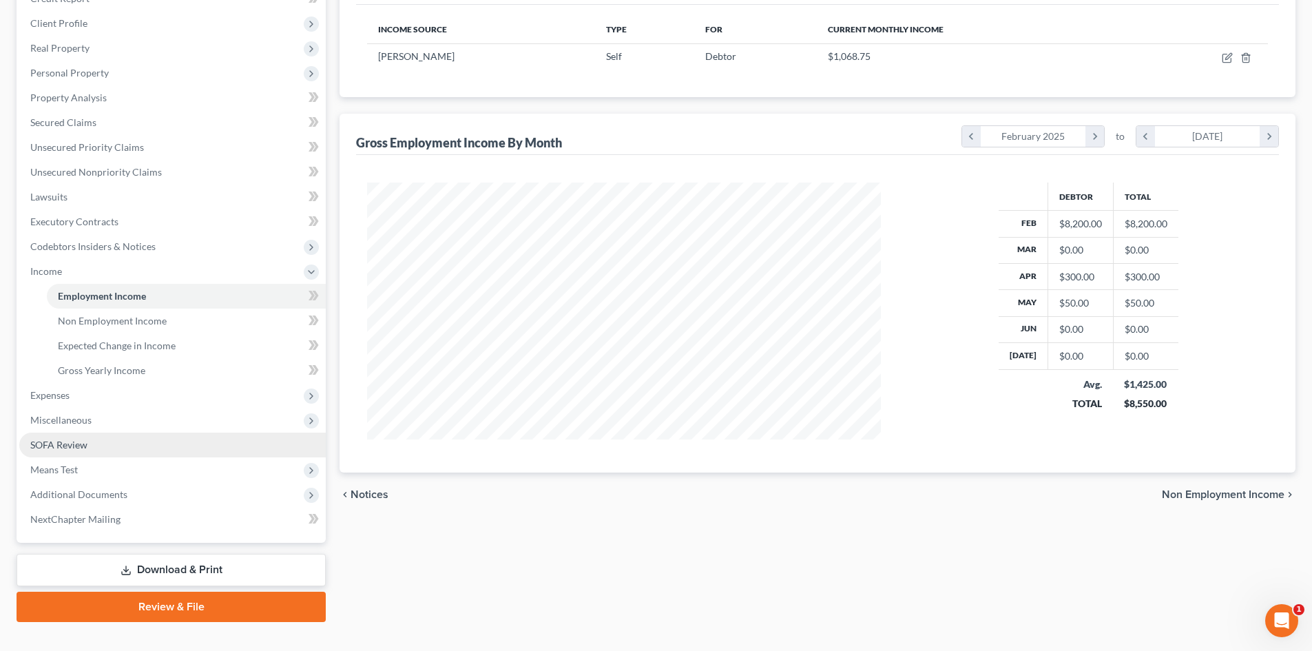
click at [84, 453] on link "SOFA Review" at bounding box center [172, 445] width 307 height 25
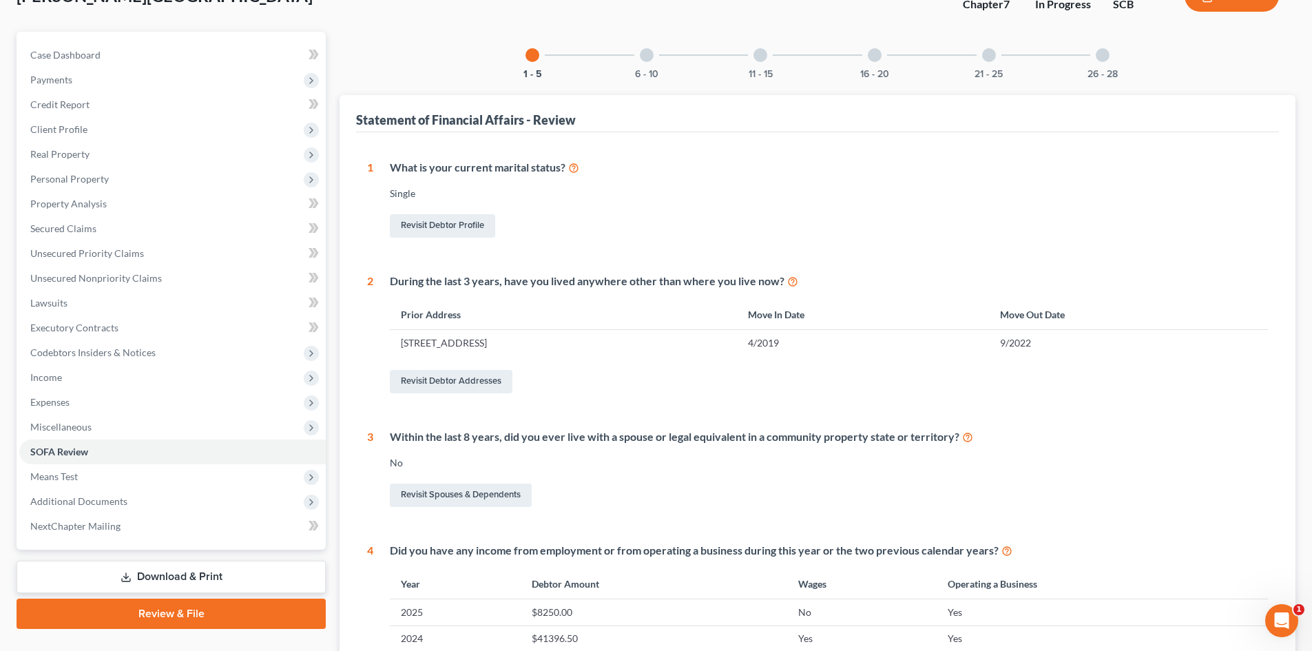
scroll to position [207, 0]
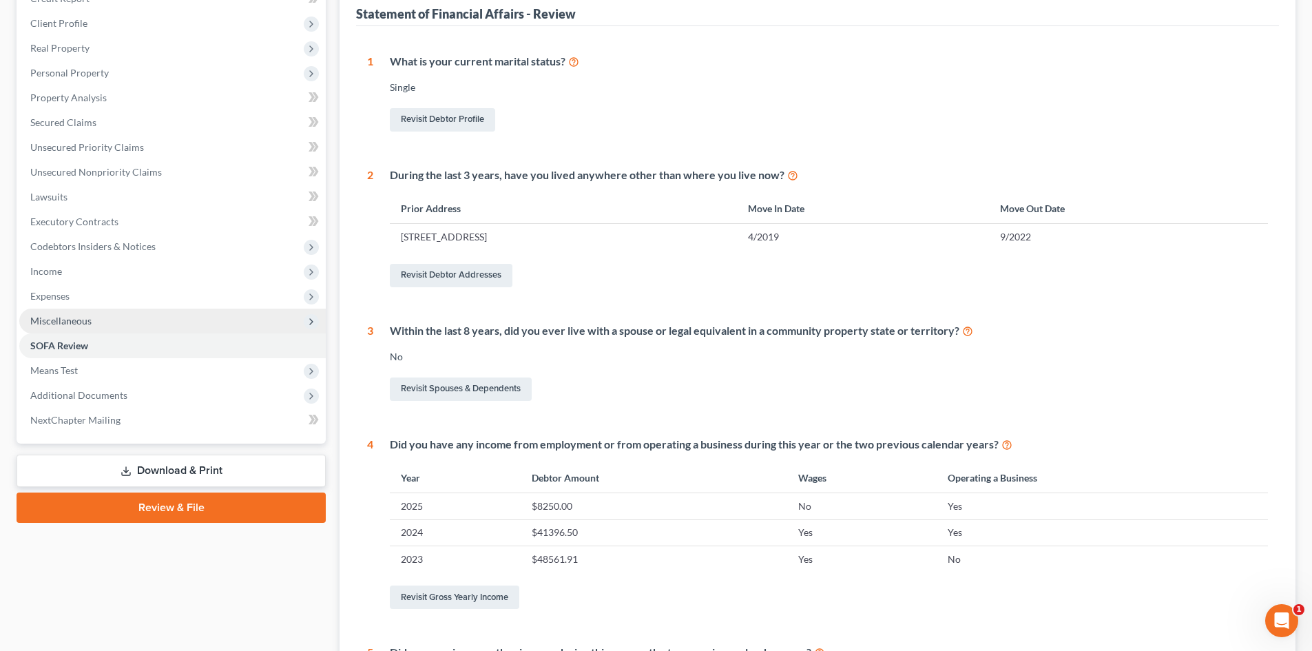
click at [75, 320] on span "Miscellaneous" at bounding box center [60, 321] width 61 height 12
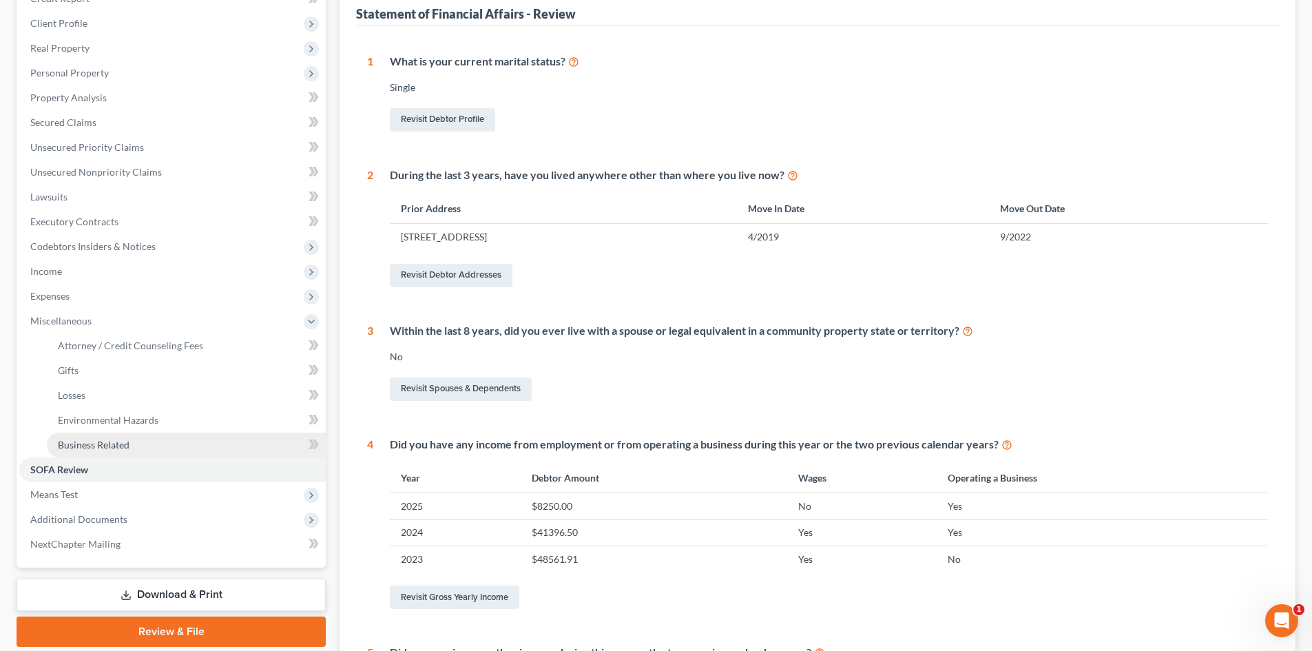
click at [101, 451] on link "Business Related" at bounding box center [186, 445] width 279 height 25
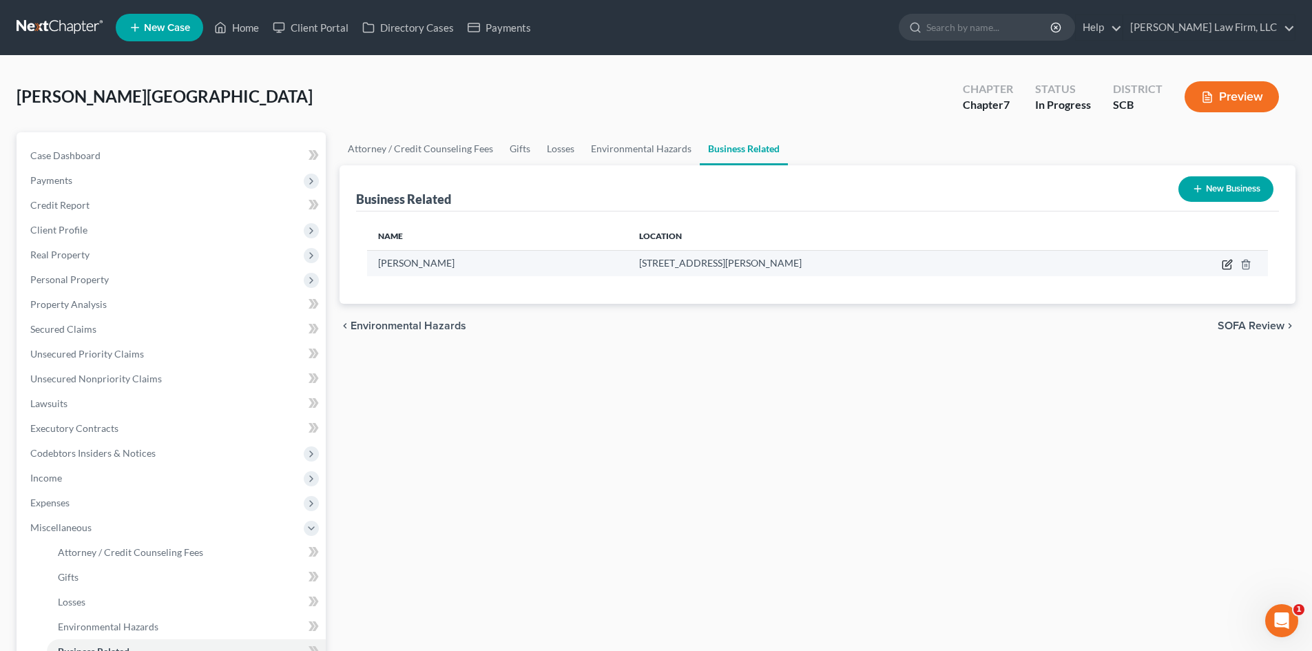
click at [1228, 264] on icon "button" at bounding box center [1227, 264] width 11 height 11
select select "sole_proprietor"
select select "42"
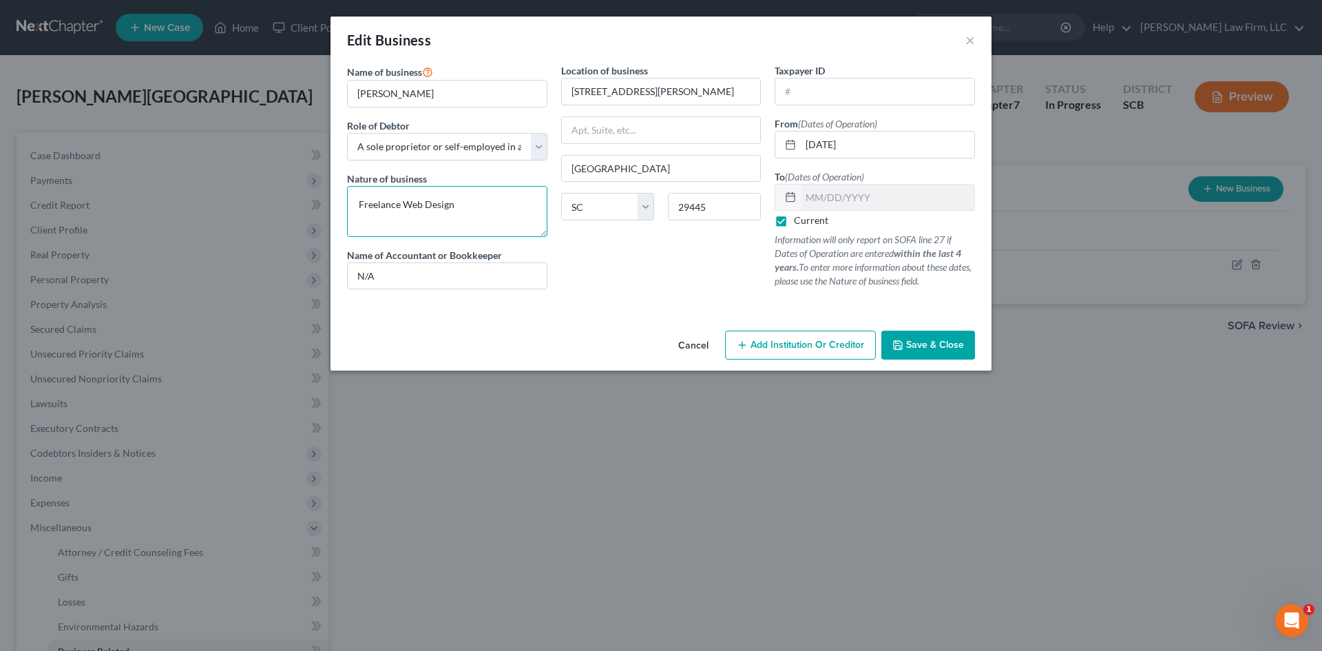
click at [435, 206] on textarea "Freelance Web Design" at bounding box center [447, 211] width 200 height 51
type textarea "Freelance Web Development"
click at [940, 346] on span "Save & Close" at bounding box center [935, 345] width 58 height 12
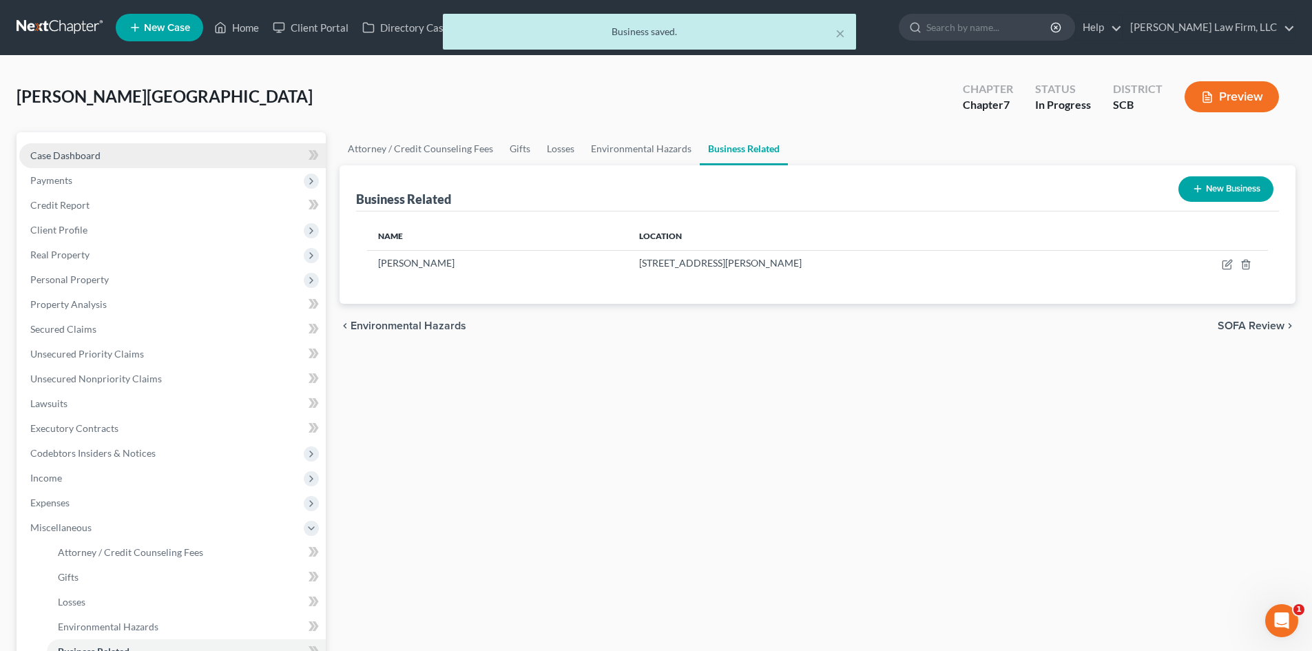
click at [110, 154] on link "Case Dashboard" at bounding box center [172, 155] width 307 height 25
select select "1"
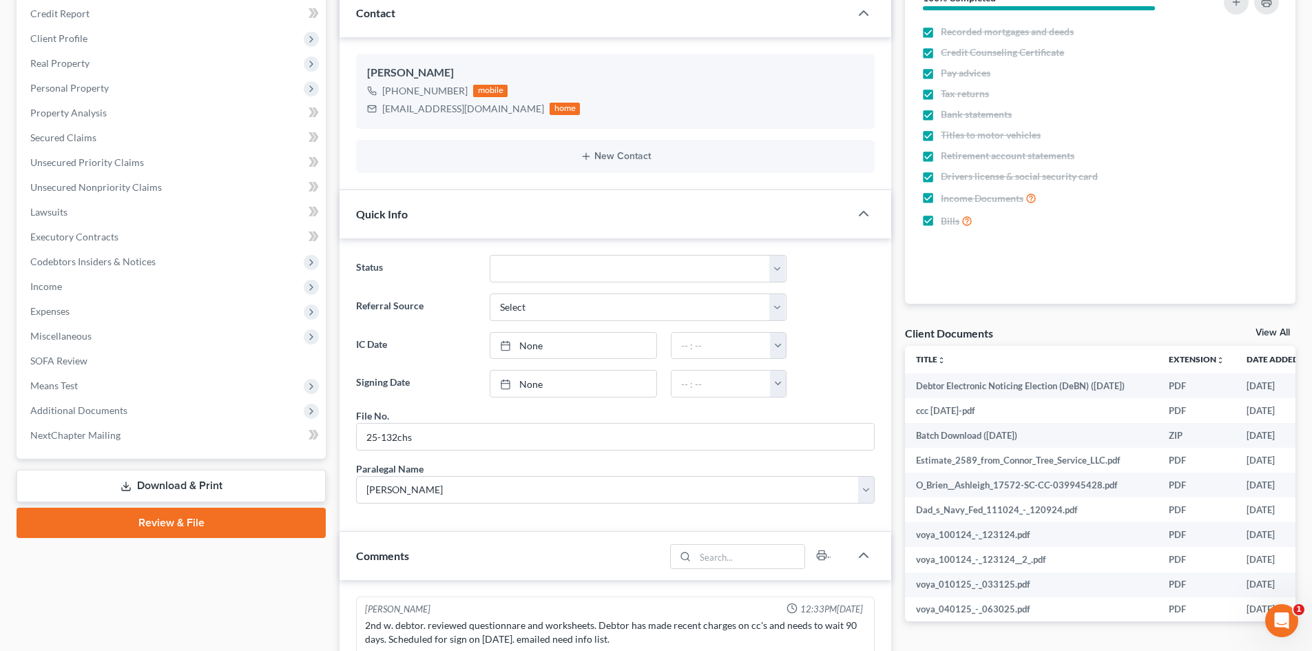
scroll to position [69, 0]
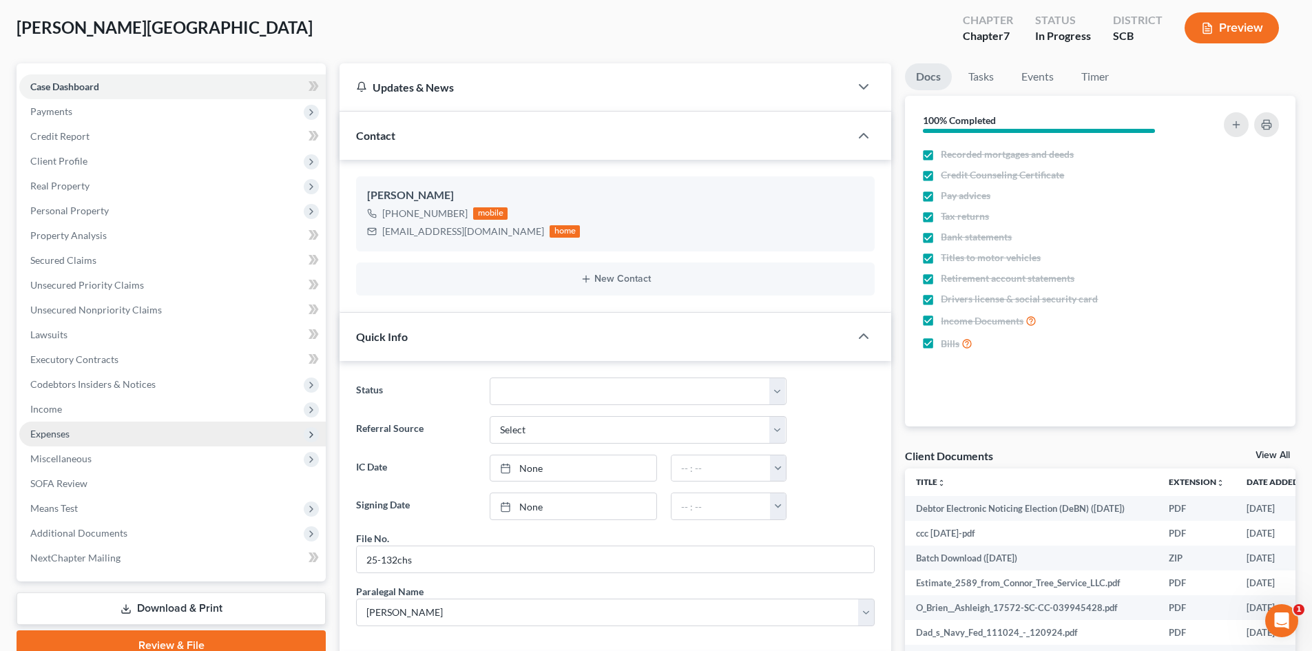
click at [176, 424] on span "Expenses" at bounding box center [172, 434] width 307 height 25
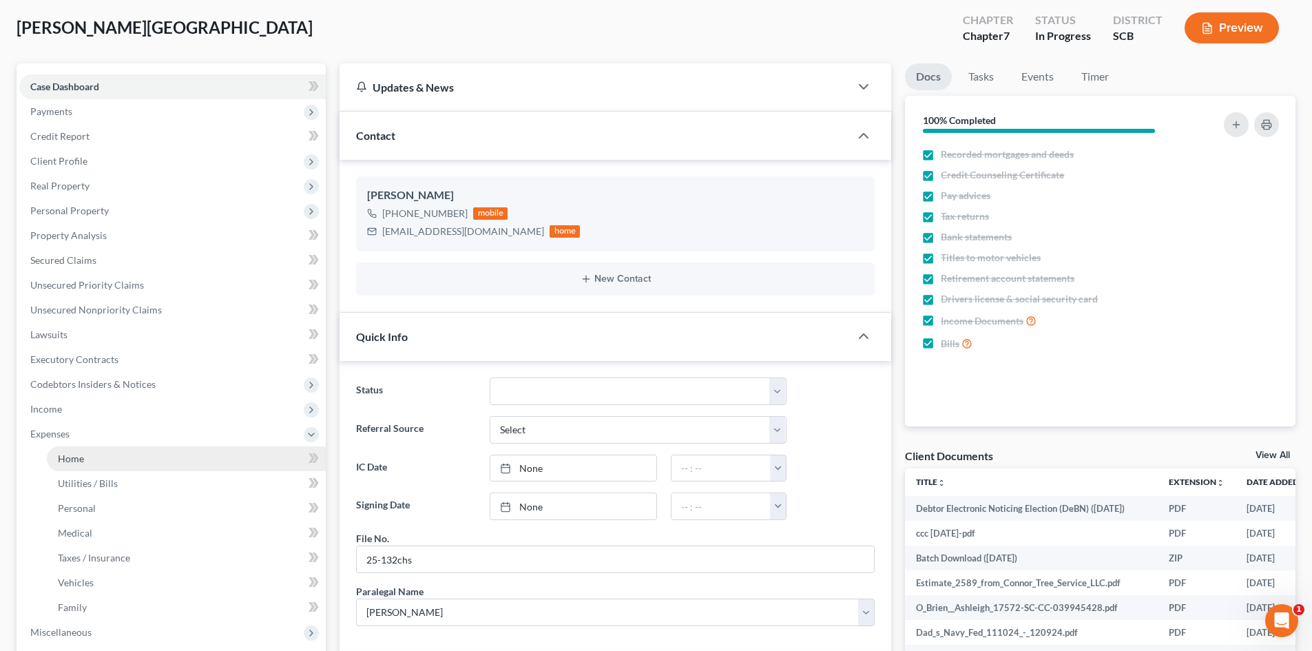
click at [189, 453] on link "Home" at bounding box center [186, 458] width 279 height 25
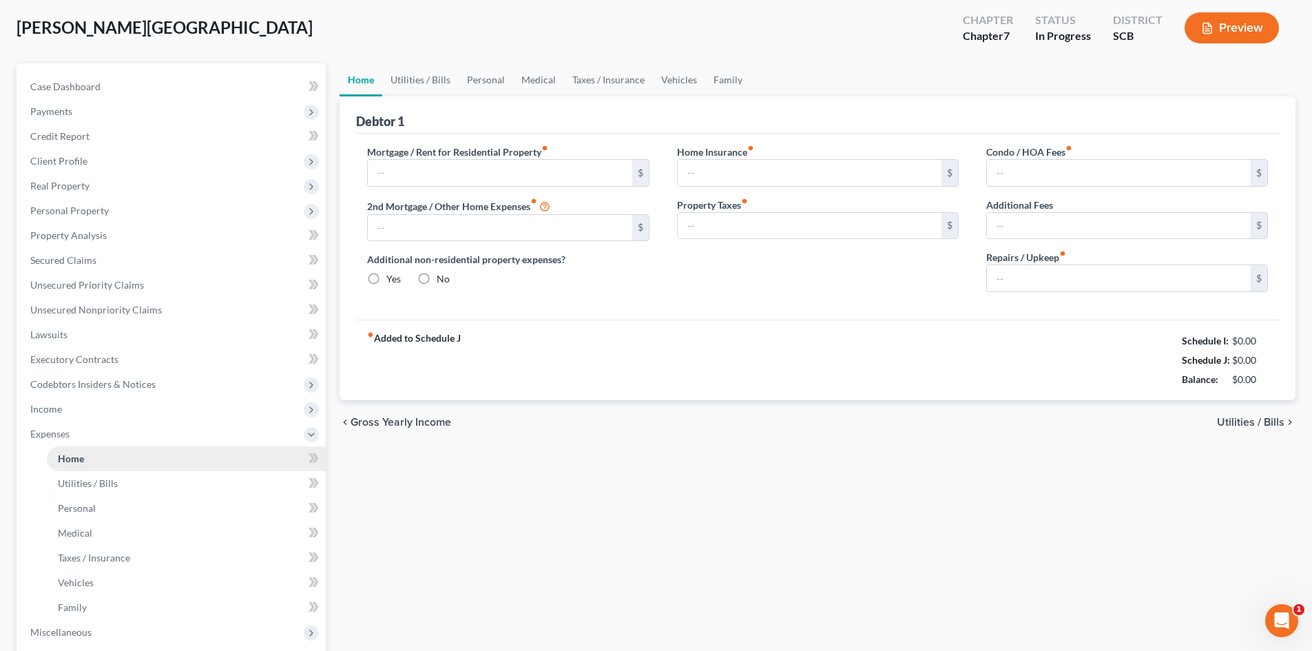
scroll to position [13, 0]
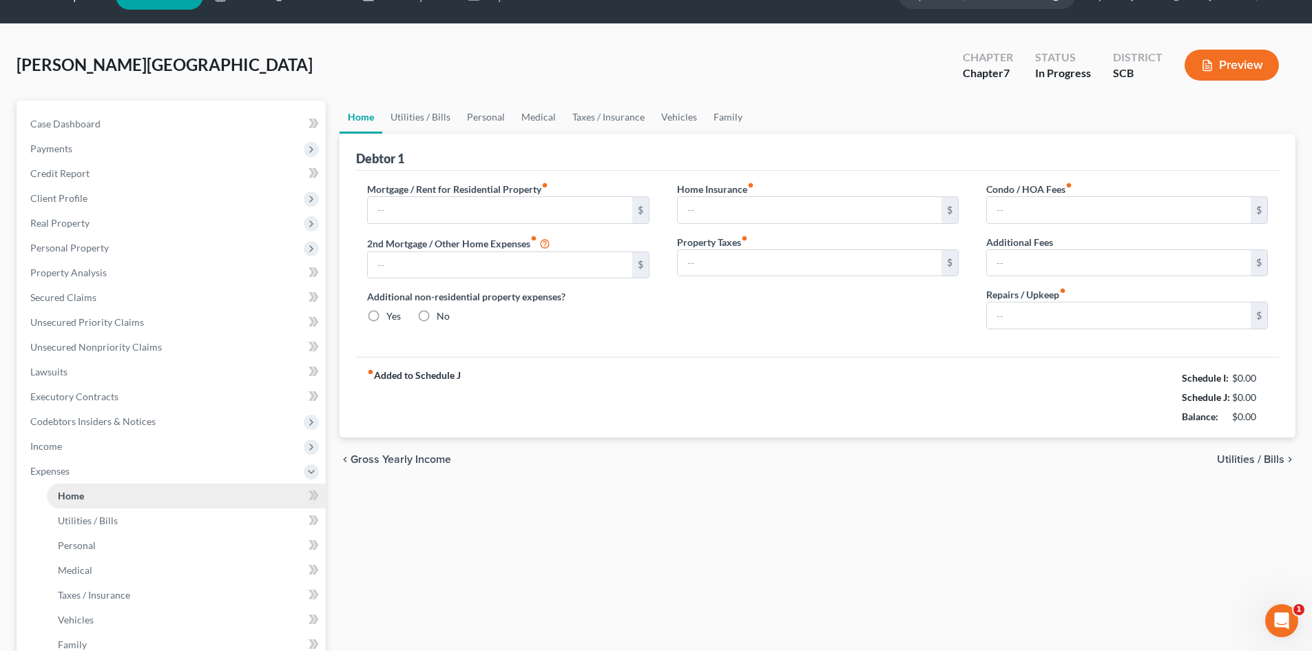
type input "2,104.61"
type input "0.00"
radio input "true"
type input "0.00"
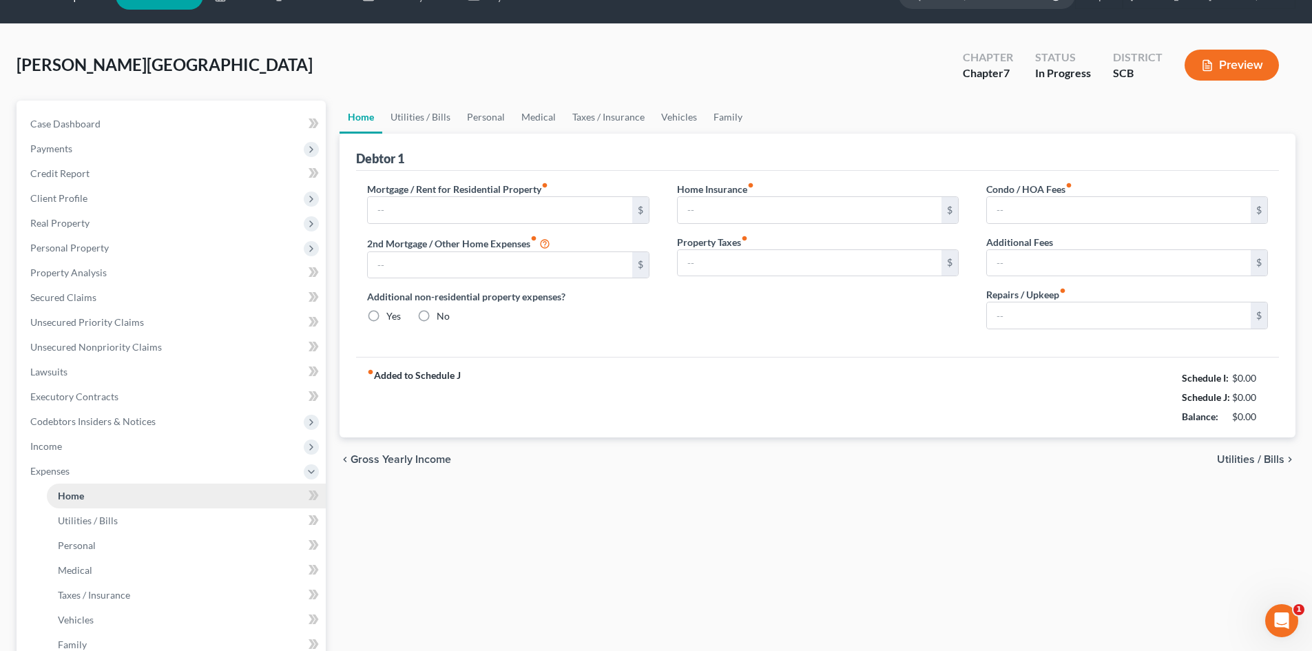
type input "0.00"
type input "100.00"
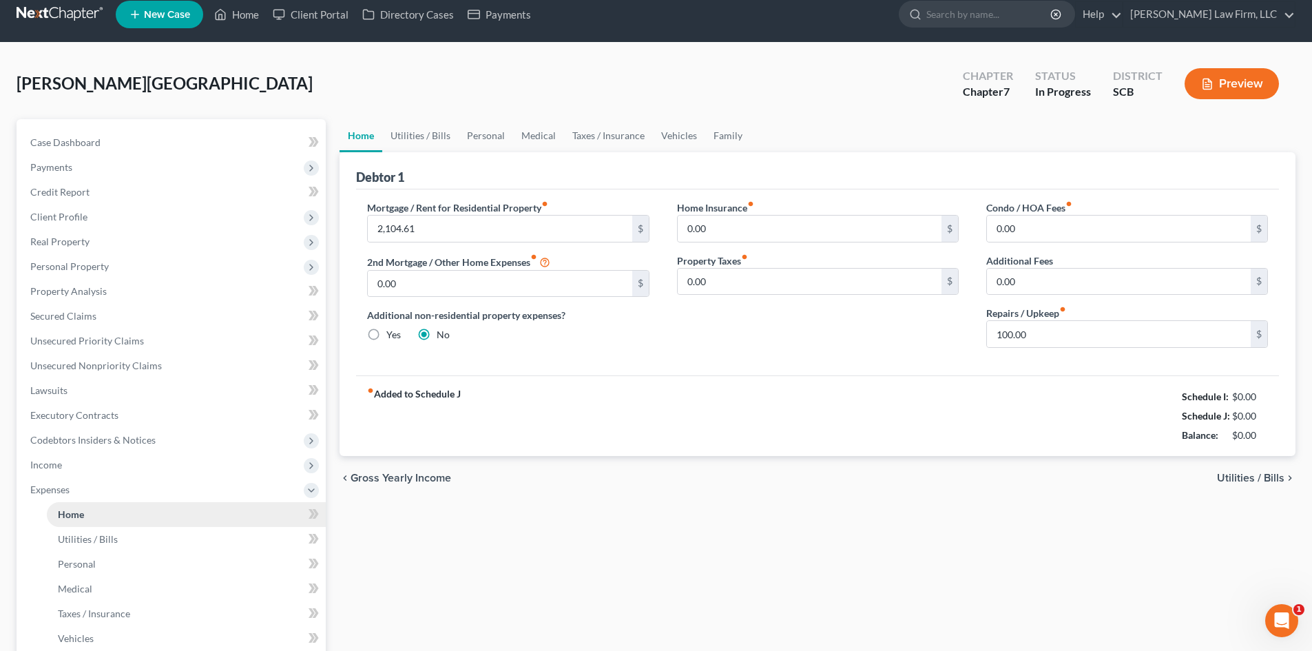
scroll to position [0, 0]
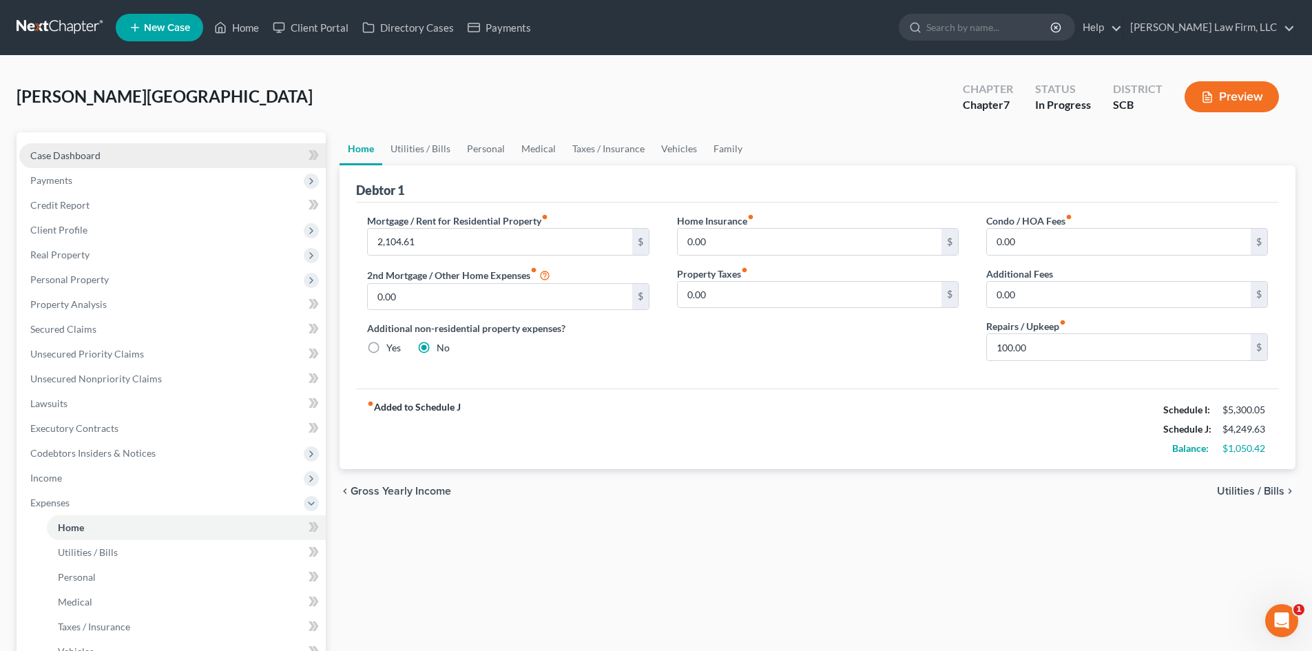
click at [76, 149] on span "Case Dashboard" at bounding box center [65, 155] width 70 height 12
select select "1"
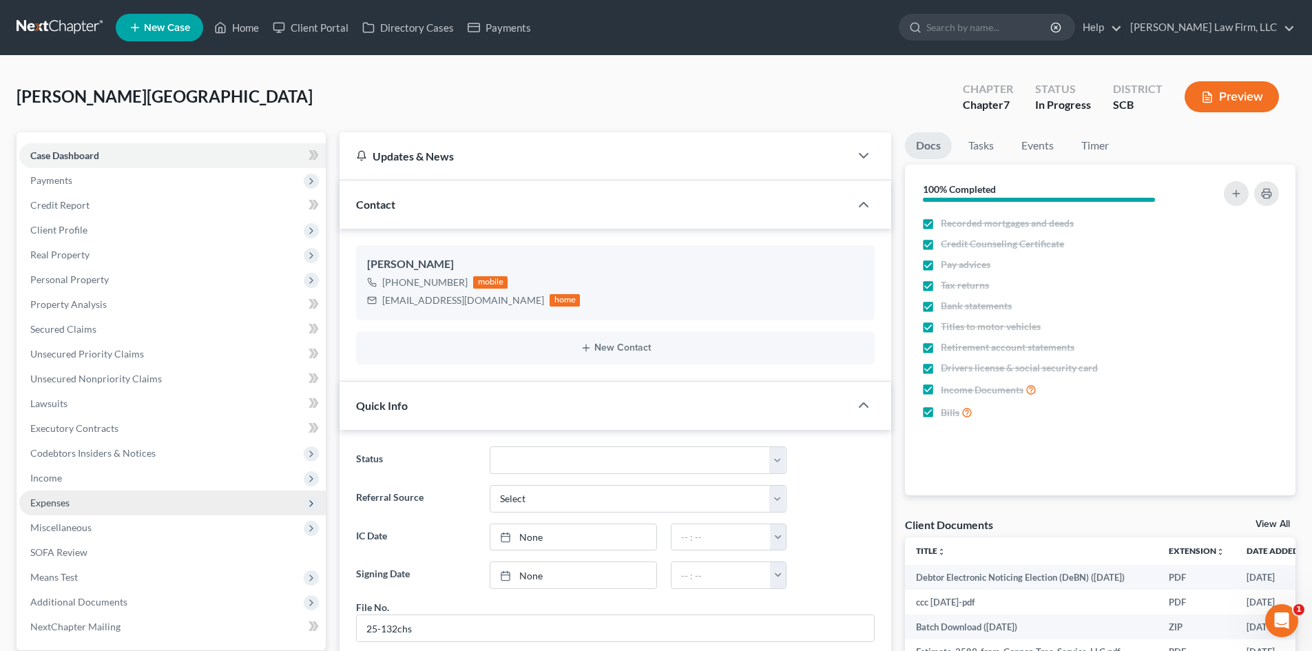
click at [138, 491] on span "Expenses" at bounding box center [172, 502] width 307 height 25
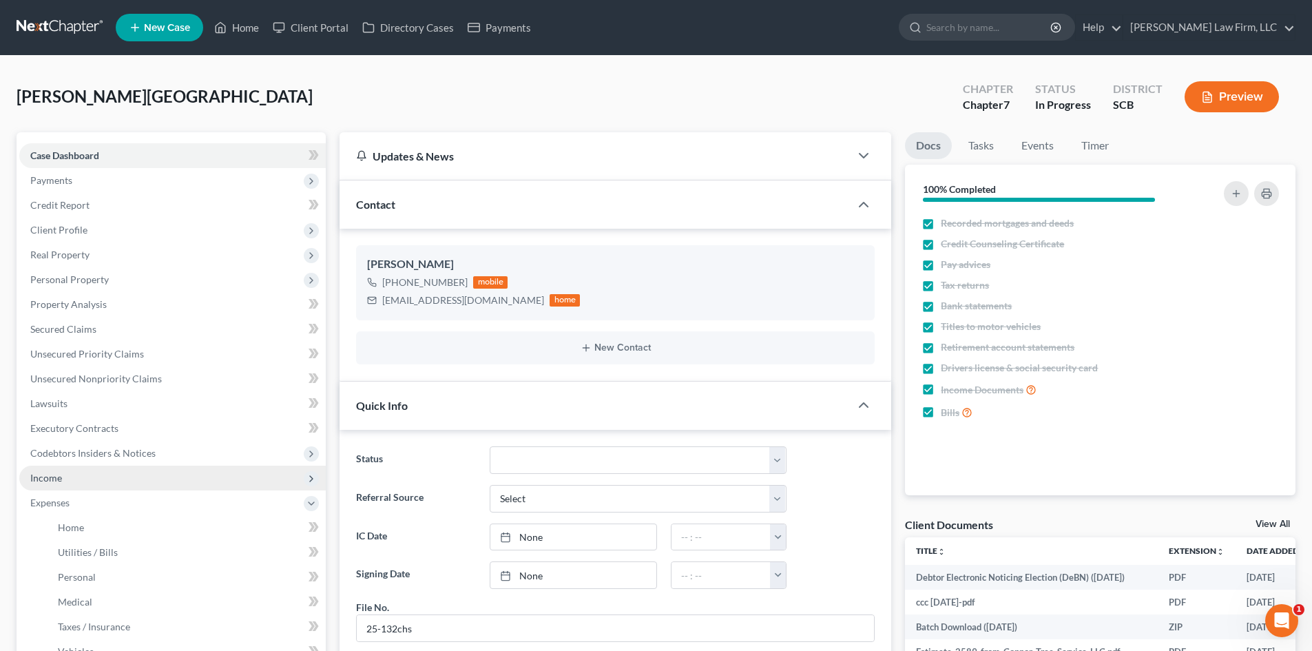
click at [137, 477] on span "Income" at bounding box center [172, 478] width 307 height 25
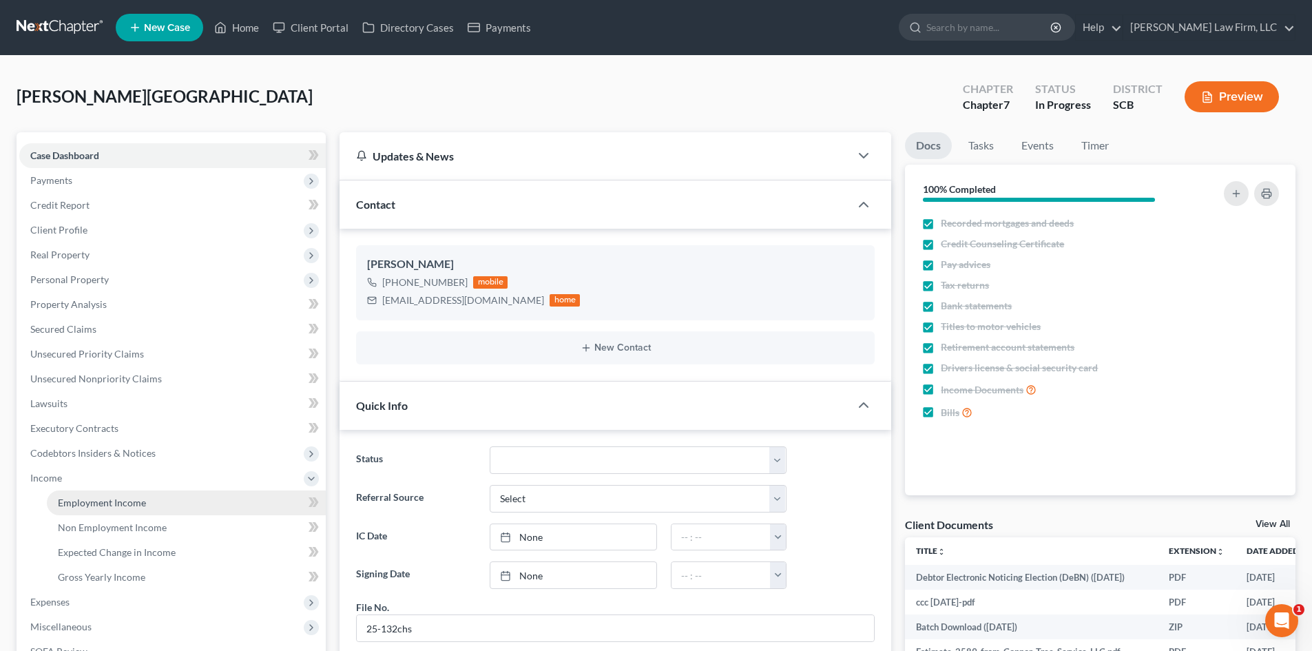
click at [144, 508] on span "Employment Income" at bounding box center [102, 503] width 88 height 12
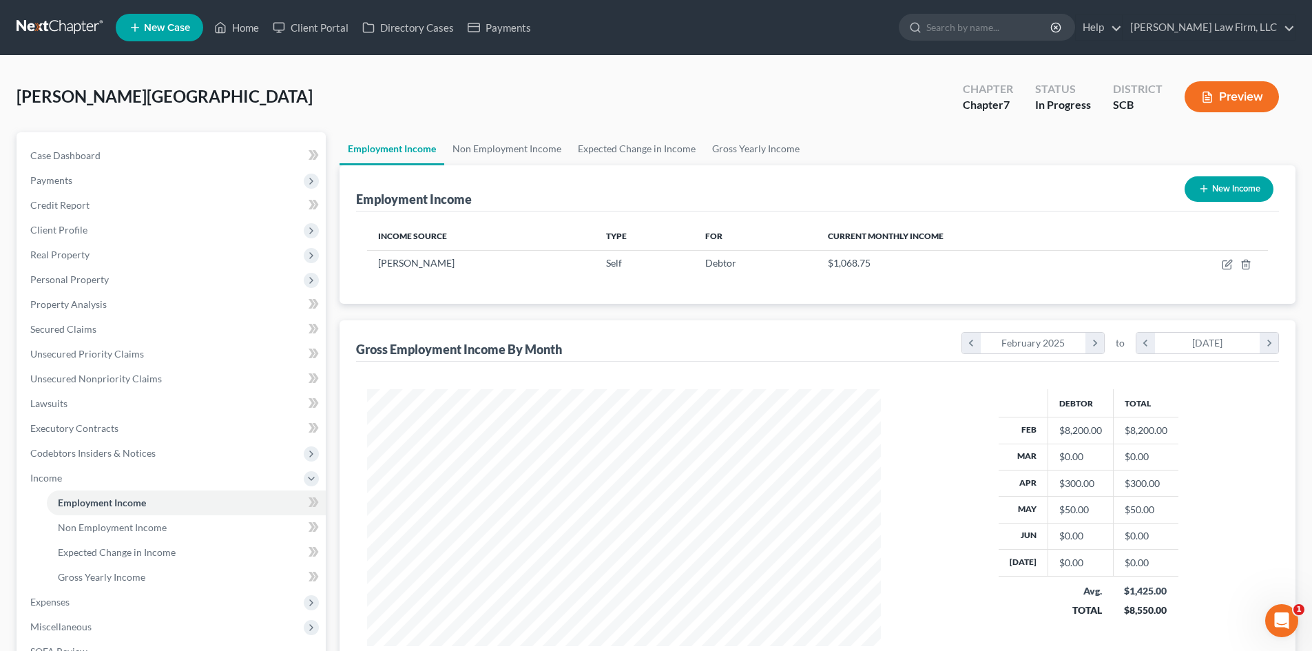
scroll to position [257, 541]
click at [666, 155] on link "Expected Change in Income" at bounding box center [637, 148] width 134 height 33
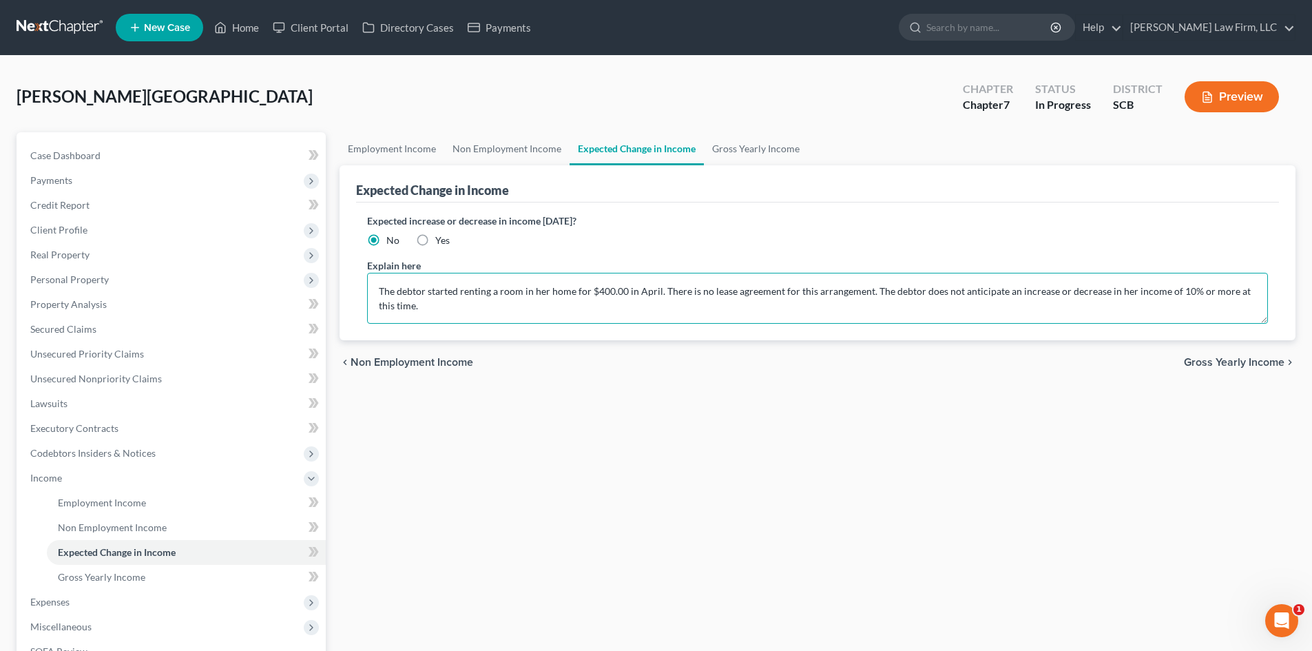
click at [528, 311] on textarea "The debtor started renting a room in her home for $400.00 in April. There is no…" at bounding box center [817, 298] width 901 height 51
type textarea "[PERSON_NAME] self-employment average is based on her YTD income. The debtor st…"
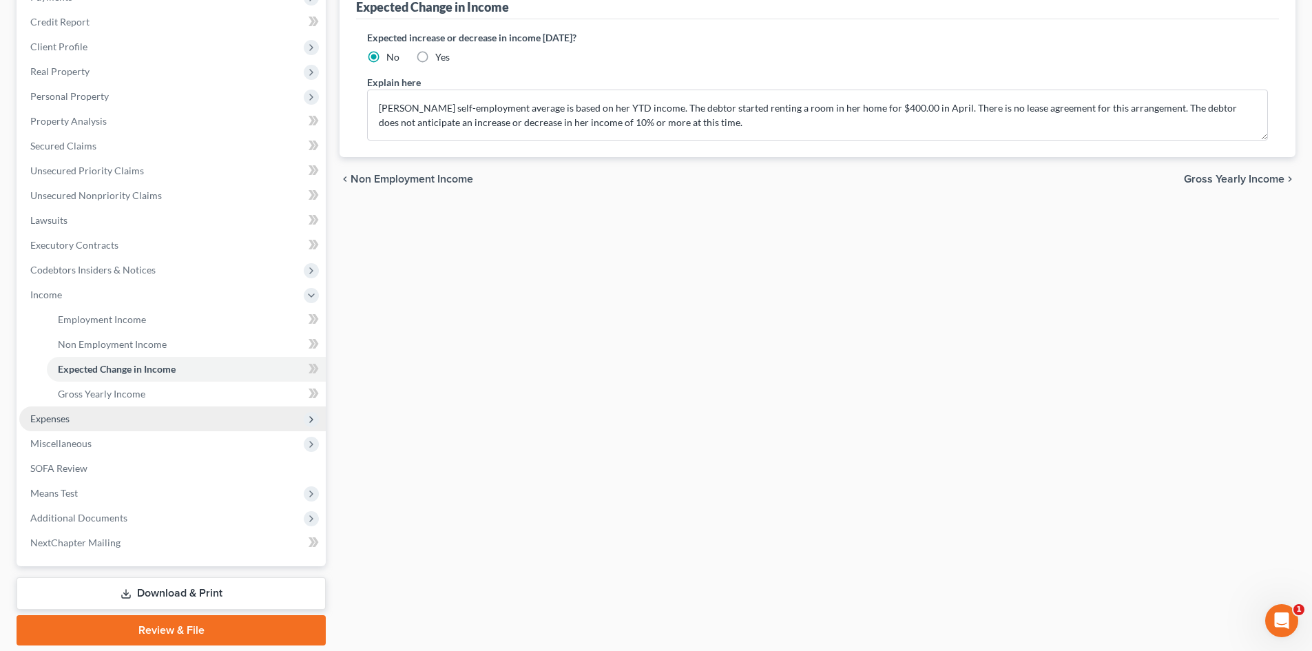
scroll to position [230, 0]
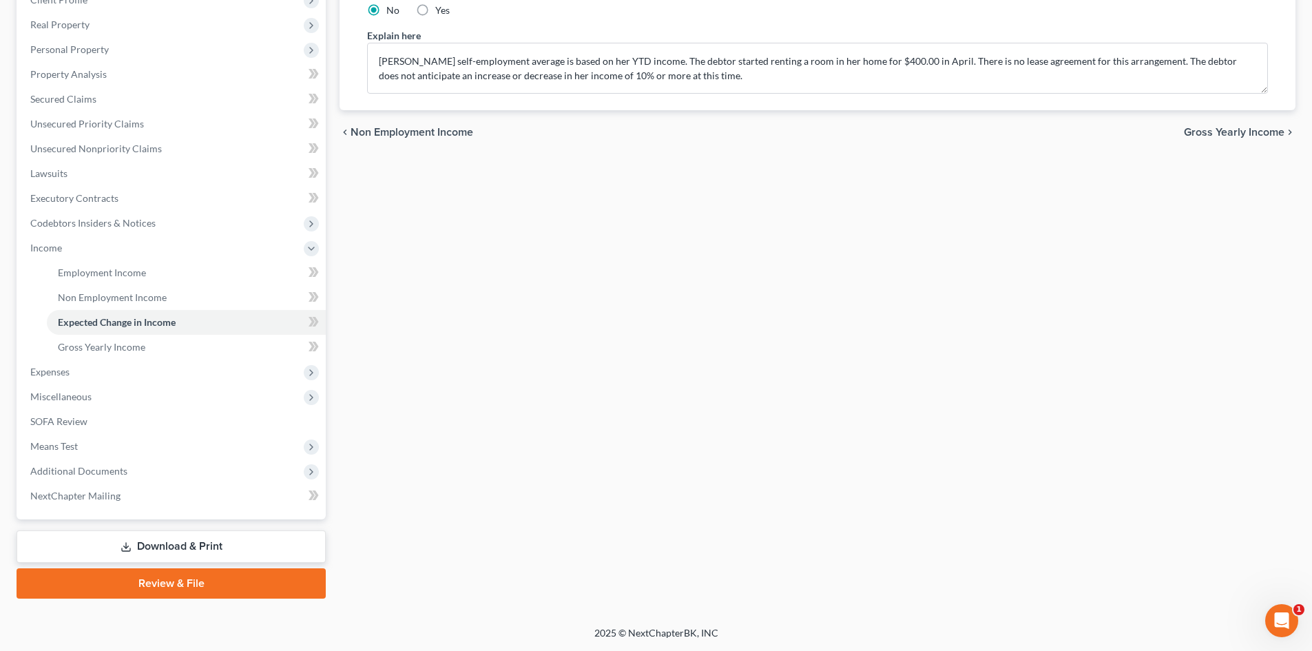
click at [132, 539] on link "Download & Print" at bounding box center [171, 546] width 309 height 32
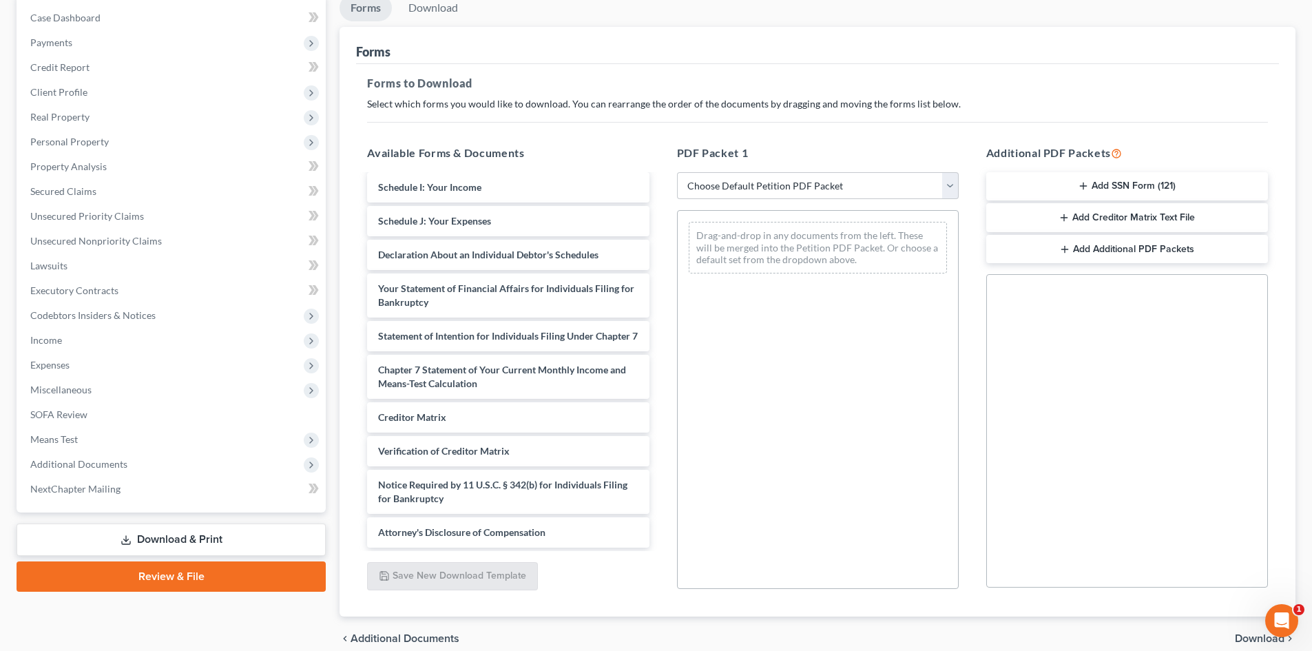
scroll to position [3868, 0]
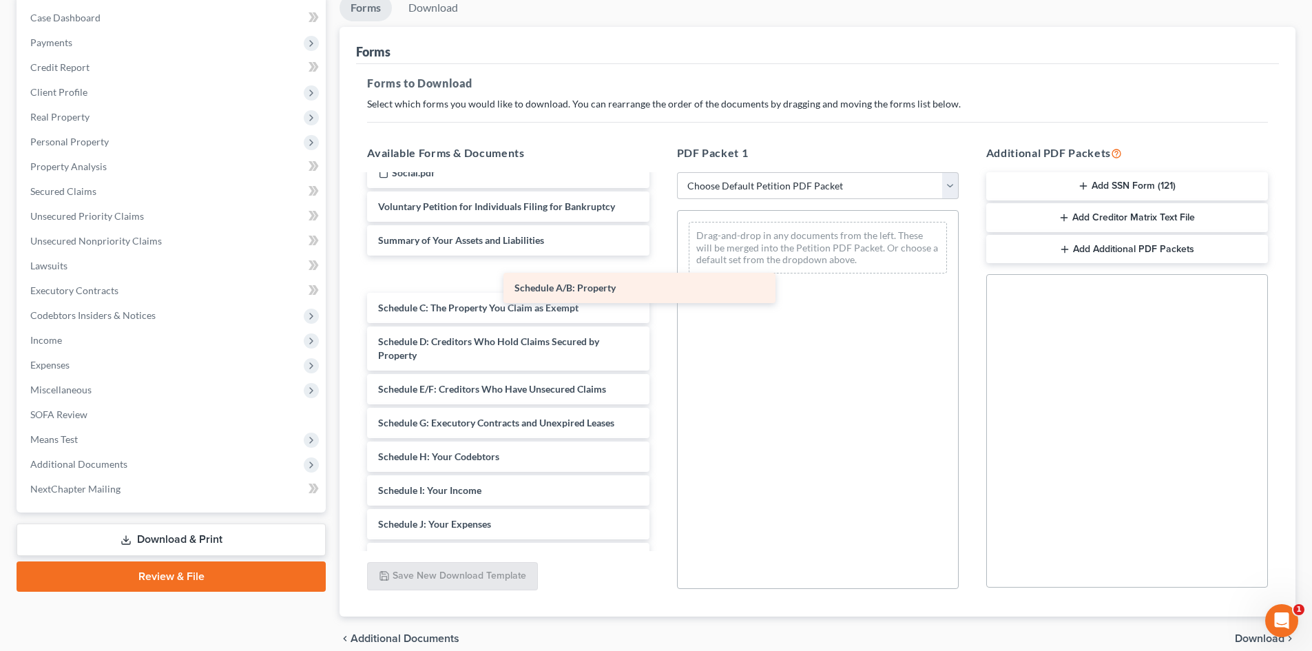
drag, startPoint x: 460, startPoint y: 300, endPoint x: 768, endPoint y: 249, distance: 312.1
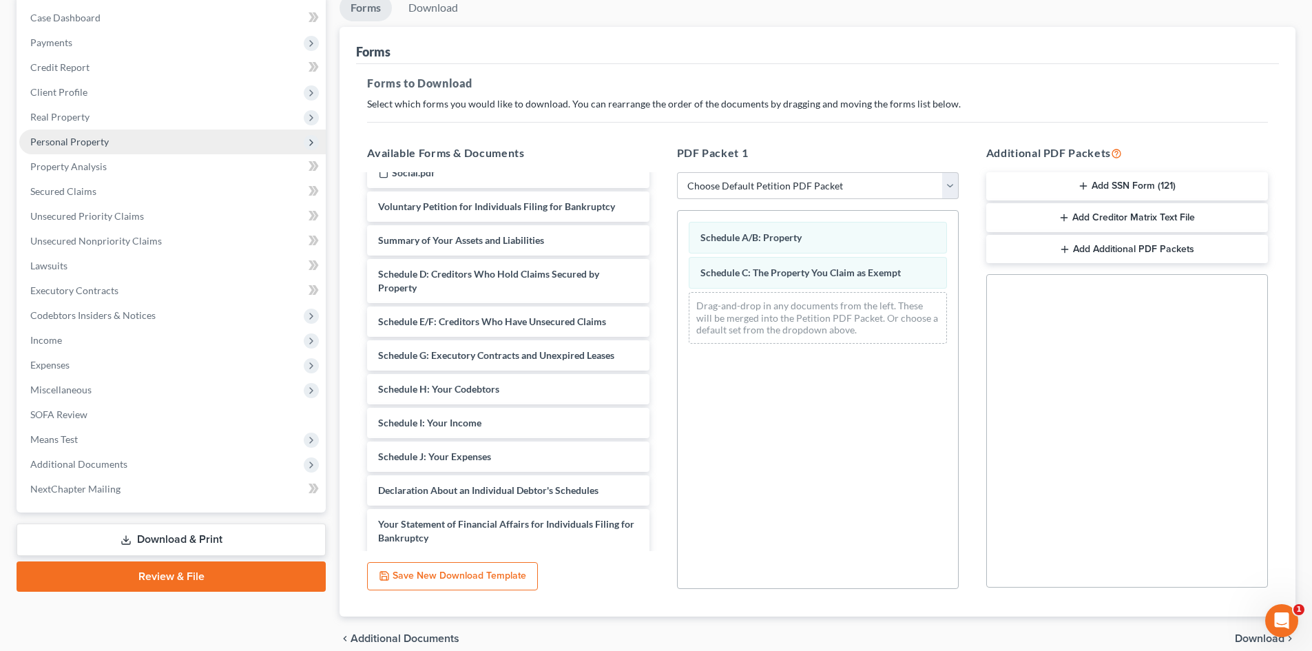
click at [101, 153] on span "Personal Property" at bounding box center [172, 141] width 307 height 25
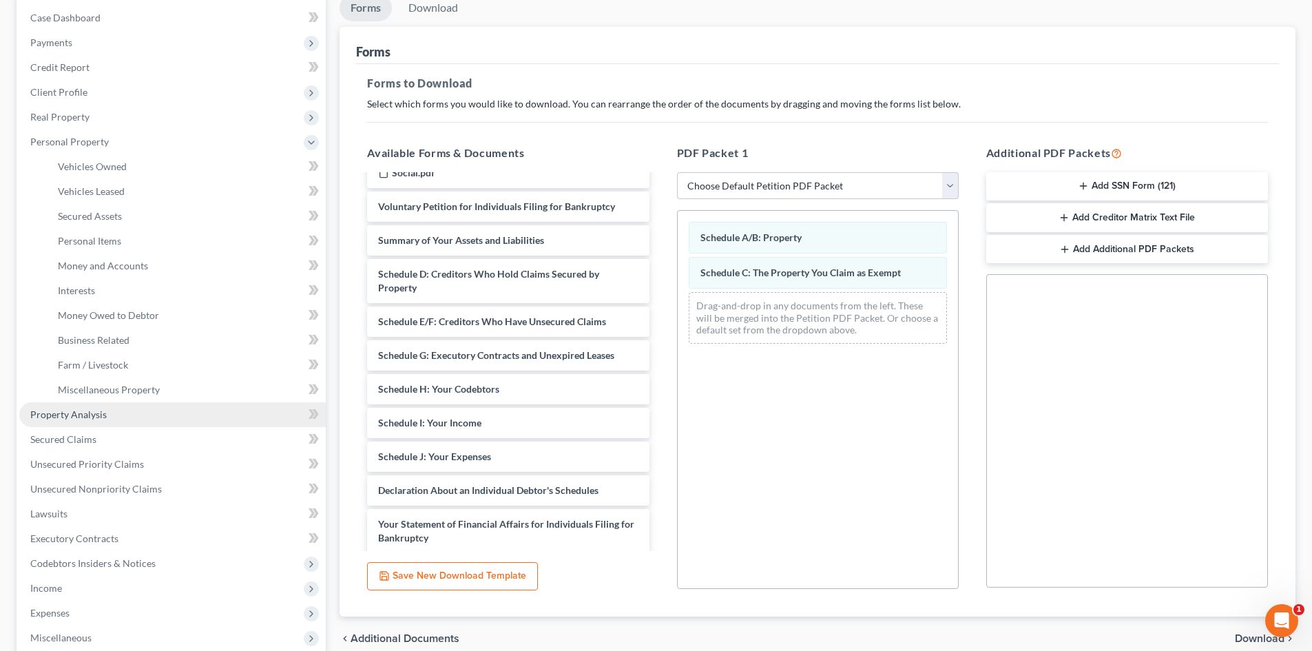
click at [93, 417] on span "Property Analysis" at bounding box center [68, 414] width 76 height 12
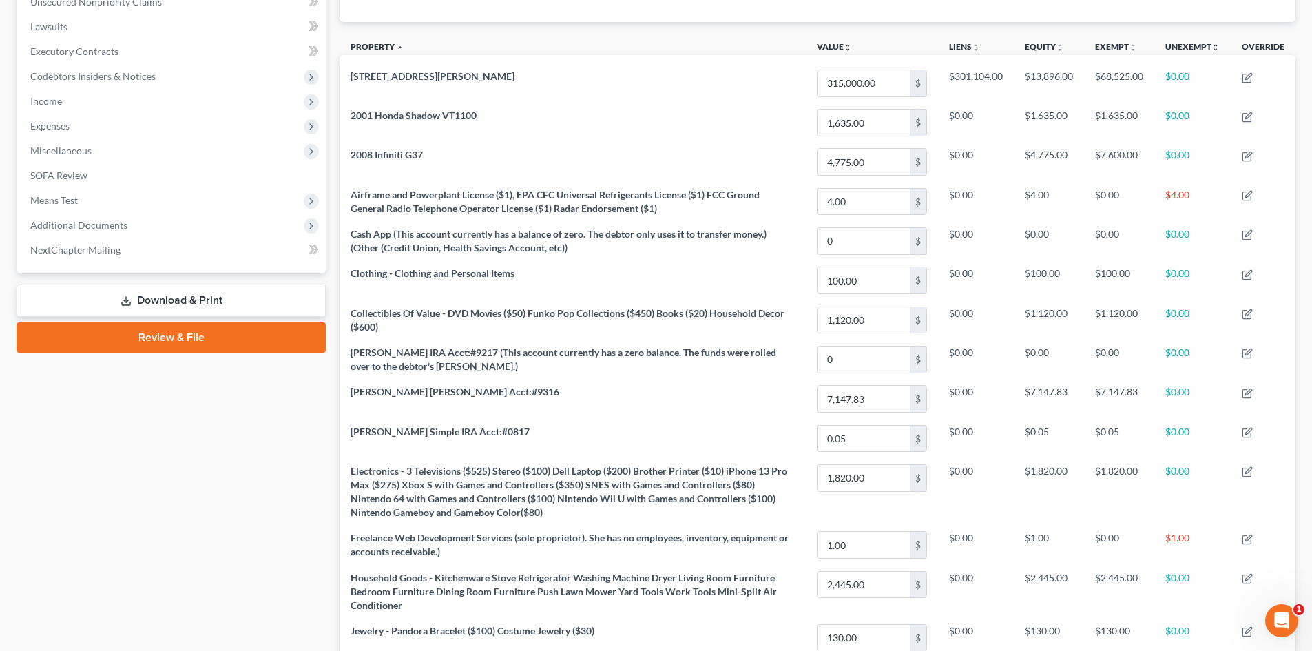
scroll to position [207, 0]
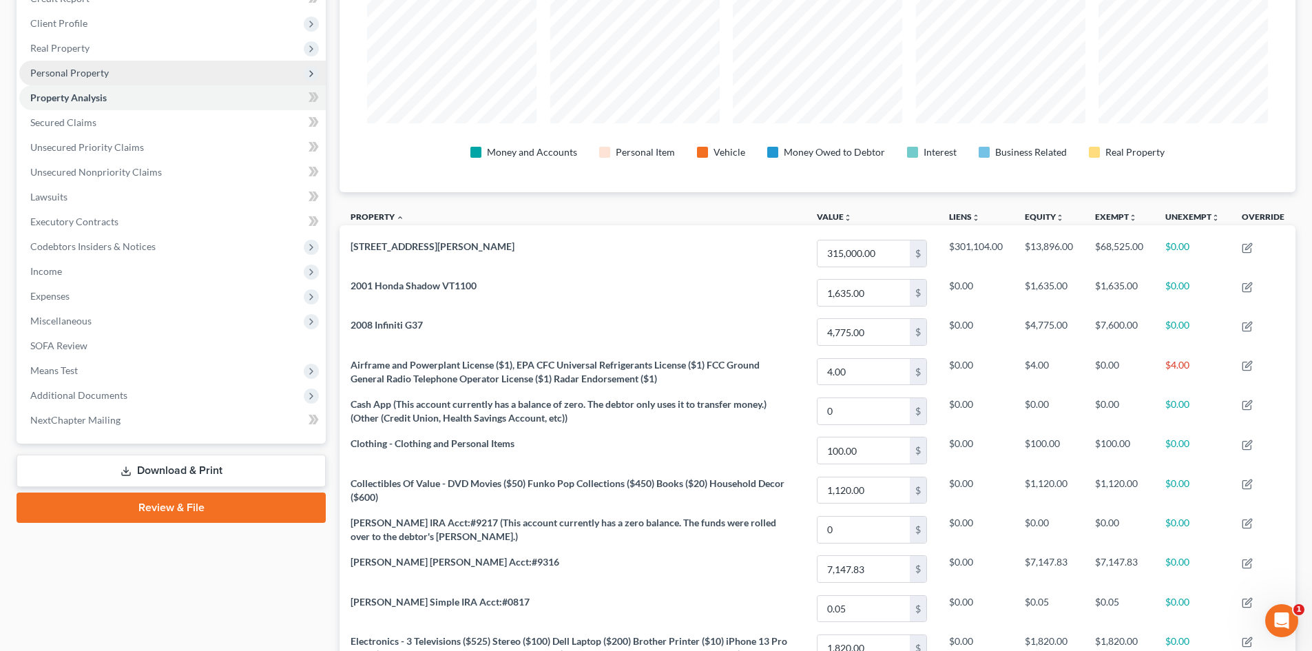
click at [102, 76] on span "Personal Property" at bounding box center [69, 73] width 79 height 12
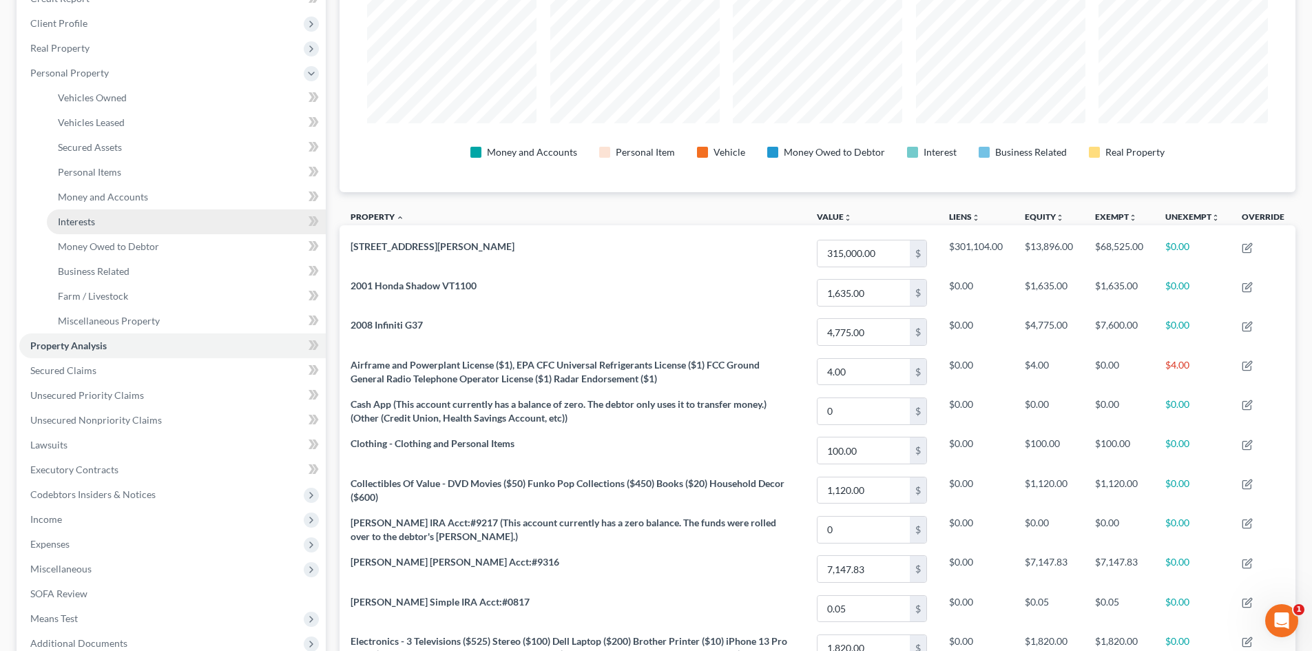
click at [107, 218] on link "Interests" at bounding box center [186, 221] width 279 height 25
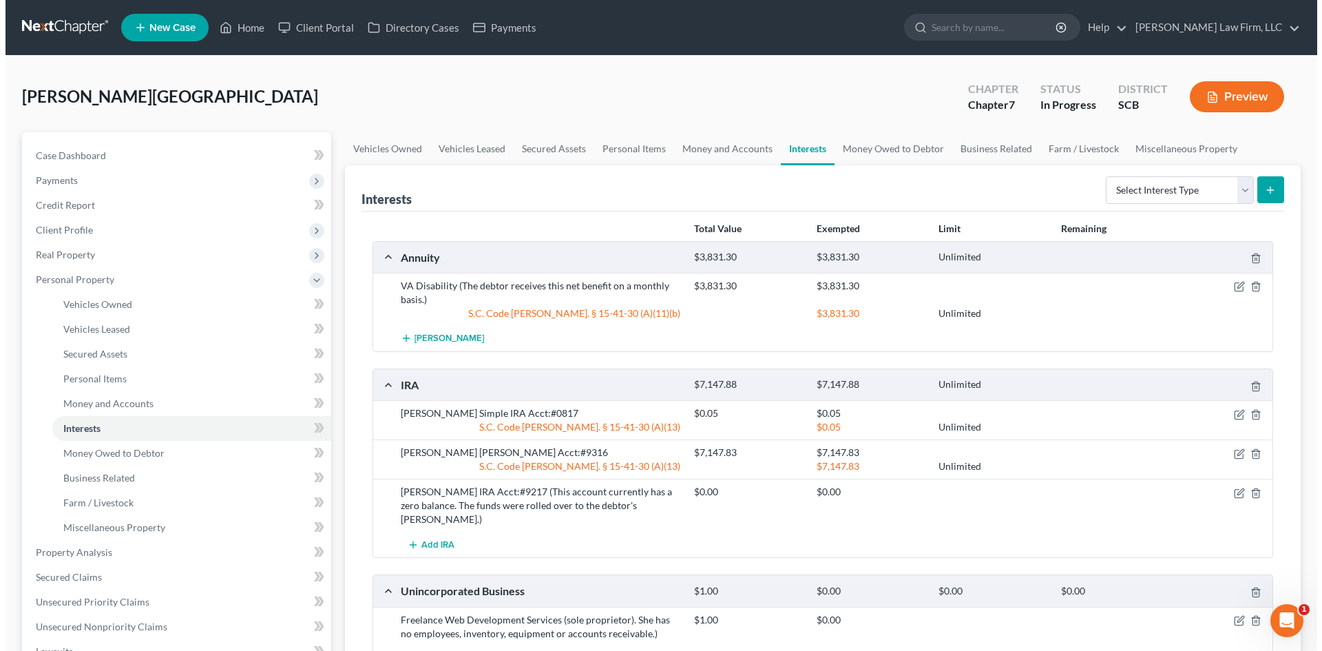
scroll to position [276, 0]
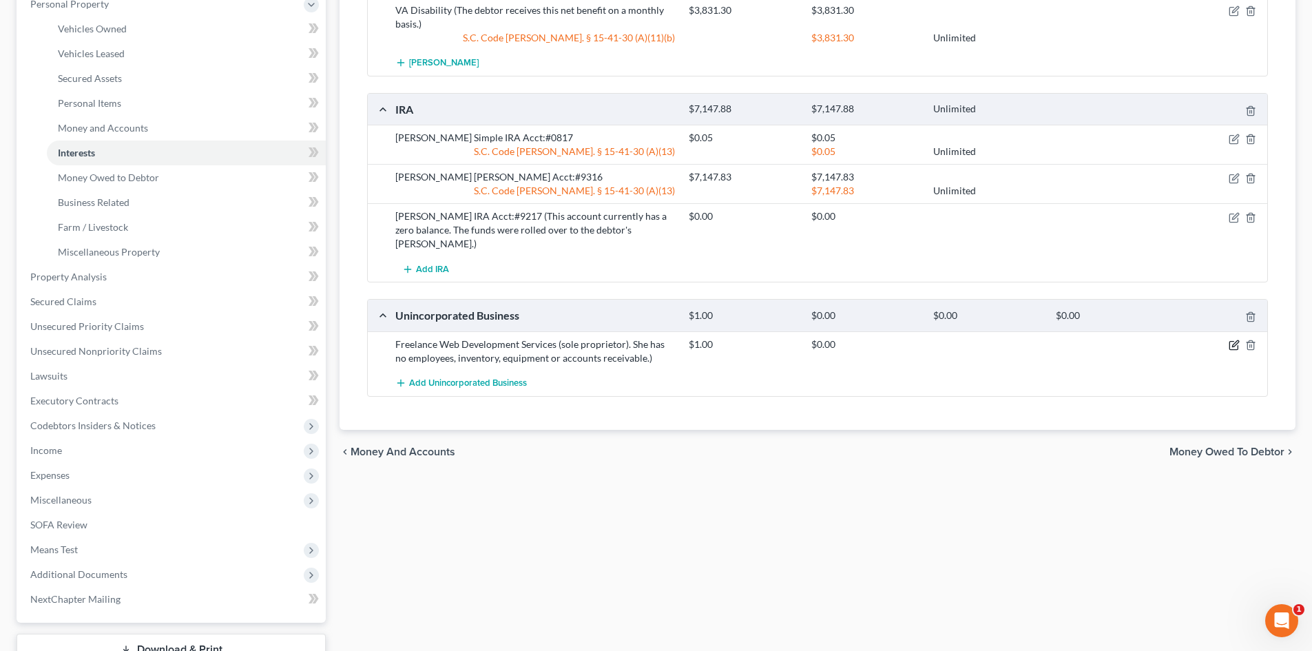
click at [1232, 340] on icon "button" at bounding box center [1234, 345] width 11 height 11
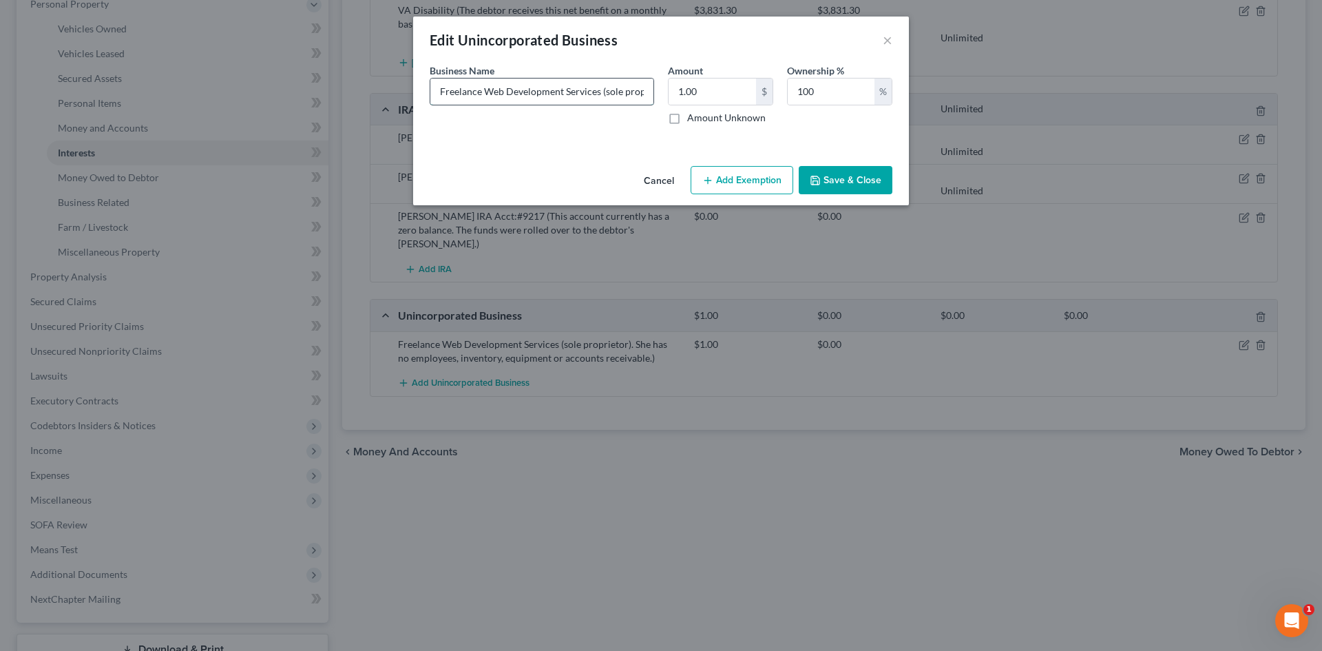
click at [633, 103] on input "Freelance Web Development Services (sole proprietor). She has no employees, inv…" at bounding box center [542, 92] width 223 height 26
type input "Freelance Web Development Services (sole proprietor)(She has no employees, inve…"
click at [759, 185] on button "Add Exemption" at bounding box center [742, 180] width 103 height 29
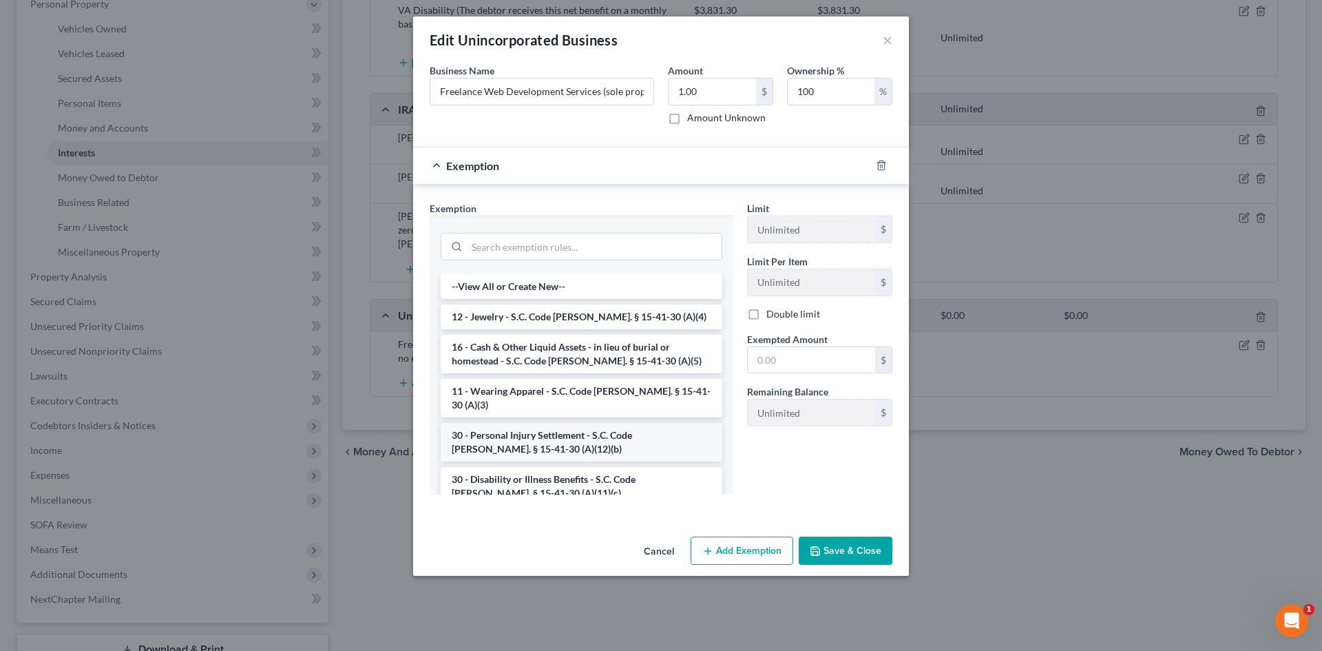
scroll to position [138, 0]
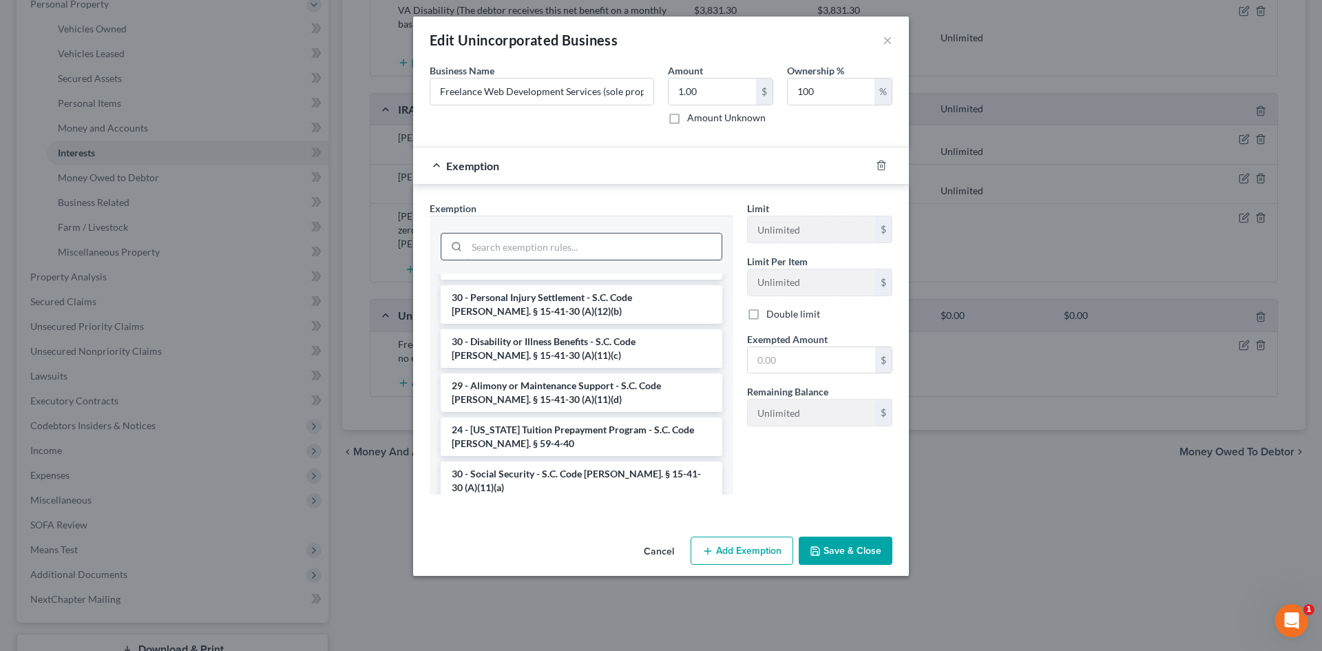
click at [554, 244] on input "search" at bounding box center [594, 247] width 255 height 26
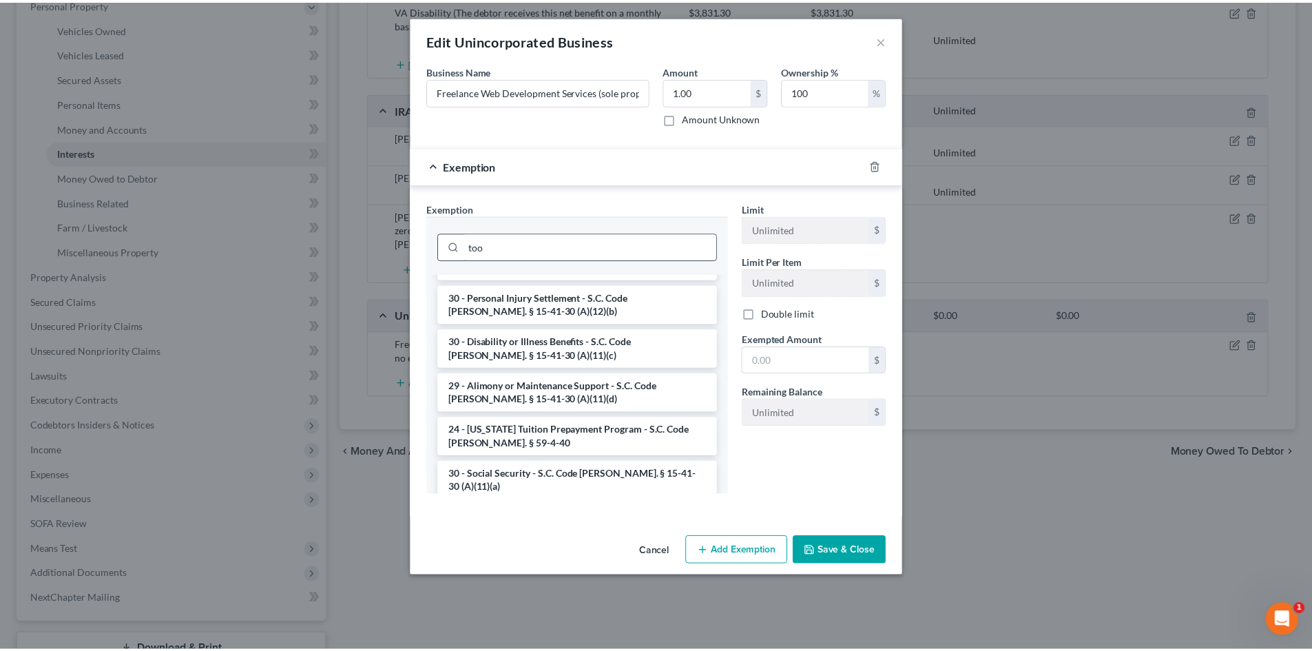
scroll to position [0, 0]
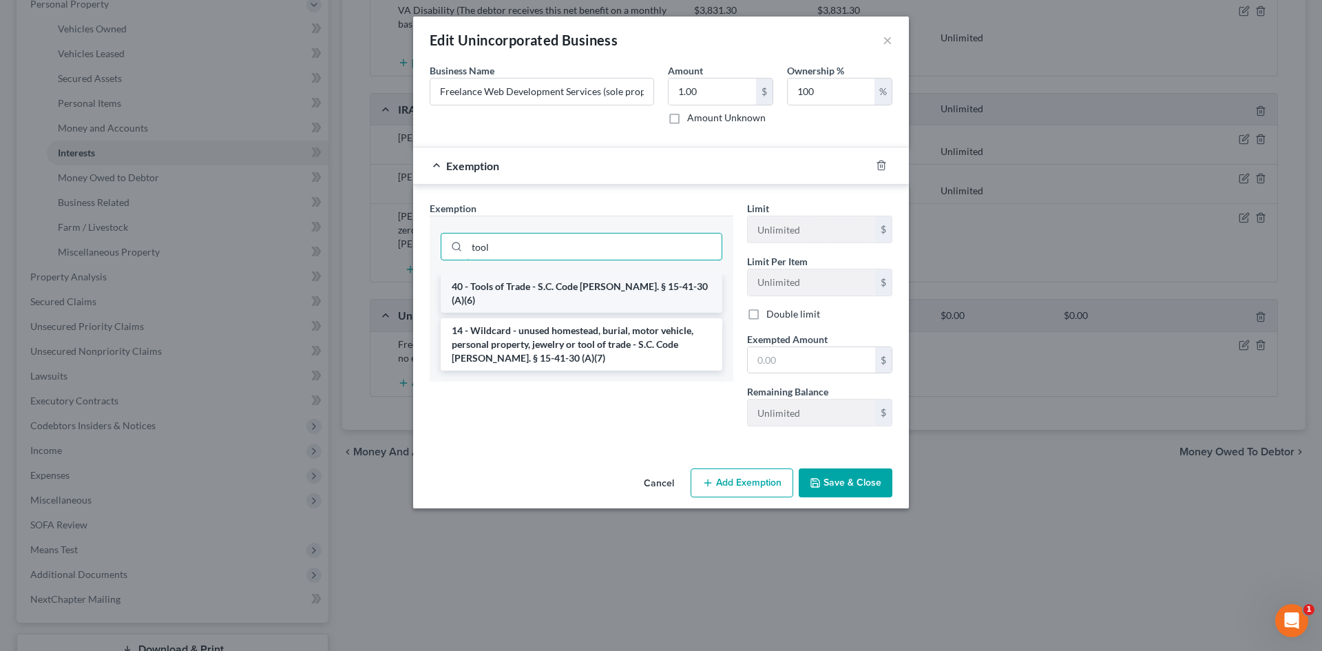
type input "tool"
click at [550, 292] on li "40 - Tools of Trade - S.C. Code [PERSON_NAME]. § 15-41-30 (A)(6)" at bounding box center [582, 293] width 282 height 39
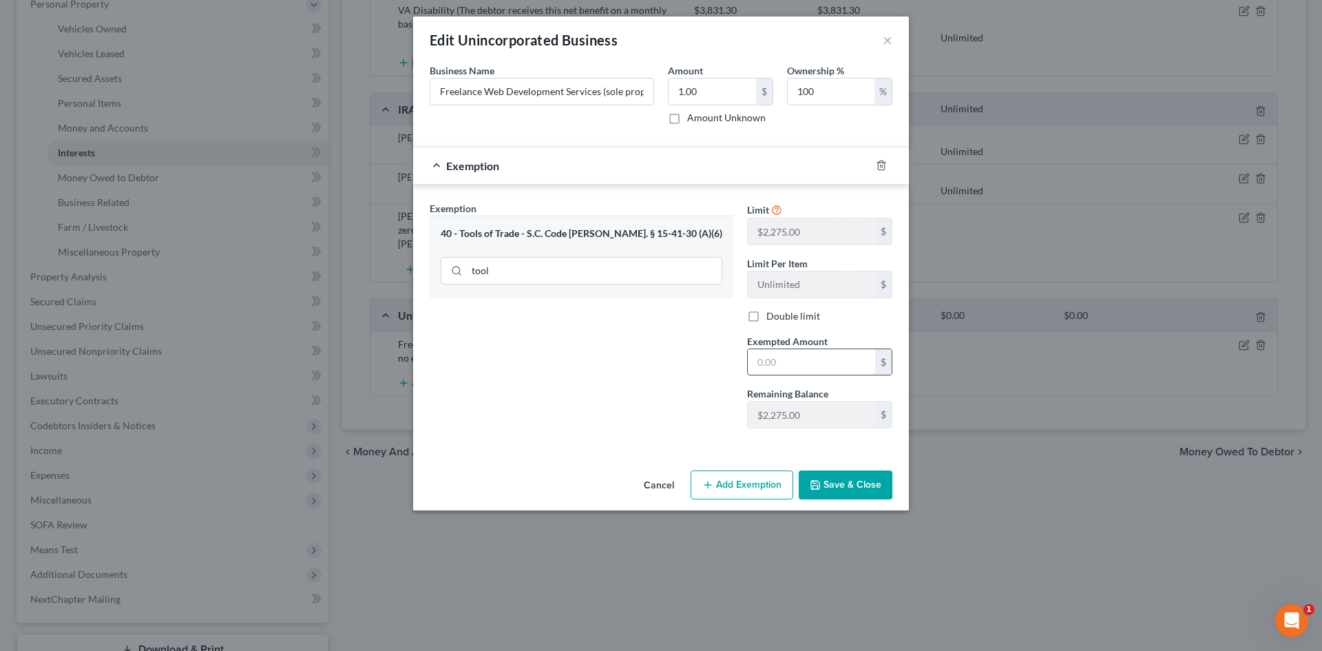
click at [771, 364] on input "text" at bounding box center [811, 362] width 127 height 26
type input "1.00"
click at [865, 484] on button "Save & Close" at bounding box center [846, 484] width 94 height 29
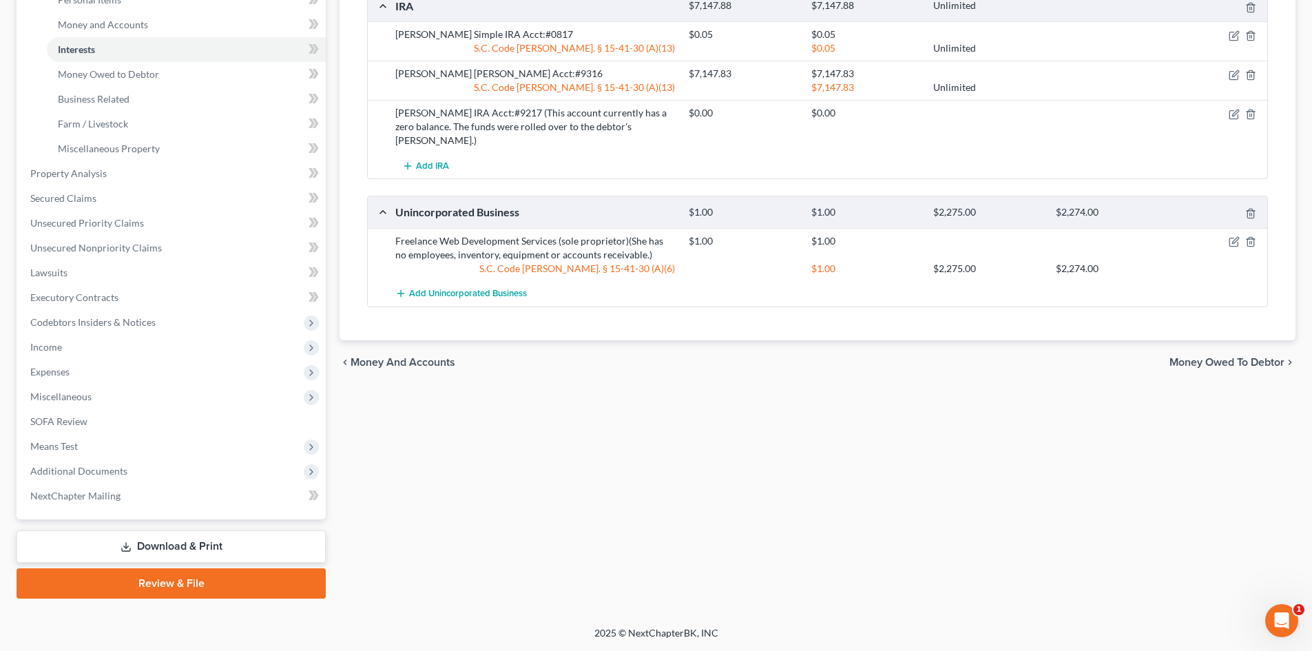
click at [133, 552] on link "Download & Print" at bounding box center [171, 546] width 309 height 32
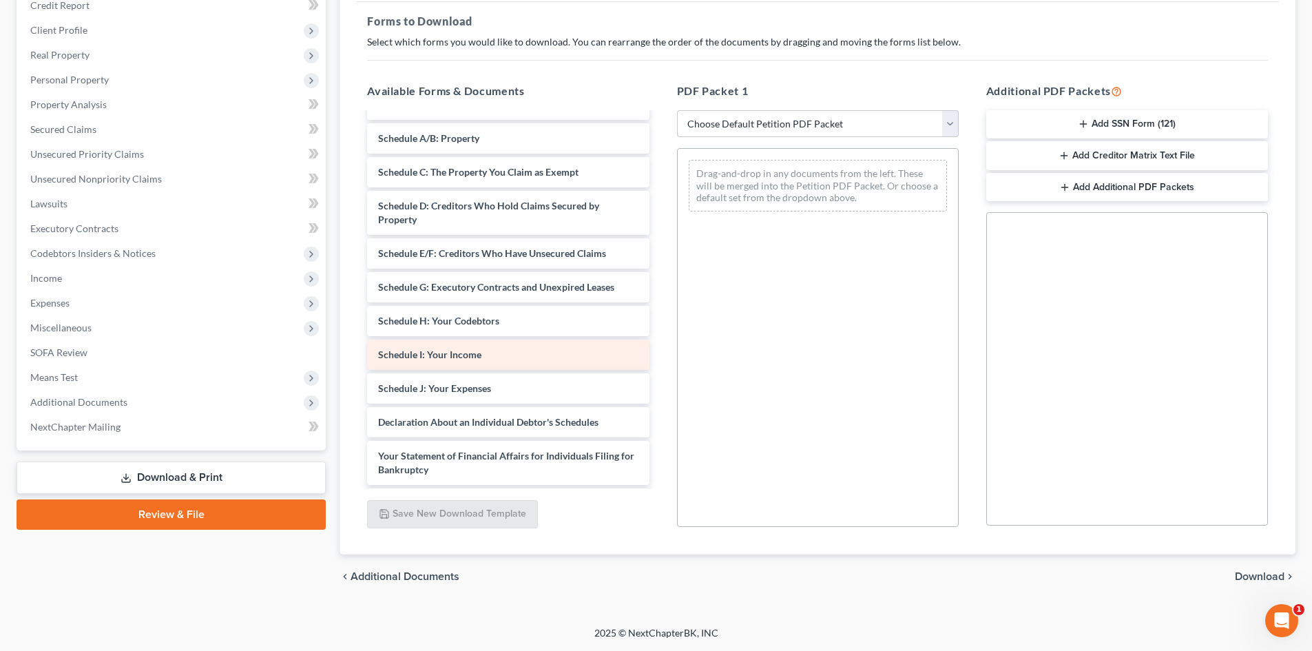
scroll to position [3868, 0]
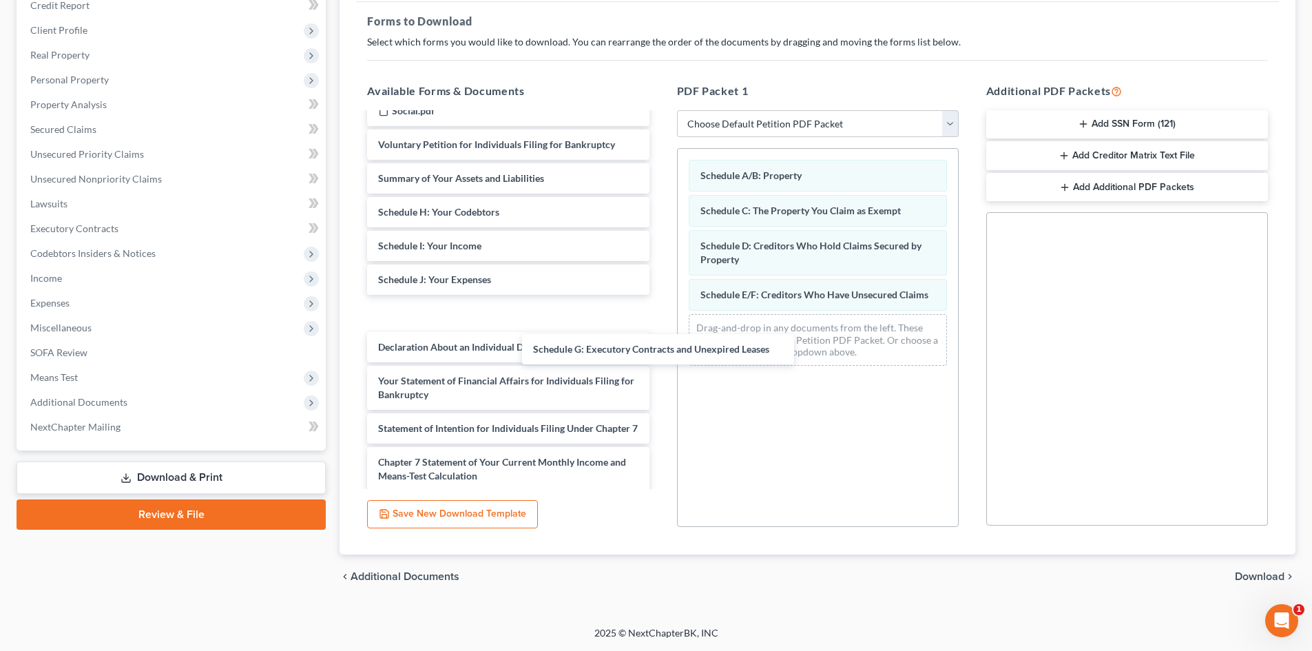
drag, startPoint x: 496, startPoint y: 240, endPoint x: 800, endPoint y: 360, distance: 326.9
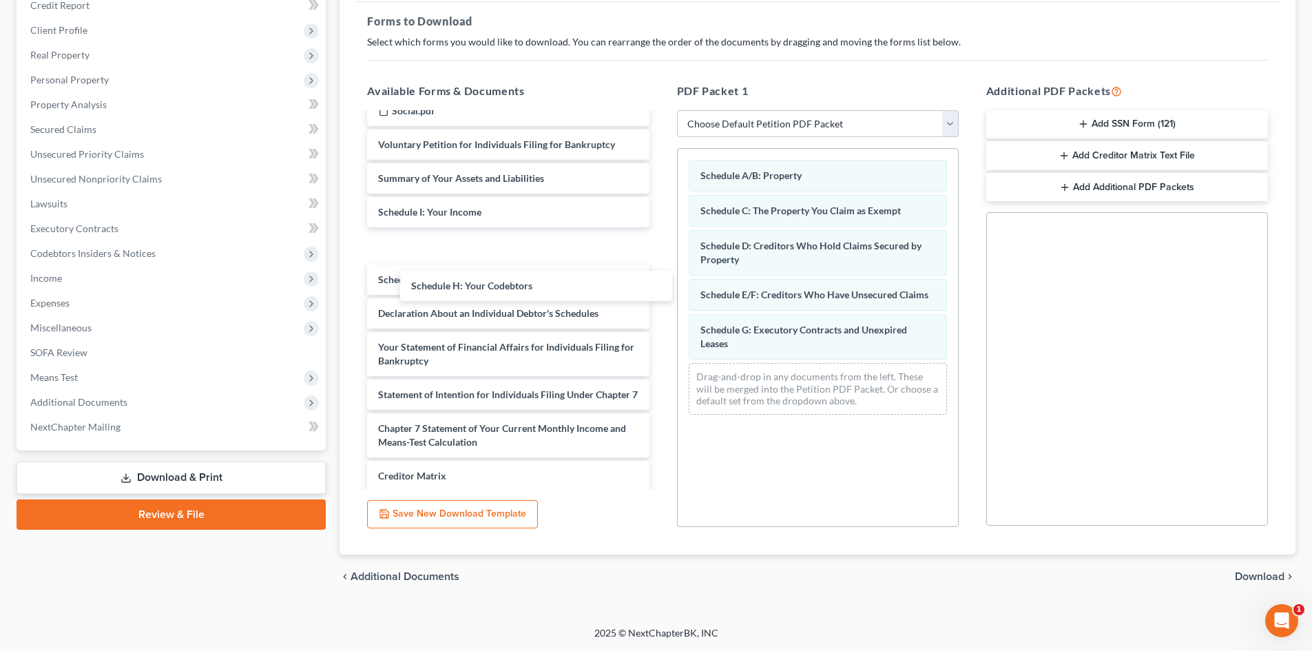
drag, startPoint x: 554, startPoint y: 249, endPoint x: 770, endPoint y: 363, distance: 244.3
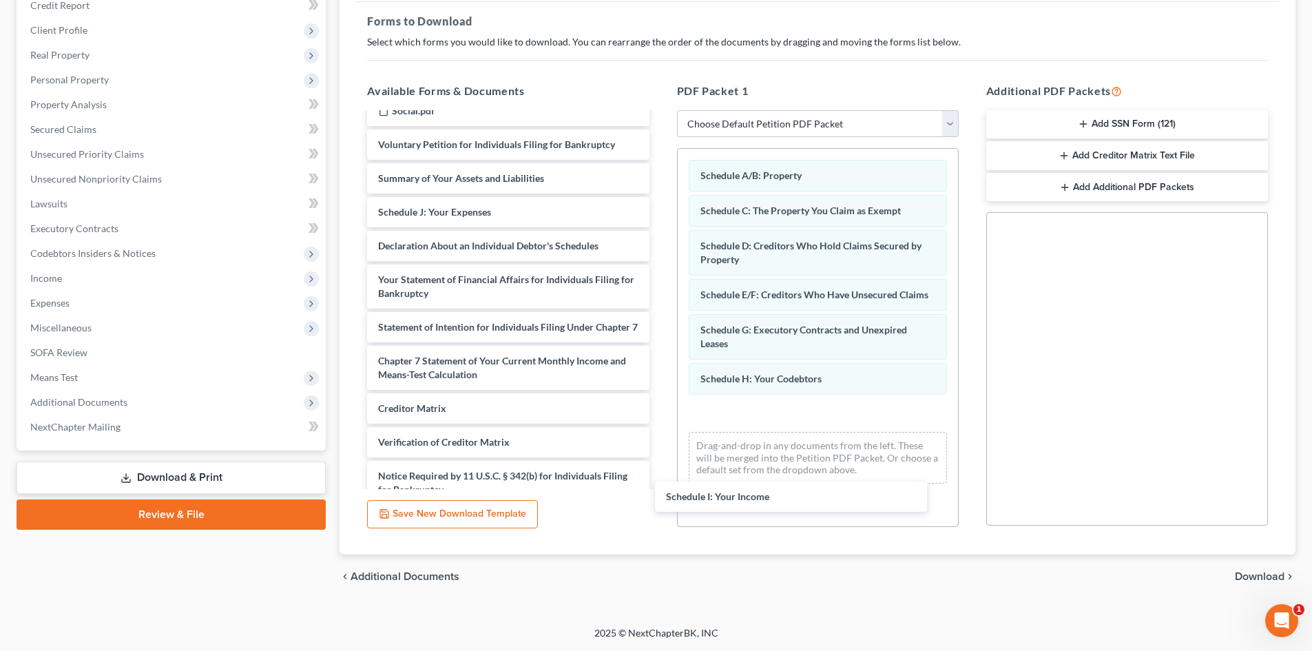
drag, startPoint x: 486, startPoint y: 232, endPoint x: 763, endPoint y: 402, distance: 324.0
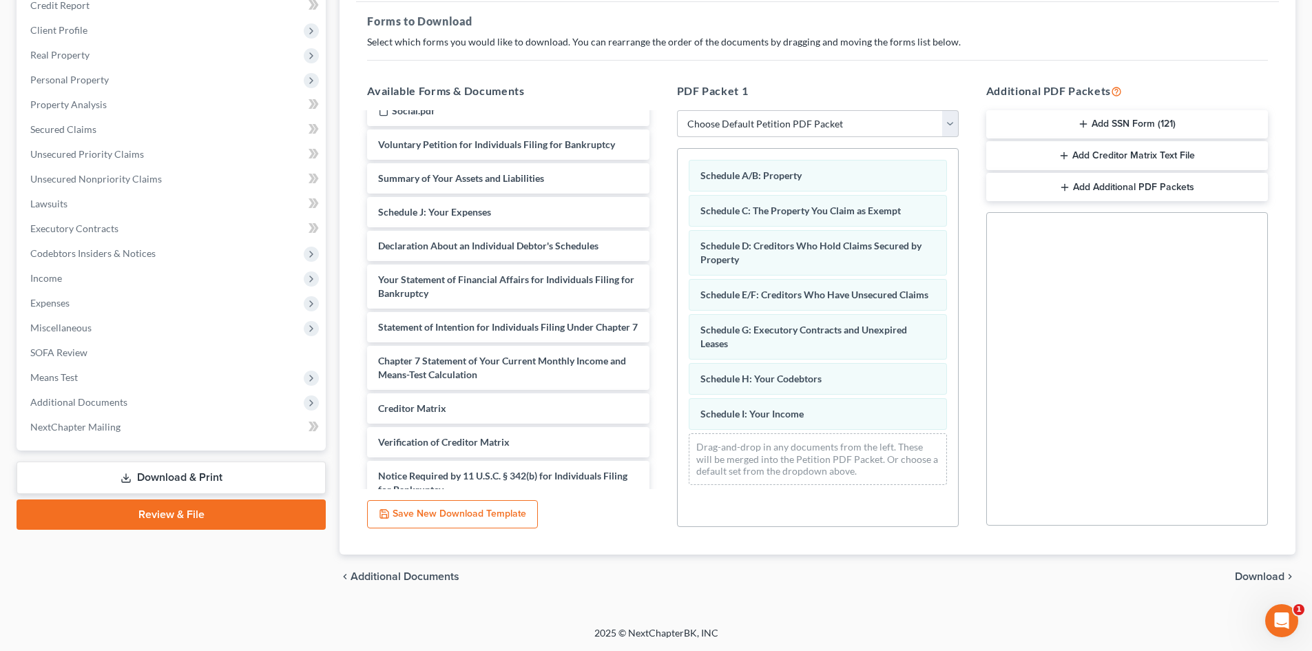
click at [1250, 579] on span "Download" at bounding box center [1260, 576] width 50 height 11
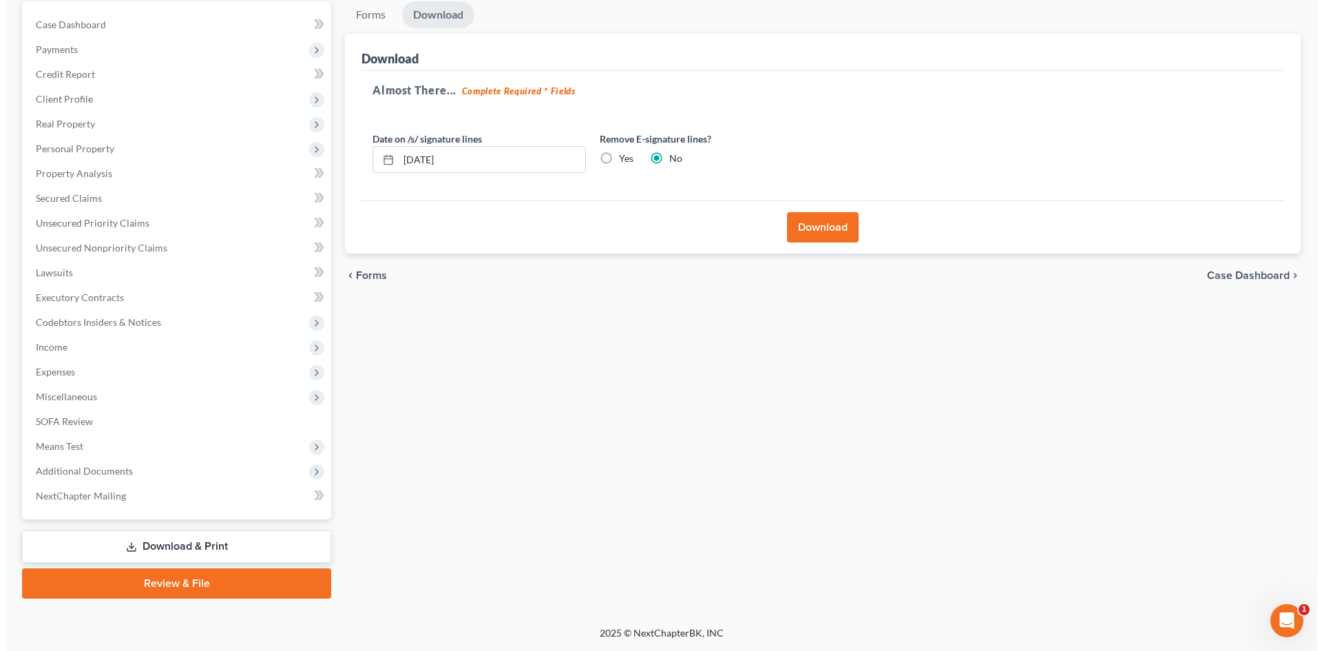
scroll to position [131, 0]
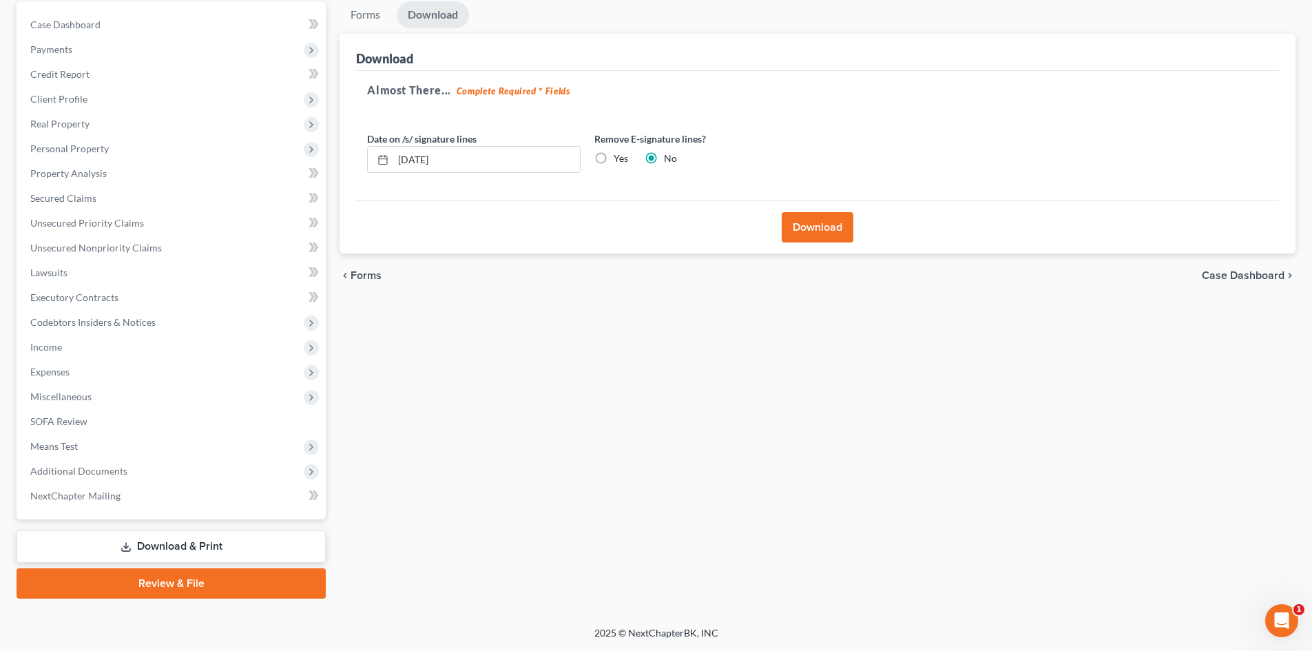
click at [809, 222] on button "Download" at bounding box center [818, 227] width 72 height 30
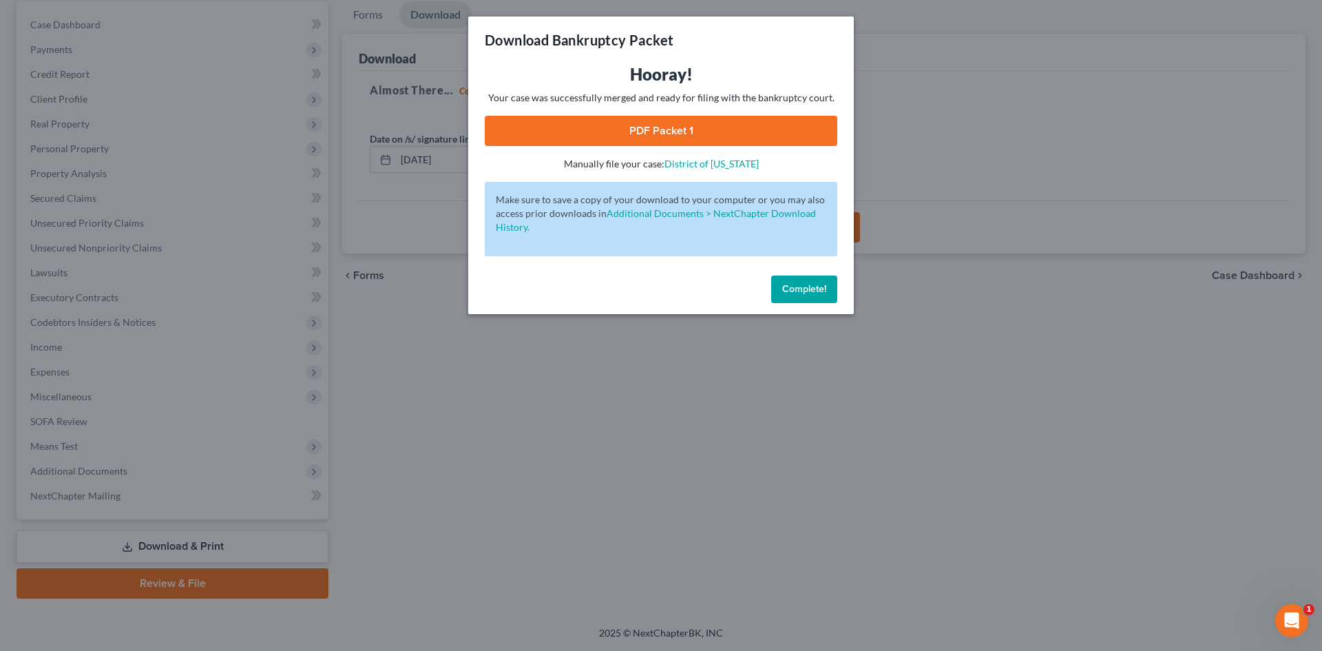
click at [696, 123] on link "PDF Packet 1" at bounding box center [661, 131] width 353 height 30
click at [807, 290] on span "Complete!" at bounding box center [804, 289] width 44 height 12
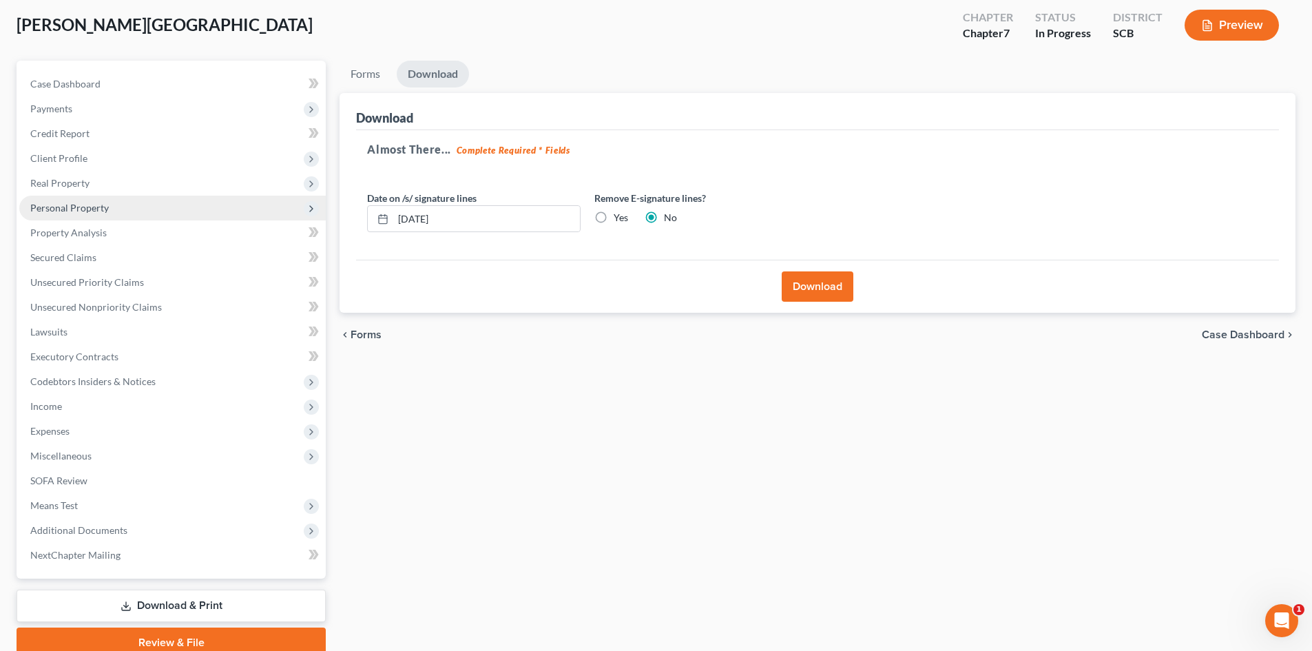
scroll to position [0, 0]
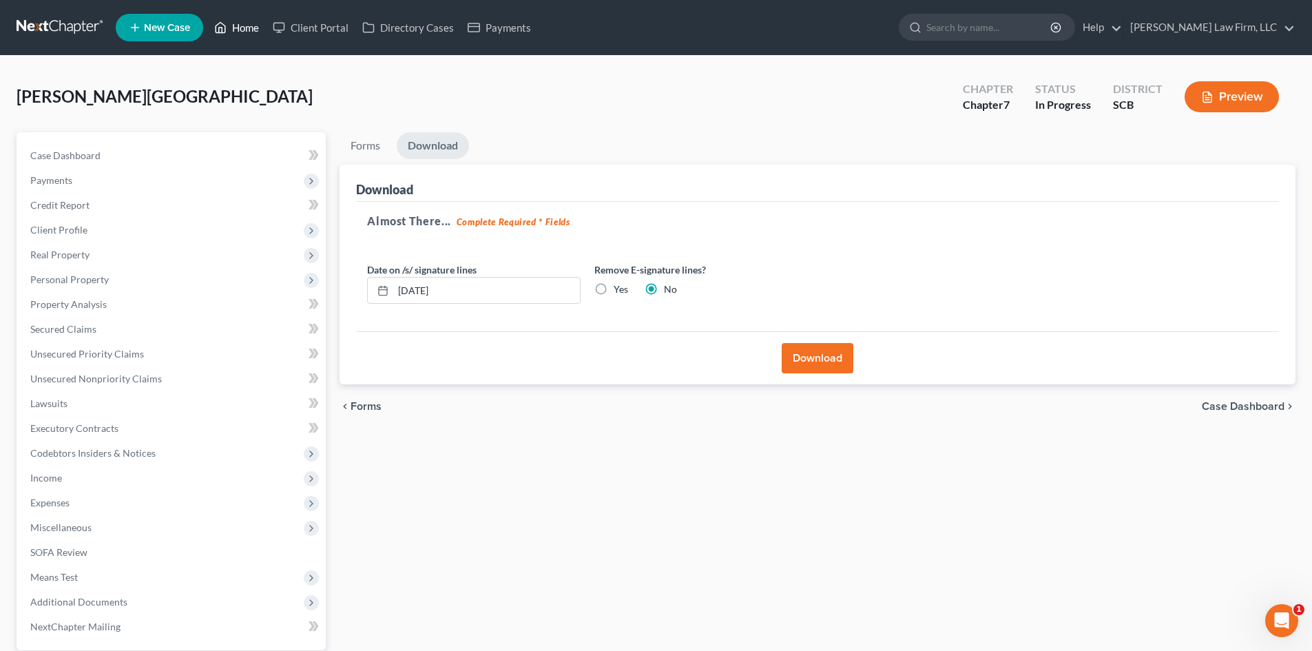
click at [237, 28] on link "Home" at bounding box center [236, 27] width 59 height 25
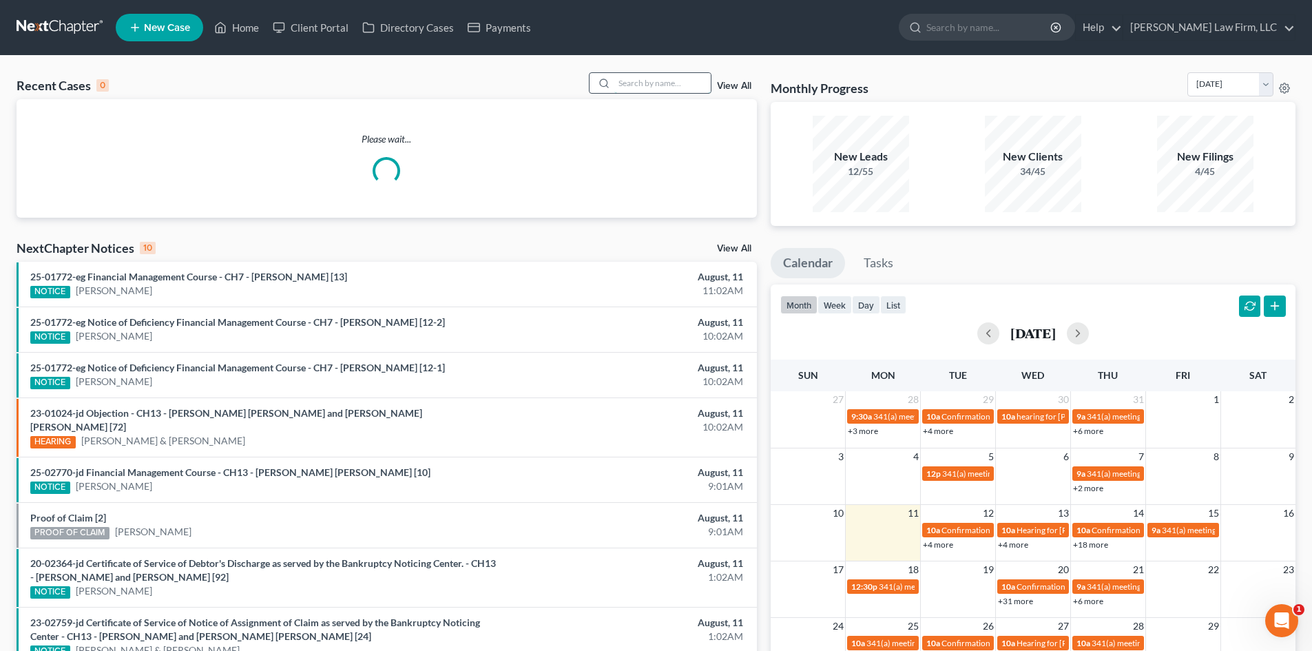
click at [663, 85] on input "search" at bounding box center [662, 83] width 96 height 20
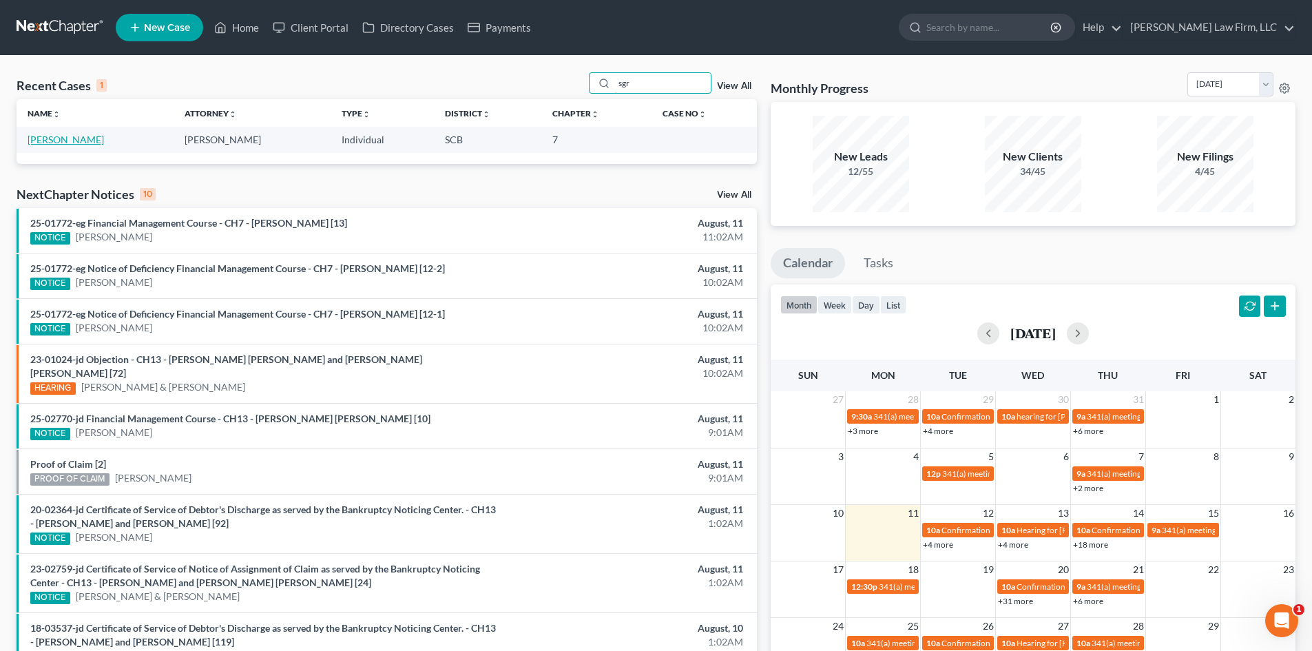
type input "sgr"
click at [72, 143] on link "[PERSON_NAME]" at bounding box center [66, 140] width 76 height 12
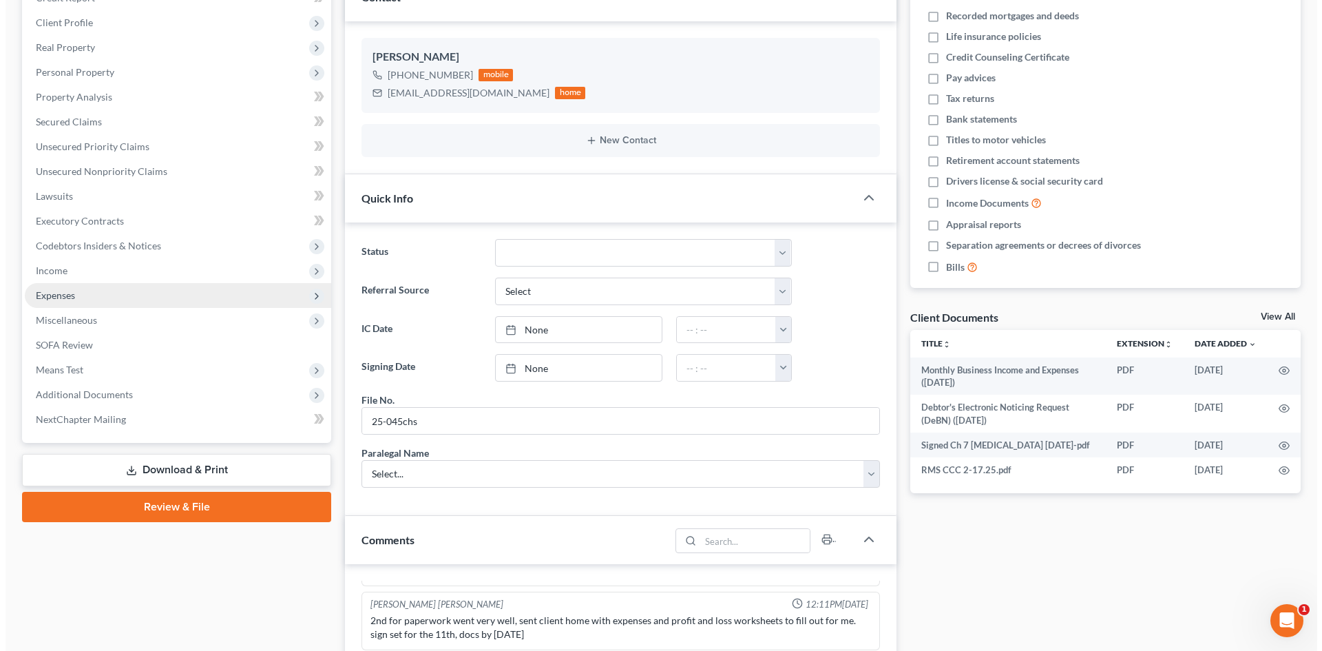
scroll to position [69, 0]
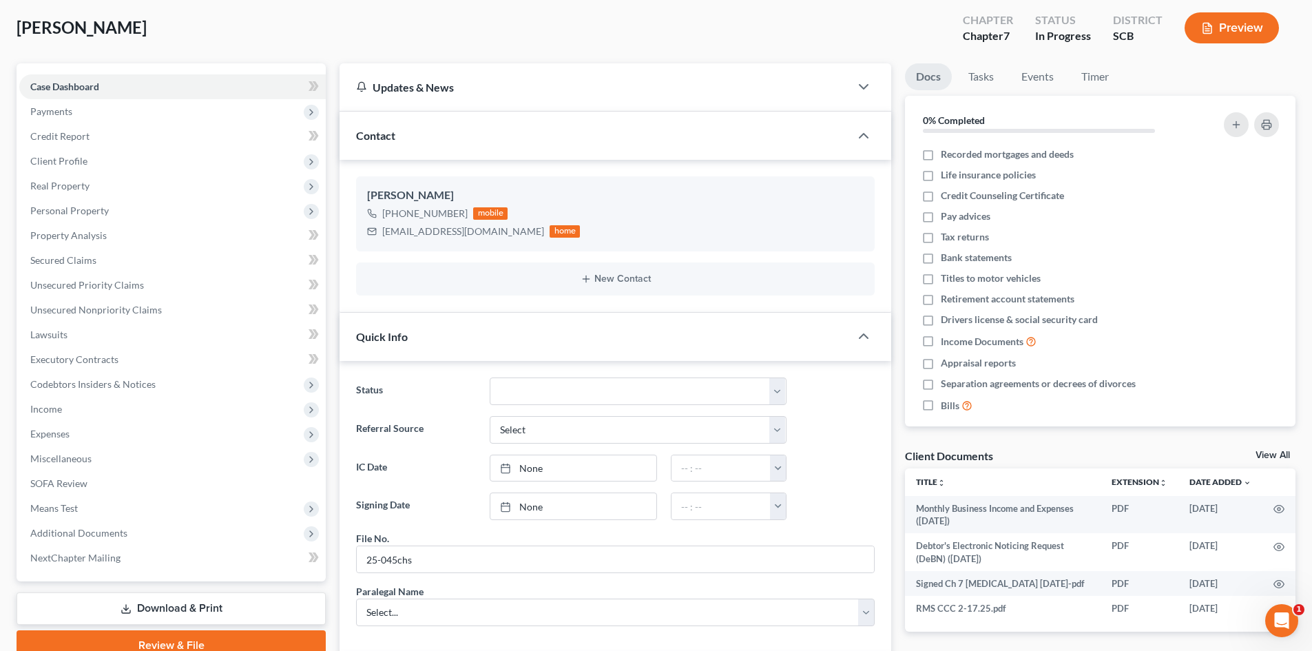
click at [1243, 18] on button "Preview" at bounding box center [1232, 27] width 94 height 31
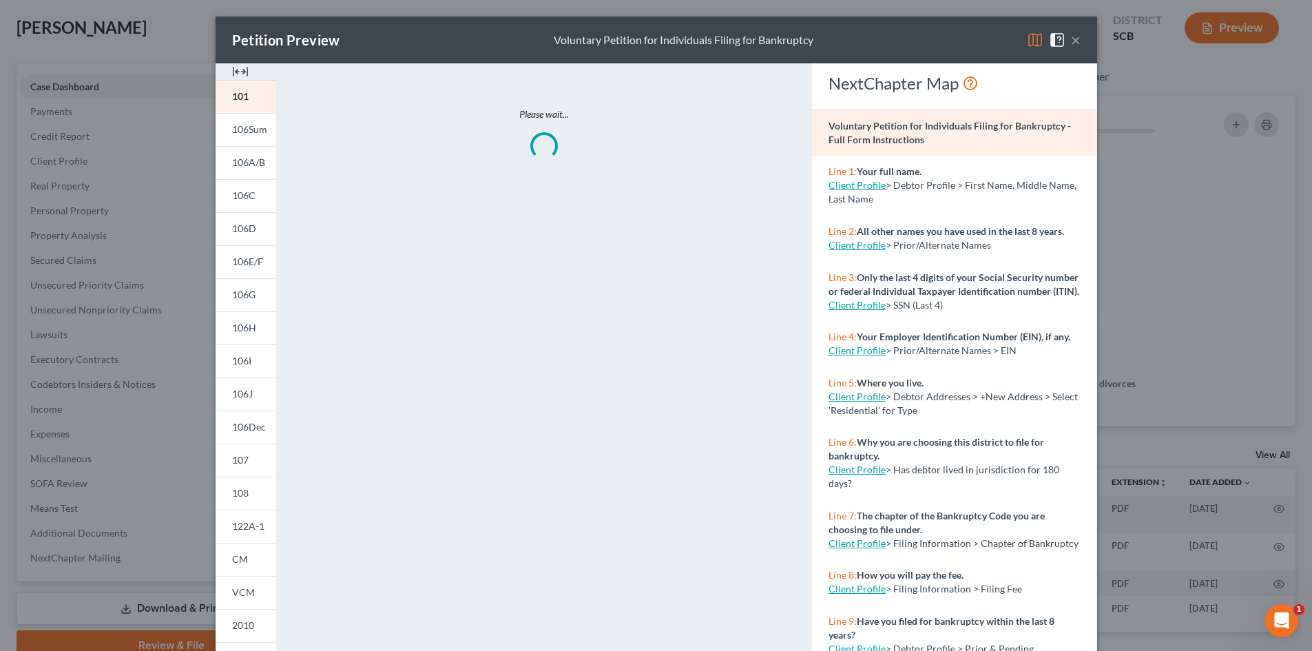
scroll to position [1257, 0]
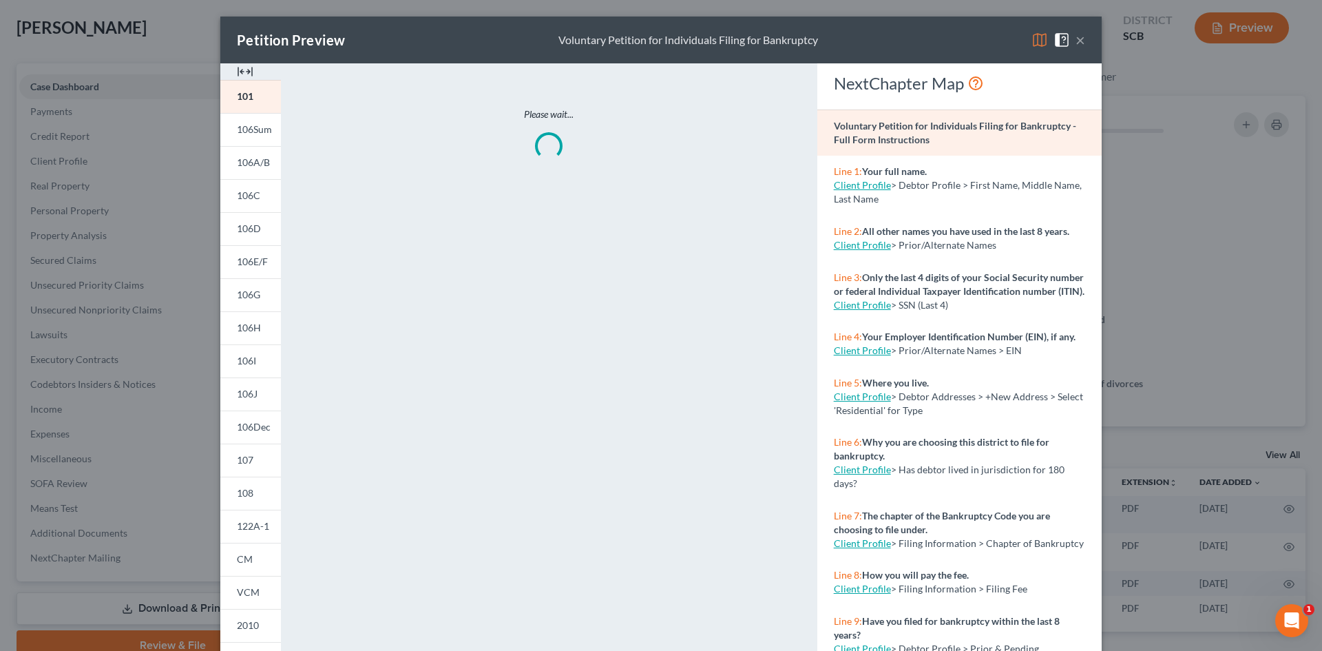
click at [243, 73] on img at bounding box center [245, 71] width 17 height 17
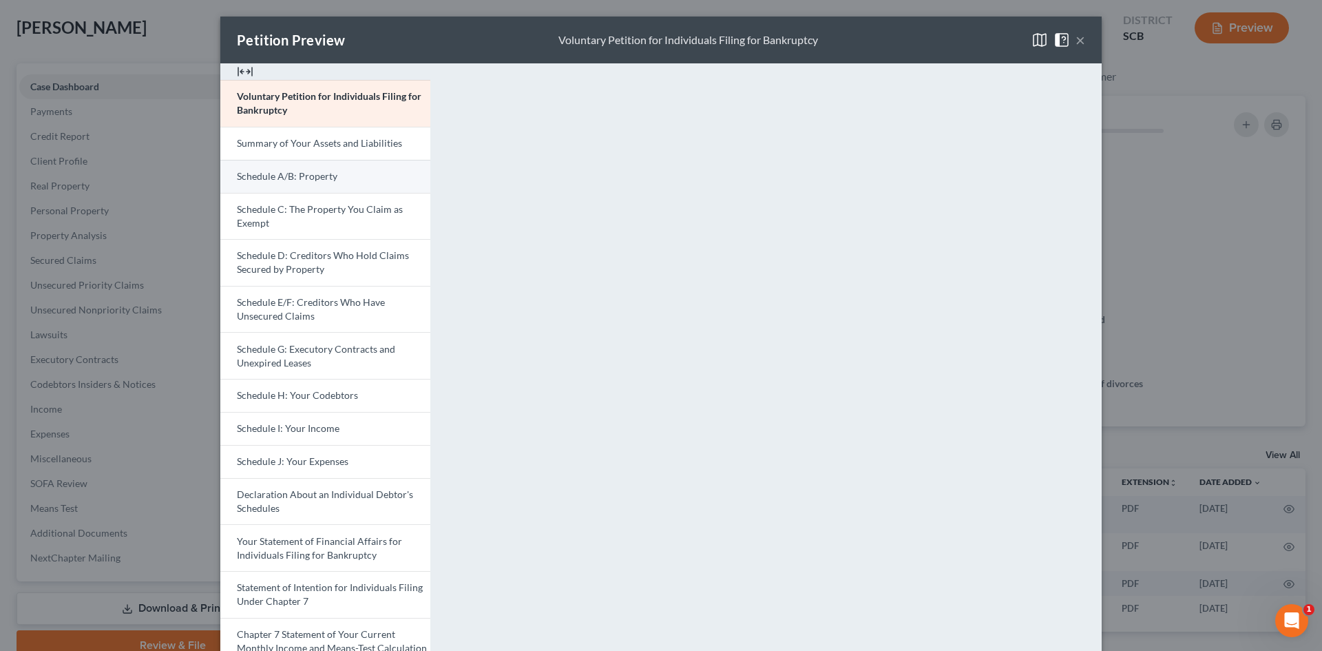
click at [259, 171] on span "Schedule A/B: Property" at bounding box center [287, 176] width 101 height 12
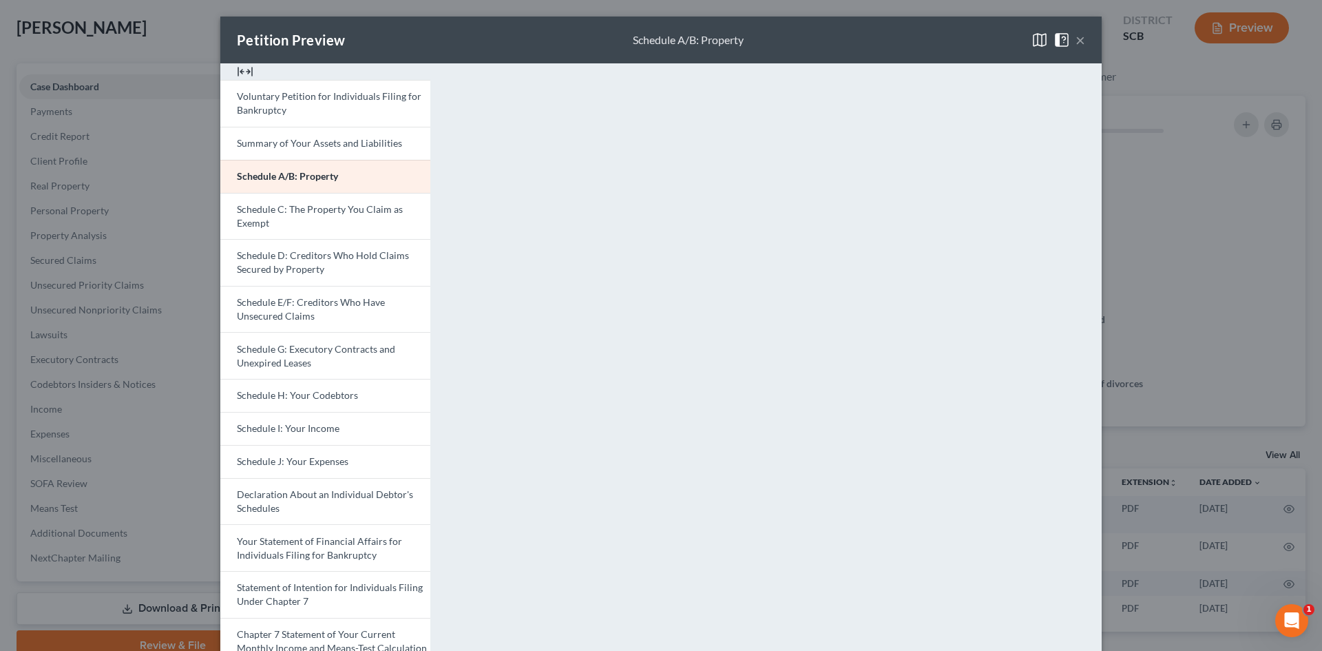
click at [1076, 38] on button "×" at bounding box center [1081, 40] width 10 height 17
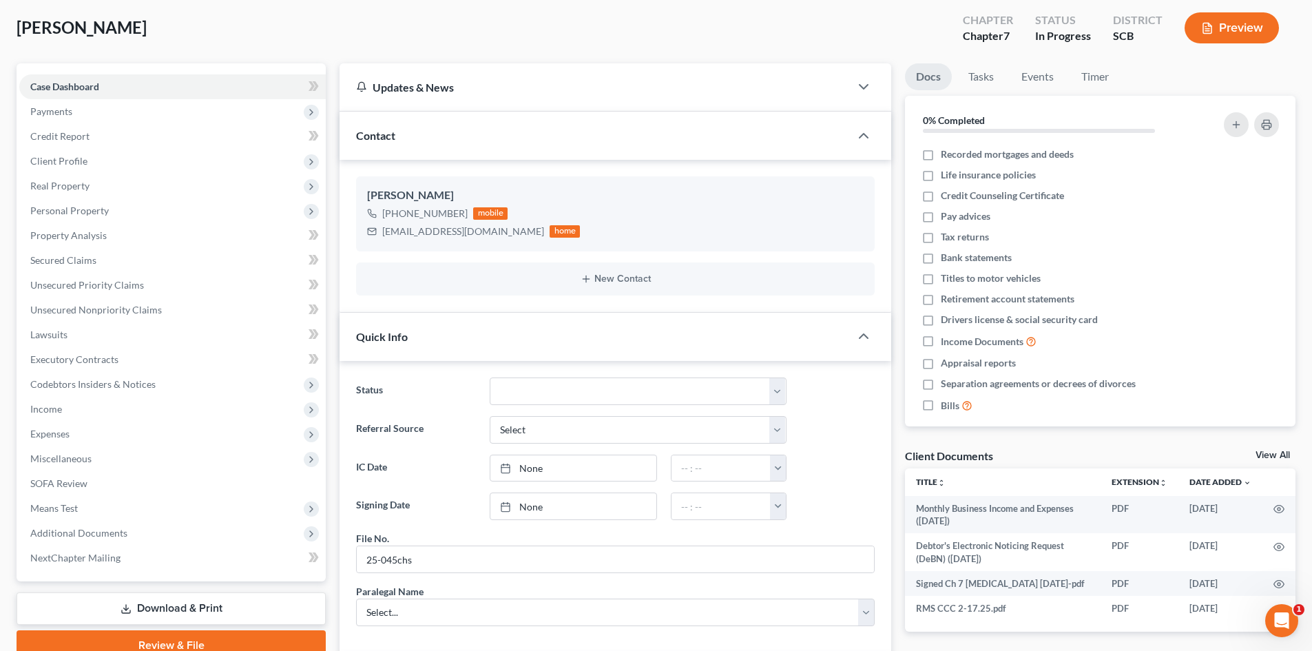
scroll to position [1271, 0]
click at [95, 211] on span "Personal Property" at bounding box center [69, 211] width 79 height 12
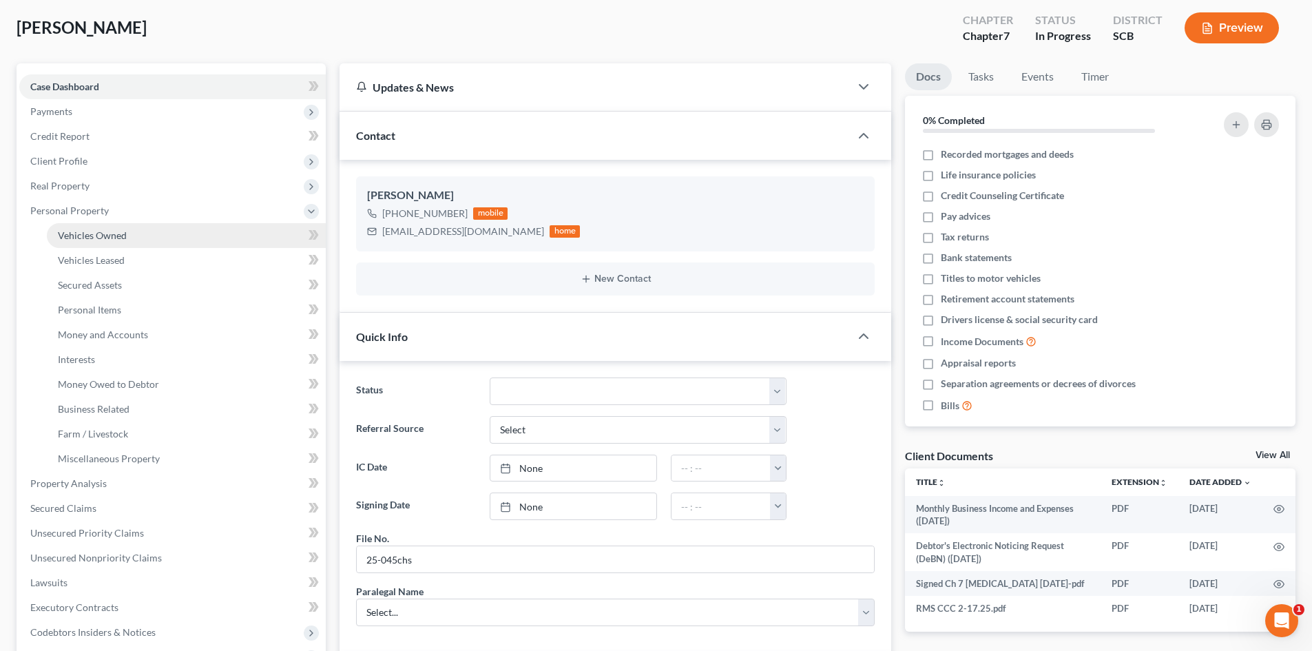
click at [125, 241] on link "Vehicles Owned" at bounding box center [186, 235] width 279 height 25
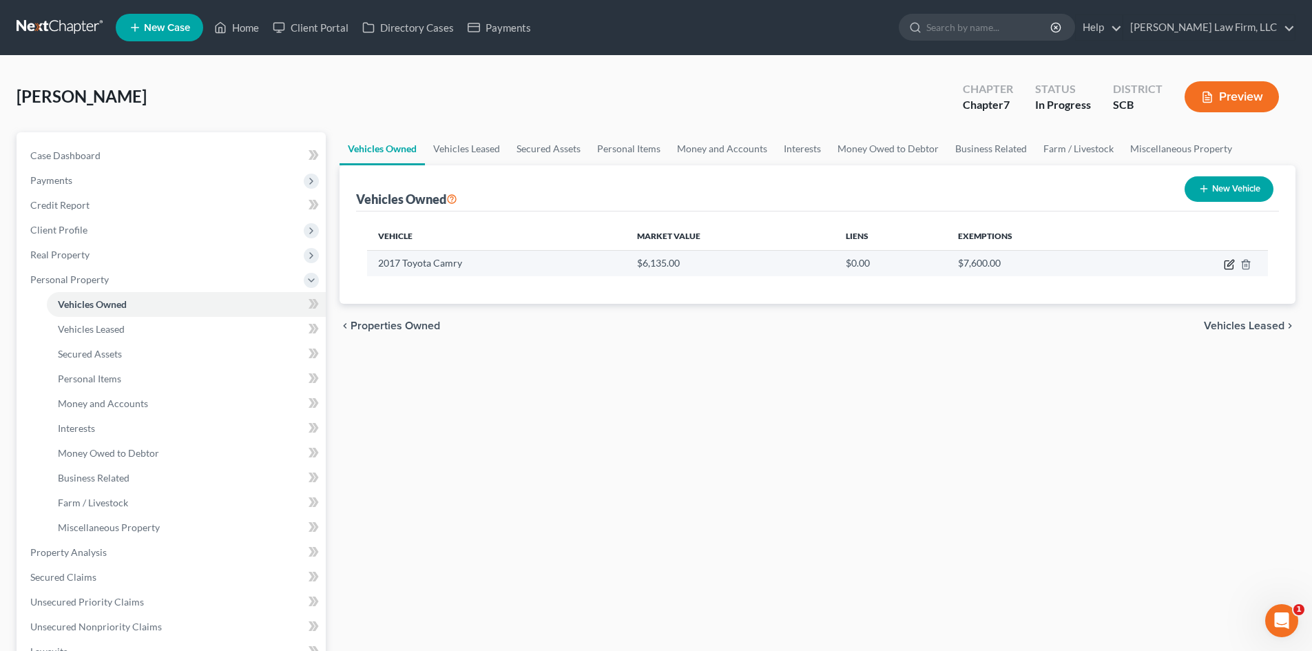
click at [1230, 262] on icon "button" at bounding box center [1229, 264] width 11 height 11
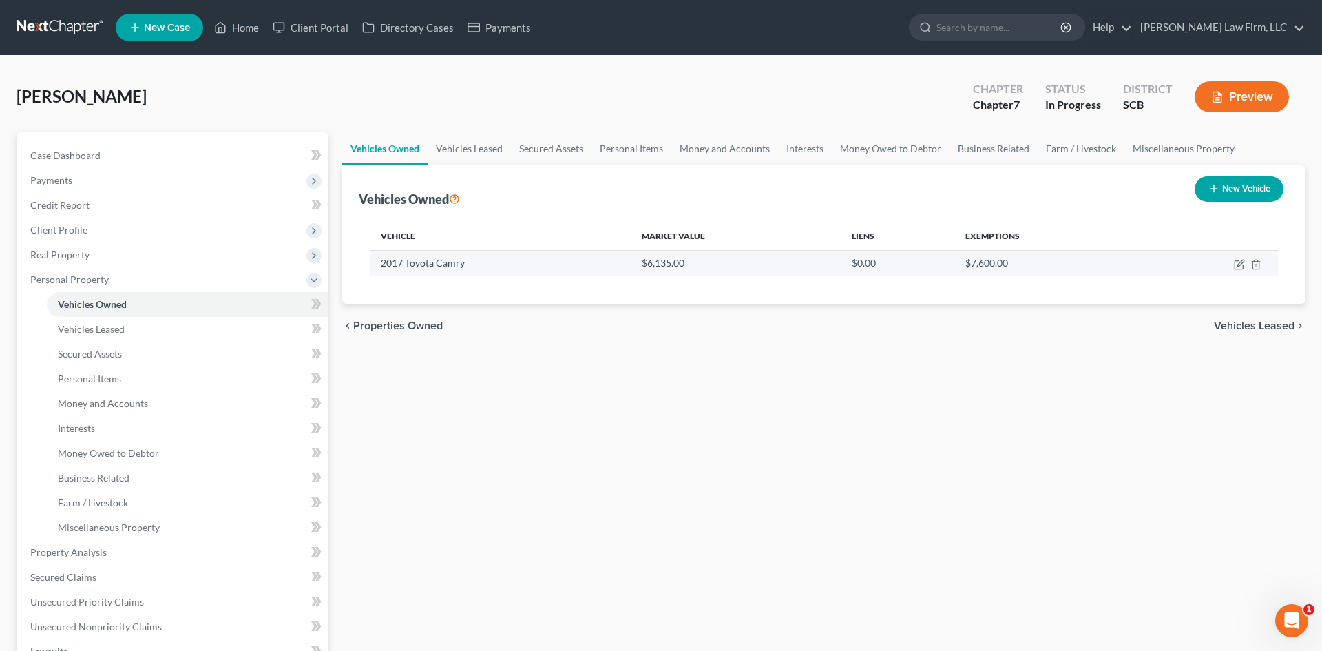
select select "0"
select select "9"
select select "3"
select select "0"
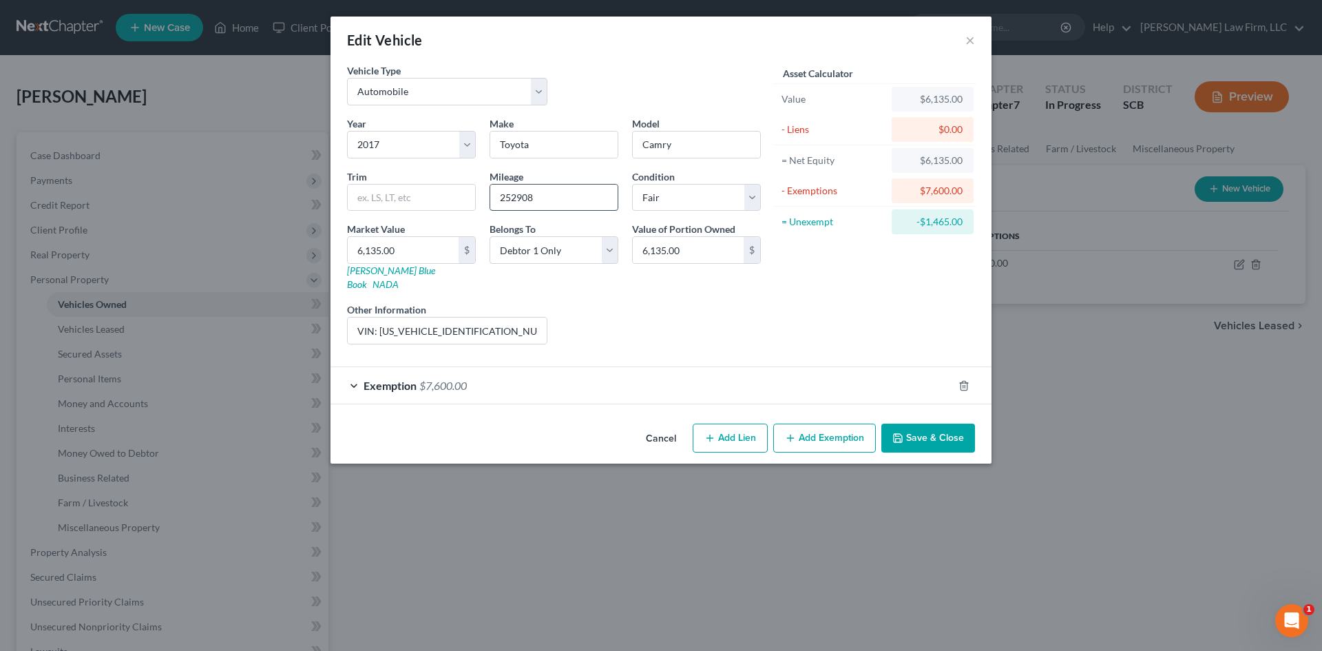
click at [517, 198] on input "252908" at bounding box center [553, 198] width 127 height 26
type input "252,908"
click at [966, 424] on button "Save & Close" at bounding box center [929, 438] width 94 height 29
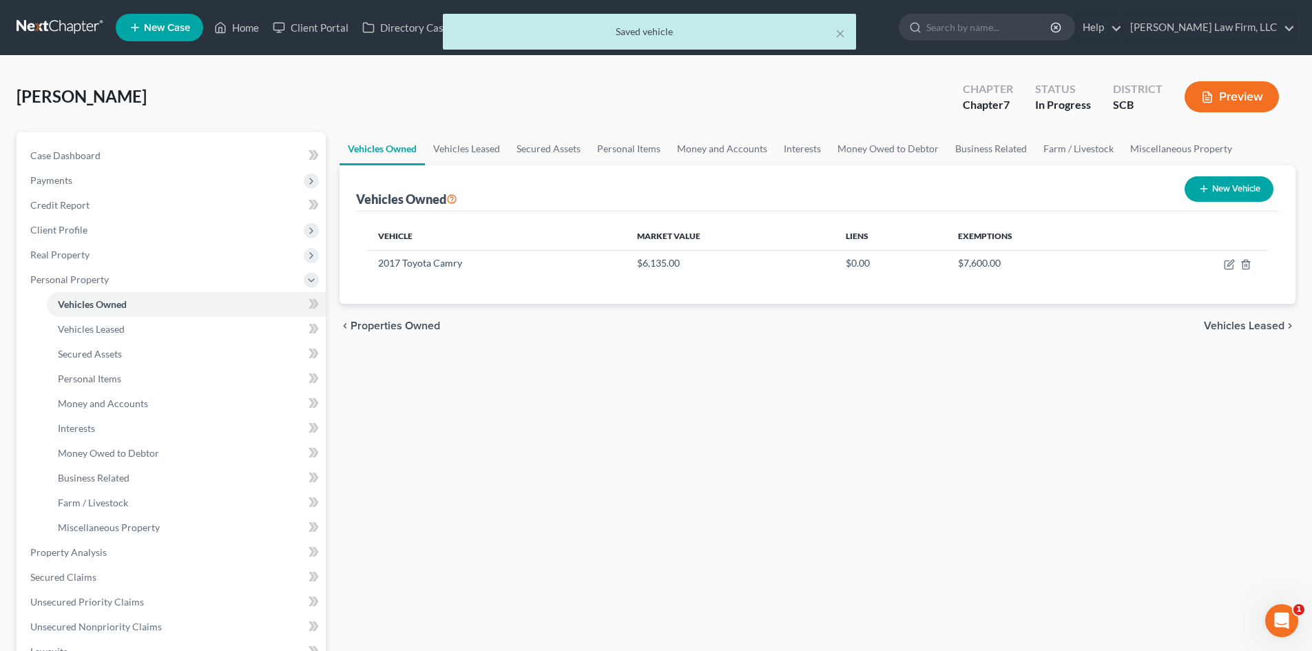
click at [1243, 85] on button "Preview" at bounding box center [1232, 96] width 94 height 31
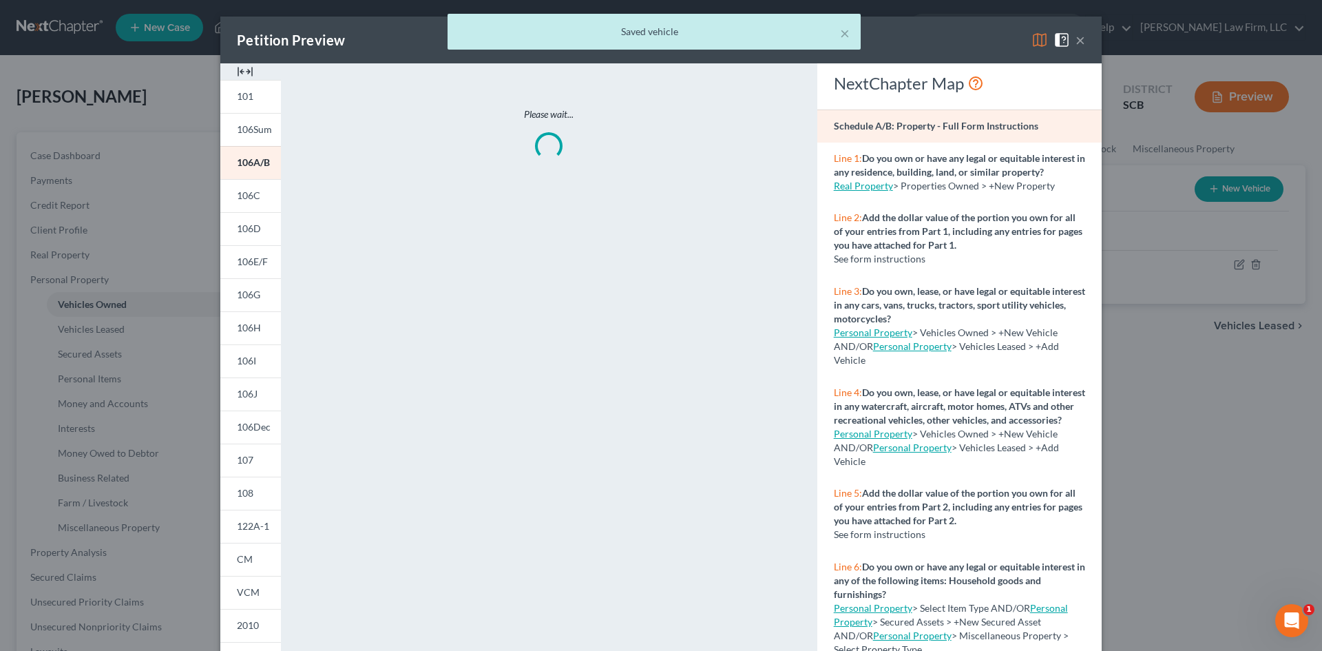
click at [244, 71] on img at bounding box center [245, 71] width 17 height 17
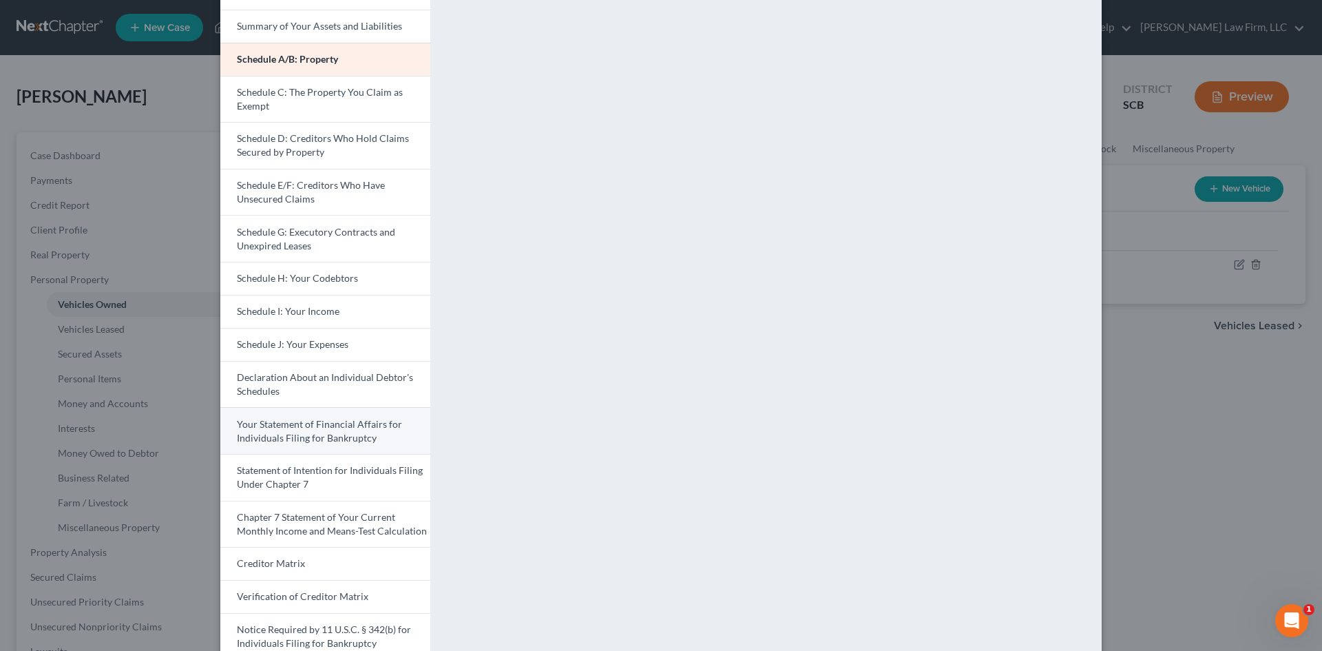
scroll to position [11, 0]
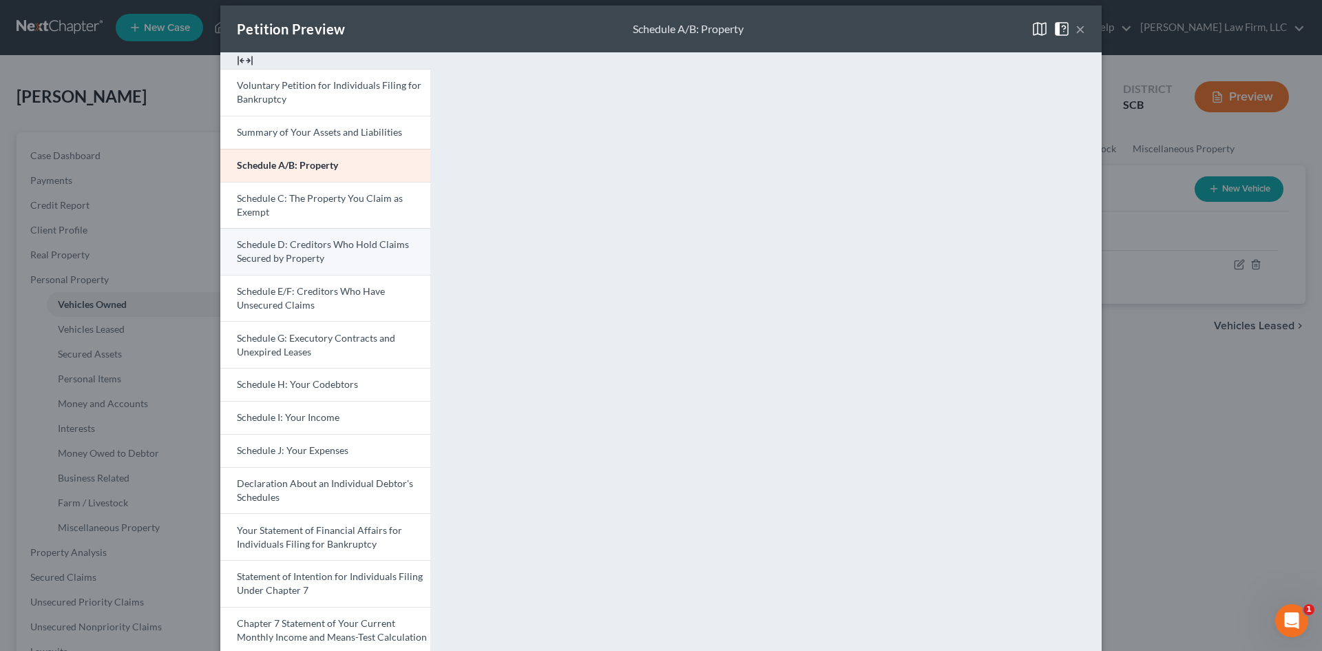
click at [302, 247] on span "Schedule D: Creditors Who Hold Claims Secured by Property" at bounding box center [323, 250] width 172 height 25
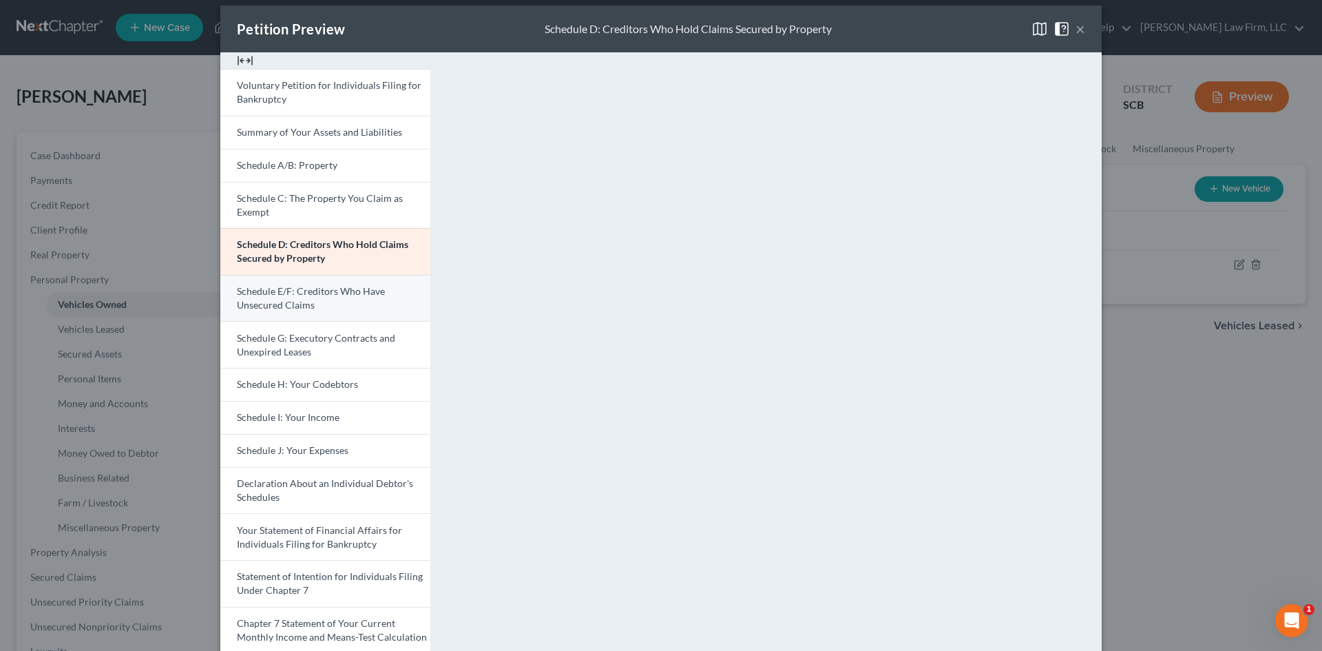
click at [297, 301] on span "Schedule E/F: Creditors Who Have Unsecured Claims" at bounding box center [311, 297] width 148 height 25
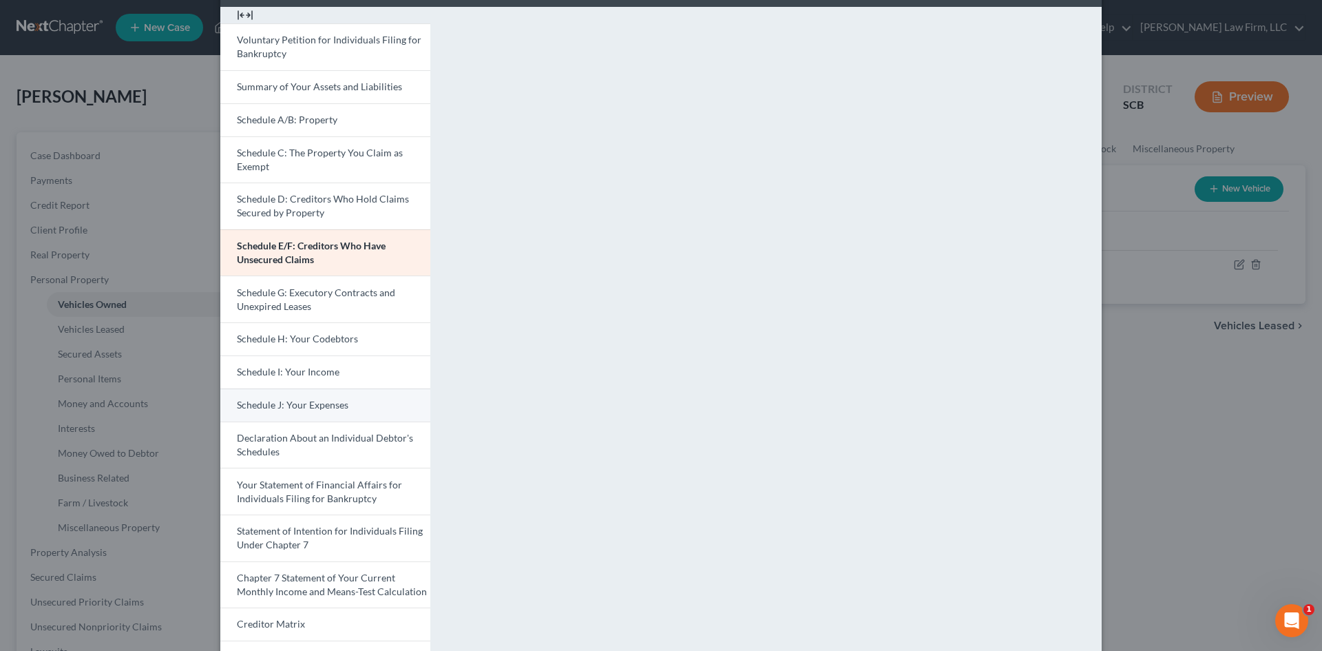
scroll to position [80, 0]
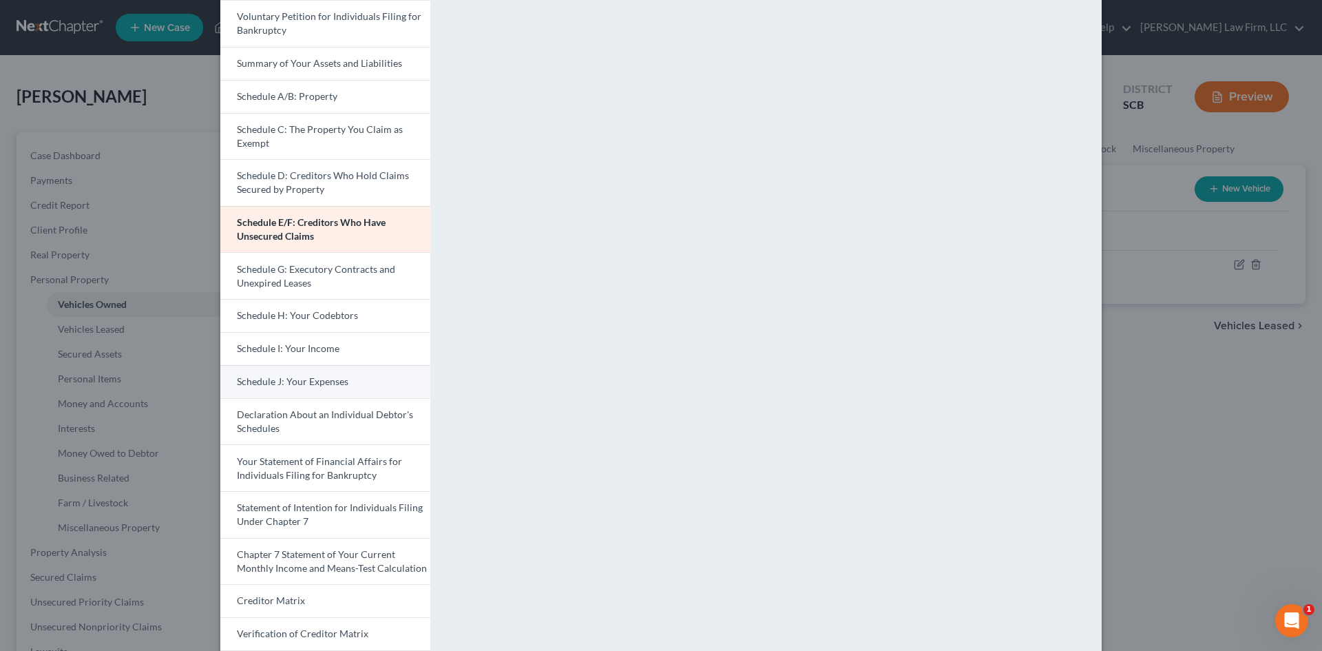
drag, startPoint x: 317, startPoint y: 382, endPoint x: 324, endPoint y: 381, distance: 7.7
click at [318, 382] on span "Schedule J: Your Expenses" at bounding box center [293, 381] width 112 height 12
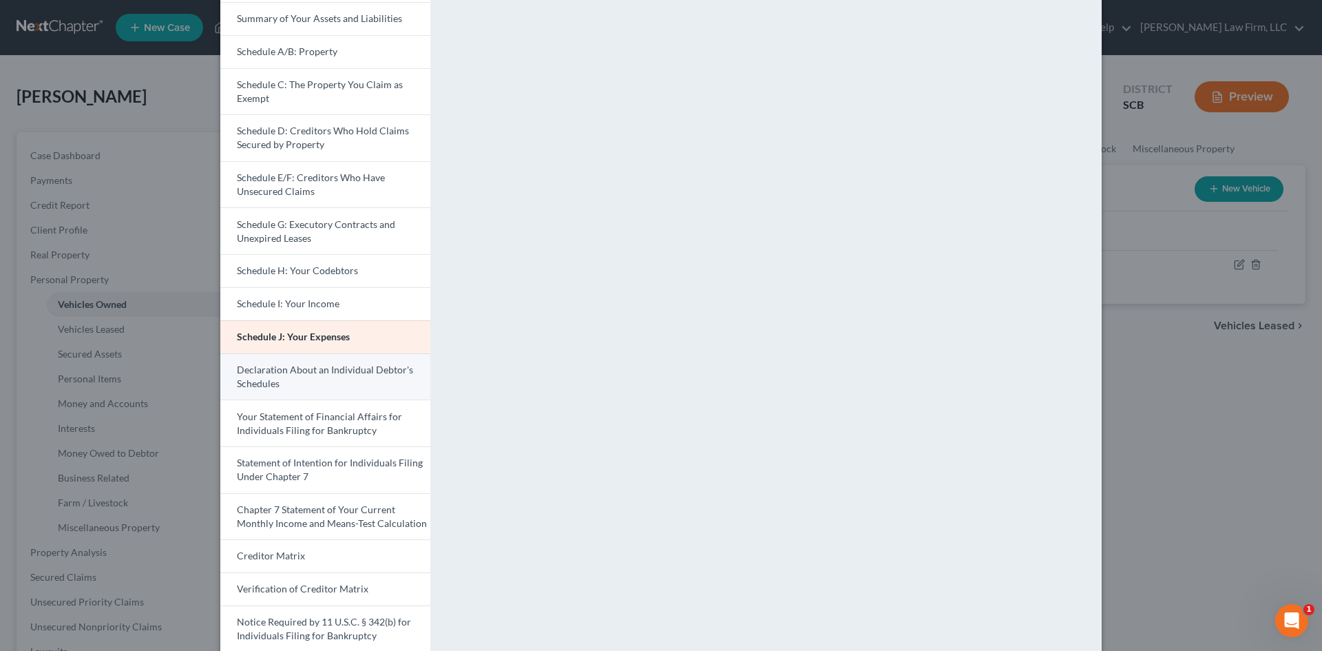
scroll to position [149, 0]
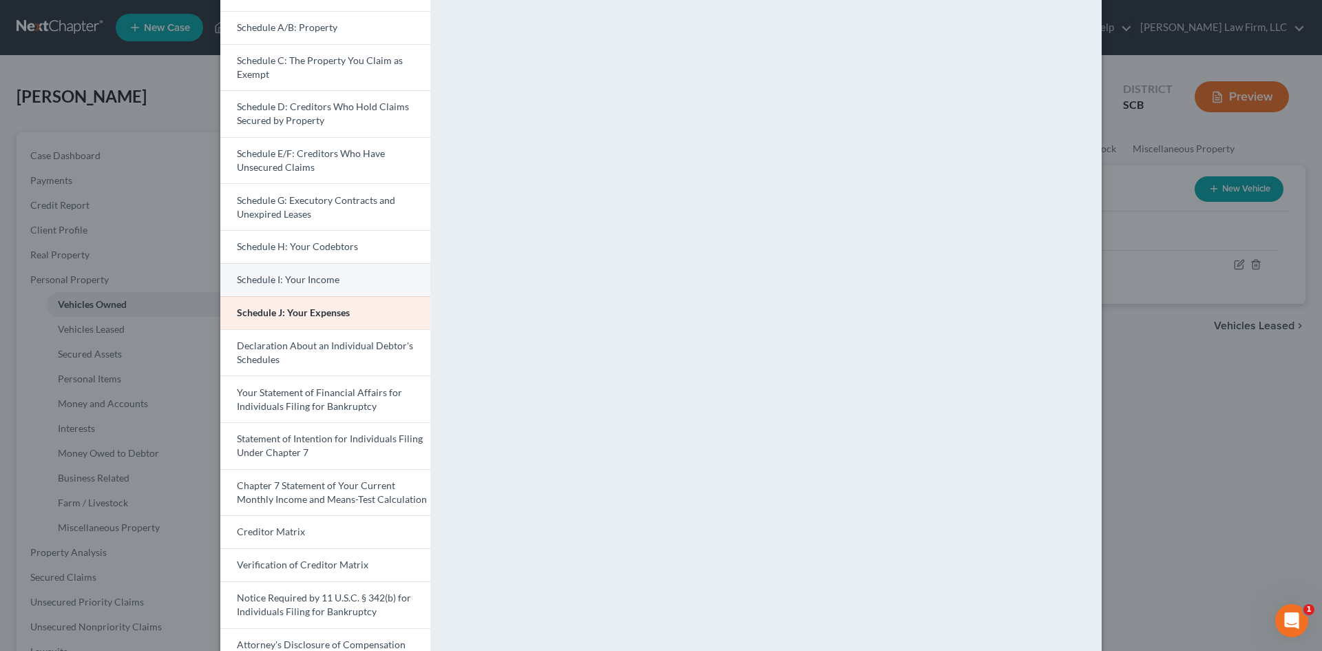
click at [298, 276] on span "Schedule I: Your Income" at bounding box center [288, 279] width 103 height 12
click at [347, 311] on link "Schedule J: Your Expenses" at bounding box center [325, 312] width 210 height 33
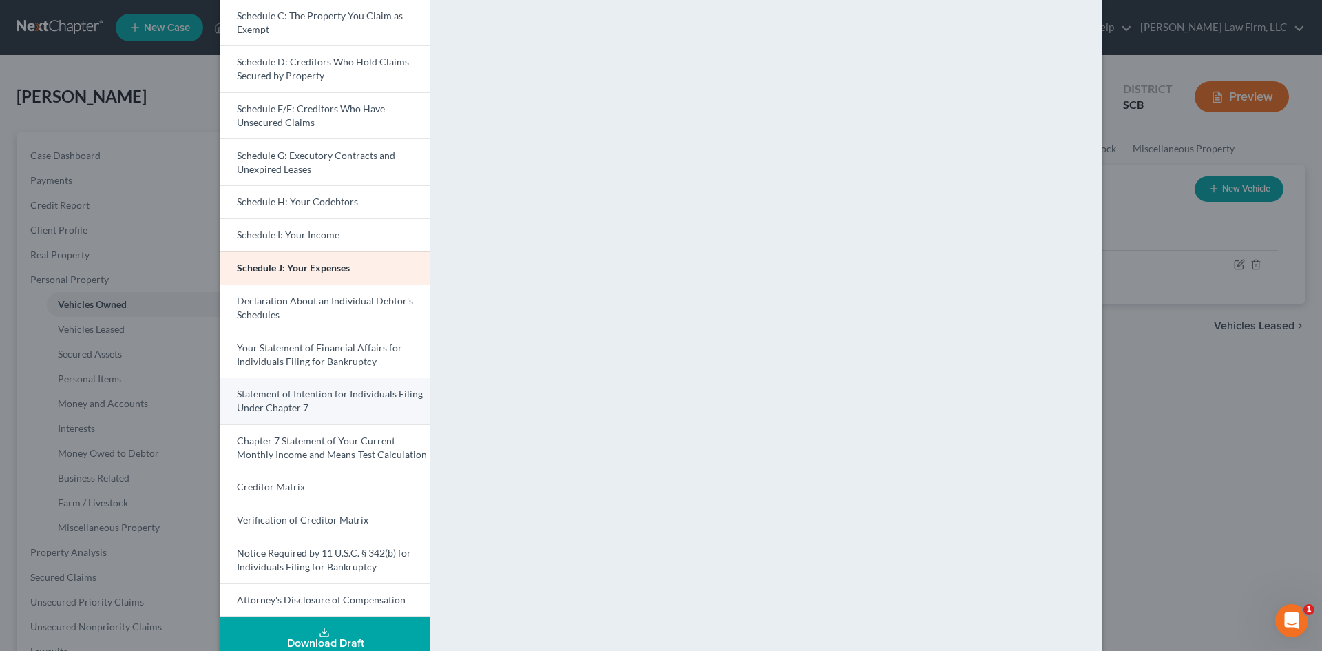
scroll to position [218, 0]
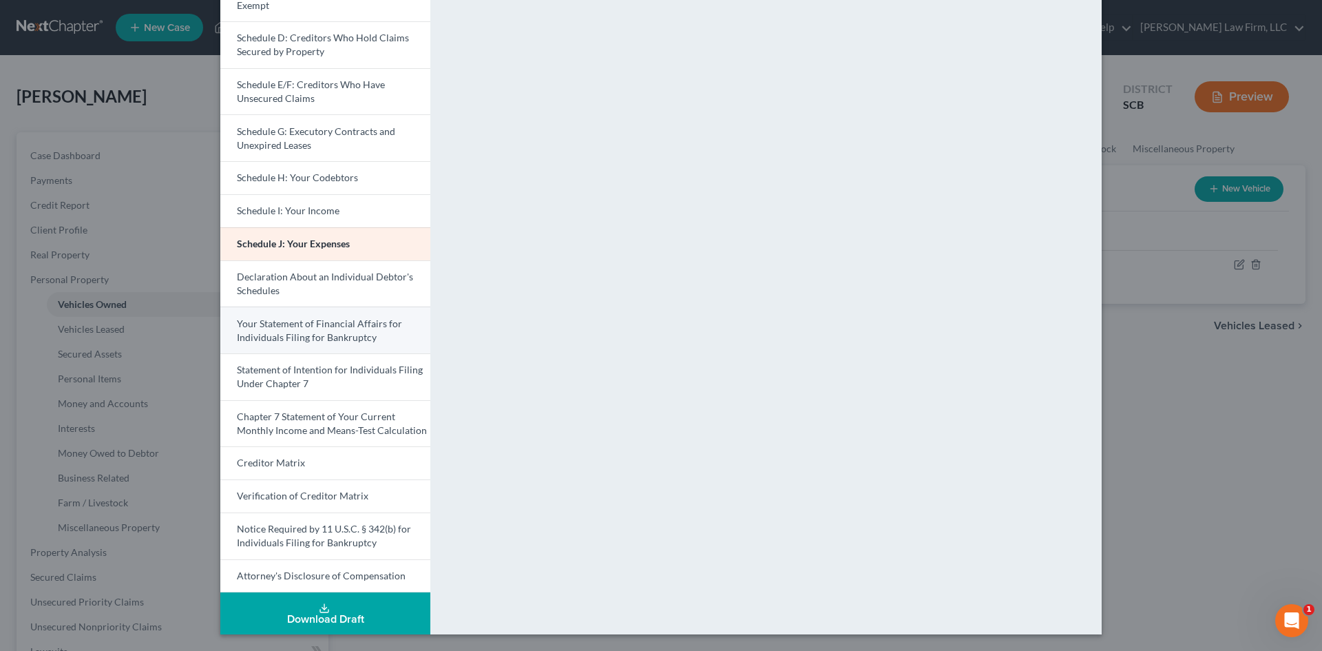
click at [301, 322] on span "Your Statement of Financial Affairs for Individuals Filing for Bankruptcy" at bounding box center [319, 330] width 165 height 25
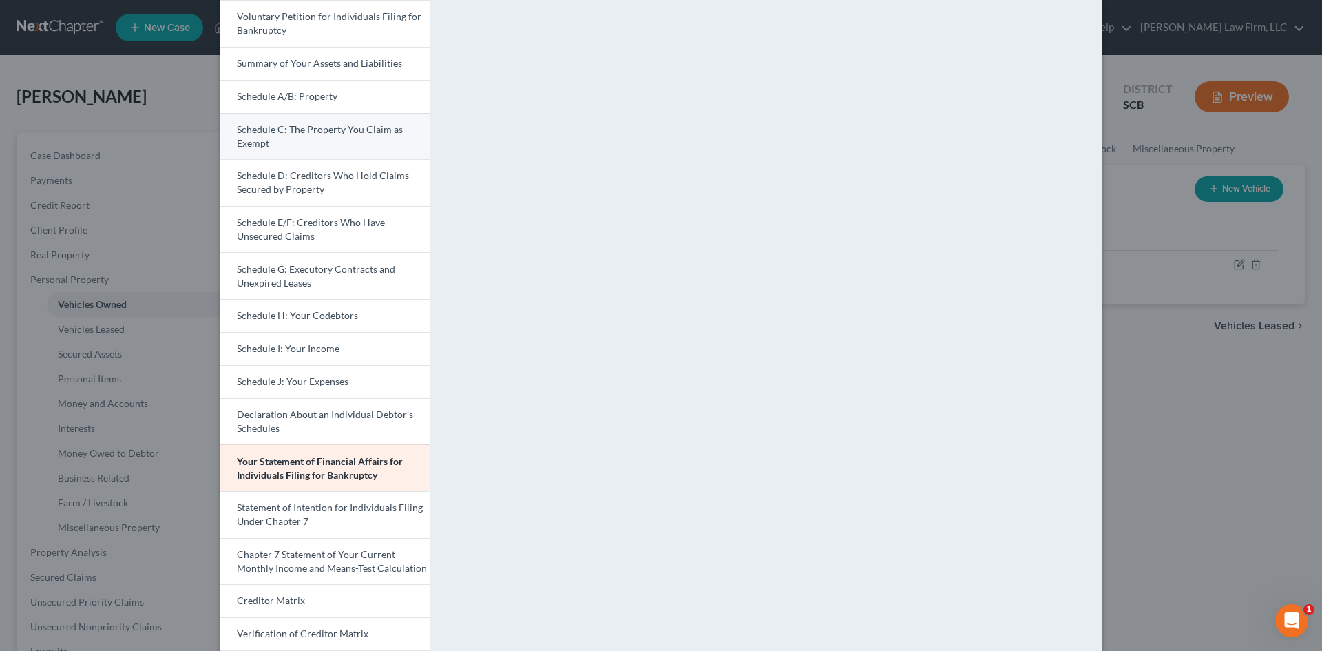
click at [287, 145] on link "Schedule C: The Property You Claim as Exempt" at bounding box center [325, 136] width 210 height 47
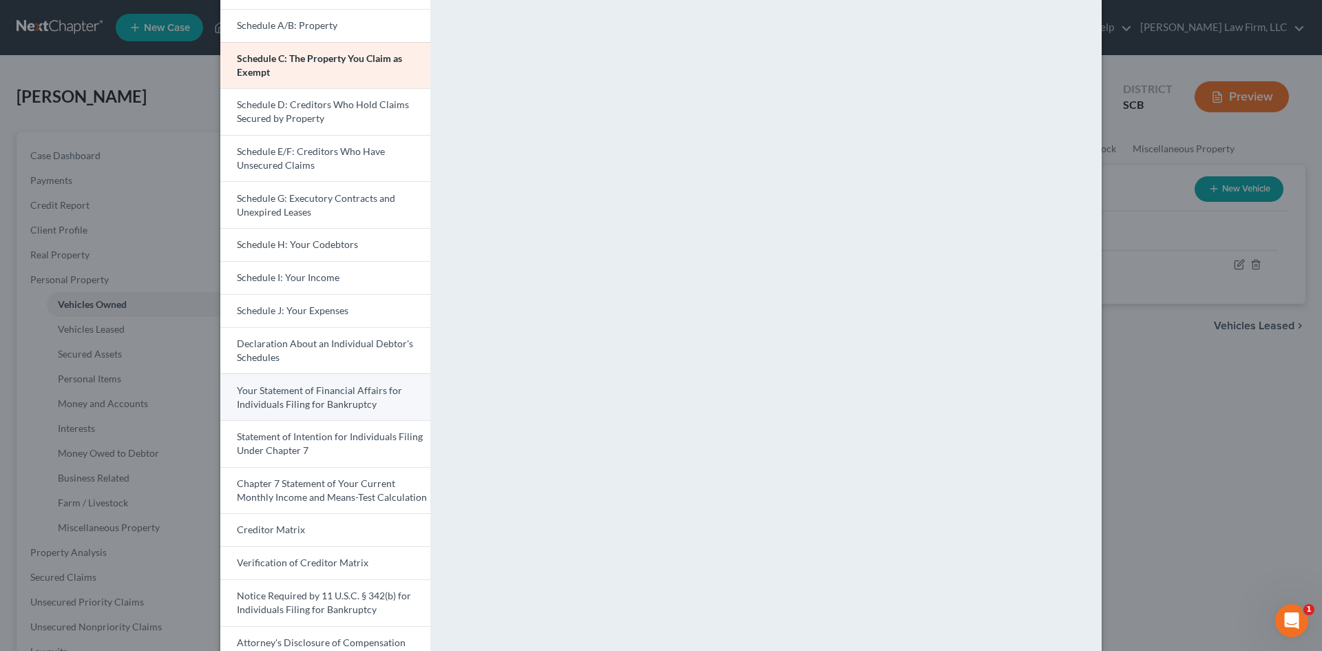
scroll to position [218, 0]
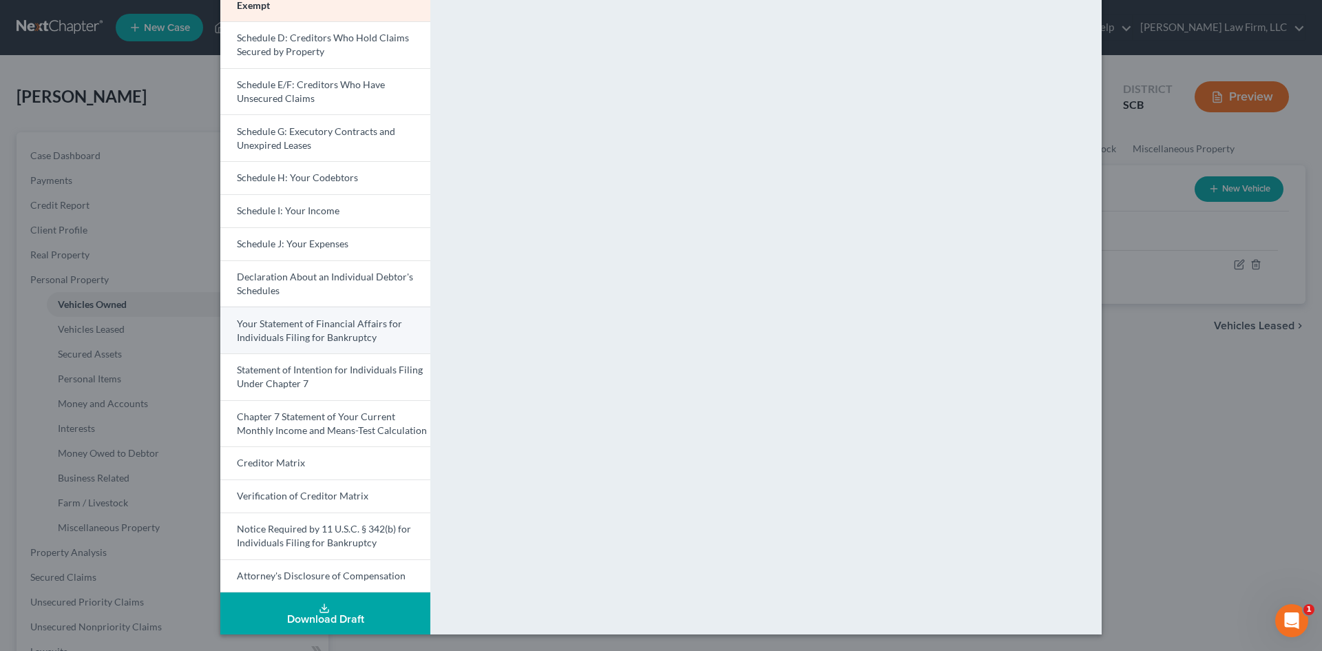
click at [298, 340] on span "Your Statement of Financial Affairs for Individuals Filing for Bankruptcy" at bounding box center [319, 330] width 165 height 25
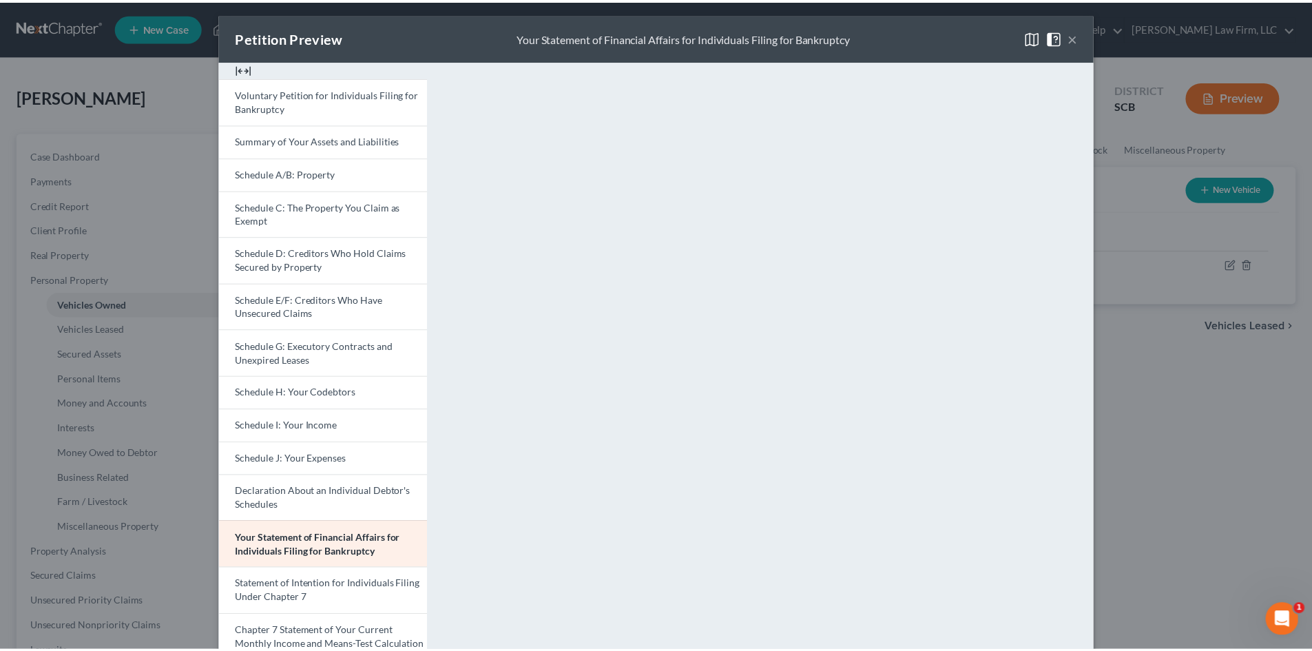
scroll to position [0, 0]
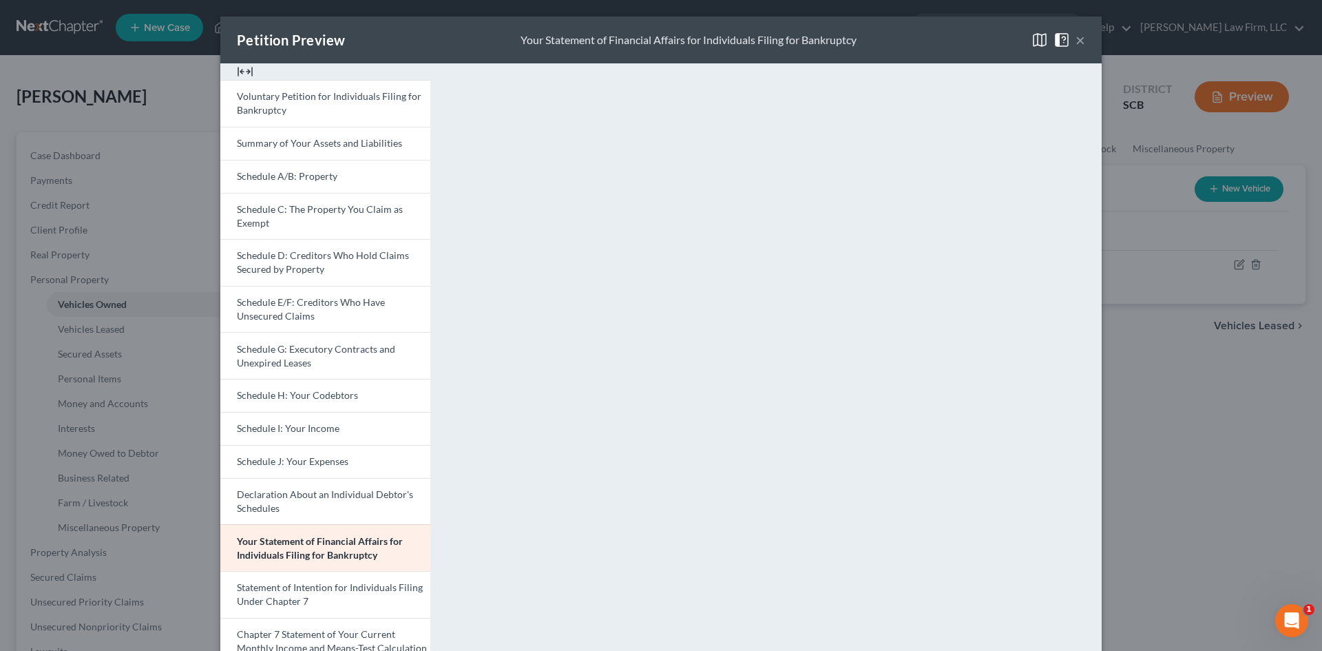
click at [1076, 33] on button "×" at bounding box center [1081, 40] width 10 height 17
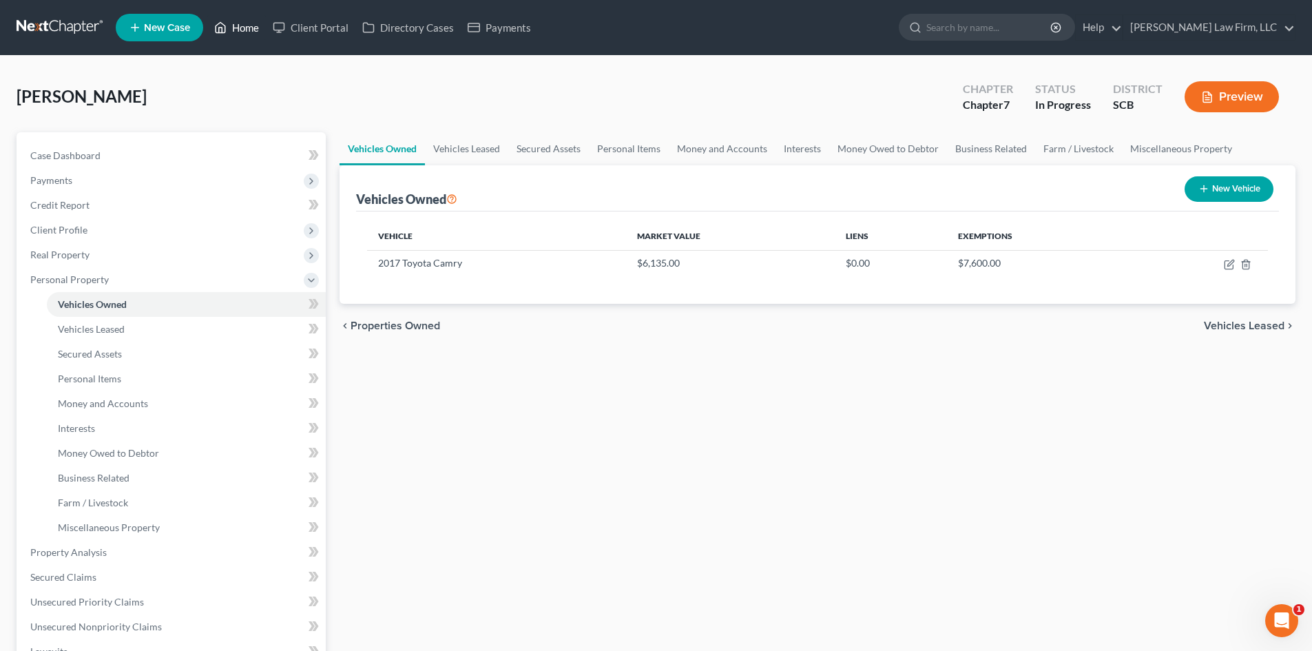
click at [240, 28] on link "Home" at bounding box center [236, 27] width 59 height 25
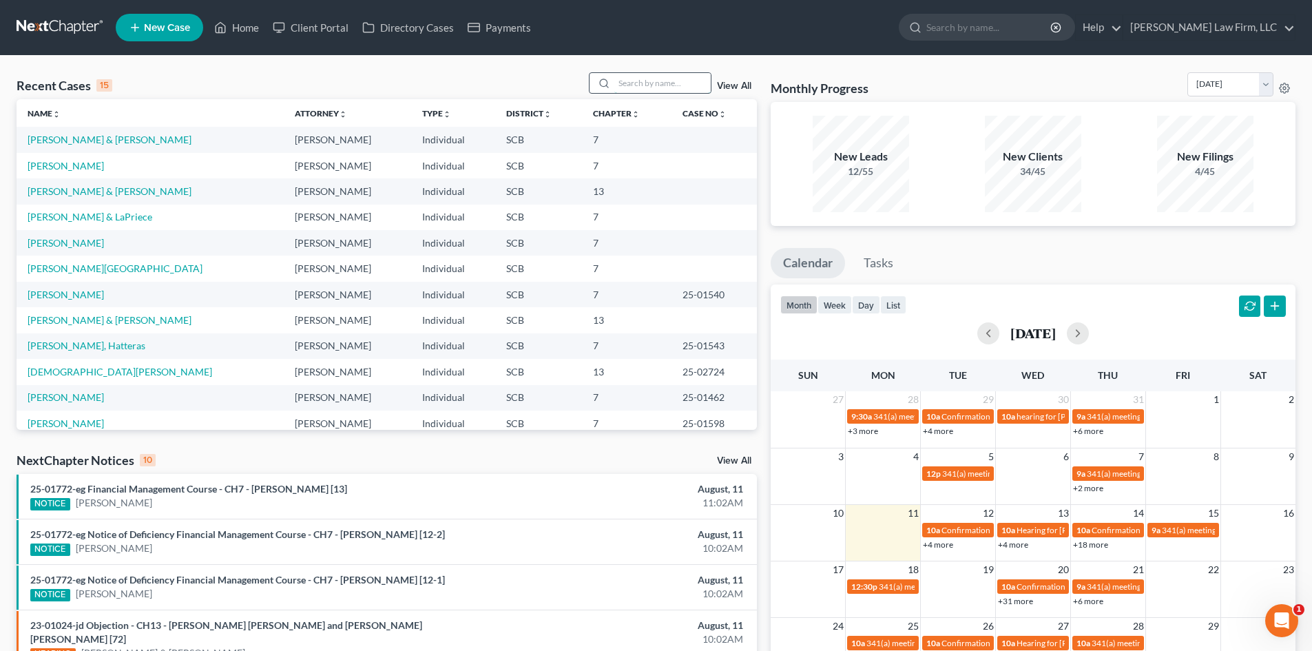
click at [652, 79] on input "search" at bounding box center [662, 83] width 96 height 20
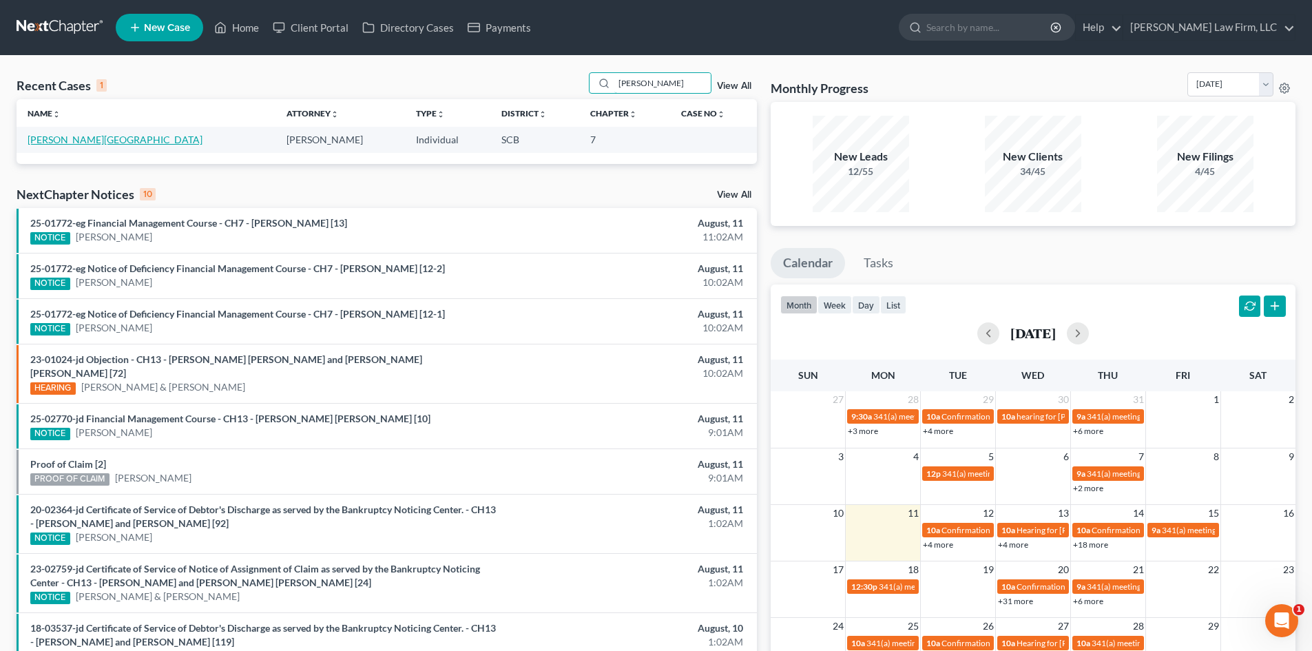
type input "[PERSON_NAME]"
click at [75, 141] on link "[PERSON_NAME][GEOGRAPHIC_DATA]" at bounding box center [115, 140] width 175 height 12
select select "3"
select select "1"
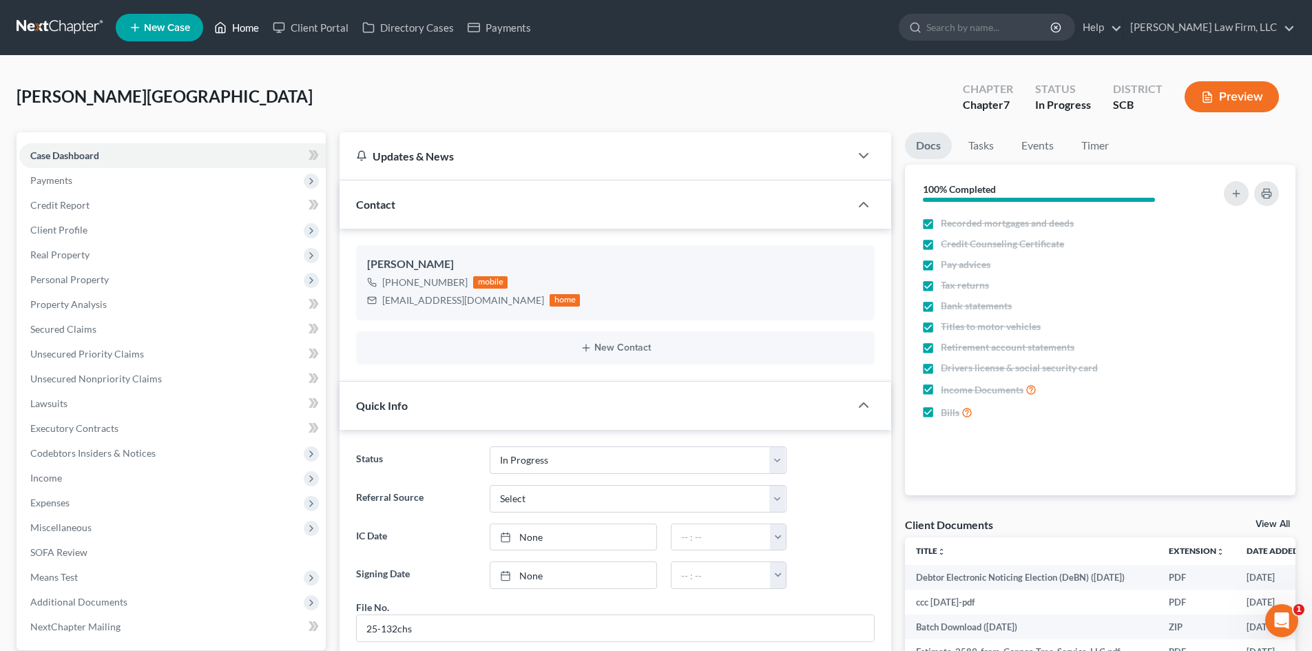
click at [254, 30] on link "Home" at bounding box center [236, 27] width 59 height 25
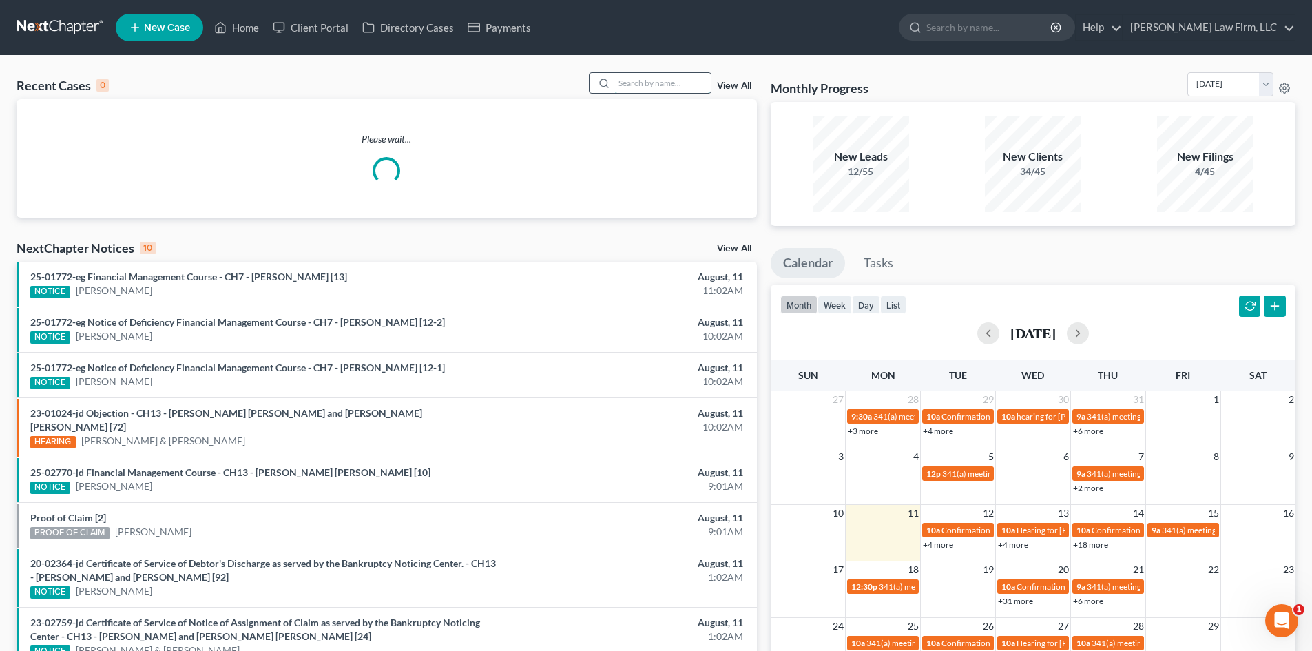
click at [632, 85] on input "search" at bounding box center [662, 83] width 96 height 20
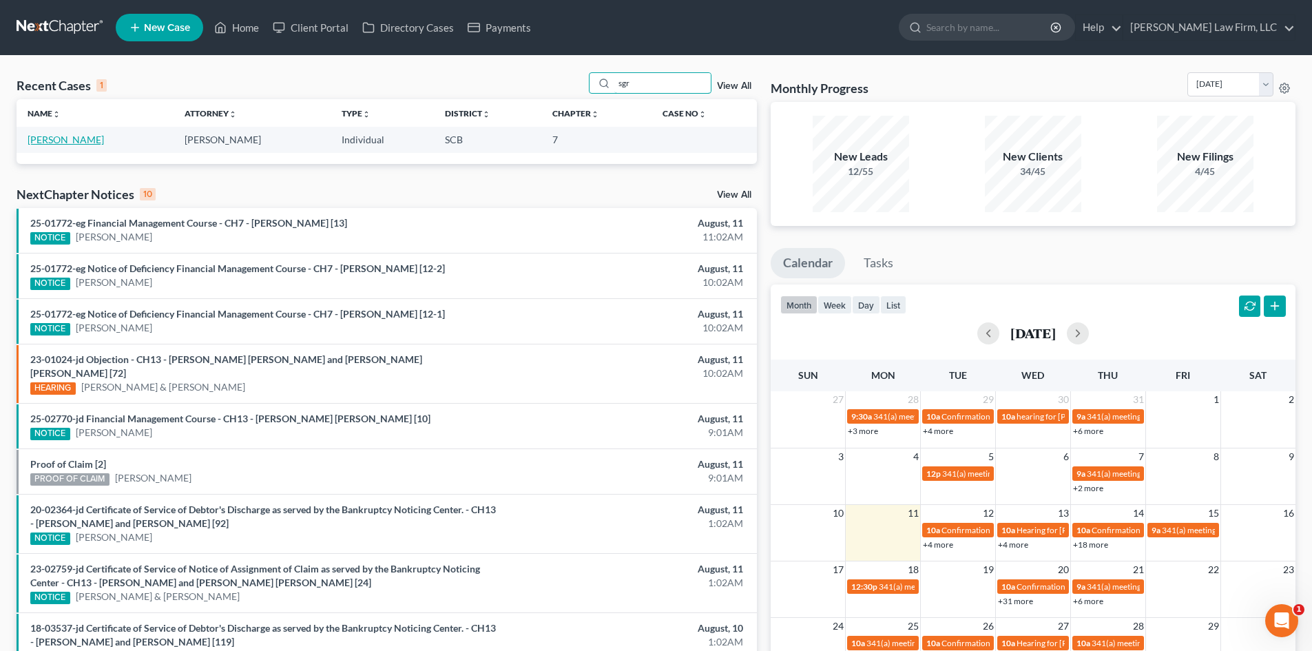
type input "sgr"
click at [65, 143] on link "[PERSON_NAME]" at bounding box center [66, 140] width 76 height 12
select select "3"
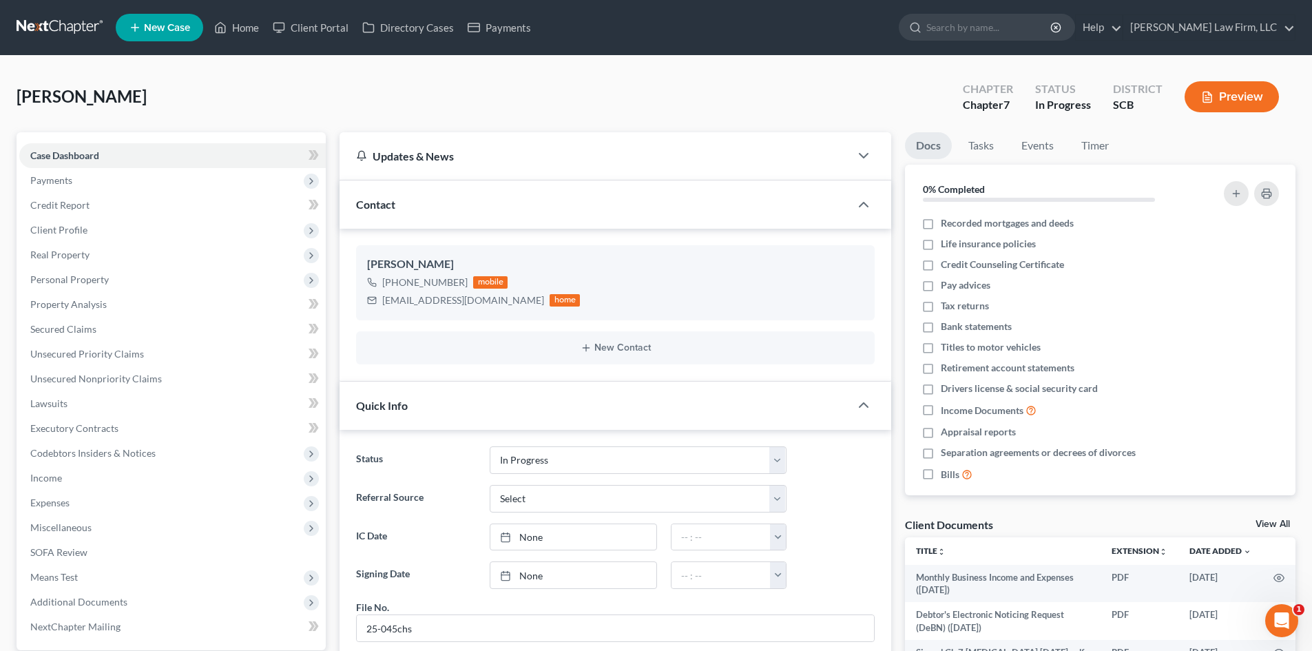
click at [1244, 87] on button "Preview" at bounding box center [1232, 96] width 94 height 31
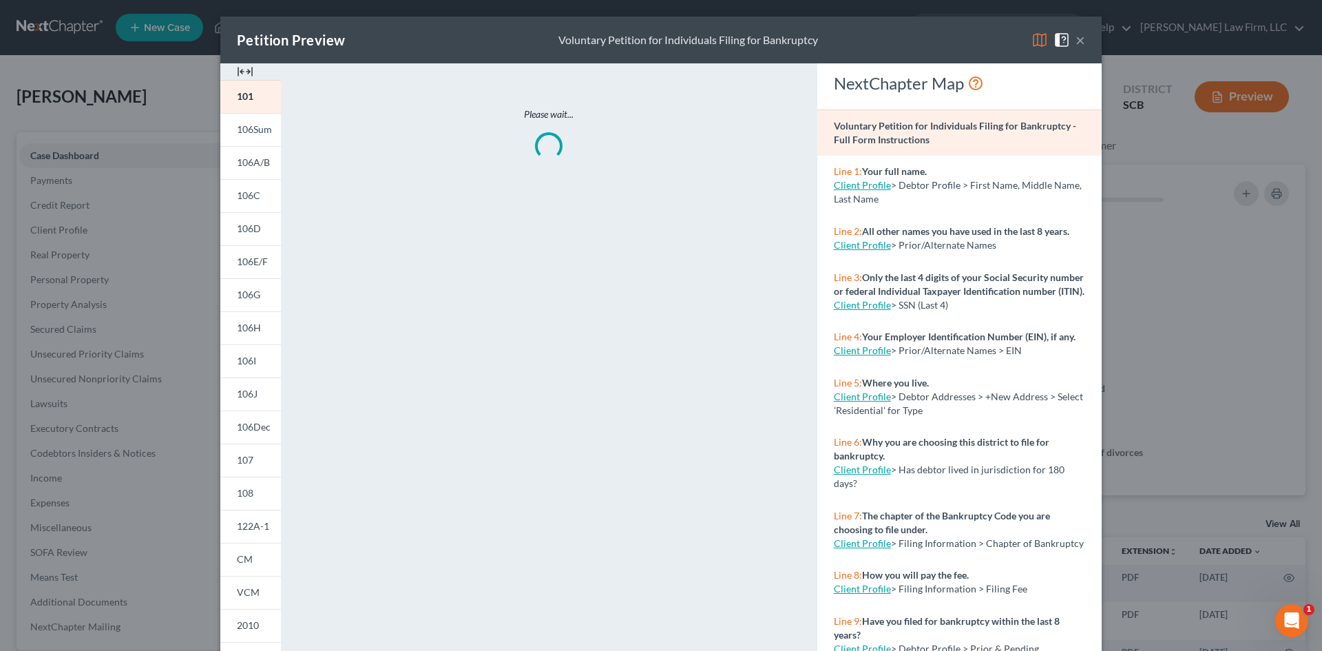
scroll to position [1245, 0]
click at [241, 72] on img at bounding box center [245, 71] width 17 height 17
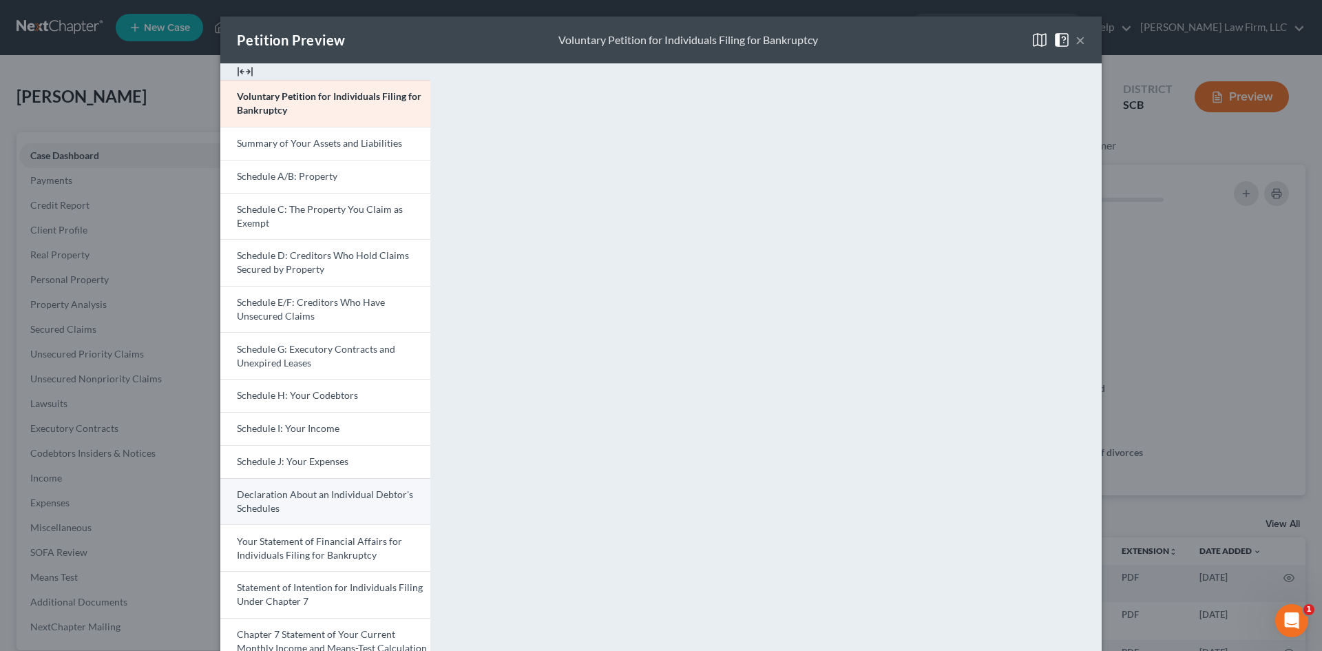
scroll to position [218, 0]
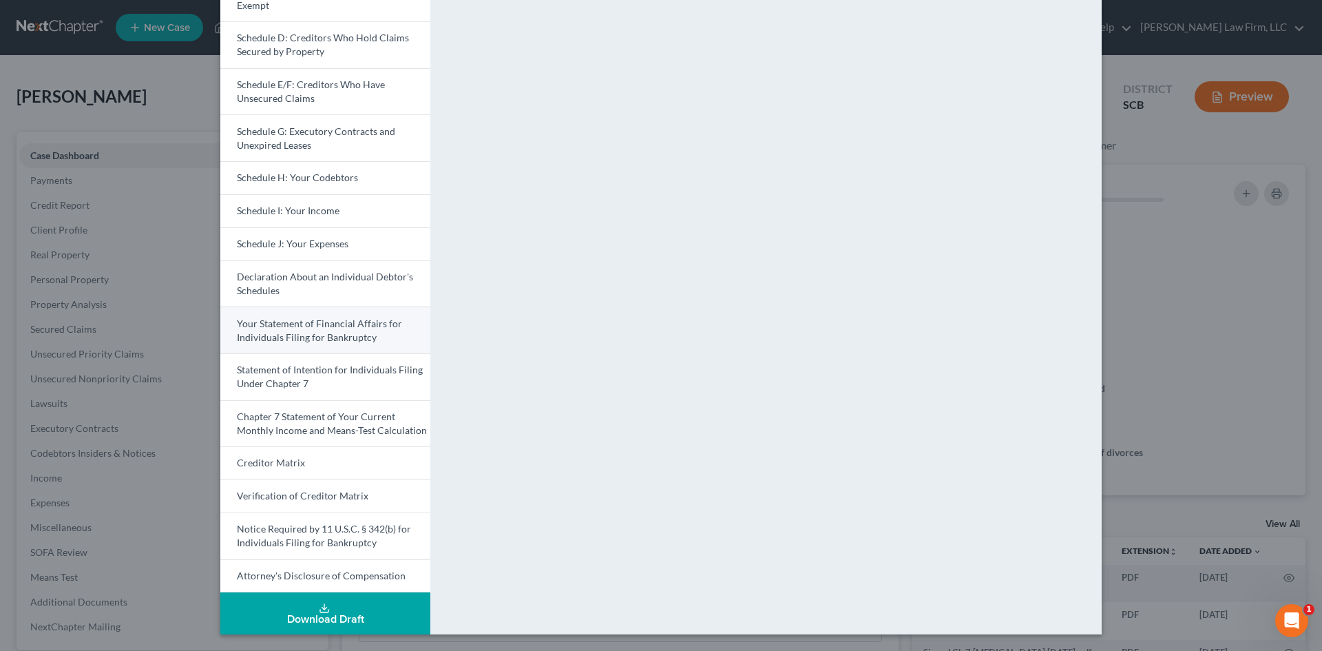
click at [302, 326] on span "Your Statement of Financial Affairs for Individuals Filing for Bankruptcy" at bounding box center [319, 330] width 165 height 25
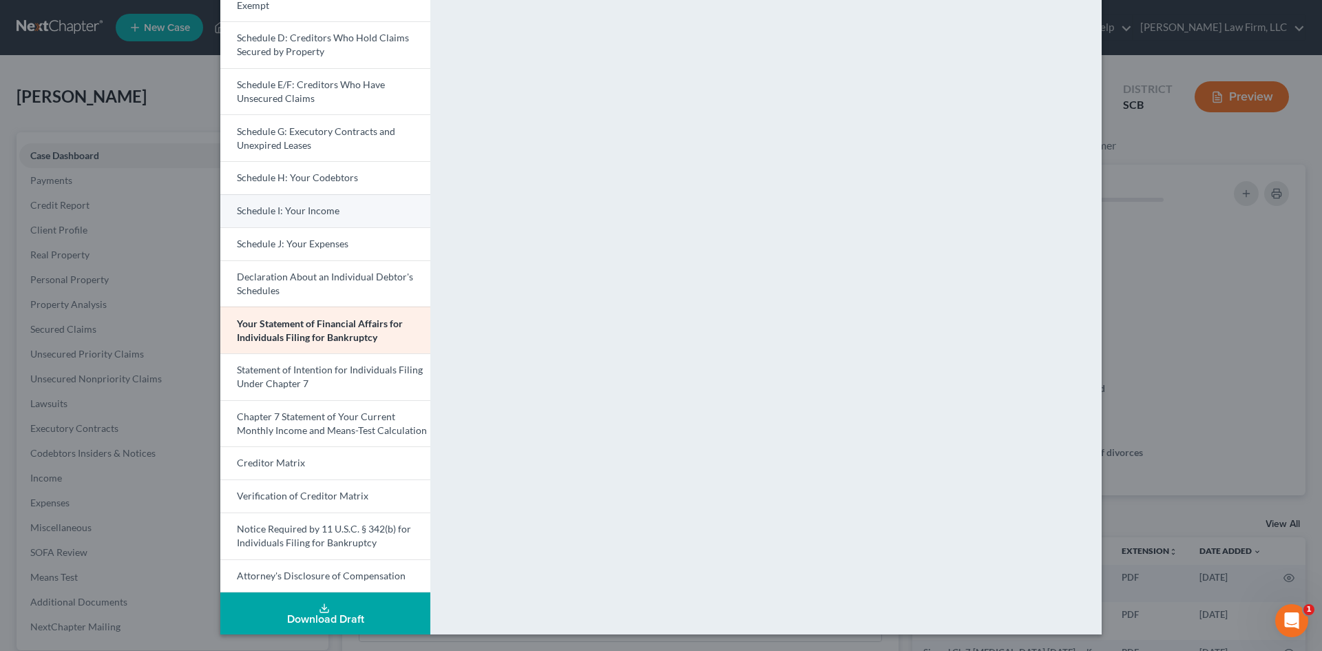
click at [280, 220] on link "Schedule I: Your Income" at bounding box center [325, 210] width 210 height 33
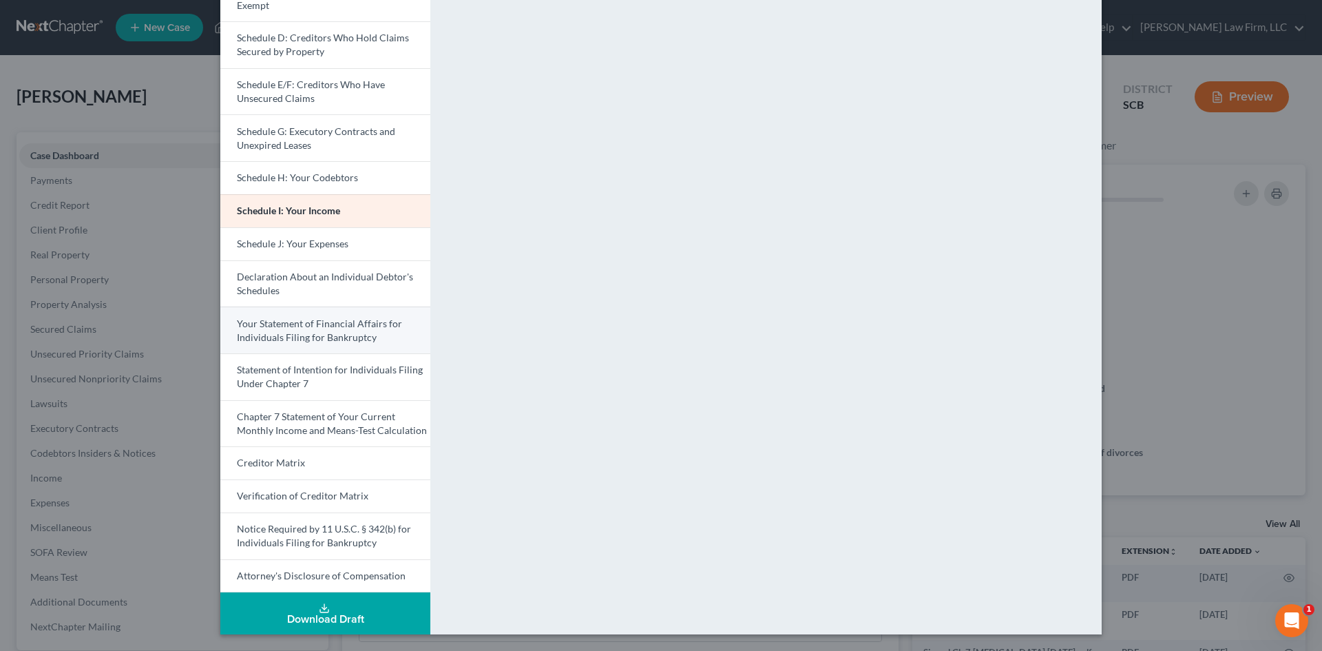
click at [287, 321] on span "Your Statement of Financial Affairs for Individuals Filing for Bankruptcy" at bounding box center [319, 330] width 165 height 25
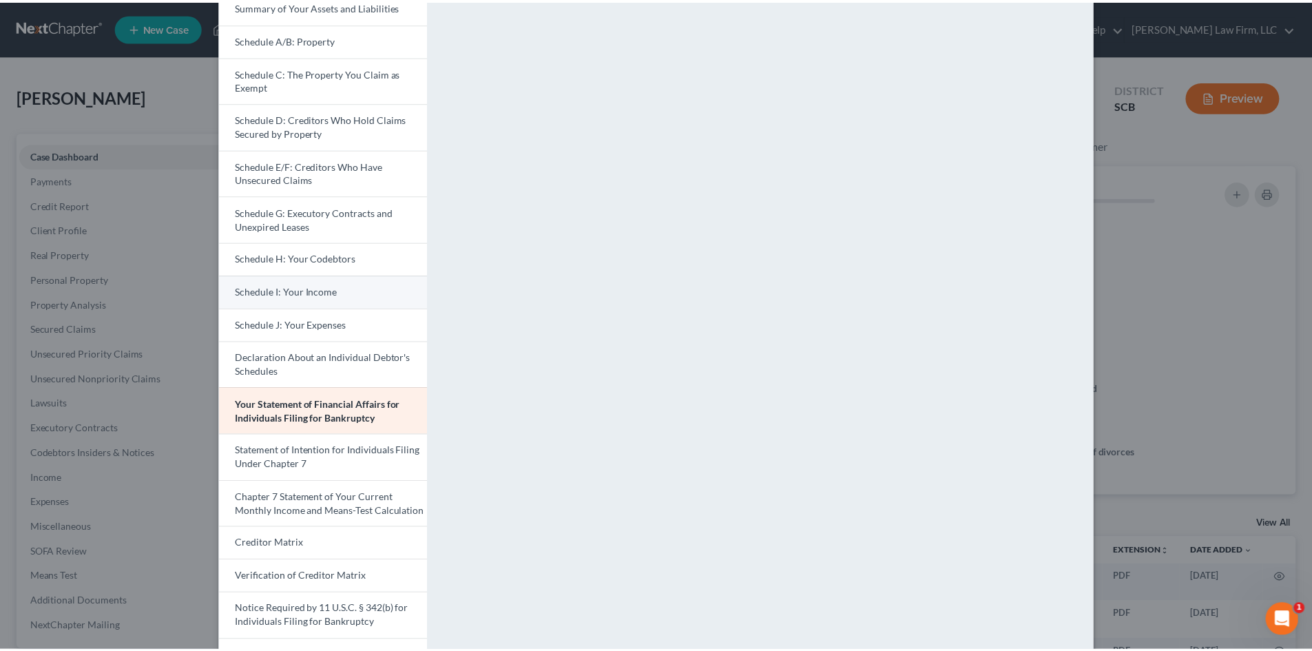
scroll to position [11, 0]
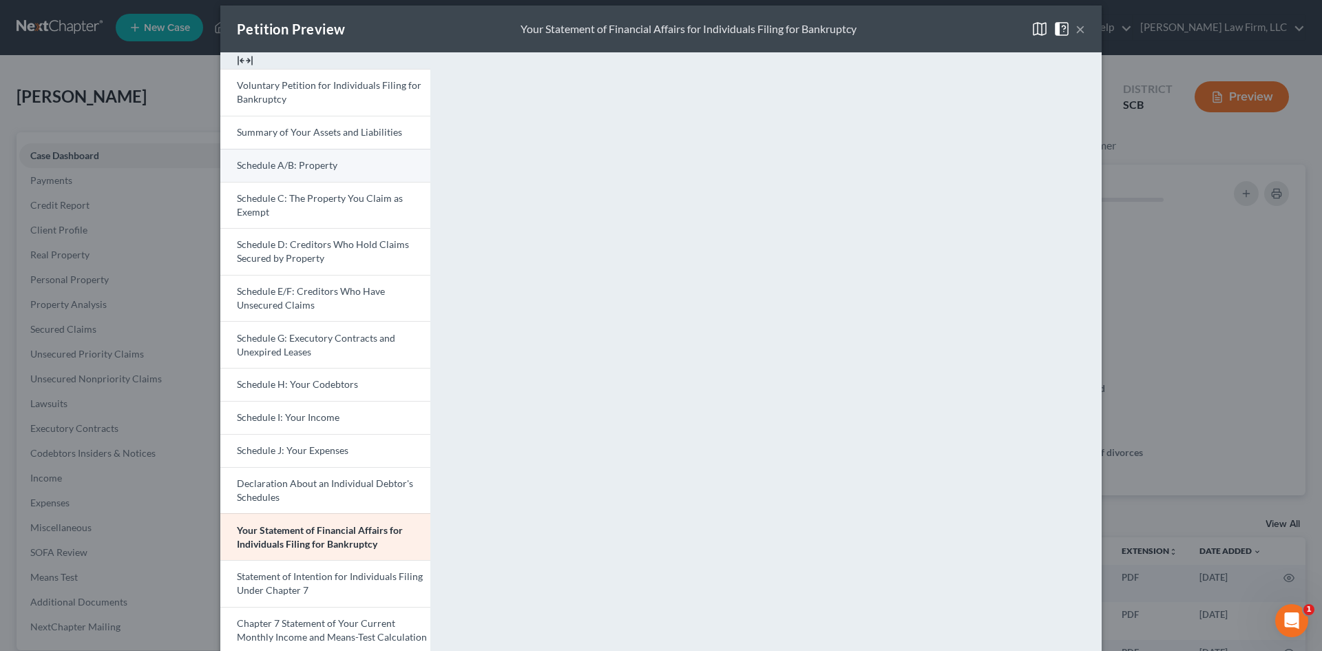
click at [280, 156] on link "Schedule A/B: Property" at bounding box center [325, 165] width 210 height 33
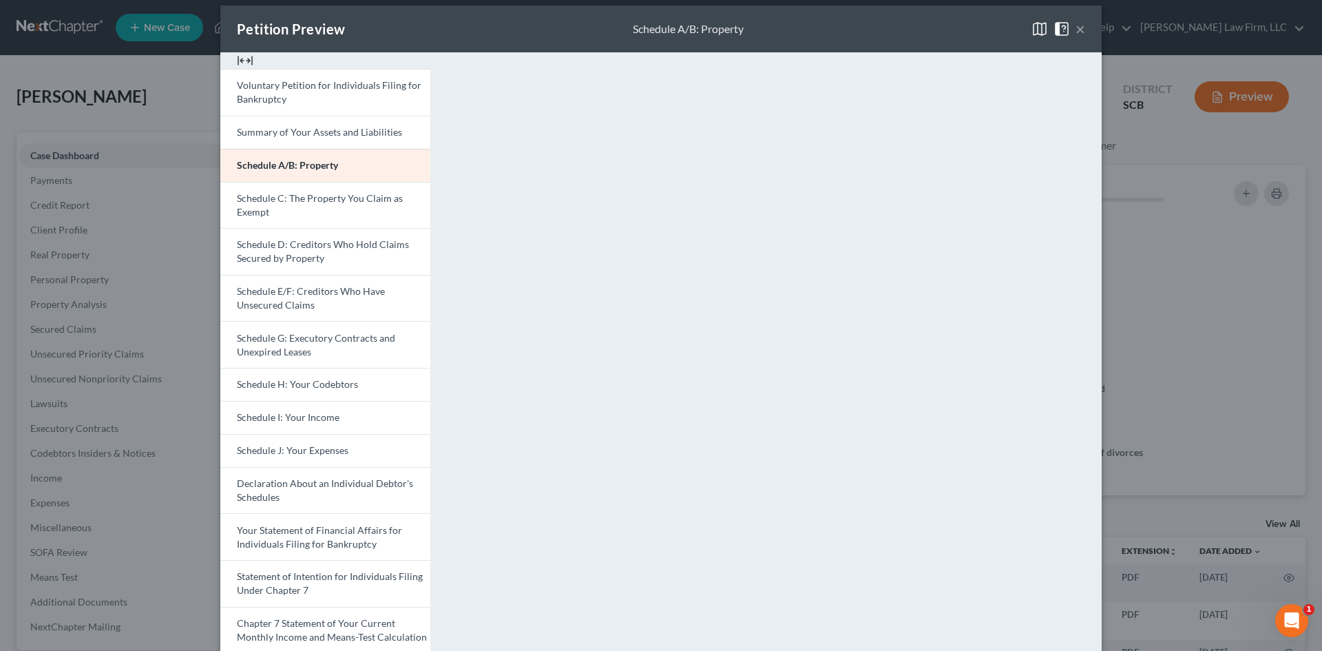
click at [1077, 28] on button "×" at bounding box center [1081, 29] width 10 height 17
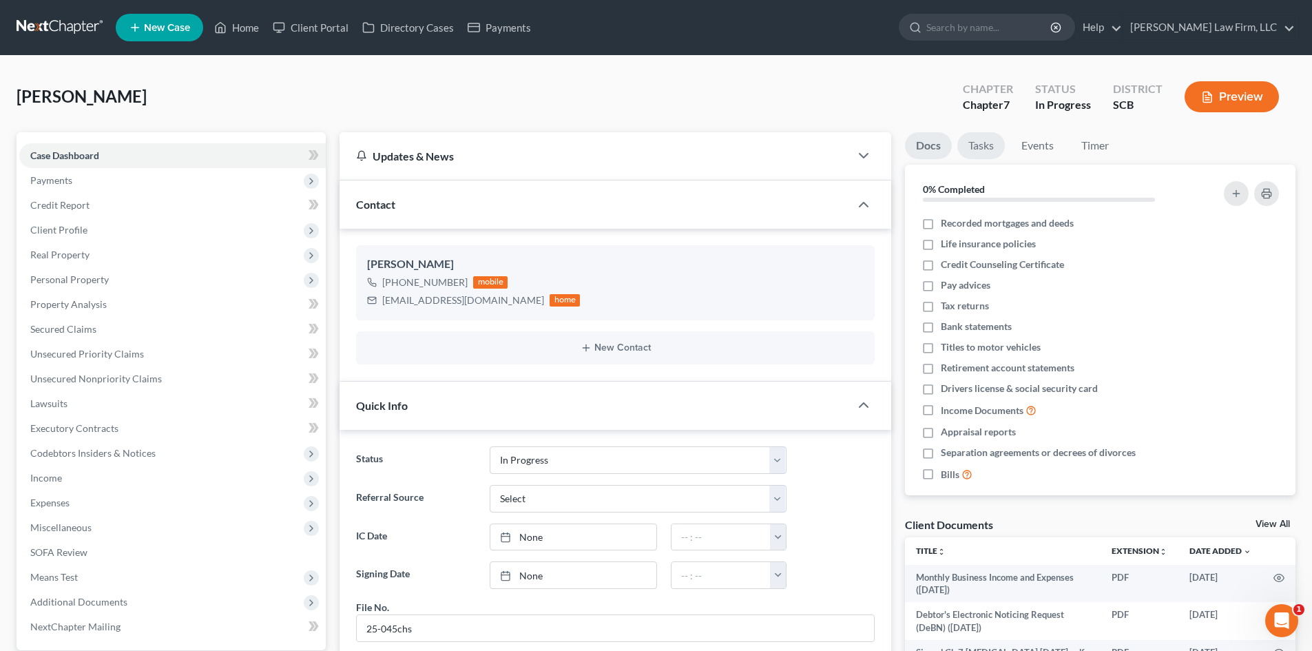
scroll to position [1259, 0]
click at [245, 26] on link "Home" at bounding box center [236, 27] width 59 height 25
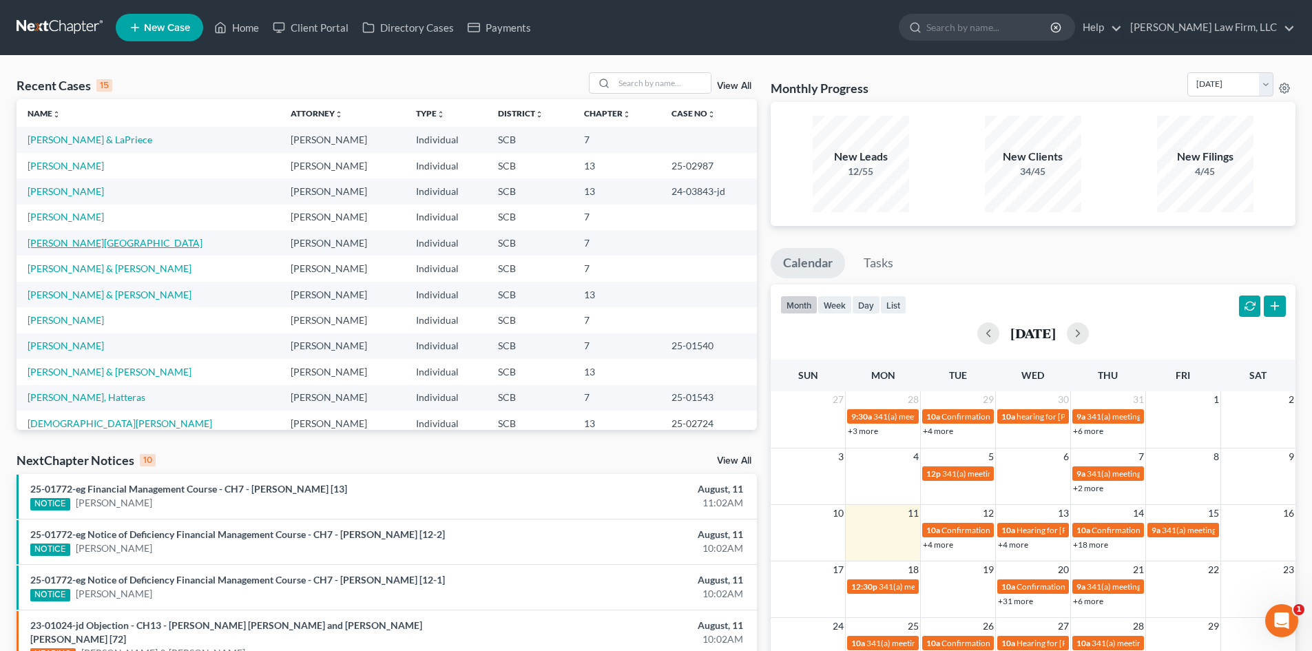
click at [68, 244] on link "[PERSON_NAME][GEOGRAPHIC_DATA]" at bounding box center [115, 243] width 175 height 12
select select "3"
select select "1"
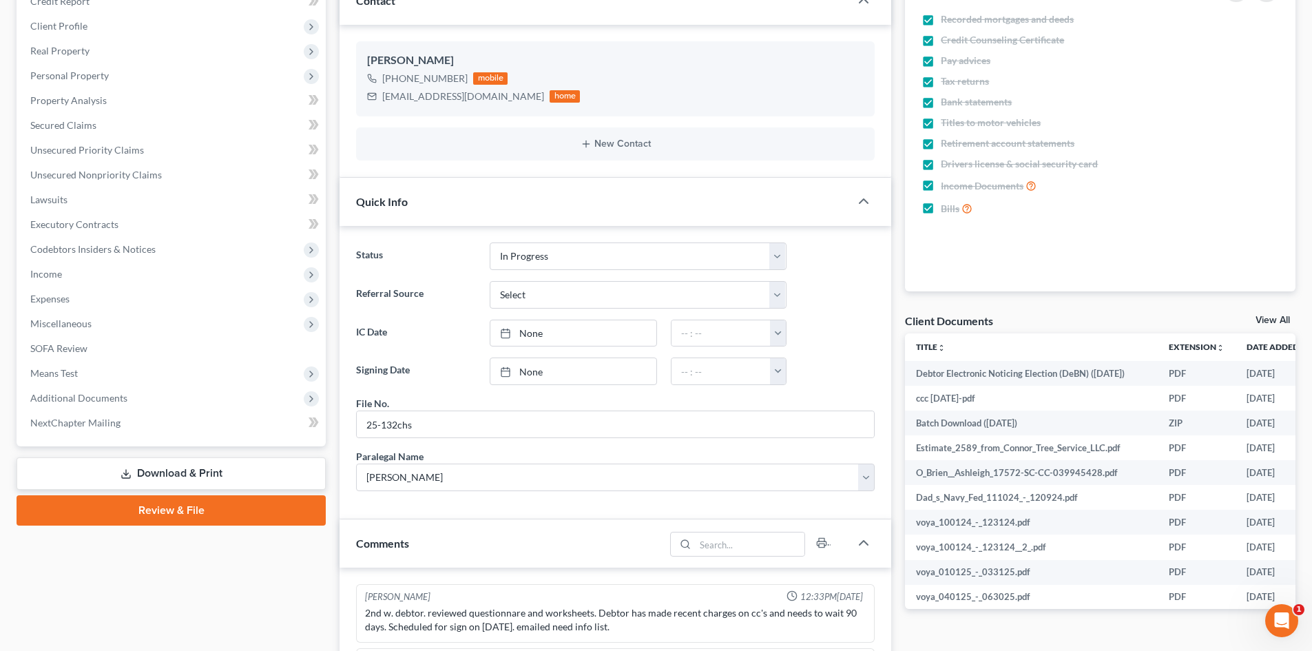
scroll to position [344, 0]
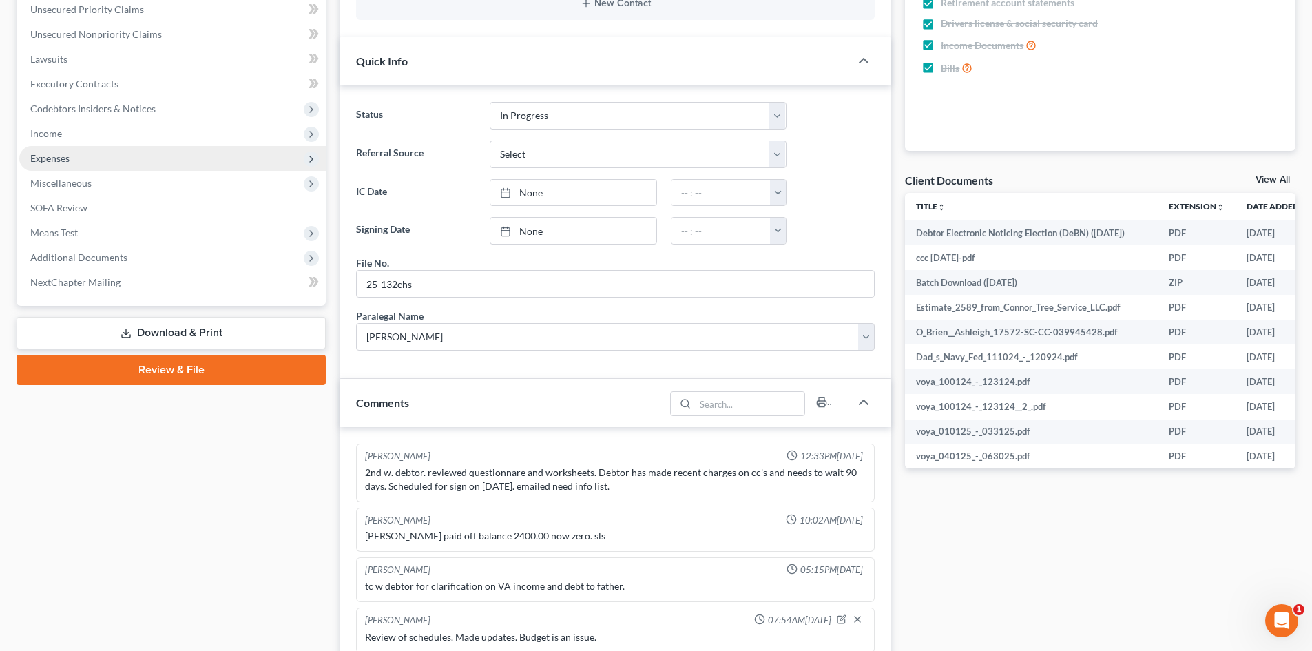
click at [79, 155] on span "Expenses" at bounding box center [172, 158] width 307 height 25
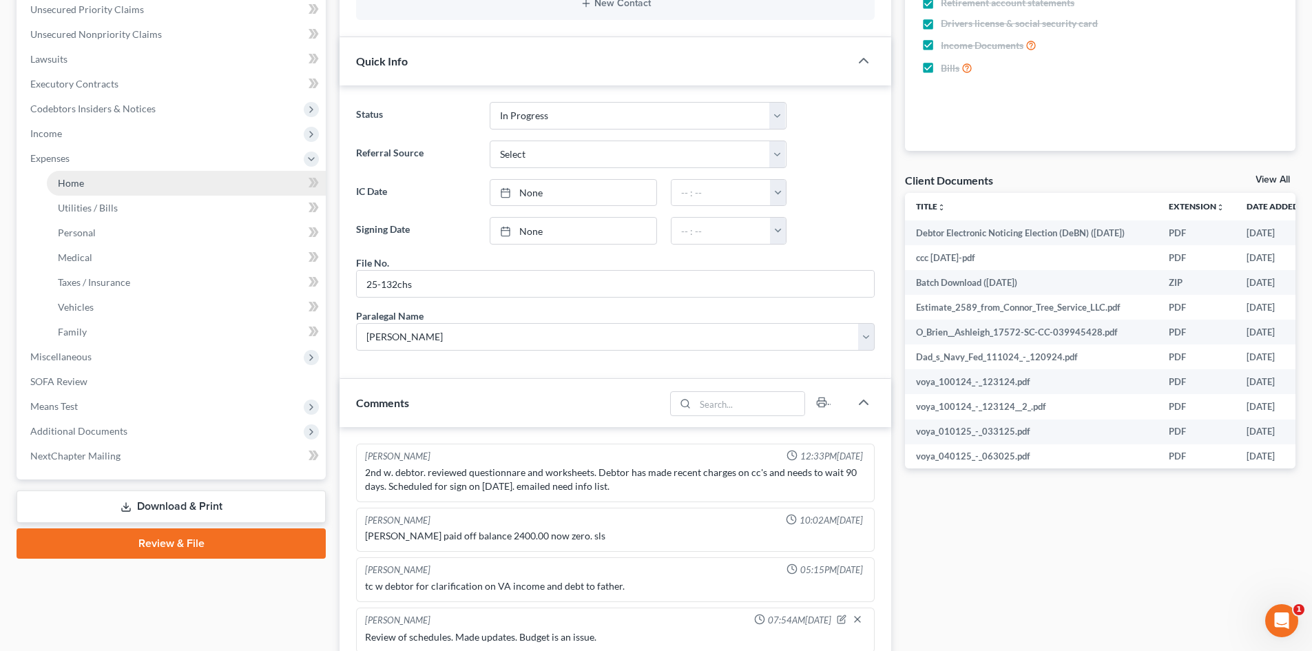
click at [111, 191] on link "Home" at bounding box center [186, 183] width 279 height 25
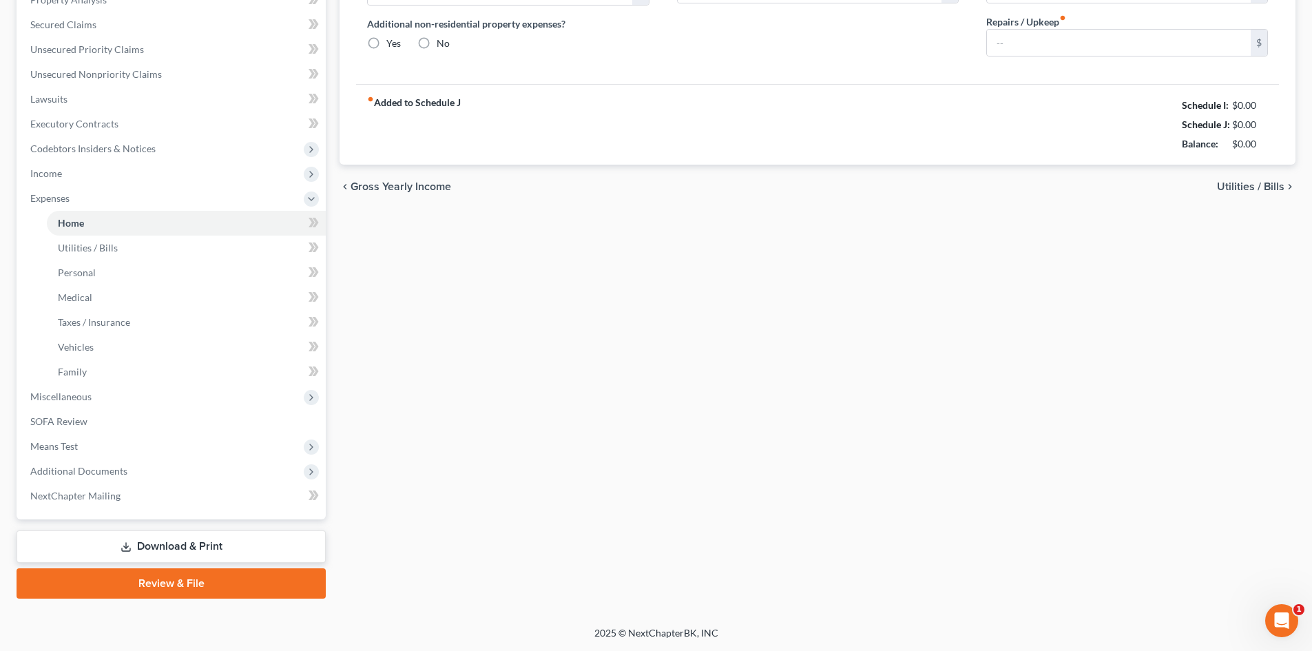
scroll to position [253, 0]
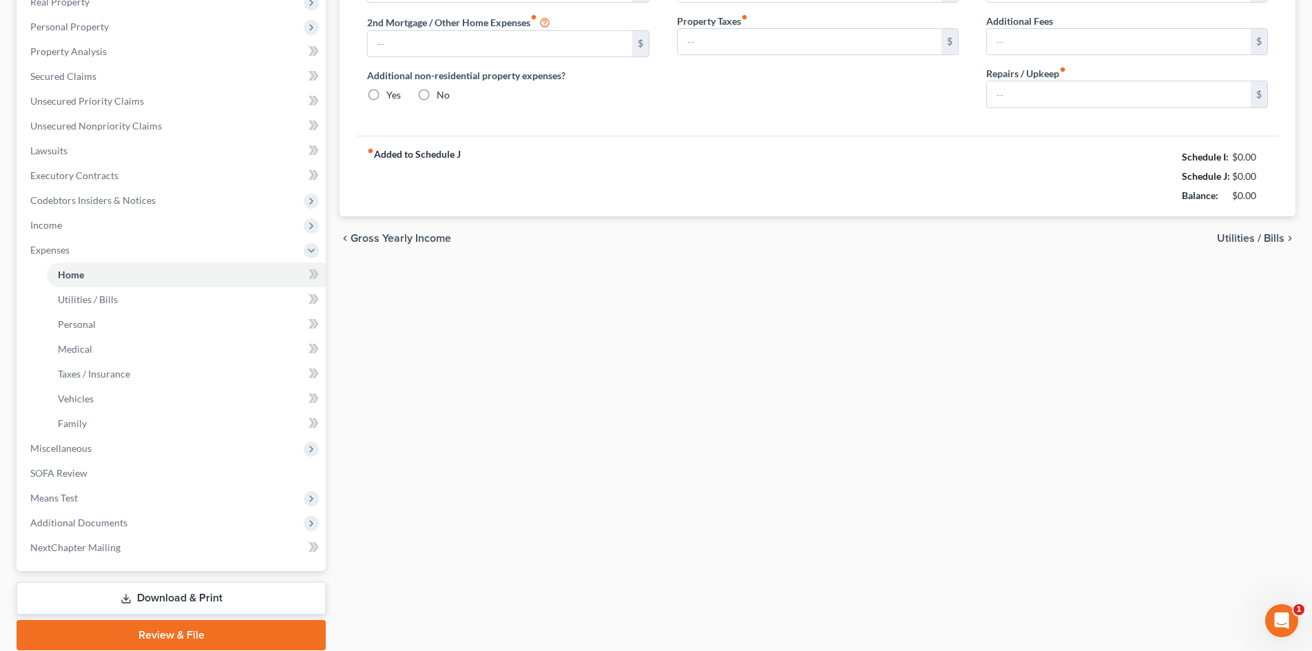
type input "2,104.61"
type input "0.00"
radio input "true"
type input "0.00"
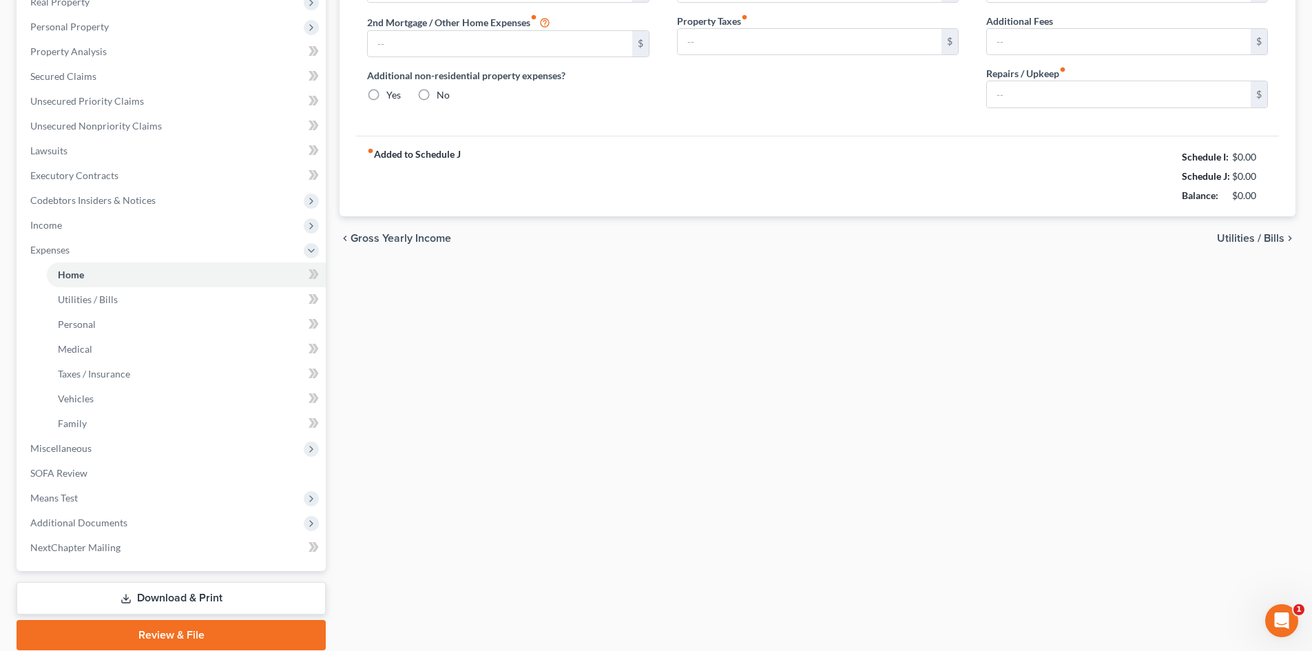
type input "0.00"
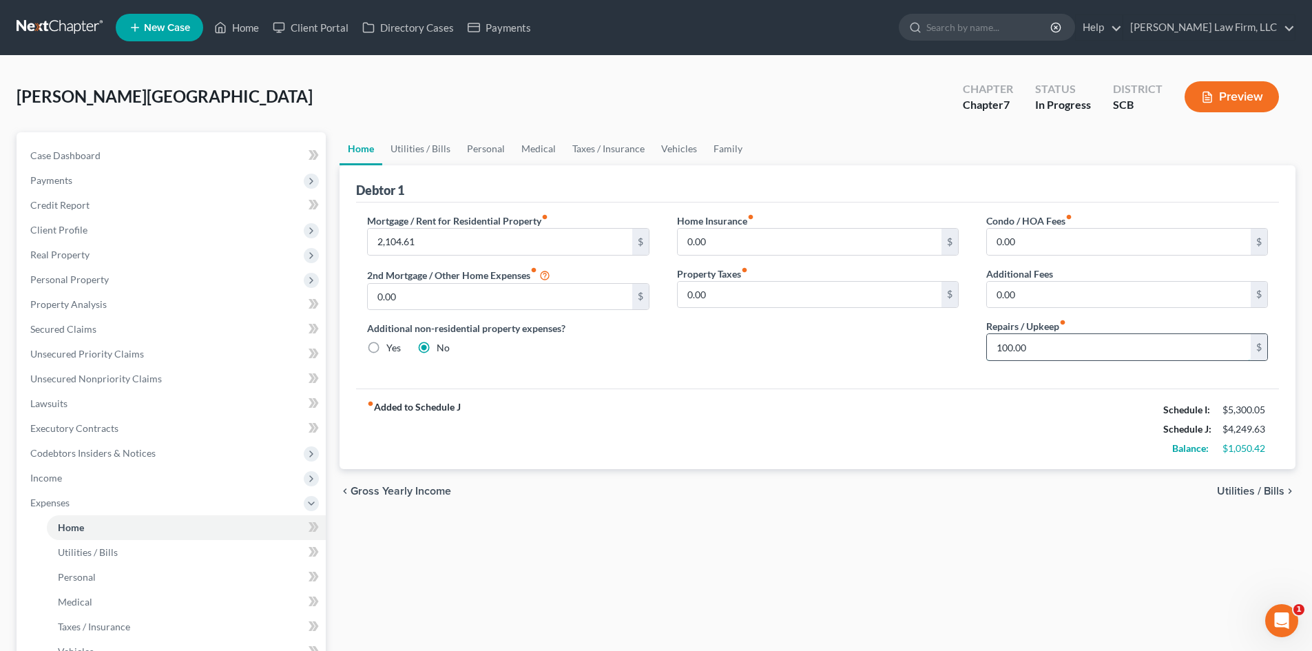
click at [1055, 352] on input "100.00" at bounding box center [1119, 347] width 264 height 26
type input "250"
click at [433, 141] on link "Utilities / Bills" at bounding box center [420, 148] width 76 height 33
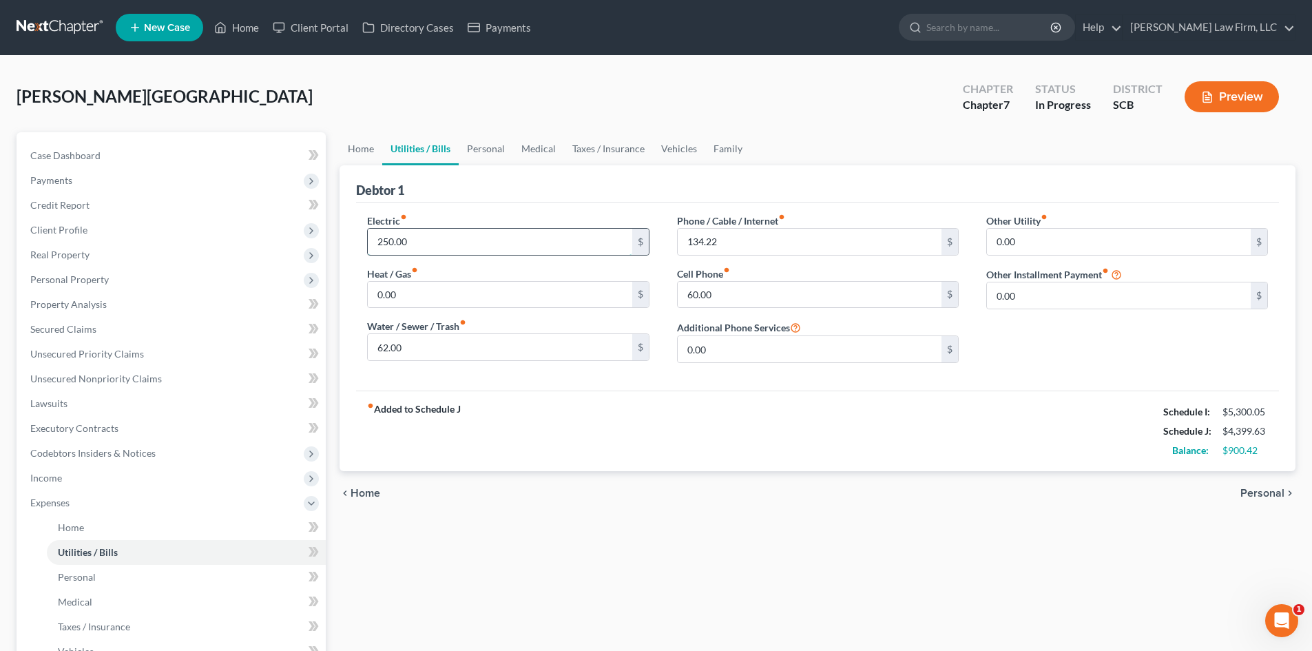
click at [431, 238] on input "250.00" at bounding box center [500, 242] width 264 height 26
type input "358"
click at [428, 344] on input "62.00" at bounding box center [500, 347] width 264 height 26
type input "114"
click at [492, 142] on link "Personal" at bounding box center [486, 148] width 54 height 33
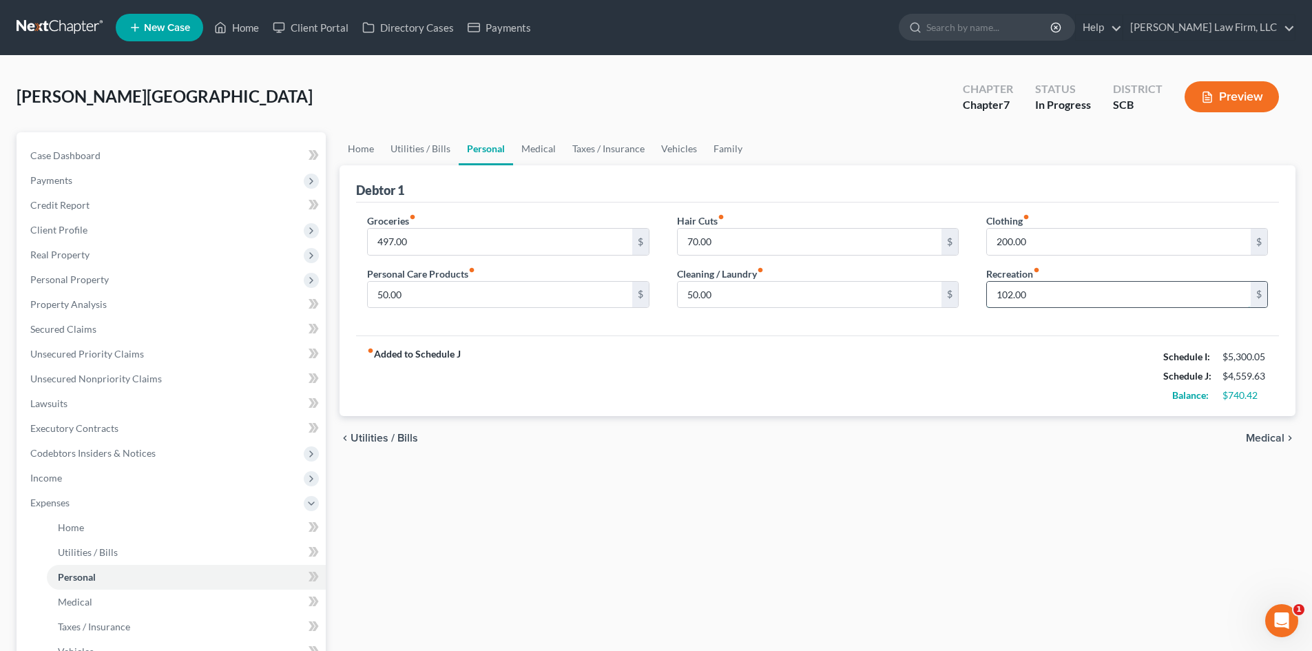
click at [1049, 296] on input "102.00" at bounding box center [1119, 295] width 264 height 26
type input "330"
click at [981, 377] on div "fiber_manual_record Added to Schedule J Schedule I: $5,300.05 Schedule J: $4,78…" at bounding box center [817, 375] width 923 height 81
click at [733, 147] on link "Family" at bounding box center [727, 148] width 45 height 33
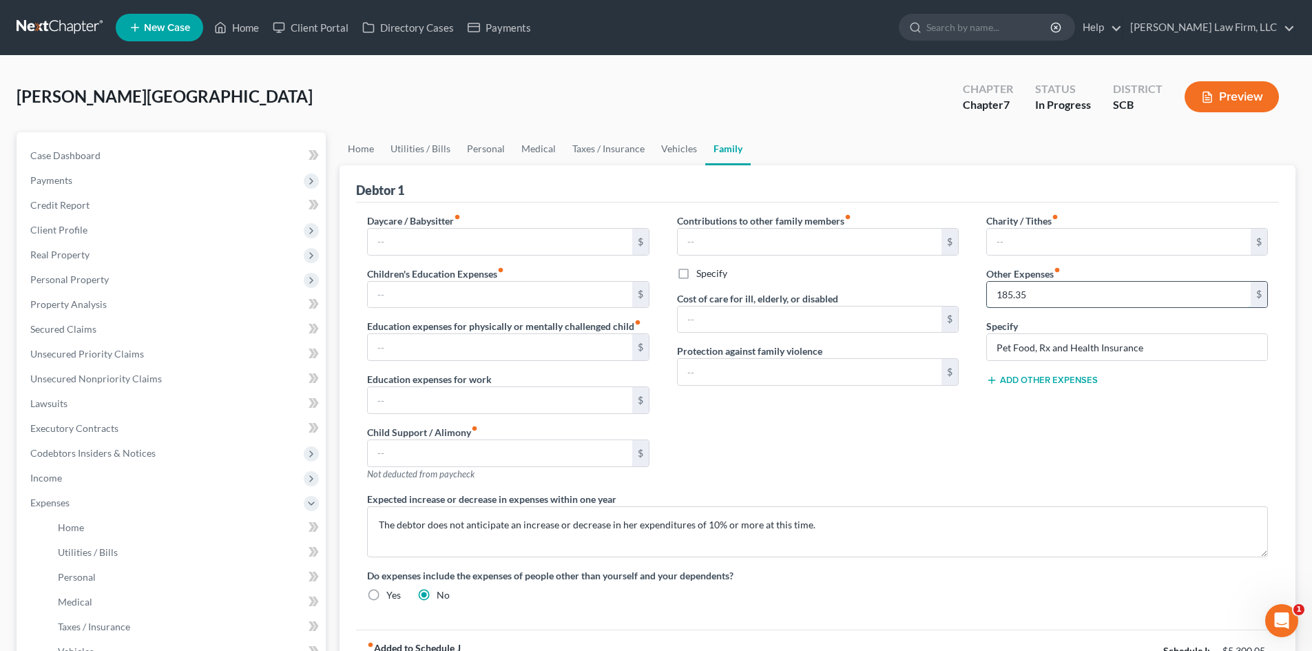
click at [1099, 295] on input "185.35" at bounding box center [1119, 295] width 264 height 26
type input "385.35"
click at [796, 501] on div "Expected increase or decrease in expenses [DATE] The debtor does not anticipate…" at bounding box center [817, 524] width 929 height 65
click at [89, 143] on link "Case Dashboard" at bounding box center [172, 155] width 307 height 25
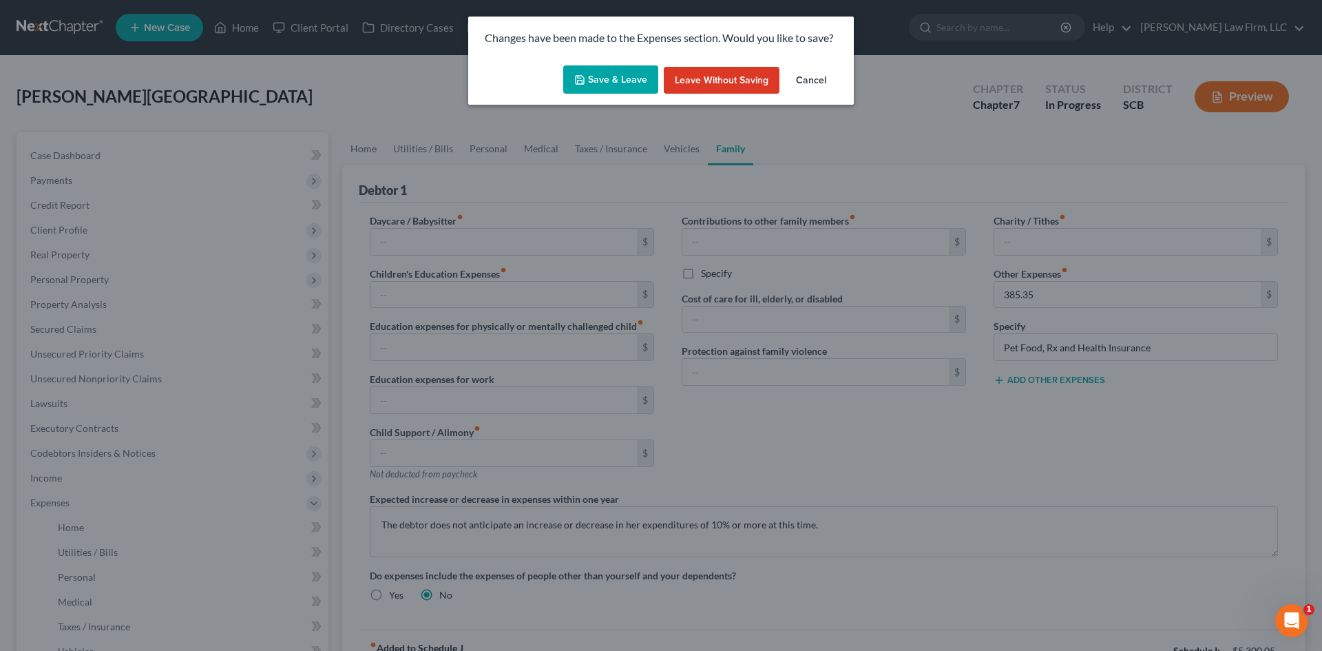
click at [608, 83] on button "Save & Leave" at bounding box center [610, 79] width 95 height 29
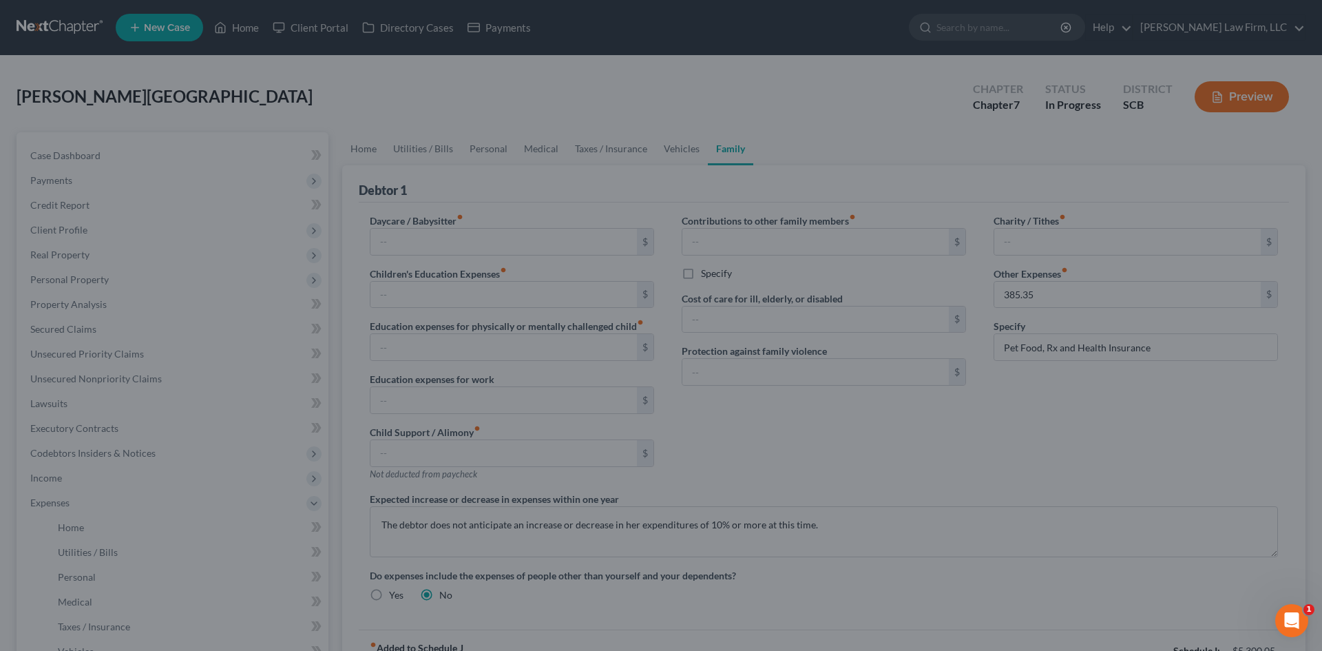
select select "1"
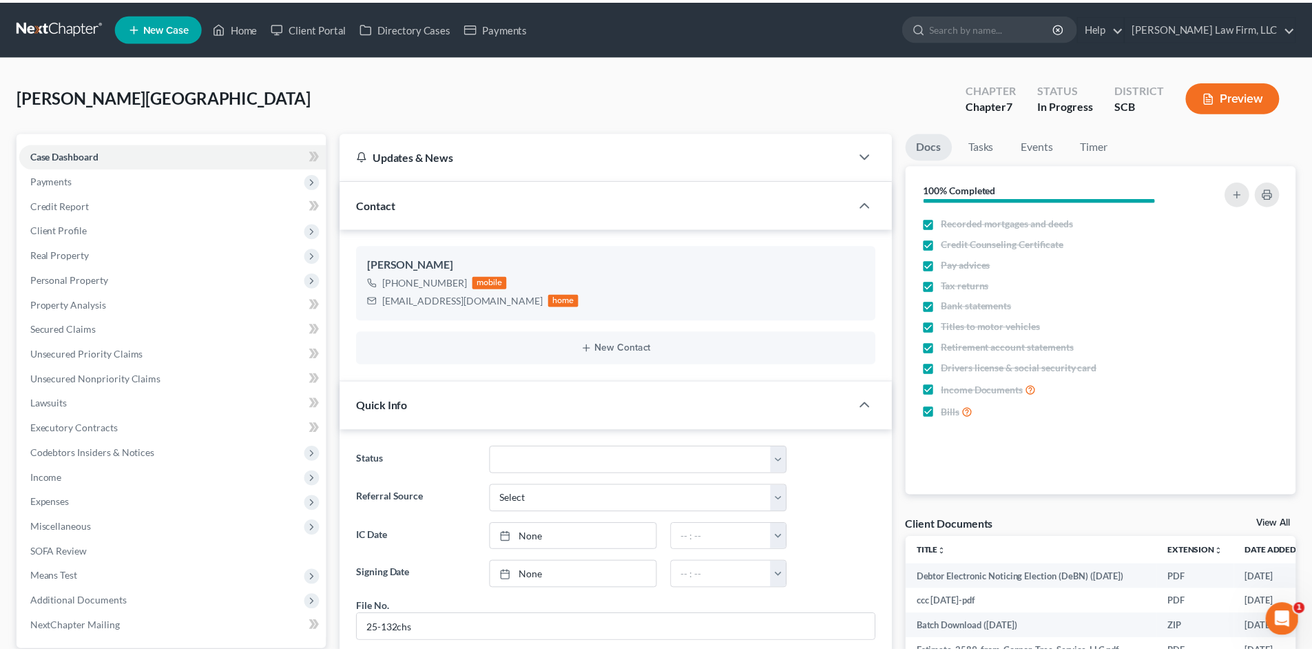
scroll to position [270, 0]
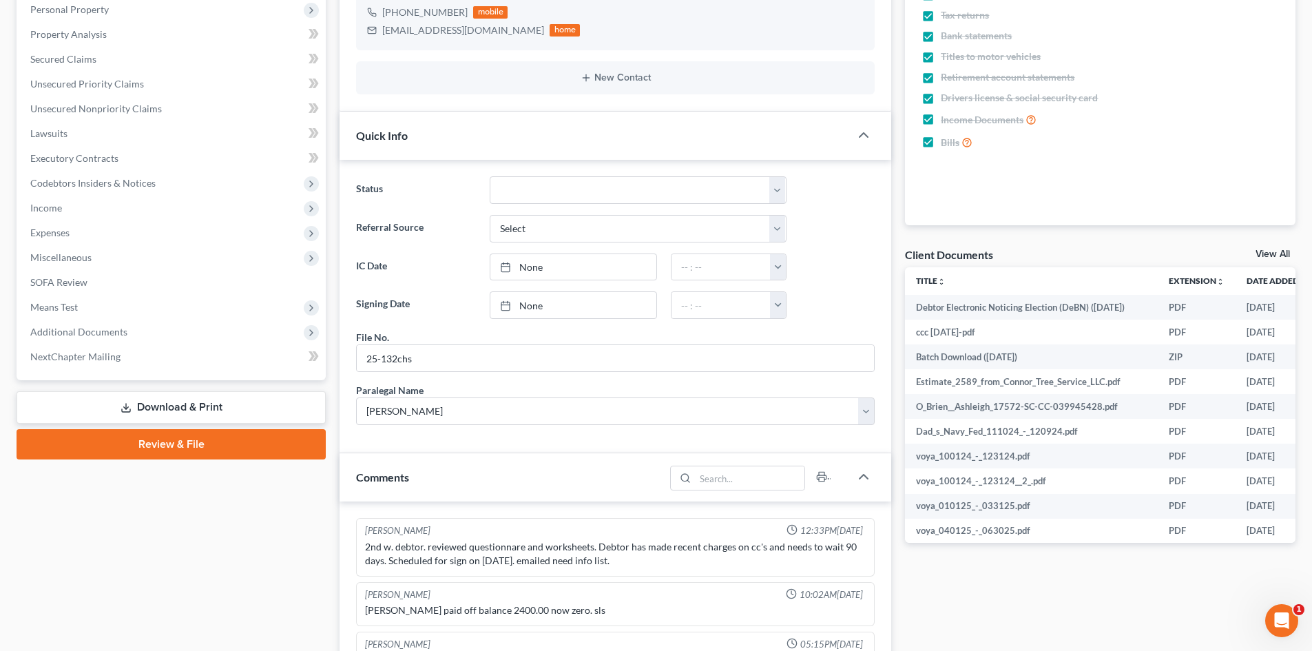
click at [168, 411] on link "Download & Print" at bounding box center [171, 407] width 309 height 32
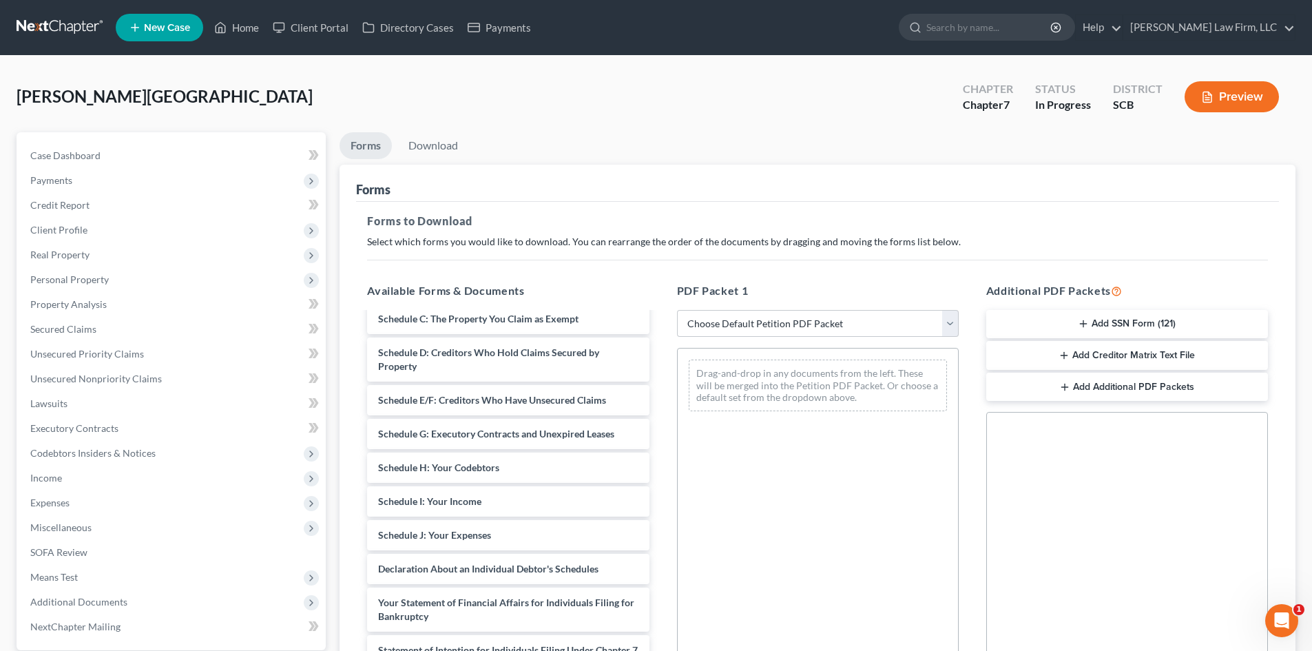
scroll to position [4213, 0]
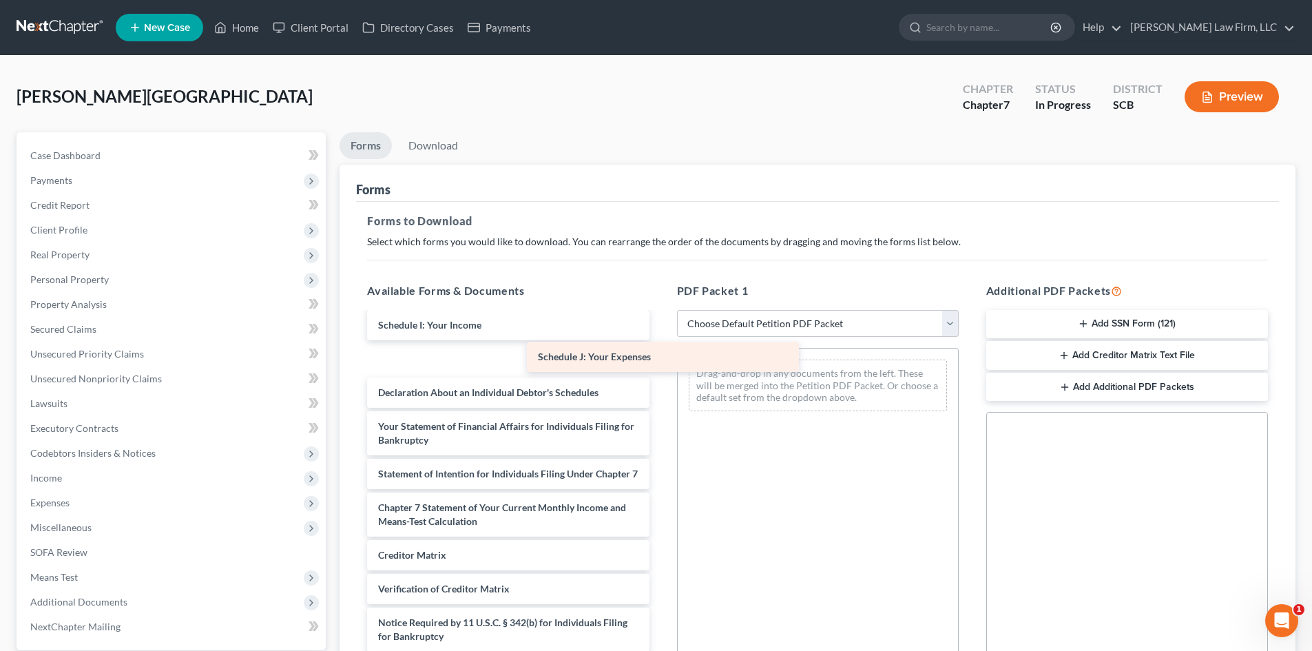
drag, startPoint x: 428, startPoint y: 342, endPoint x: 701, endPoint y: 358, distance: 272.6
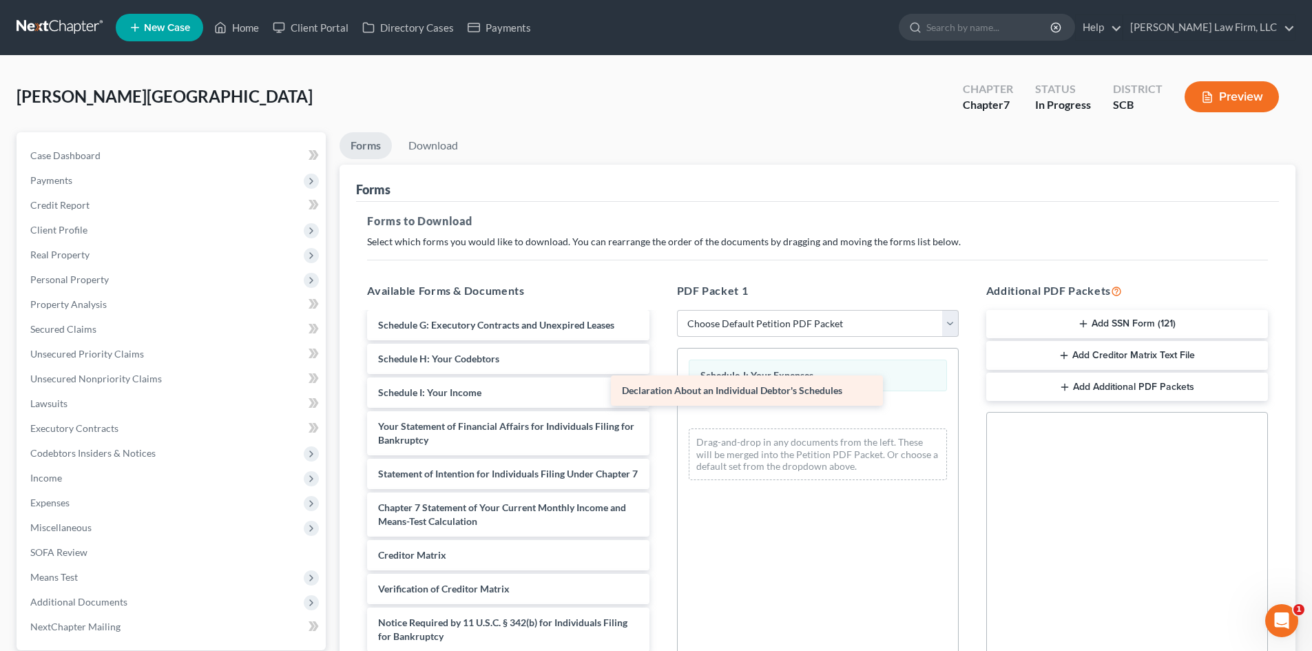
drag, startPoint x: 511, startPoint y: 372, endPoint x: 781, endPoint y: 400, distance: 271.4
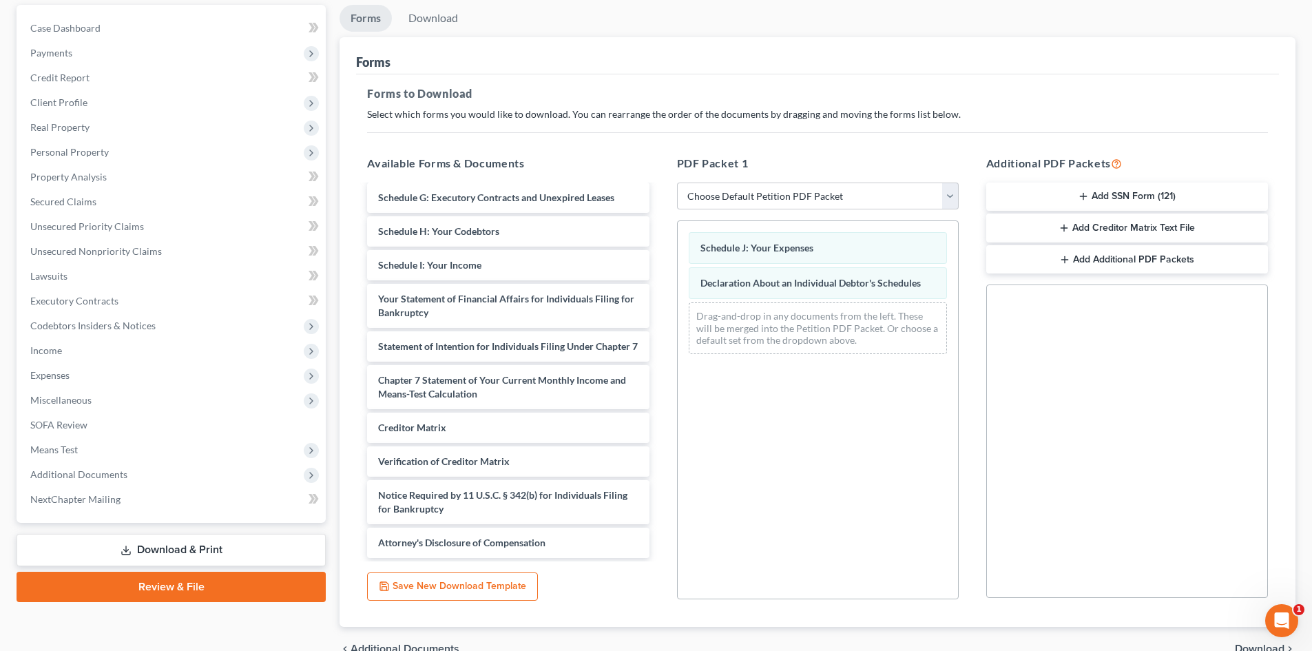
scroll to position [200, 0]
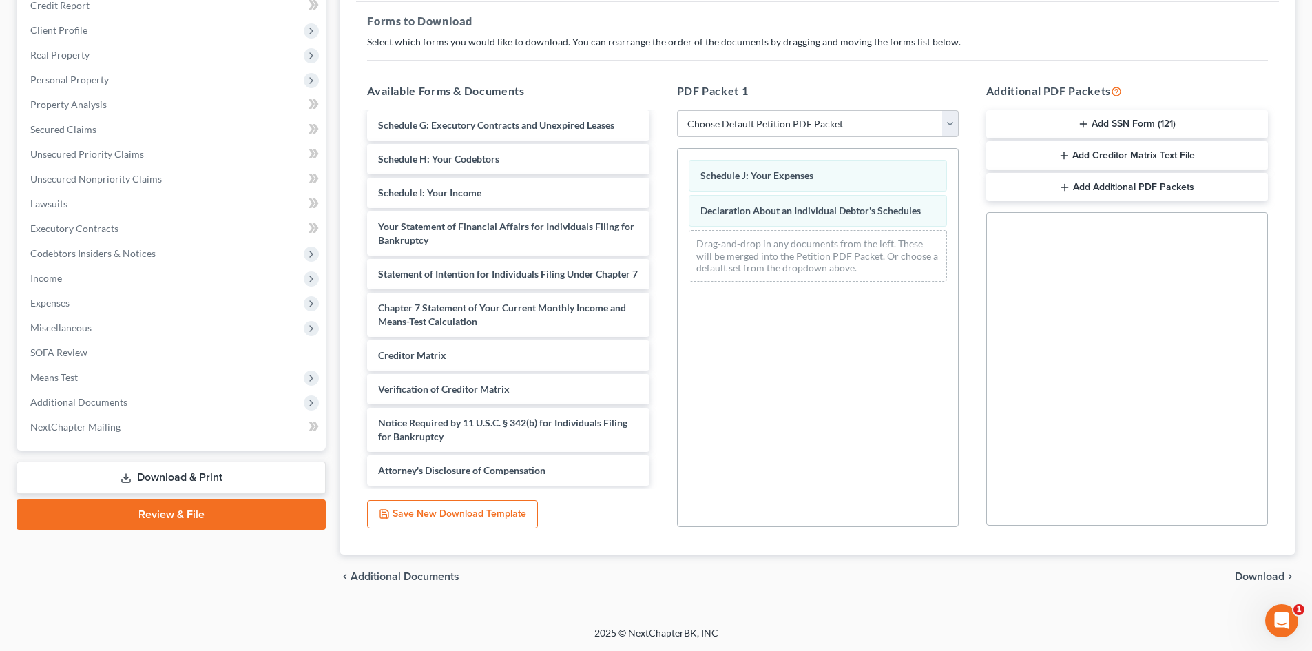
click at [1267, 580] on span "Download" at bounding box center [1260, 576] width 50 height 11
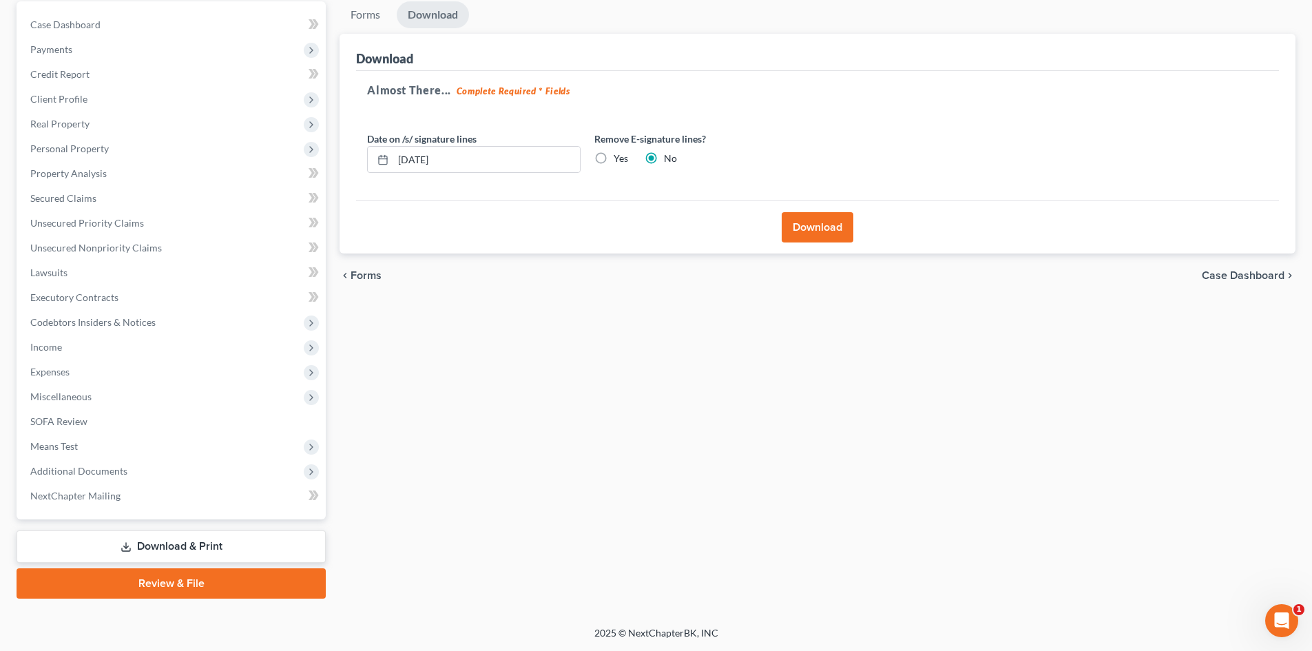
scroll to position [131, 0]
click at [614, 157] on label "Yes" at bounding box center [621, 159] width 14 height 14
click at [619, 157] on input "Yes" at bounding box center [623, 156] width 9 height 9
radio input "true"
radio input "false"
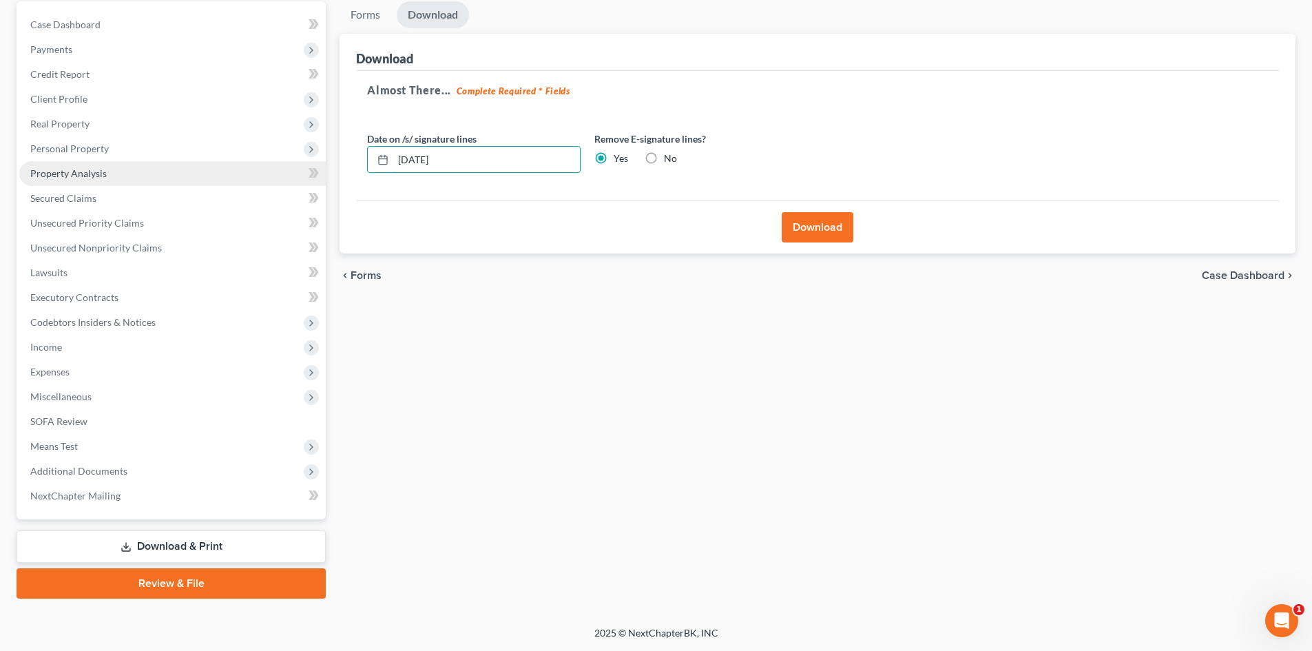
drag, startPoint x: 461, startPoint y: 160, endPoint x: 214, endPoint y: 172, distance: 247.6
click at [225, 171] on div "Petition Navigation Case Dashboard Payments Invoices Payments Payments Credit R…" at bounding box center [656, 299] width 1293 height 597
click at [841, 228] on button "Download" at bounding box center [818, 227] width 72 height 30
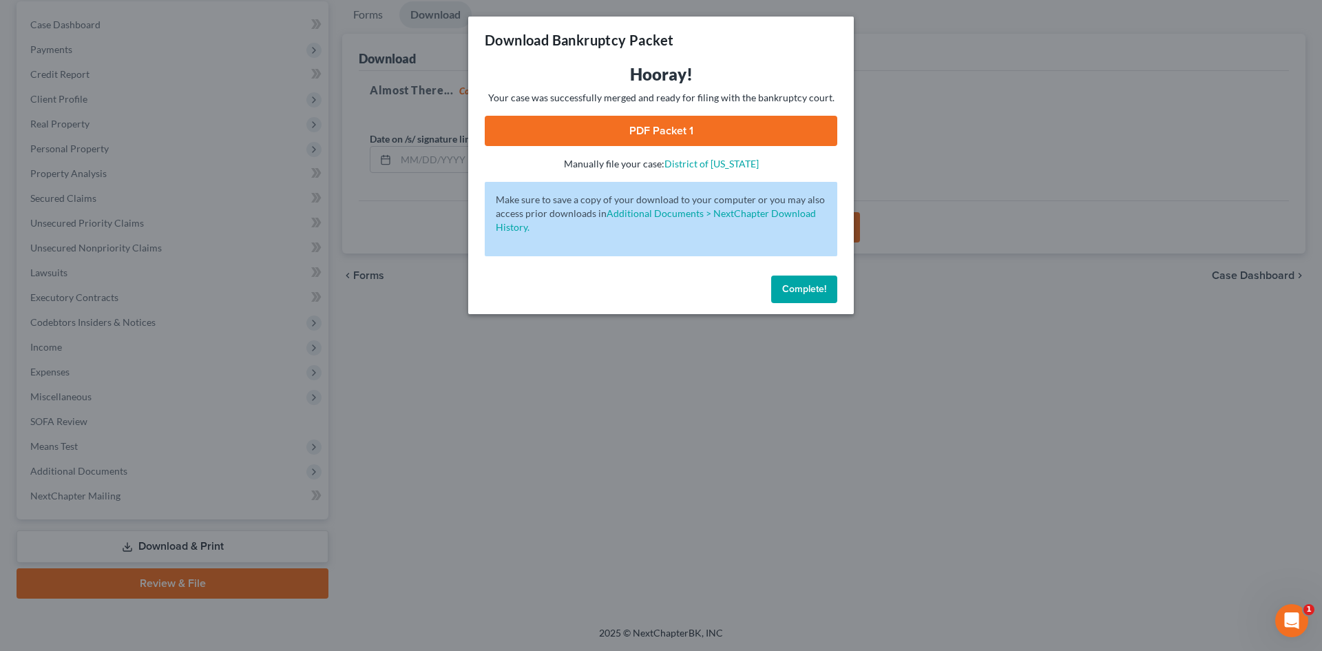
click at [582, 129] on link "PDF Packet 1" at bounding box center [661, 131] width 353 height 30
click at [780, 287] on button "Complete!" at bounding box center [804, 290] width 66 height 28
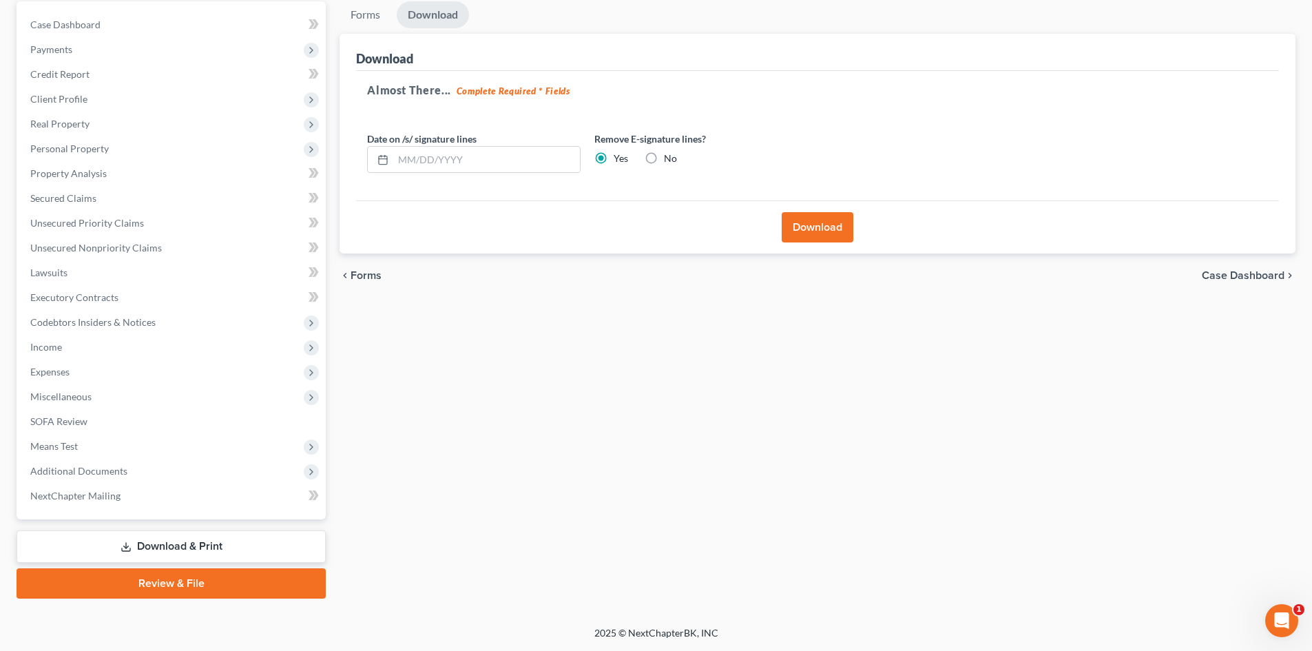
click at [167, 533] on link "Download & Print" at bounding box center [171, 546] width 309 height 32
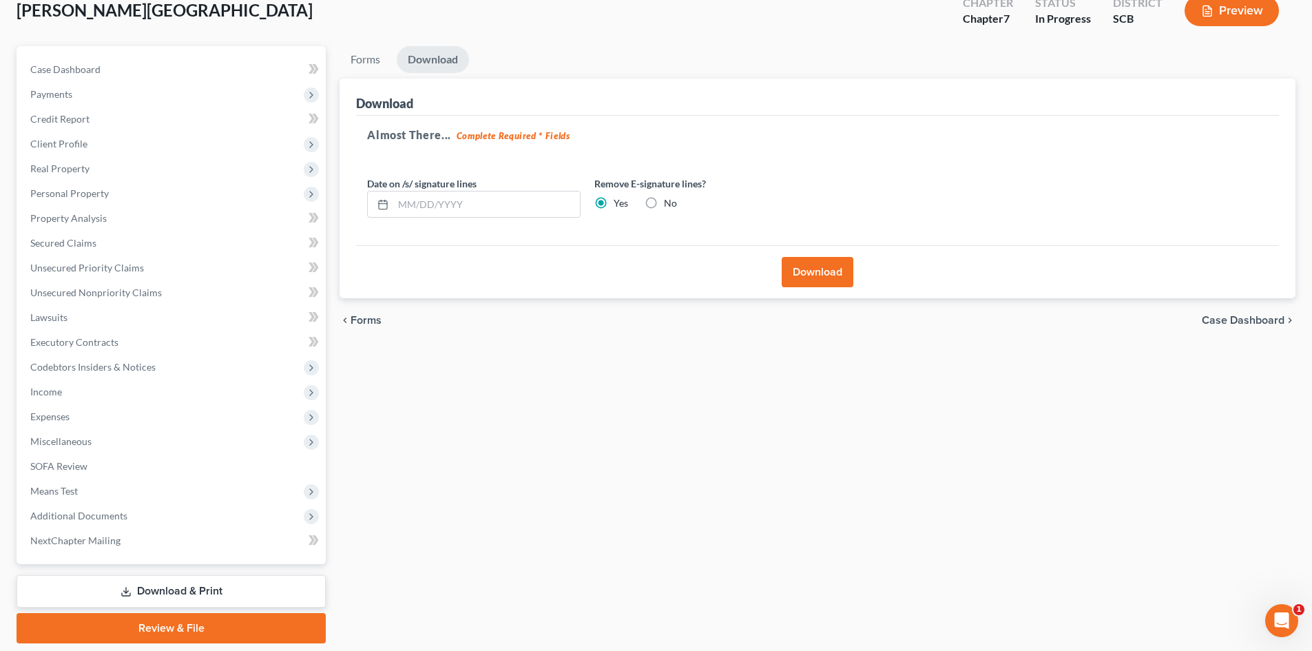
scroll to position [62, 0]
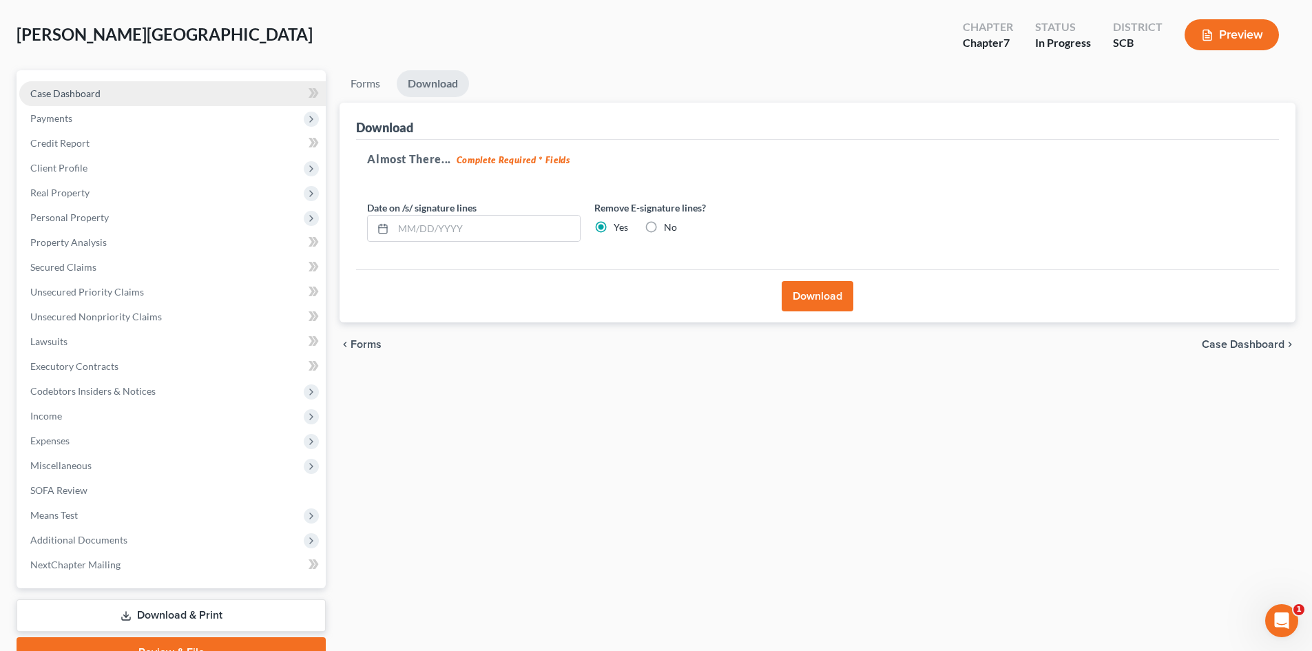
click at [101, 85] on link "Case Dashboard" at bounding box center [172, 93] width 307 height 25
select select "1"
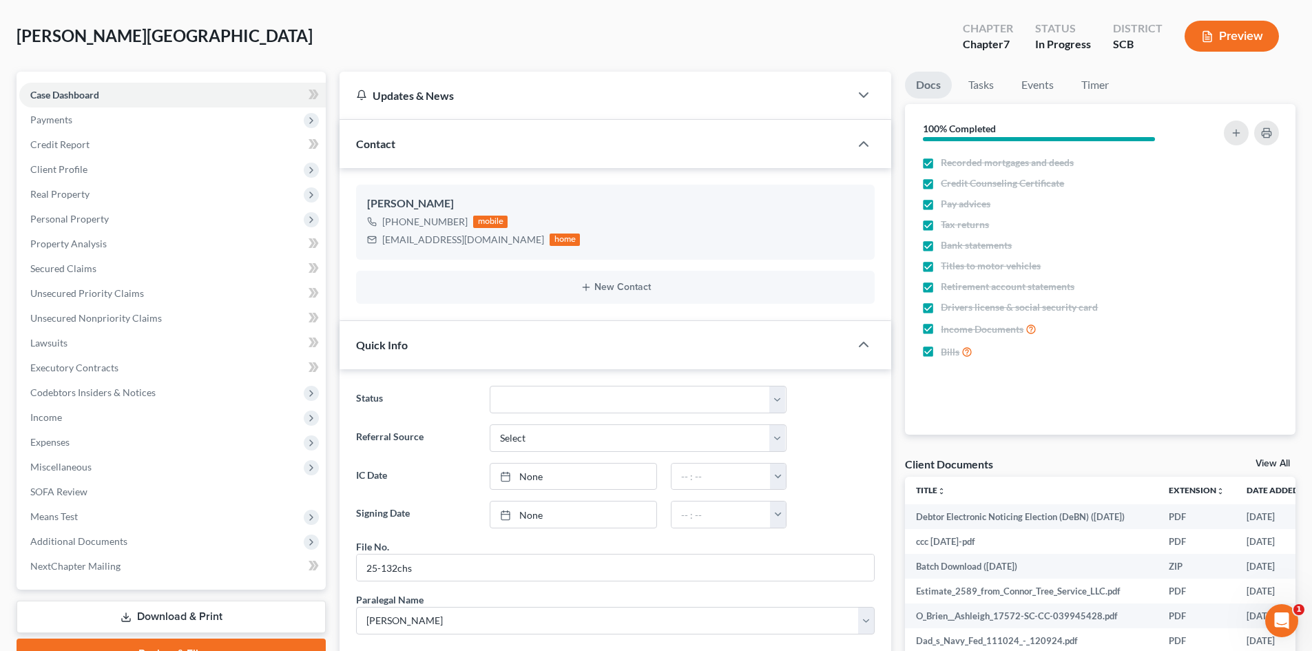
scroll to position [344, 0]
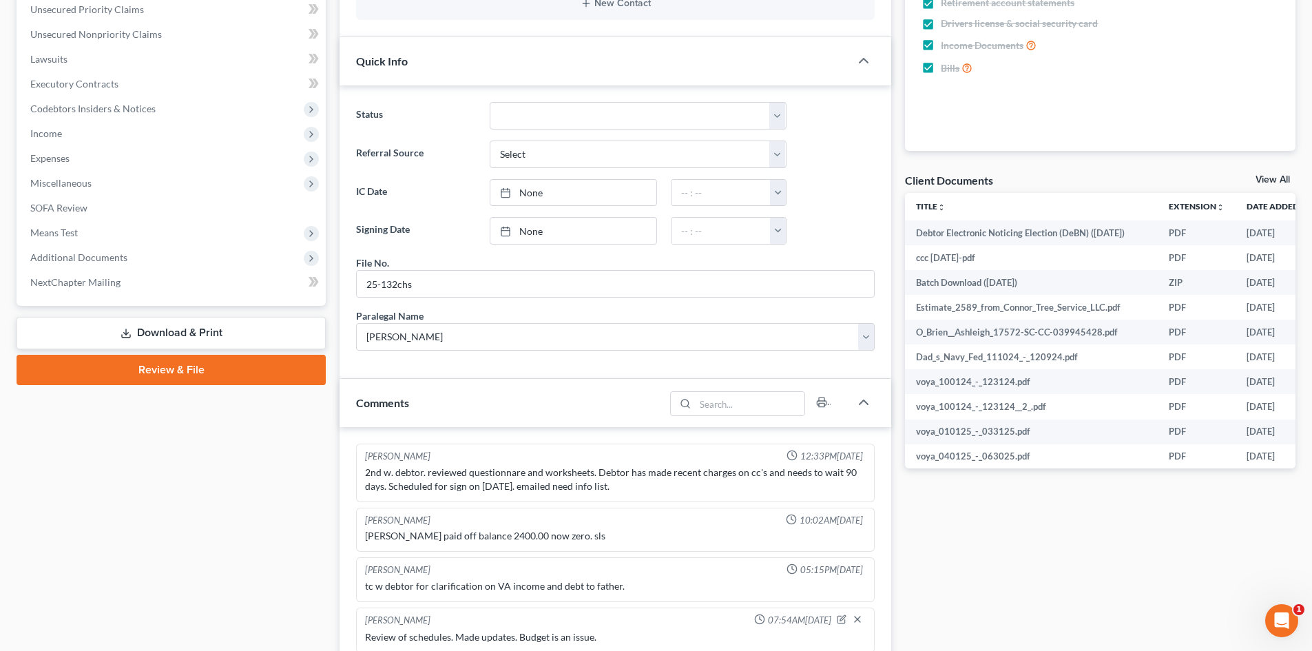
click at [225, 329] on link "Download & Print" at bounding box center [171, 333] width 309 height 32
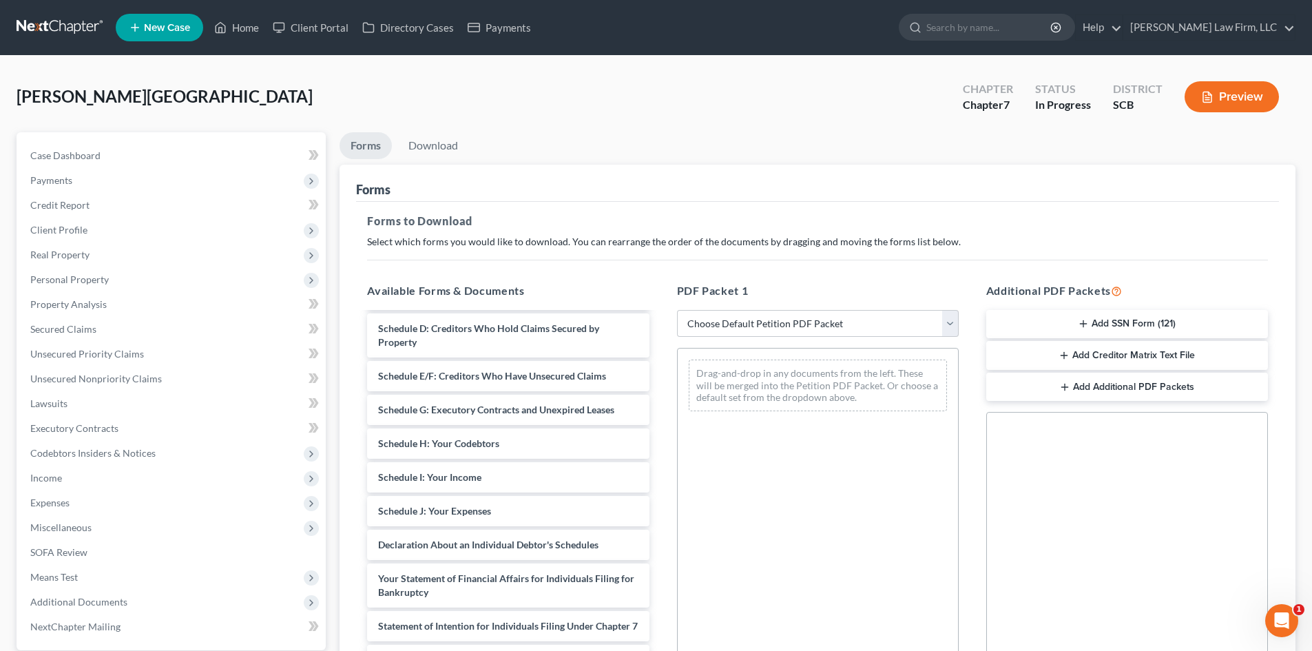
scroll to position [4028, 0]
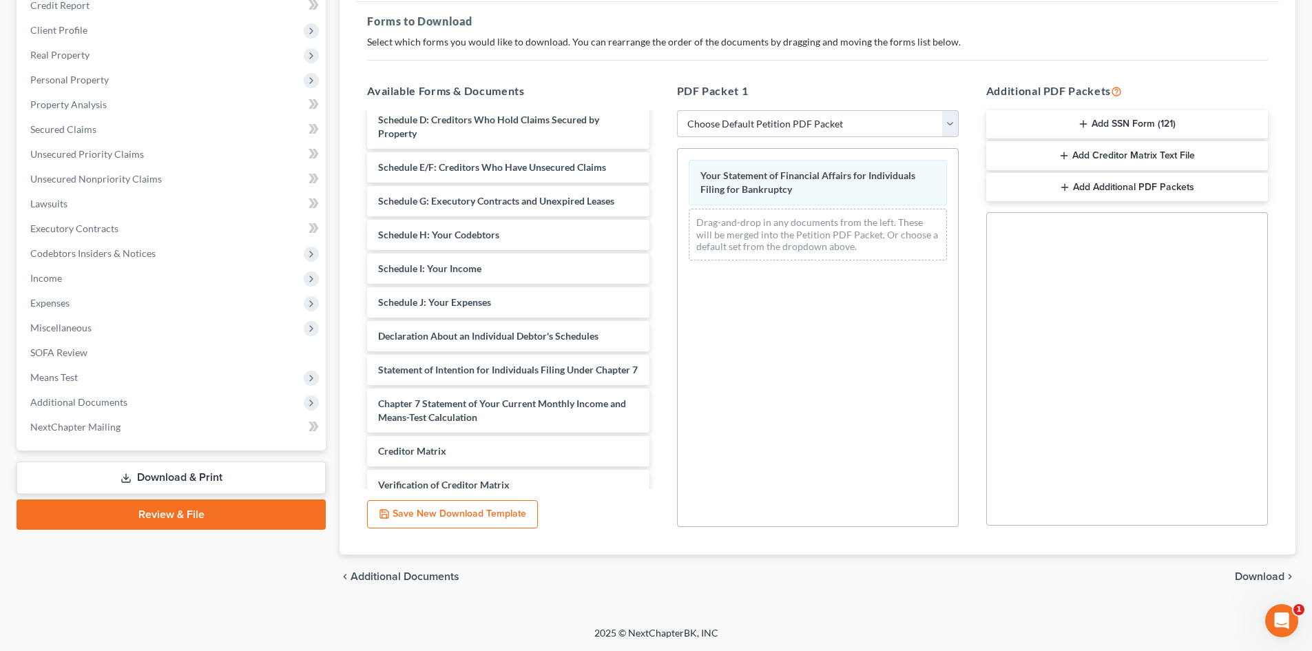
click at [1263, 577] on span "Download" at bounding box center [1260, 576] width 50 height 11
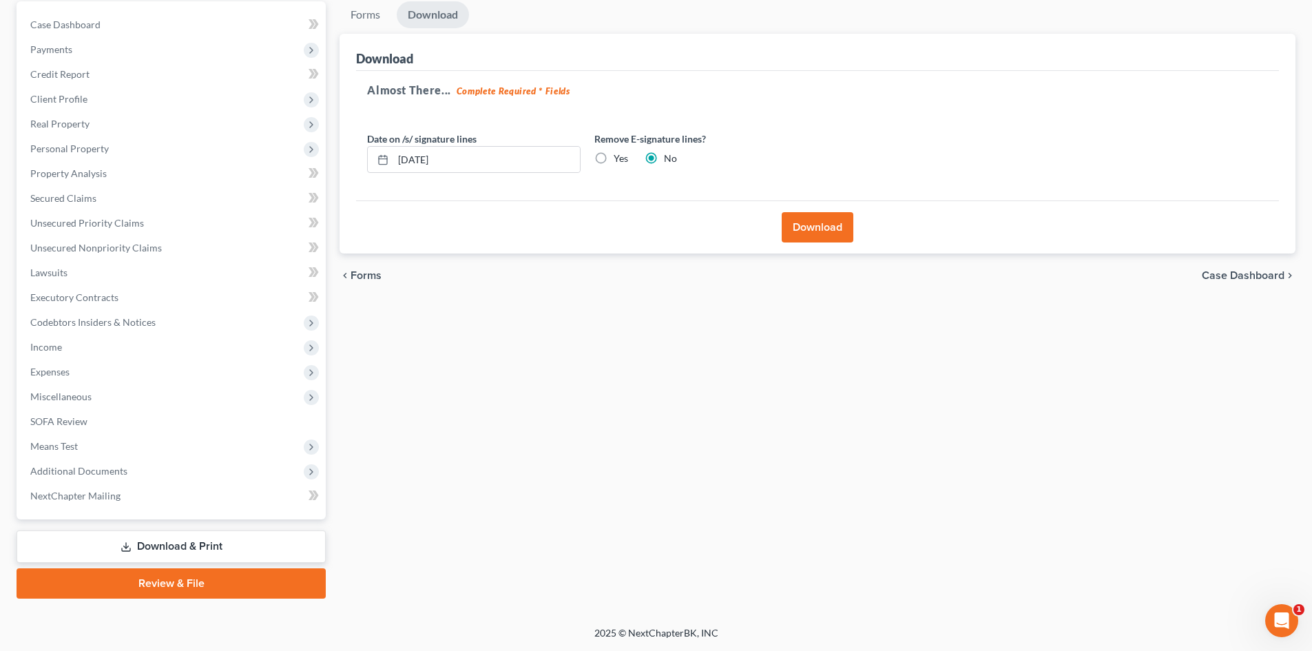
click at [614, 160] on label "Yes" at bounding box center [621, 159] width 14 height 14
click at [619, 160] on input "Yes" at bounding box center [623, 156] width 9 height 9
radio input "true"
radio input "false"
drag, startPoint x: 510, startPoint y: 164, endPoint x: 239, endPoint y: 185, distance: 271.5
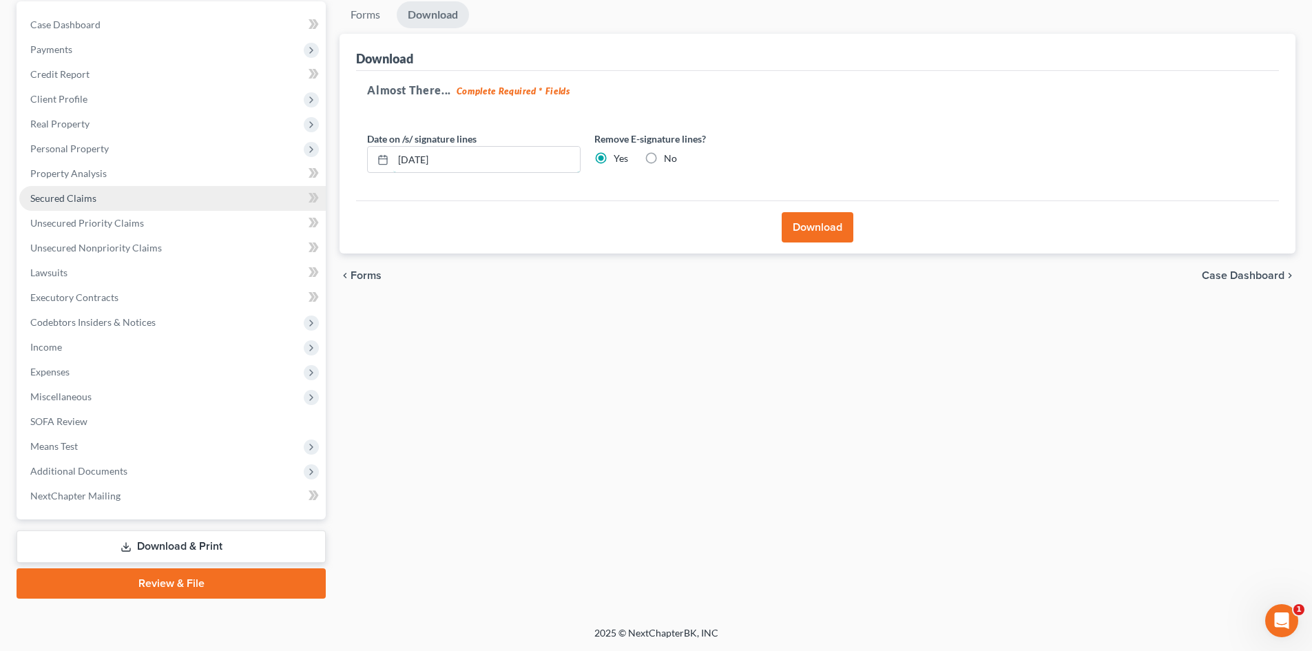
click at [375, 189] on div "Almost There... Complete Required * Fields Date on /s/ signature lines [DATE] R…" at bounding box center [817, 136] width 923 height 130
click at [819, 225] on button "Download" at bounding box center [818, 227] width 72 height 30
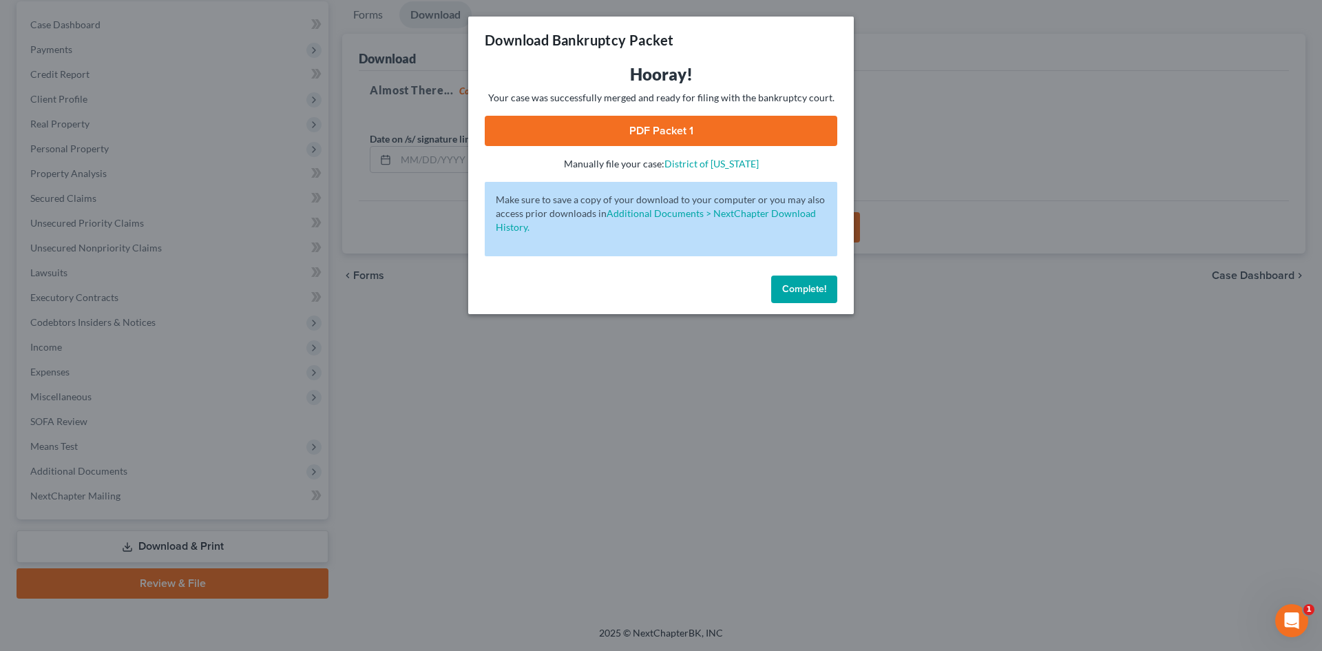
click at [662, 120] on link "PDF Packet 1" at bounding box center [661, 131] width 353 height 30
click at [826, 283] on span "Complete!" at bounding box center [804, 289] width 44 height 12
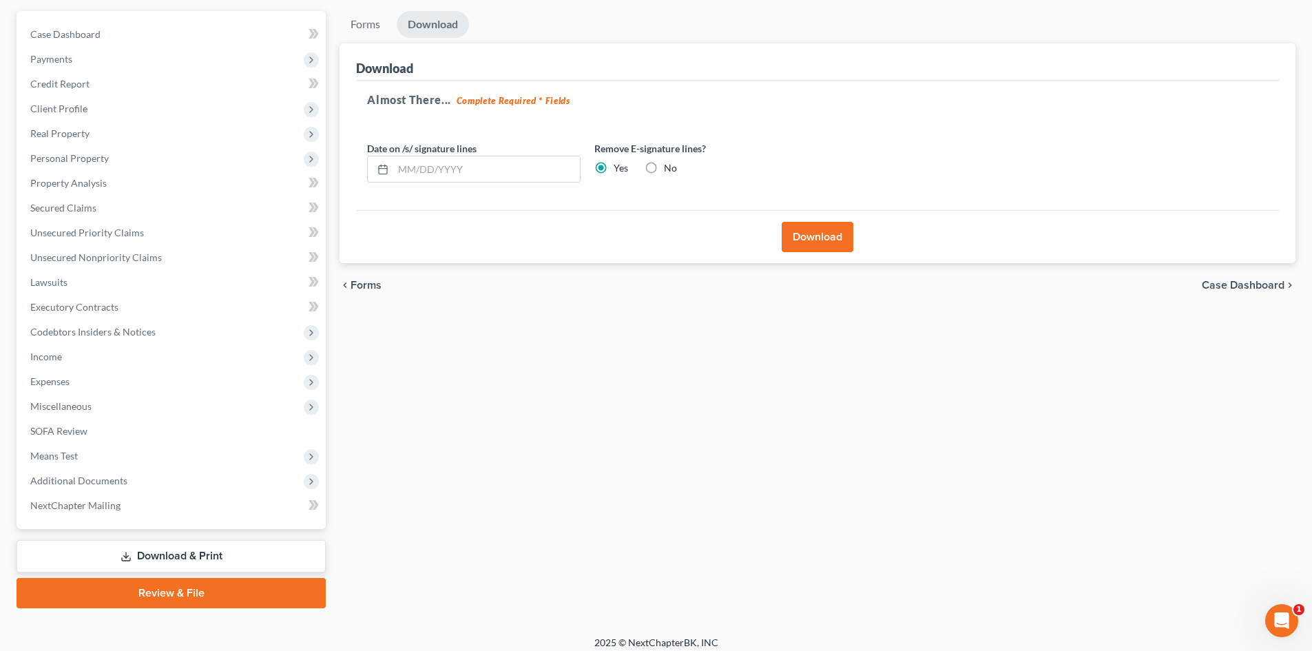
scroll to position [0, 0]
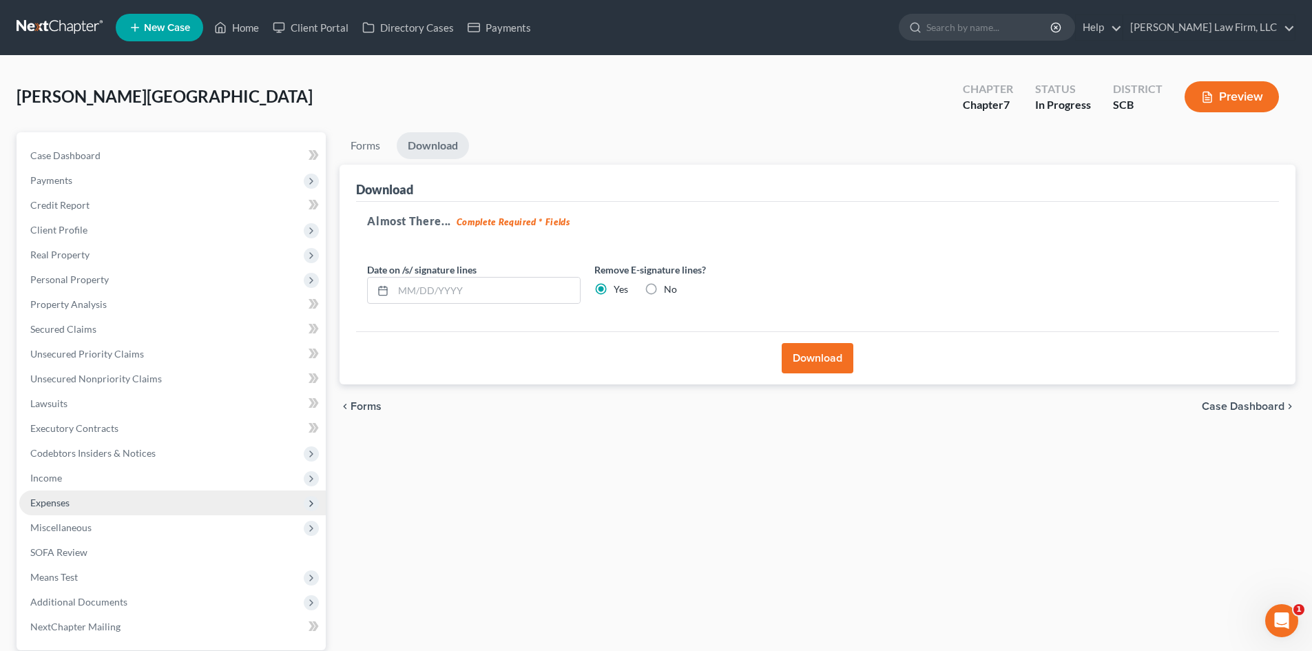
click at [183, 505] on span "Expenses" at bounding box center [172, 502] width 307 height 25
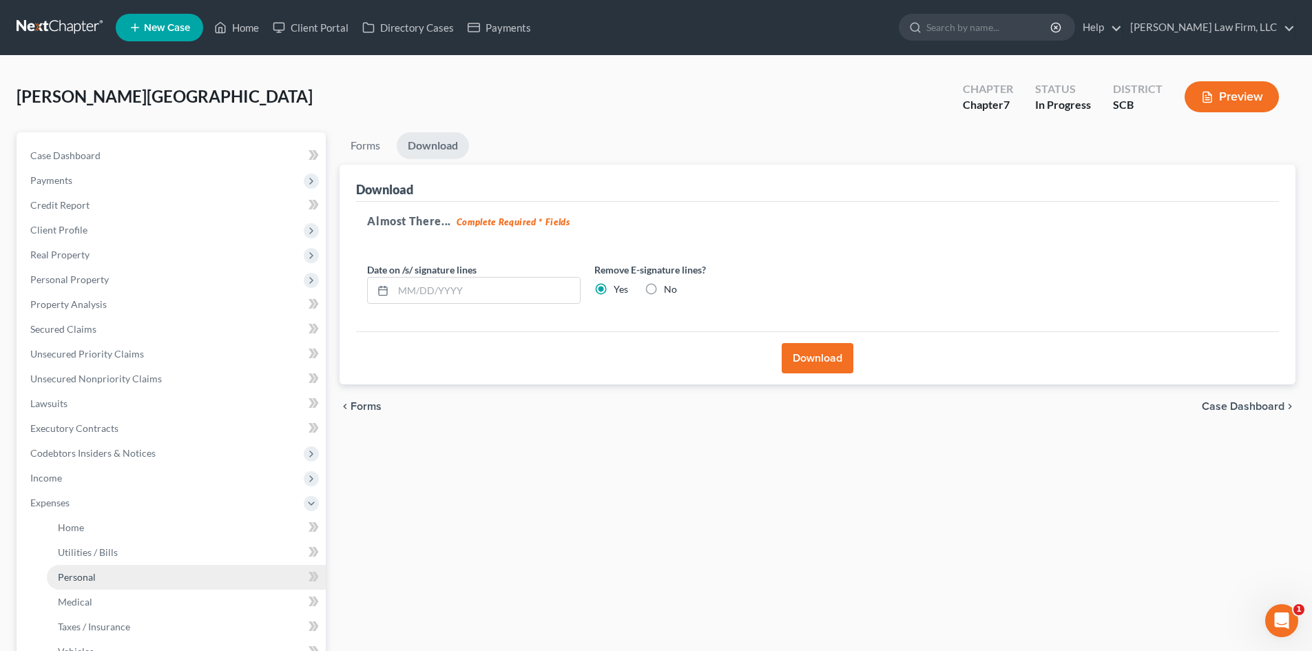
click at [193, 570] on link "Personal" at bounding box center [186, 577] width 279 height 25
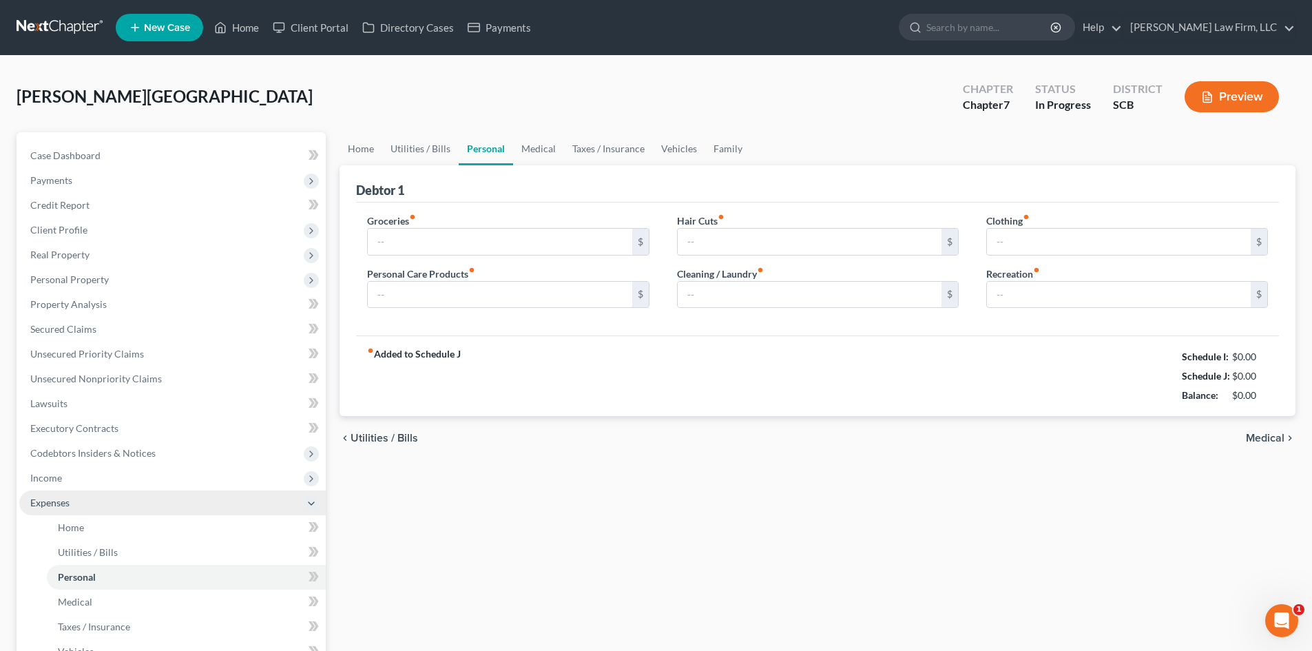
type input "497.00"
type input "50.00"
type input "70.00"
type input "50.00"
type input "200.00"
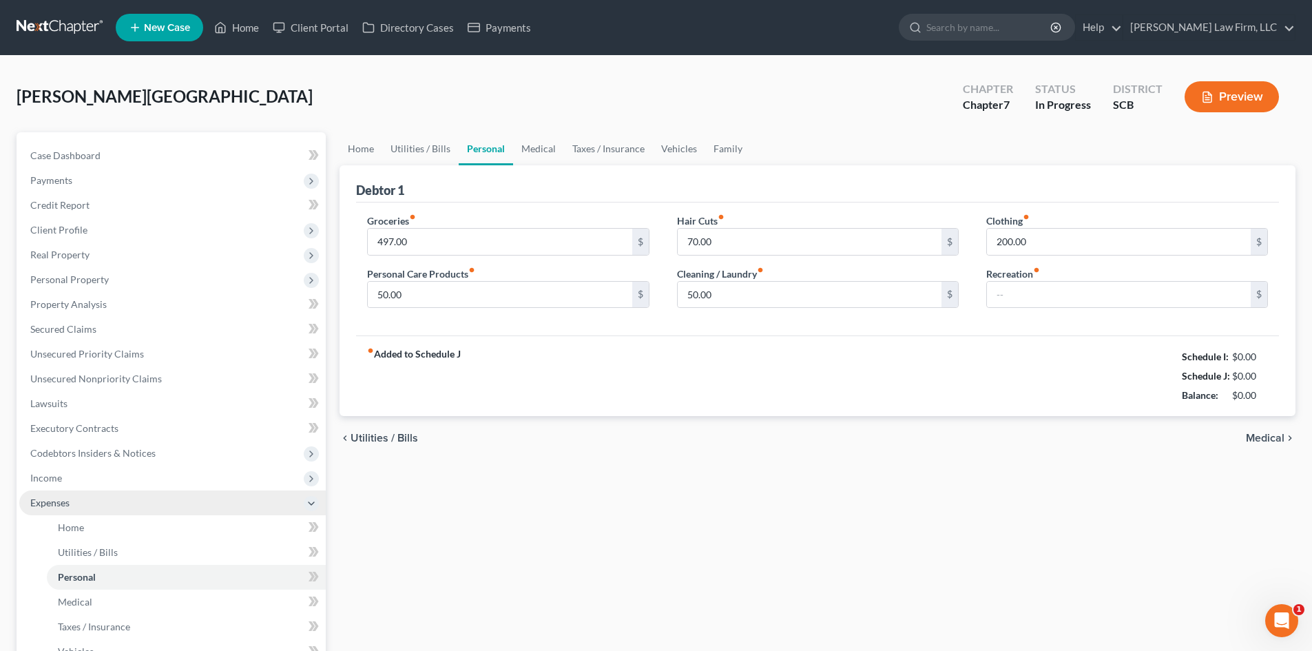
type input "330.00"
click at [453, 245] on input "497.00" at bounding box center [500, 242] width 264 height 26
type input "542"
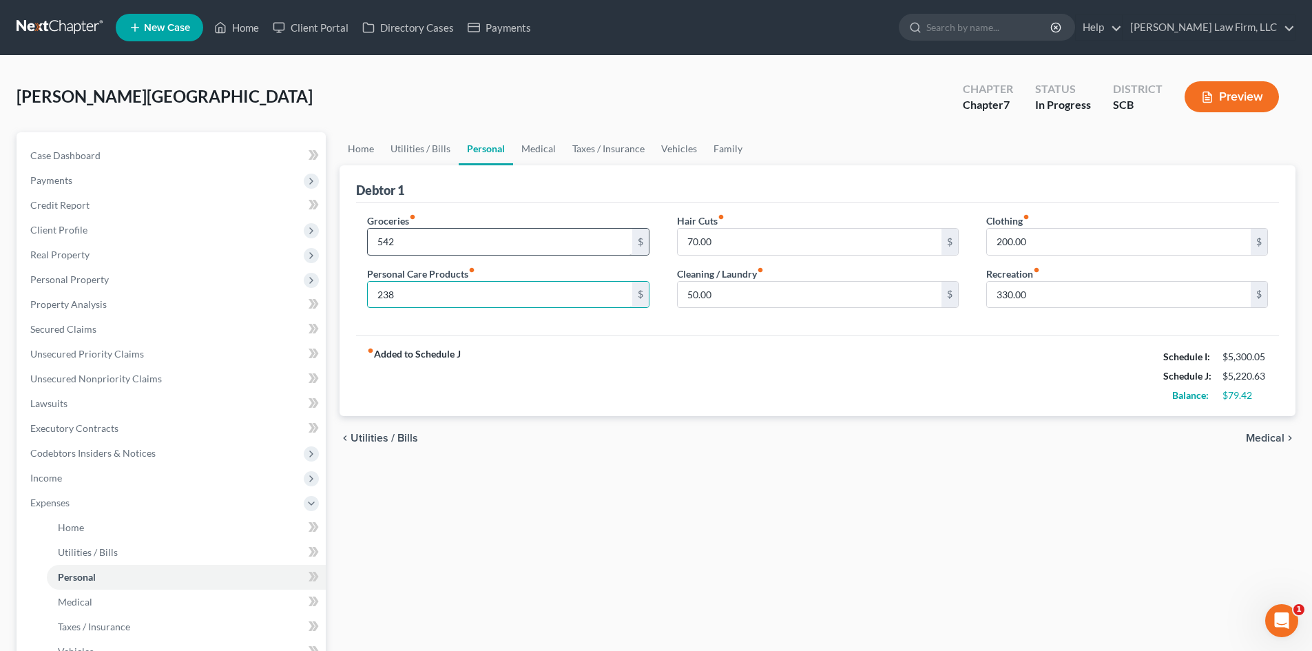
type input "238"
type input "245"
click at [531, 145] on link "Medical" at bounding box center [538, 148] width 51 height 33
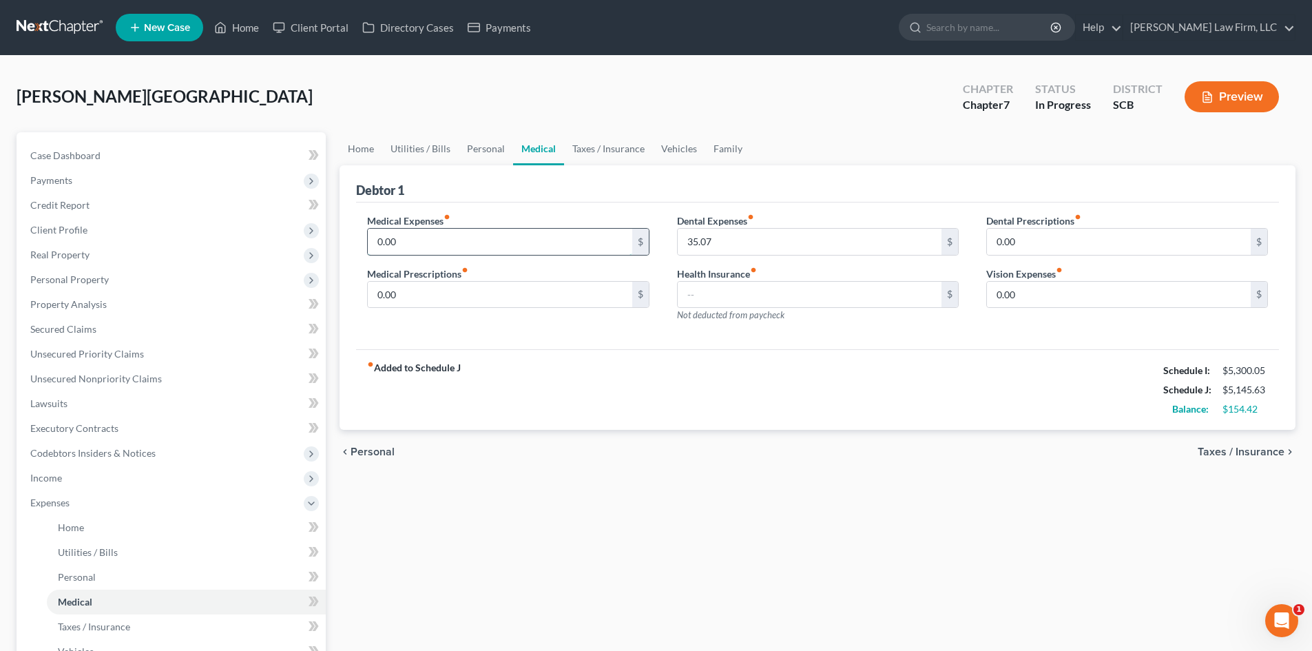
click at [512, 238] on input "0.00" at bounding box center [500, 242] width 264 height 26
type input "13"
click at [722, 417] on div "fiber_manual_record Added to Schedule J Schedule I: $5,300.05 Schedule J: $5,15…" at bounding box center [817, 389] width 923 height 81
click at [362, 143] on link "Home" at bounding box center [361, 148] width 43 height 33
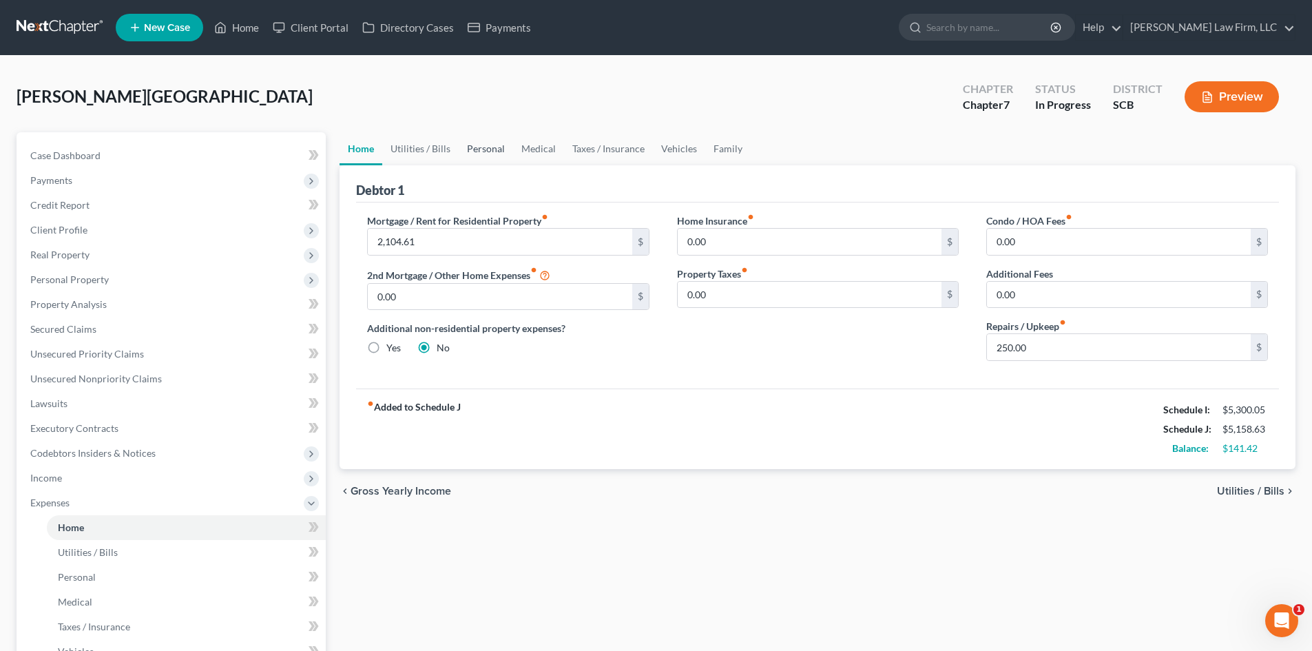
click at [502, 147] on link "Personal" at bounding box center [486, 148] width 54 height 33
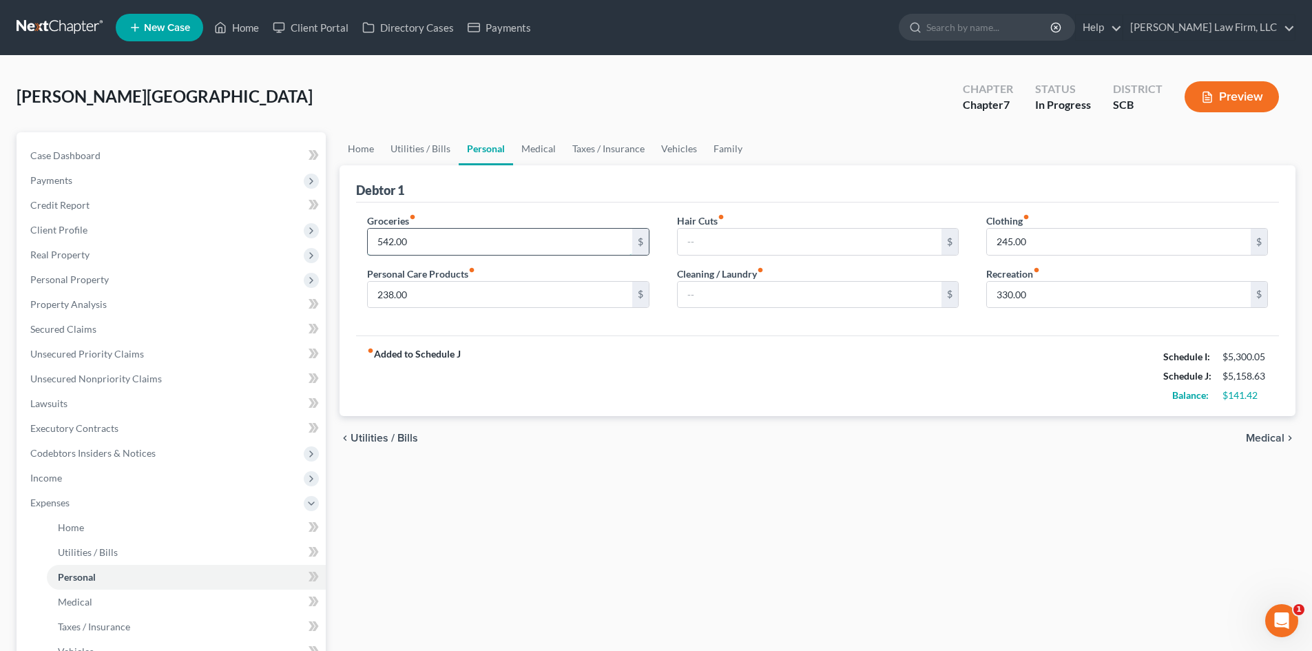
click at [395, 246] on input "542.00" at bounding box center [500, 242] width 264 height 26
type input "642.00"
drag, startPoint x: 599, startPoint y: 435, endPoint x: 587, endPoint y: 361, distance: 75.3
click at [600, 430] on div "chevron_left Utilities / Bills Medical chevron_right" at bounding box center [818, 438] width 956 height 44
click at [90, 160] on link "Case Dashboard" at bounding box center [172, 155] width 307 height 25
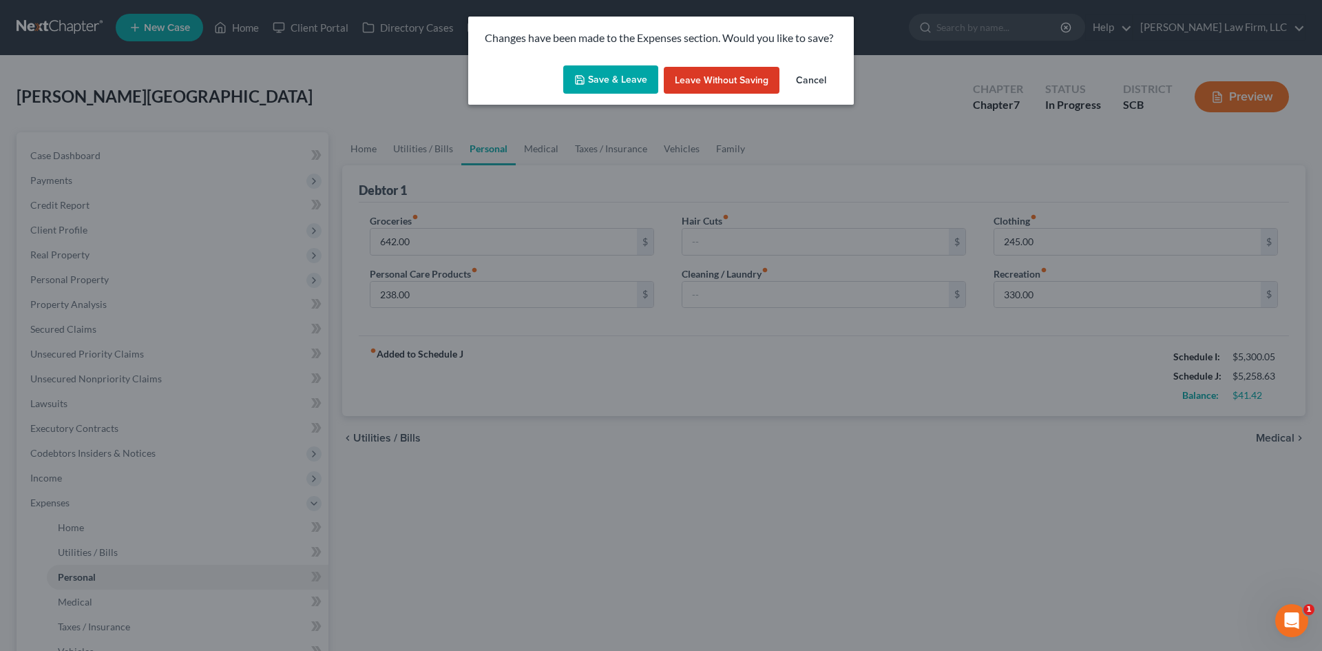
click at [599, 81] on button "Save & Leave" at bounding box center [610, 79] width 95 height 29
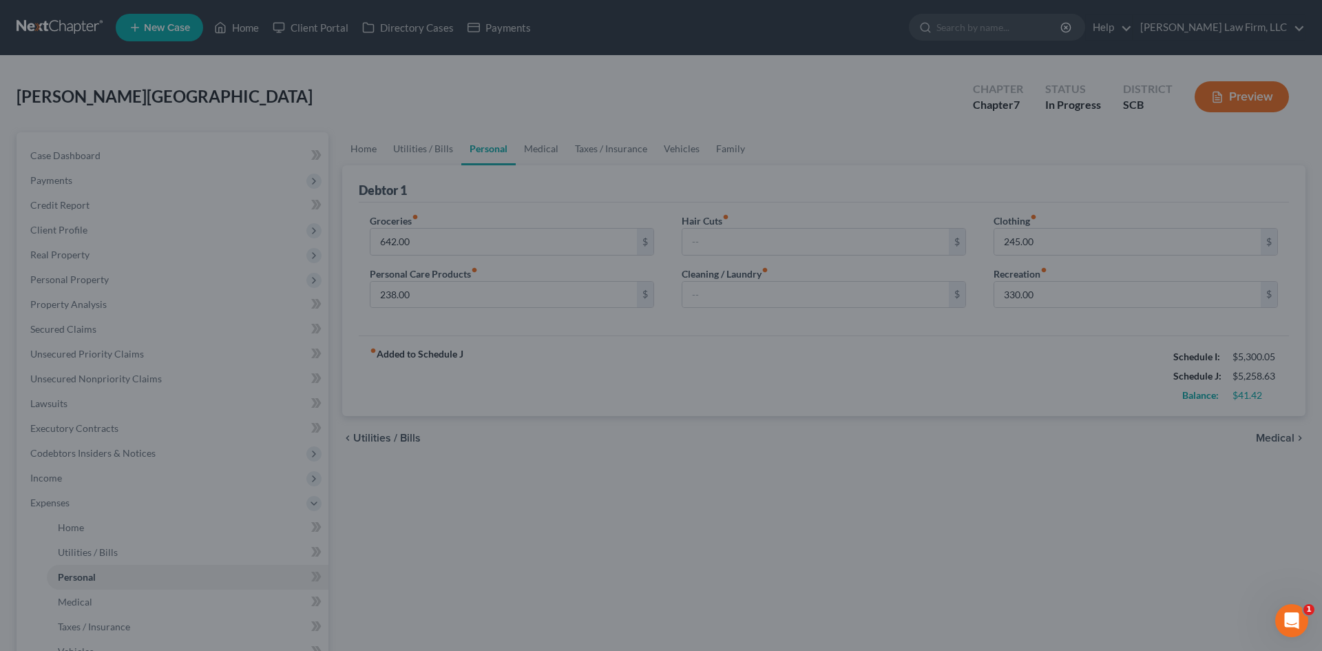
select select "1"
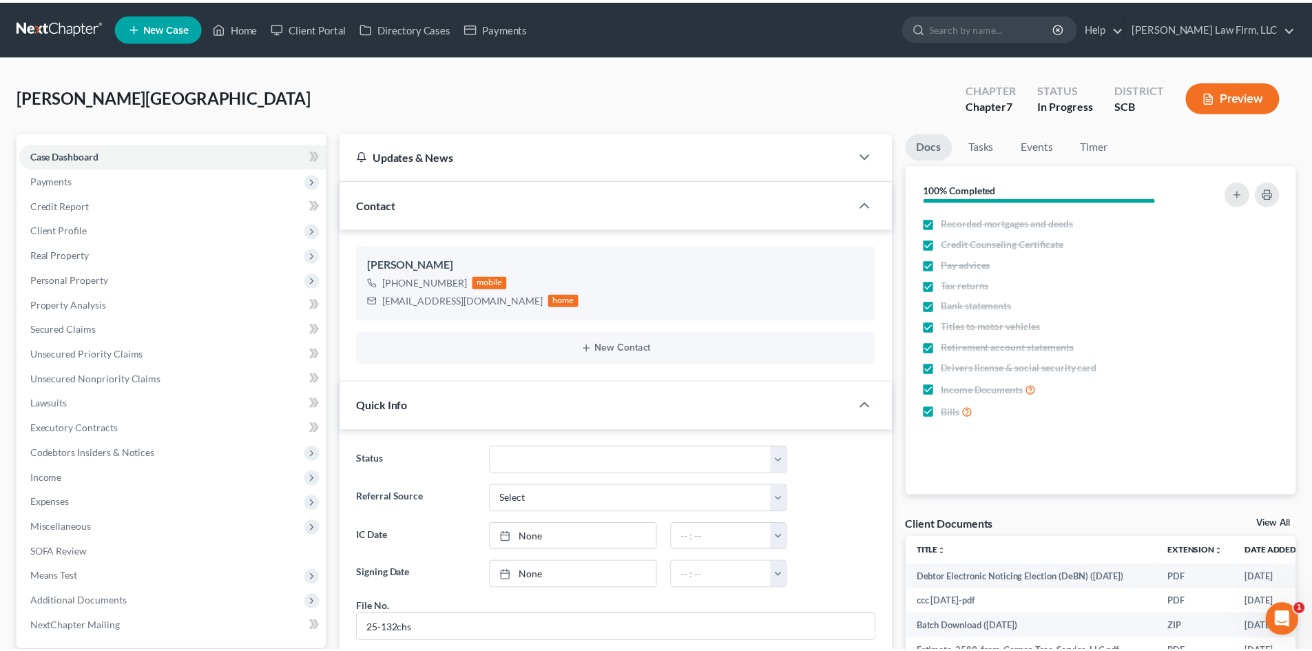
scroll to position [270, 0]
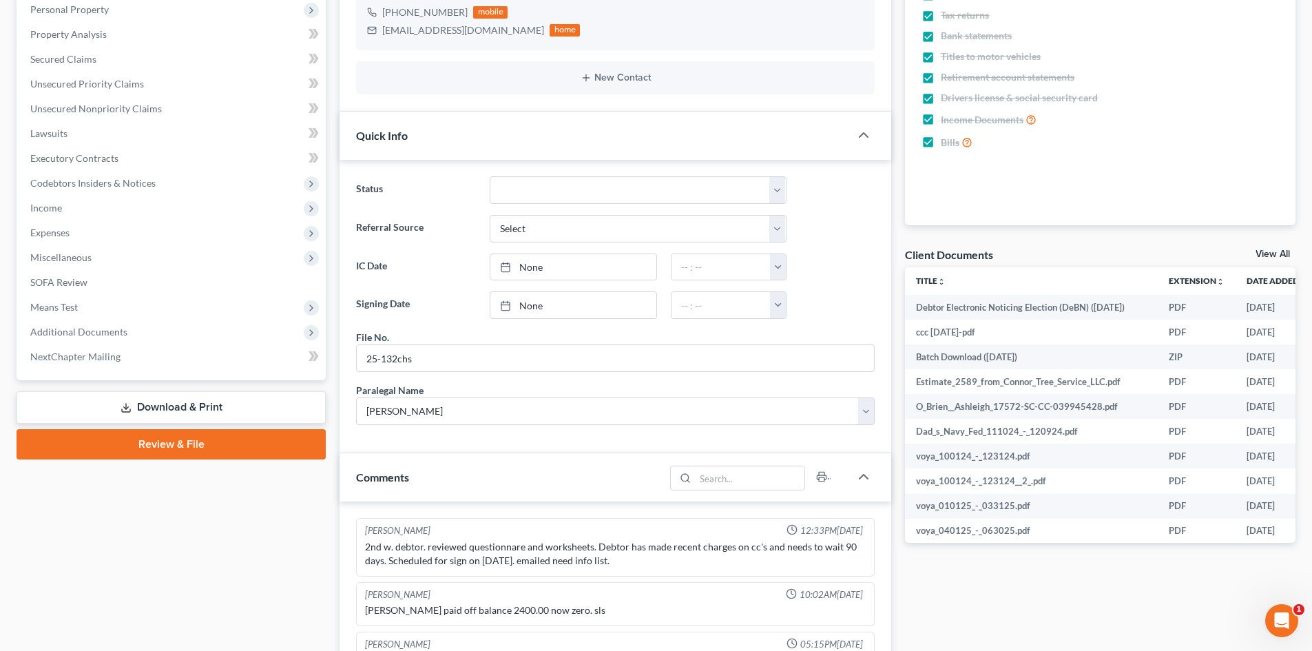
drag, startPoint x: 154, startPoint y: 388, endPoint x: 129, endPoint y: 413, distance: 35.1
click at [152, 392] on div "Case Dashboard Payments Invoices Payments Payments Credit Report Client Profile" at bounding box center [171, 427] width 323 height 1130
click at [129, 413] on link "Download & Print" at bounding box center [171, 407] width 309 height 32
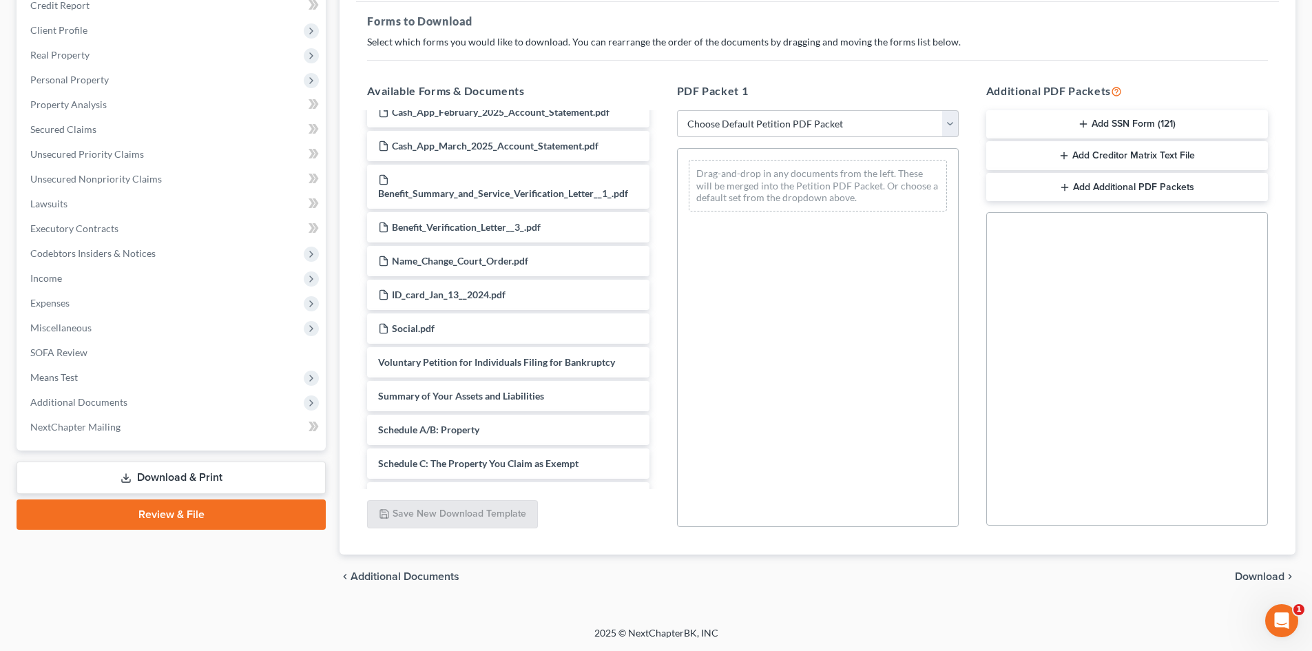
scroll to position [4064, 0]
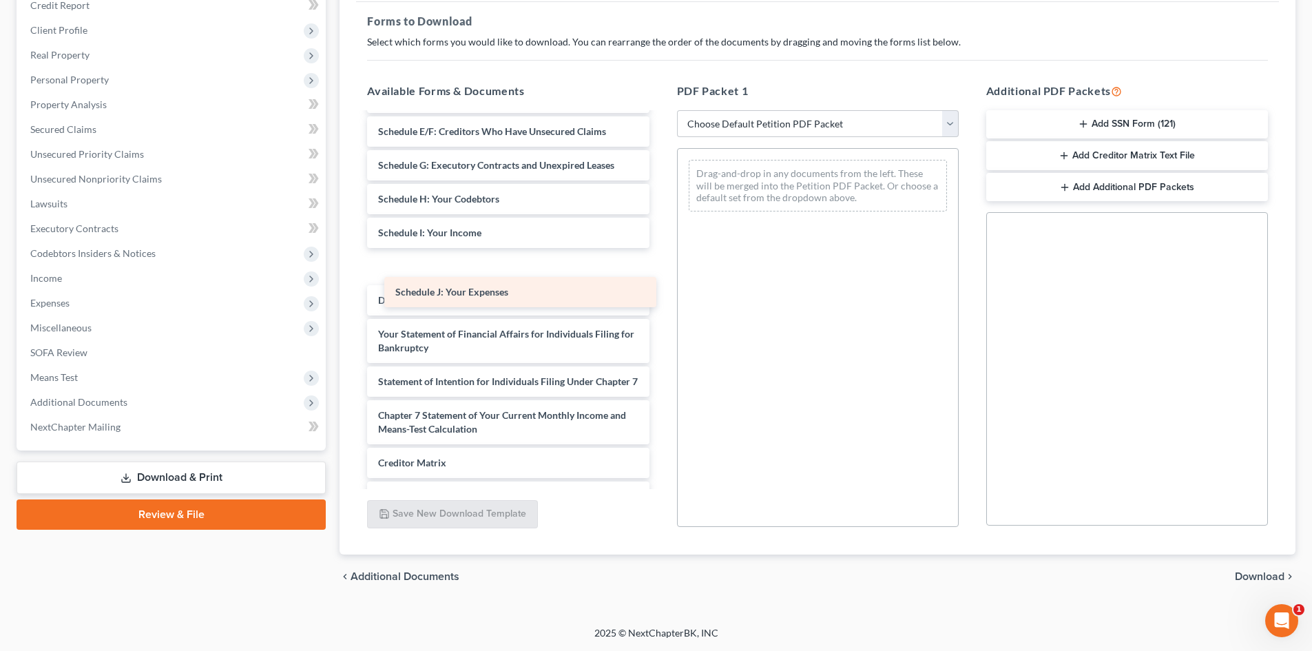
drag, startPoint x: 478, startPoint y: 295, endPoint x: 821, endPoint y: 236, distance: 348.1
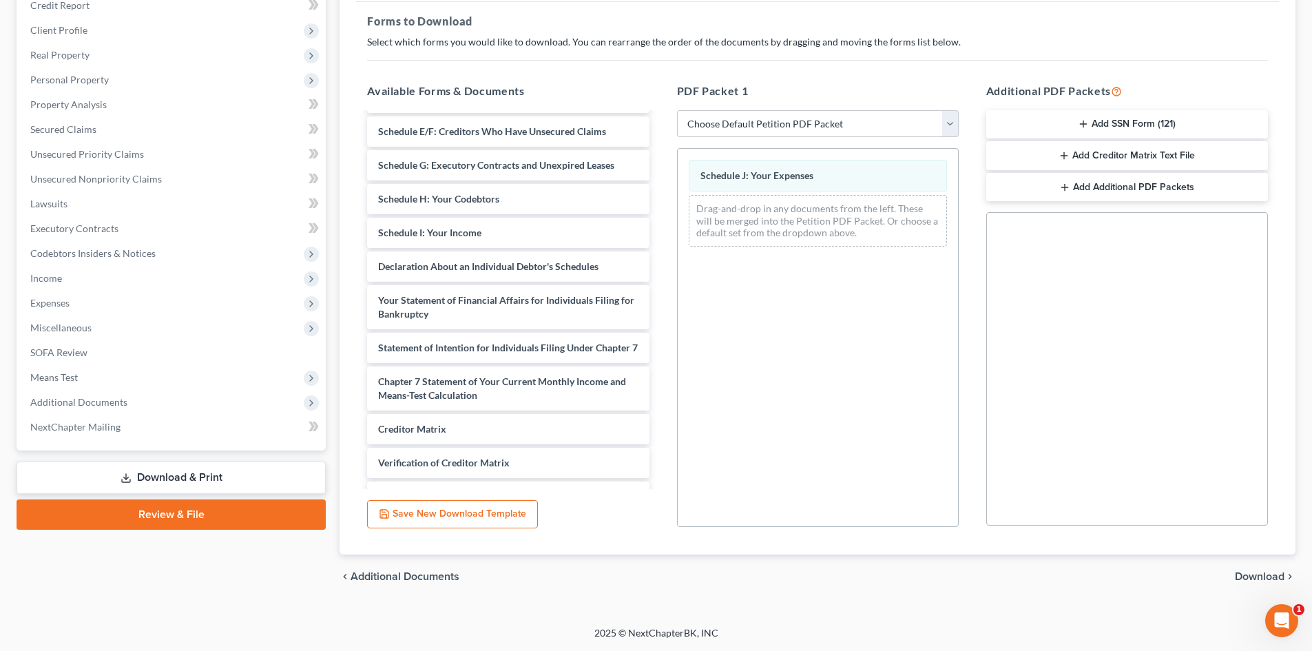
click at [1251, 577] on span "Download" at bounding box center [1260, 576] width 50 height 11
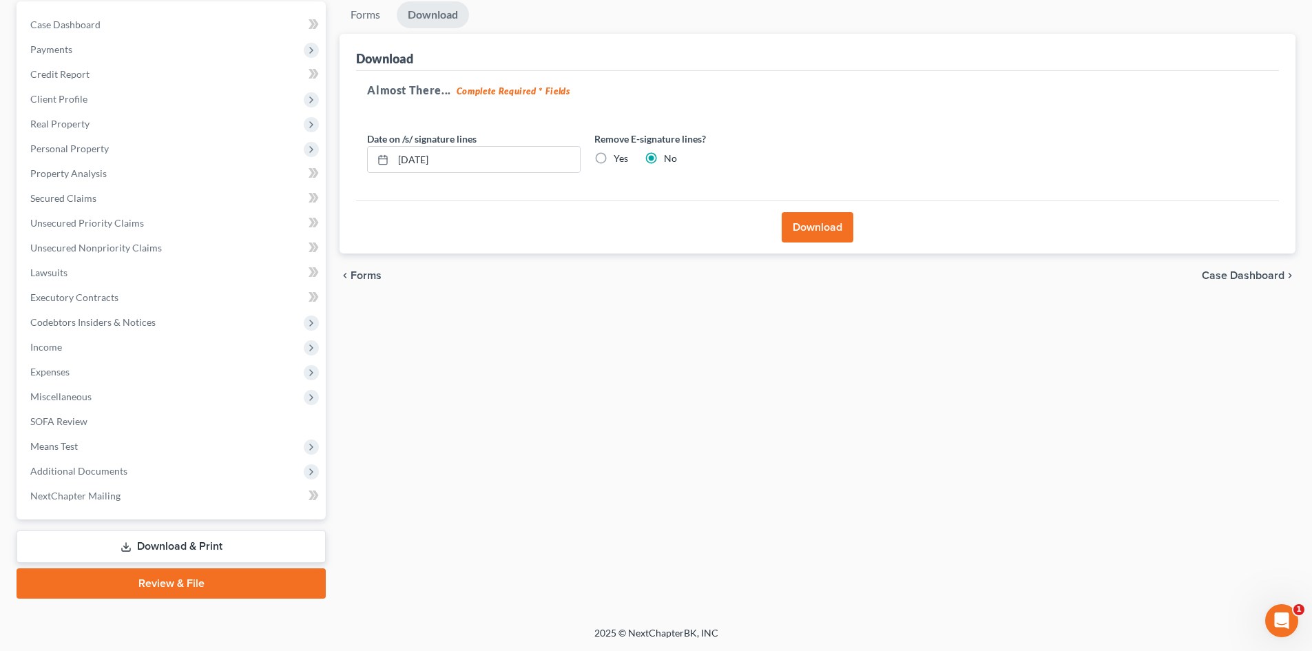
scroll to position [131, 0]
click at [614, 164] on label "Yes" at bounding box center [621, 159] width 14 height 14
click at [619, 160] on input "Yes" at bounding box center [623, 156] width 9 height 9
radio input "true"
radio input "false"
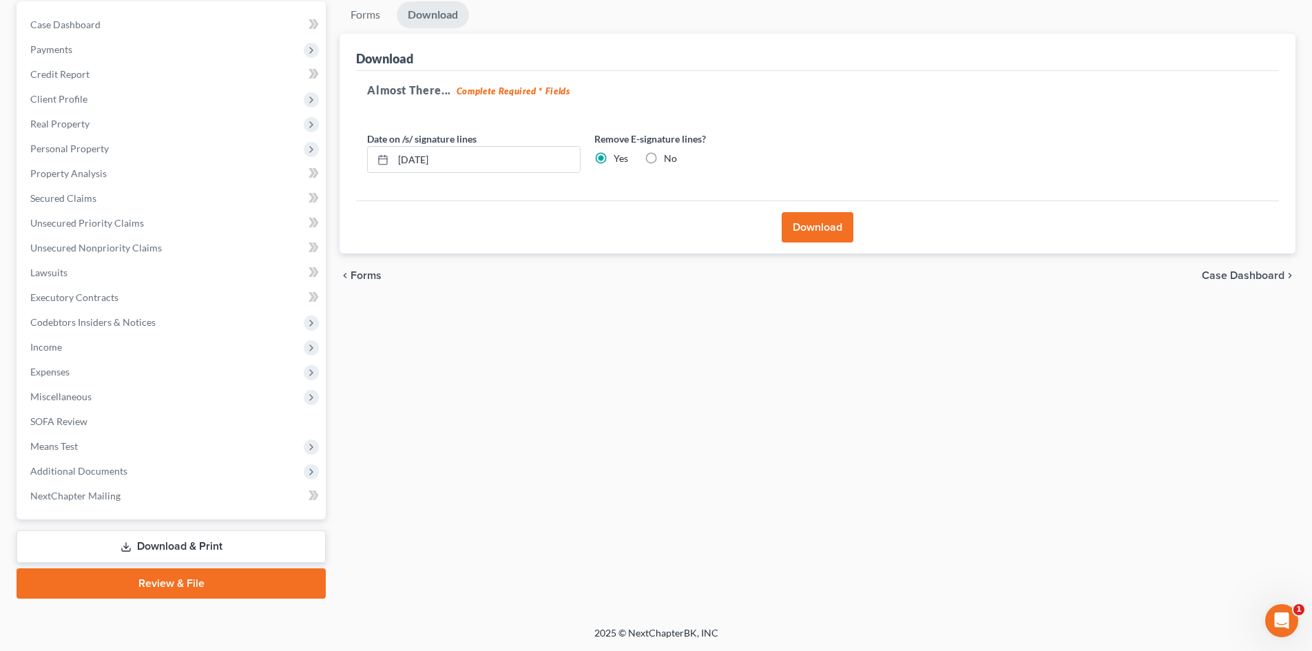
click at [817, 207] on div "Download" at bounding box center [817, 226] width 923 height 53
click at [803, 222] on button "Download" at bounding box center [818, 227] width 72 height 30
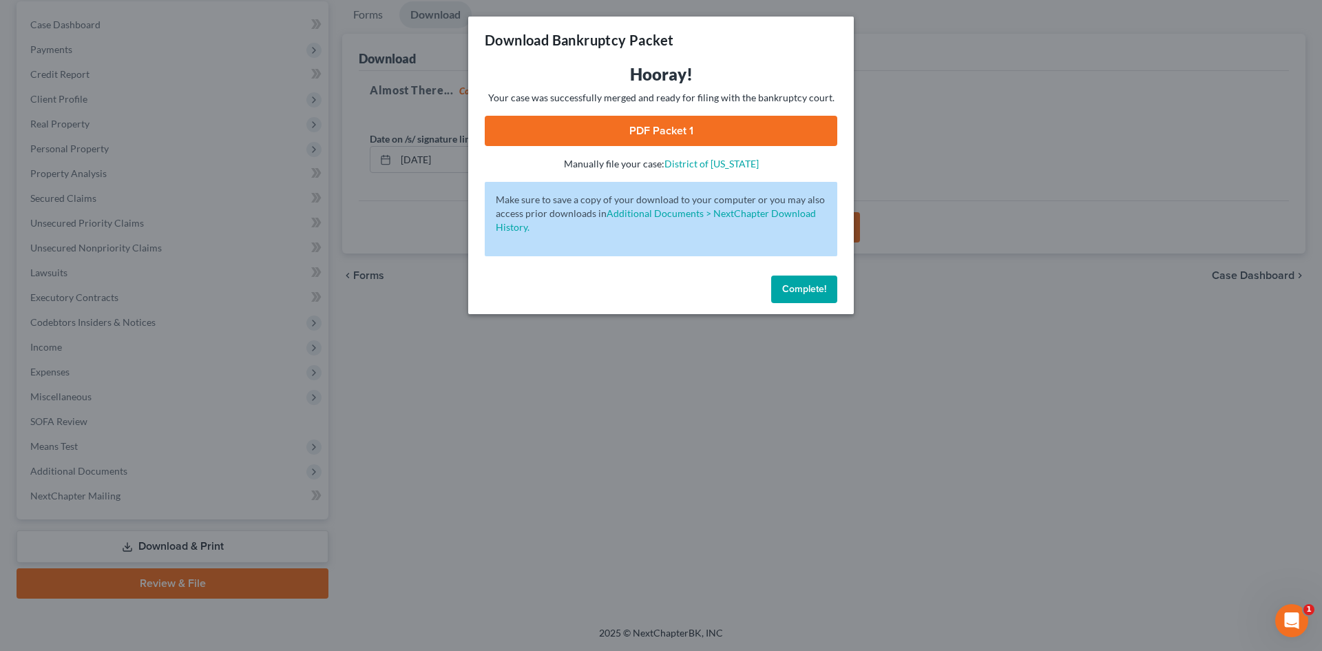
click at [623, 129] on link "PDF Packet 1" at bounding box center [661, 131] width 353 height 30
click at [806, 290] on span "Complete!" at bounding box center [804, 289] width 44 height 12
